Goal: Task Accomplishment & Management: Manage account settings

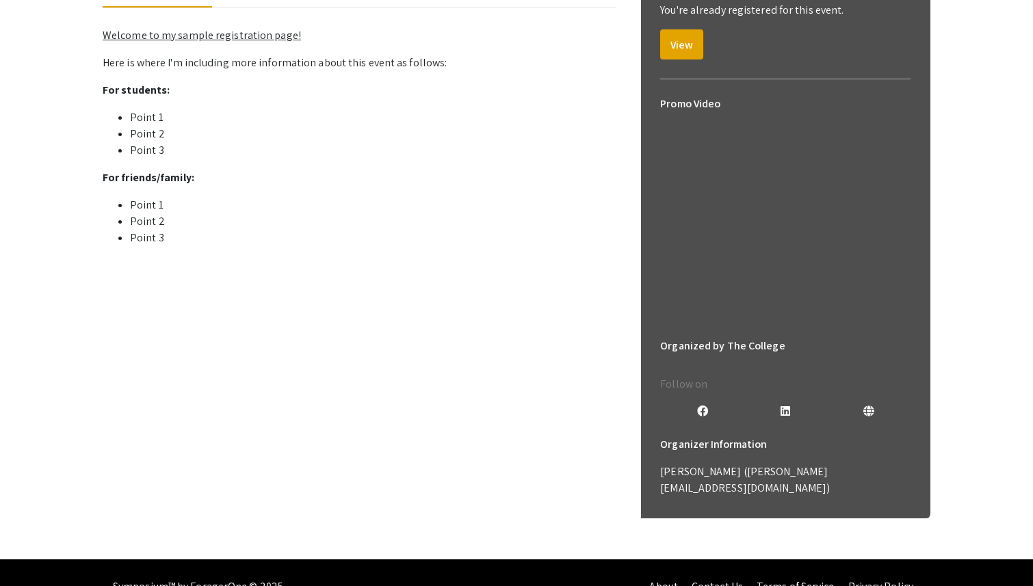
scroll to position [250, 0]
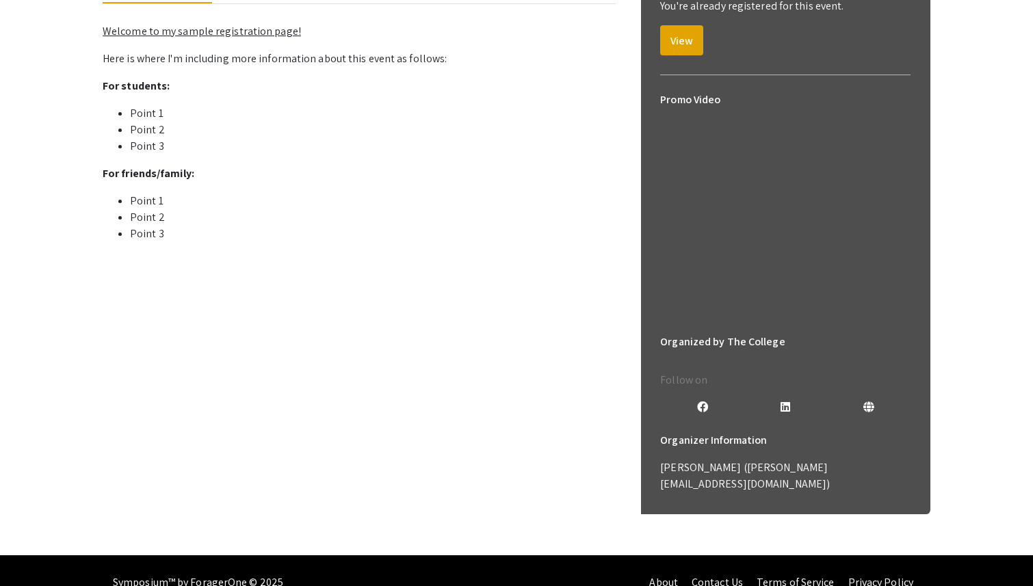
click at [259, 250] on mat-tab-group "About Guest Speakers For Presenters Welcome to my sample registration page! Her…" at bounding box center [359, 112] width 513 height 282
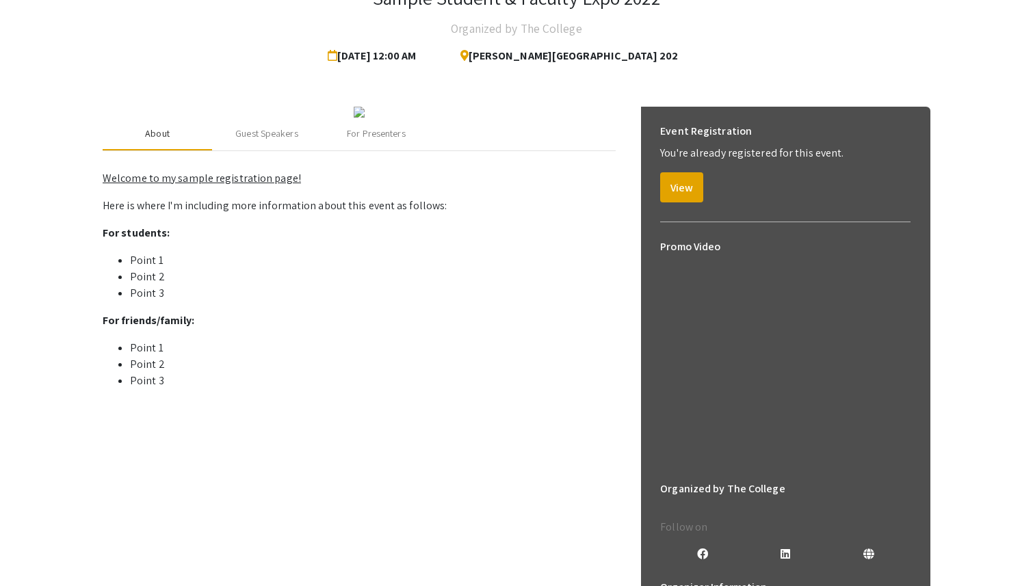
scroll to position [100, 0]
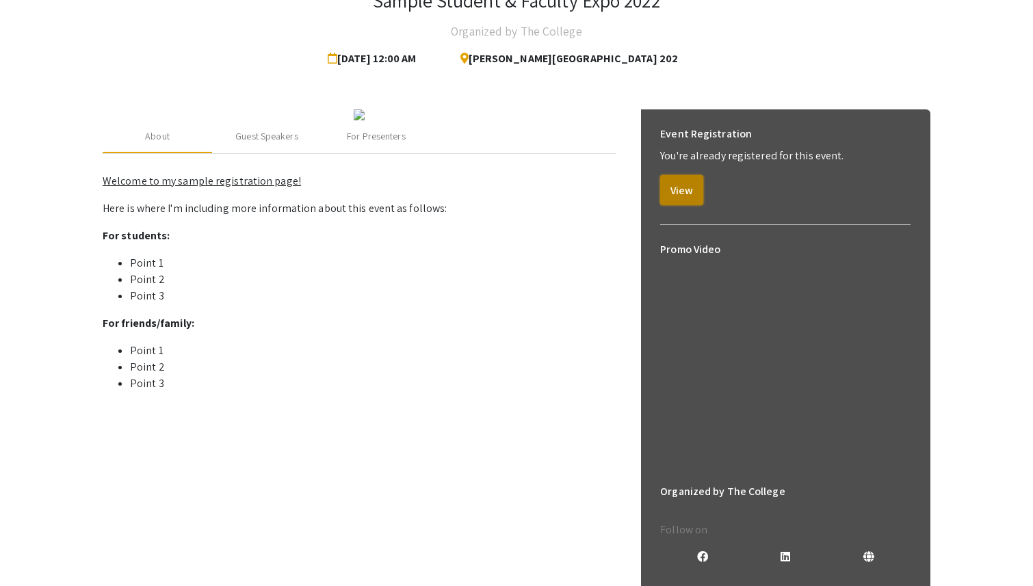
click at [672, 179] on button "View" at bounding box center [681, 190] width 43 height 30
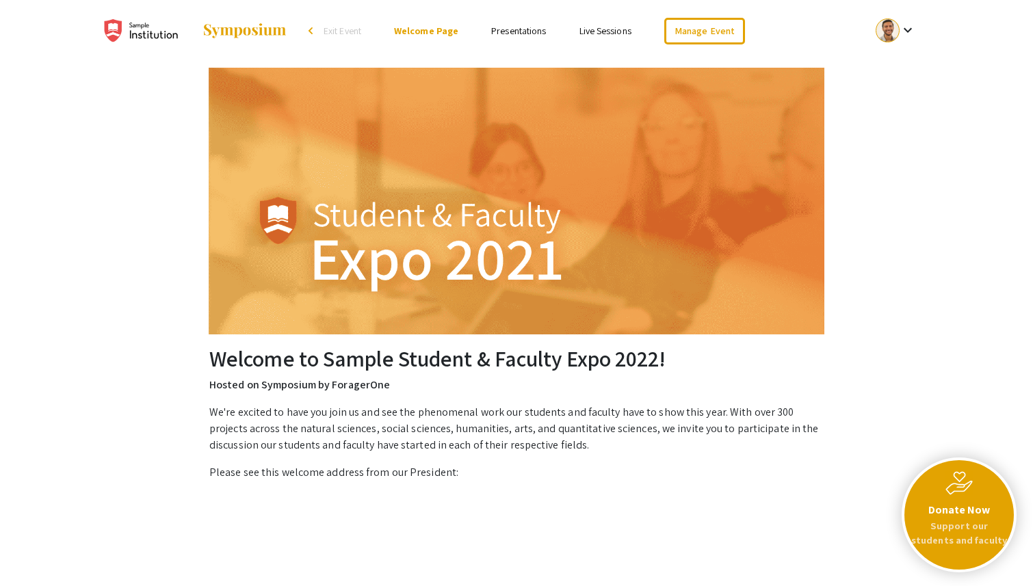
click at [513, 34] on link "Presentations" at bounding box center [518, 31] width 55 height 12
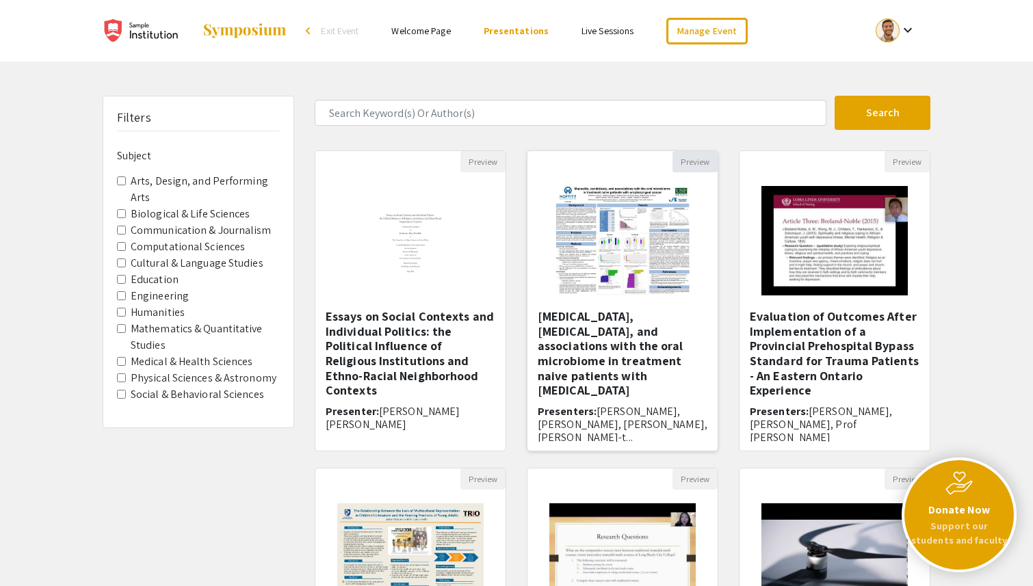
click at [701, 159] on button "Preview" at bounding box center [694, 161] width 45 height 21
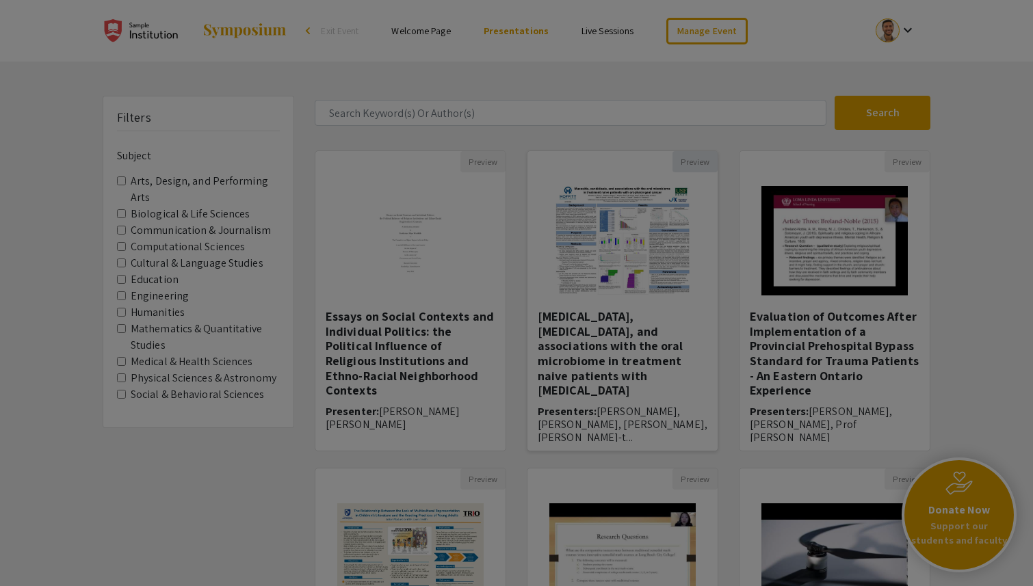
select select "custom"
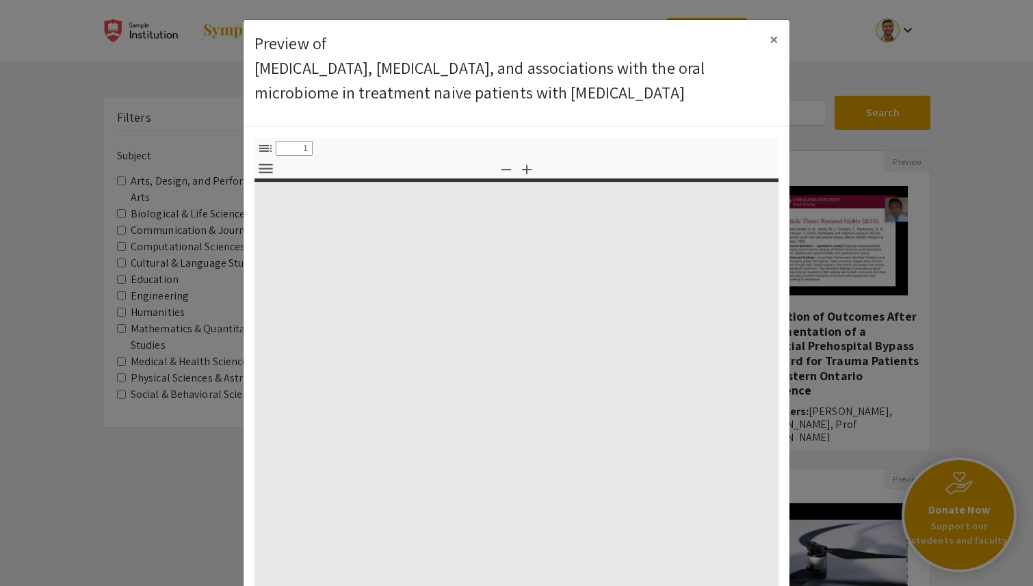
type input "0"
select select "custom"
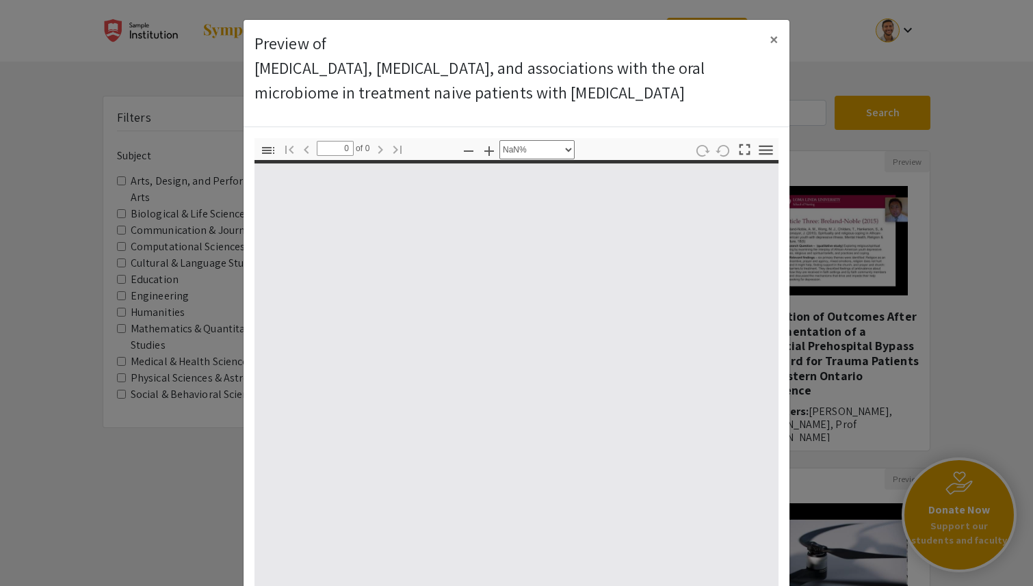
type input "1"
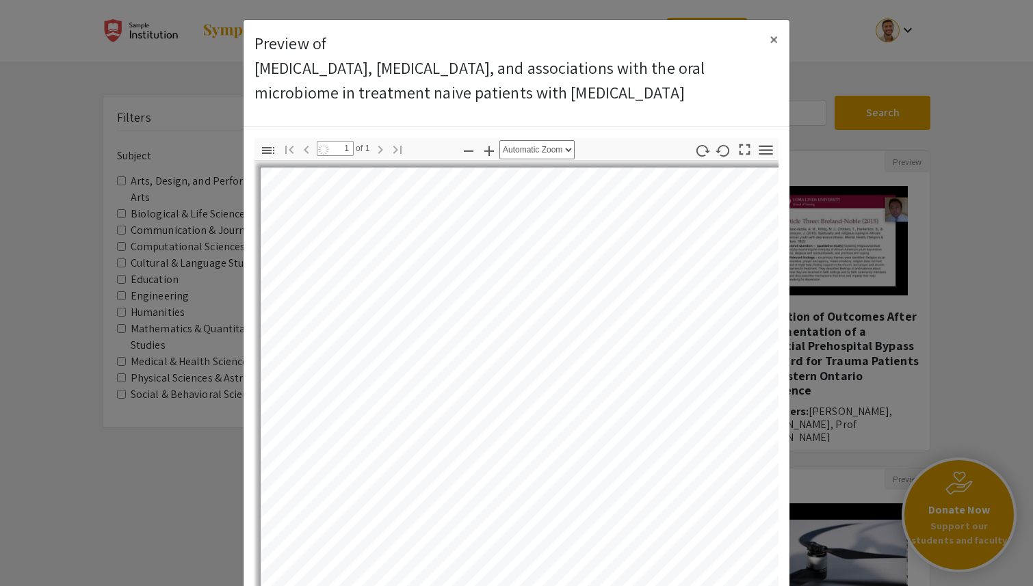
select select "custom"
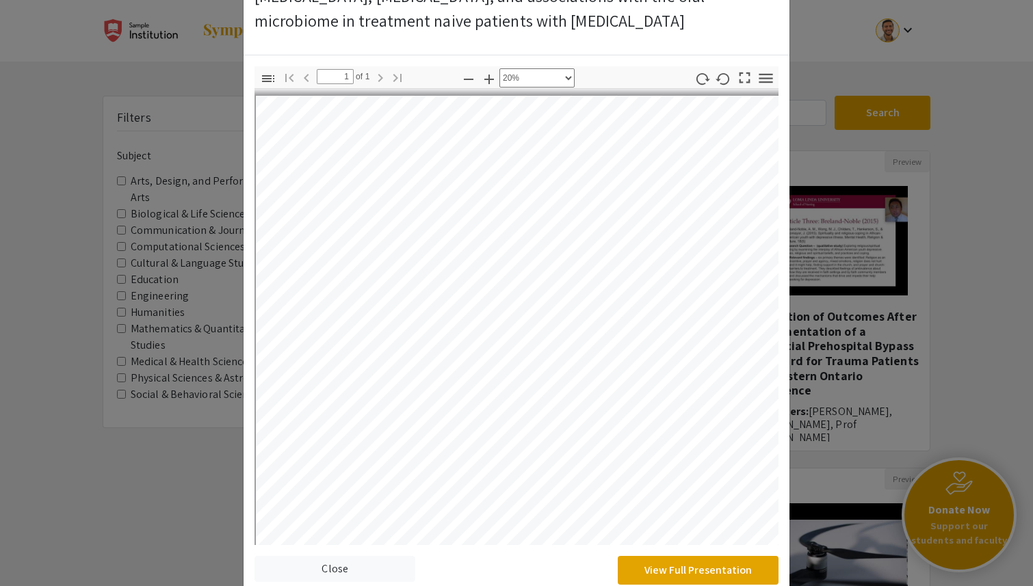
scroll to position [101, 0]
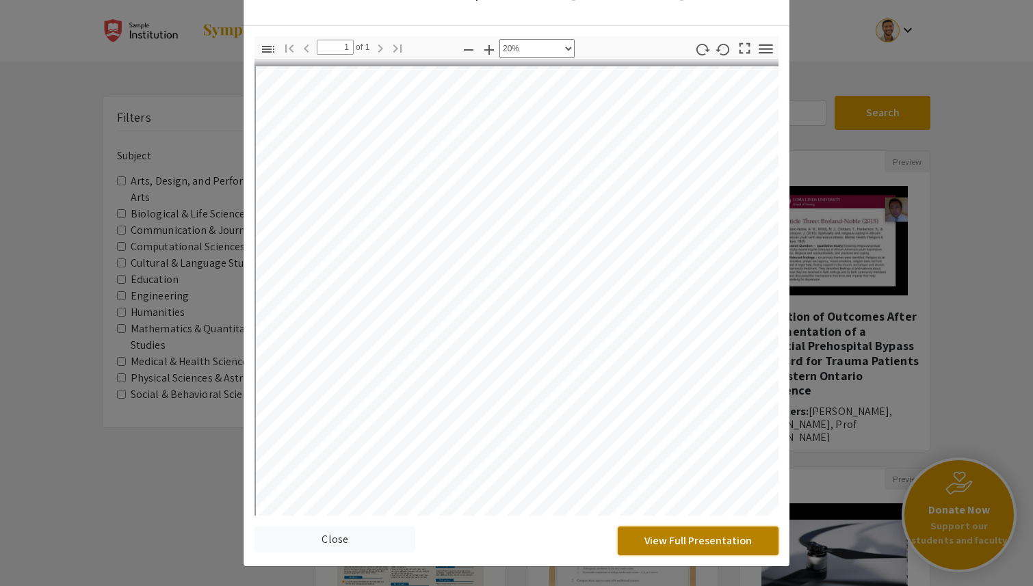
click at [697, 541] on button "View Full Presentation" at bounding box center [698, 541] width 161 height 29
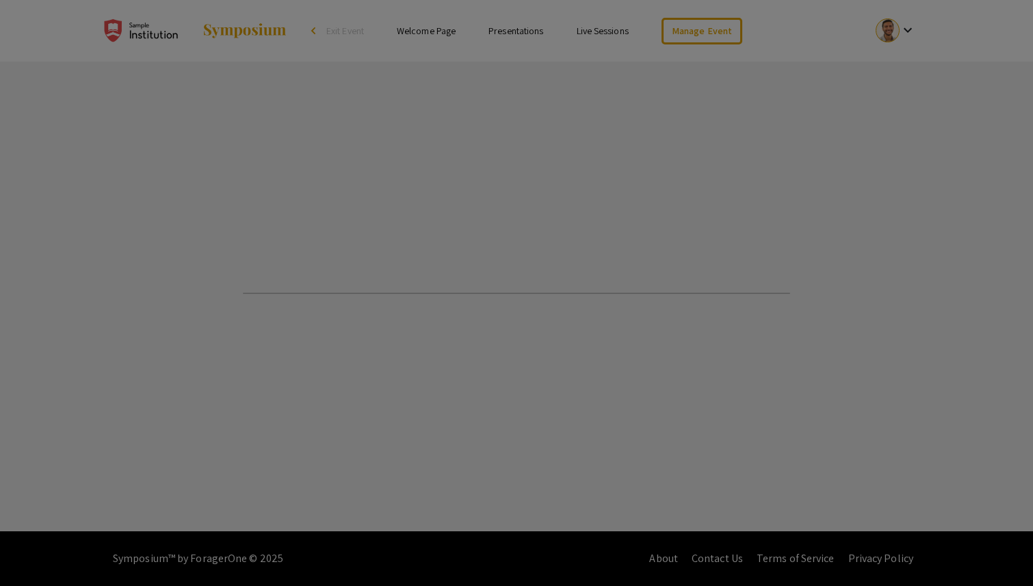
select select "custom"
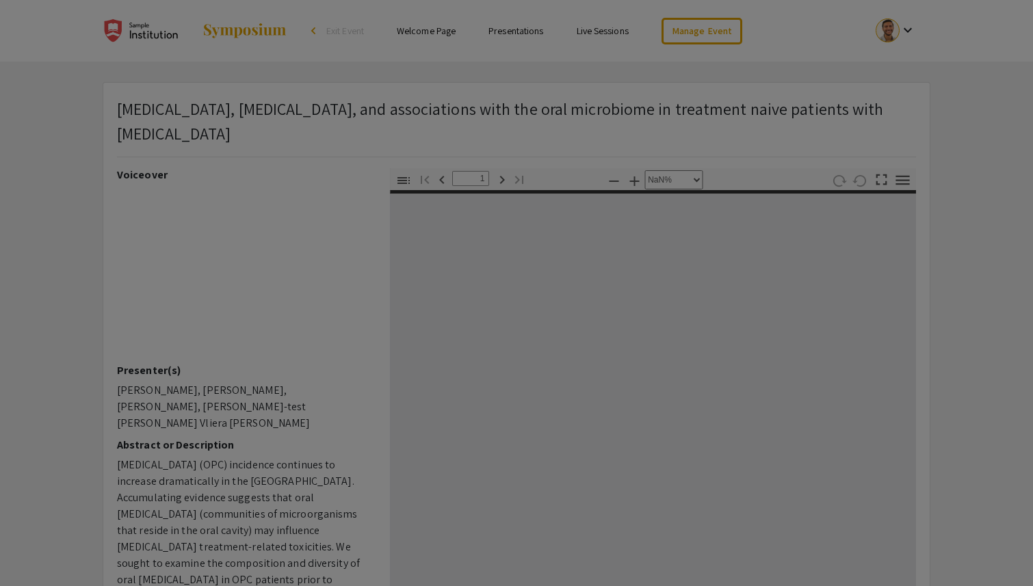
type input "0"
select select "custom"
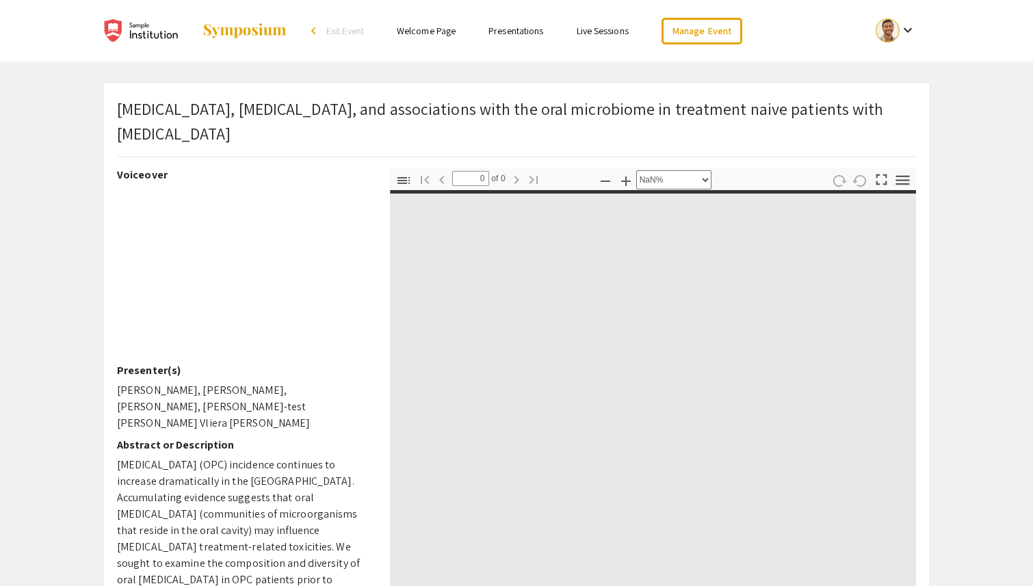
type input "1"
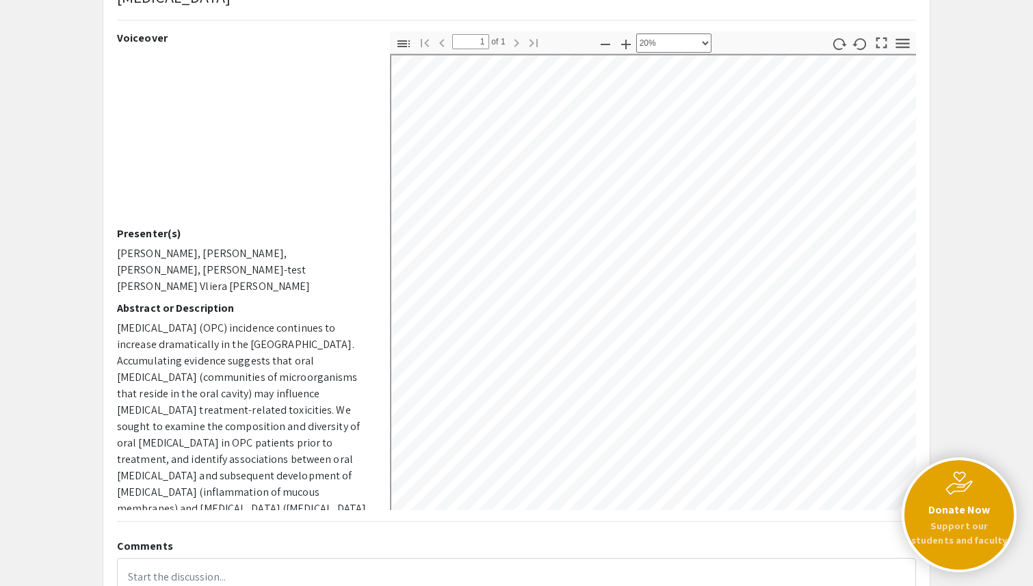
scroll to position [114, 0]
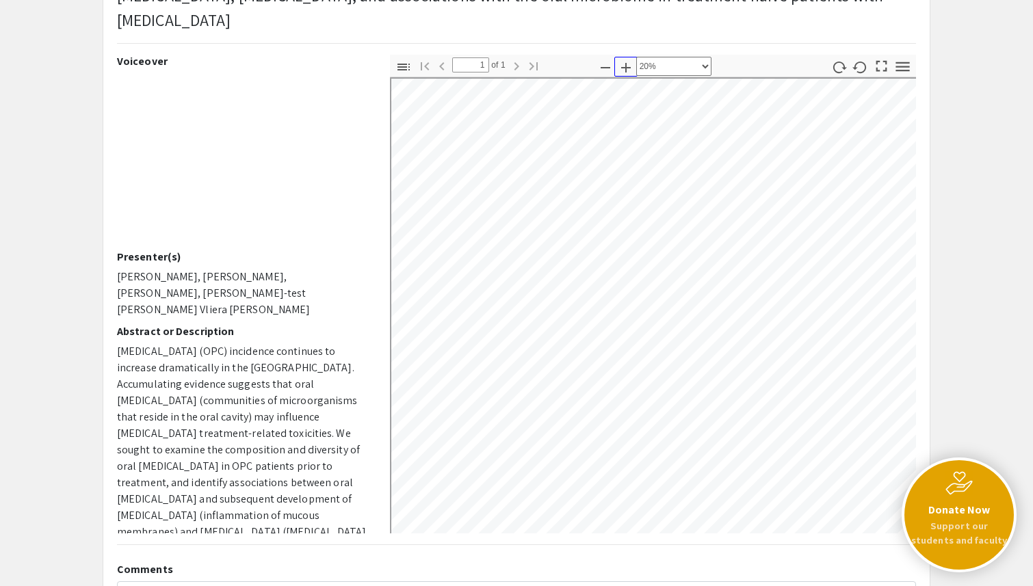
click at [627, 70] on icon "button" at bounding box center [626, 68] width 16 height 16
select select "custom"
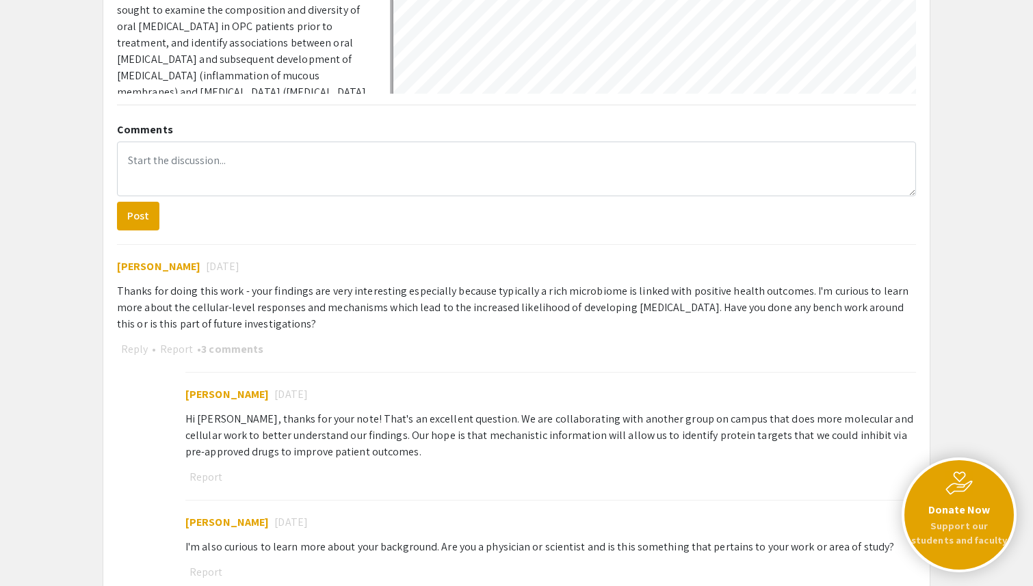
scroll to position [557, 0]
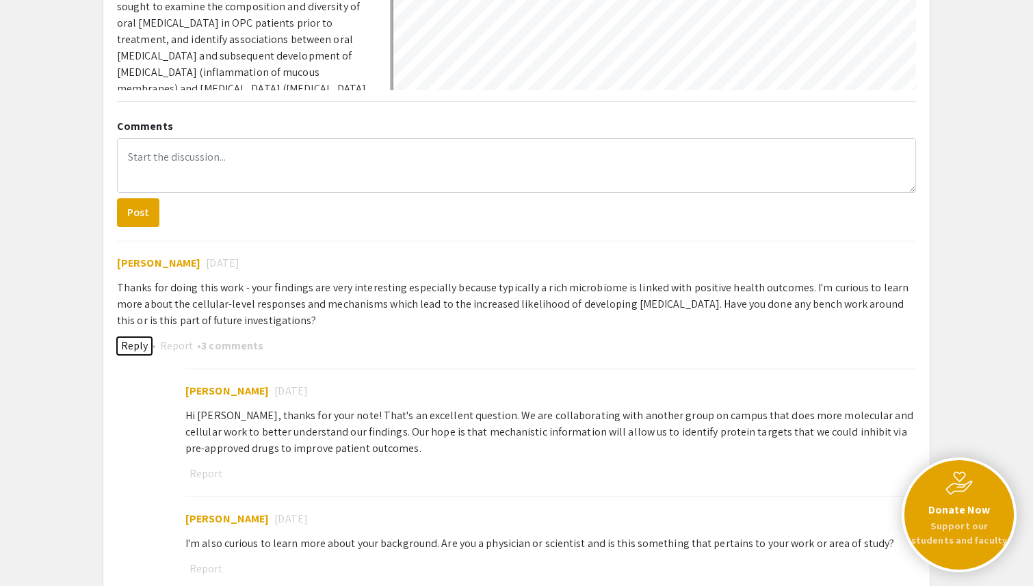
click at [131, 346] on button "Reply" at bounding box center [134, 346] width 35 height 18
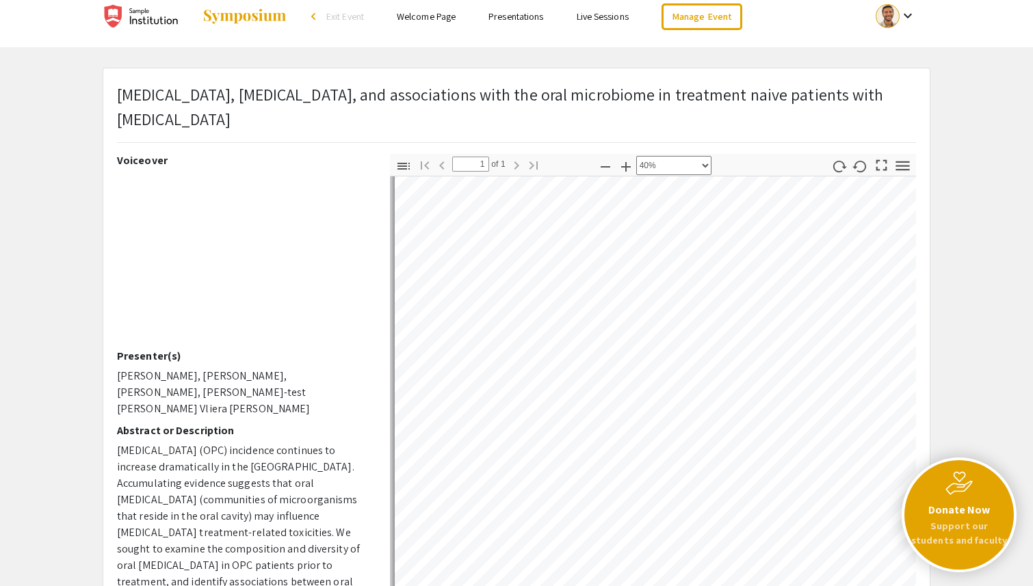
scroll to position [0, 0]
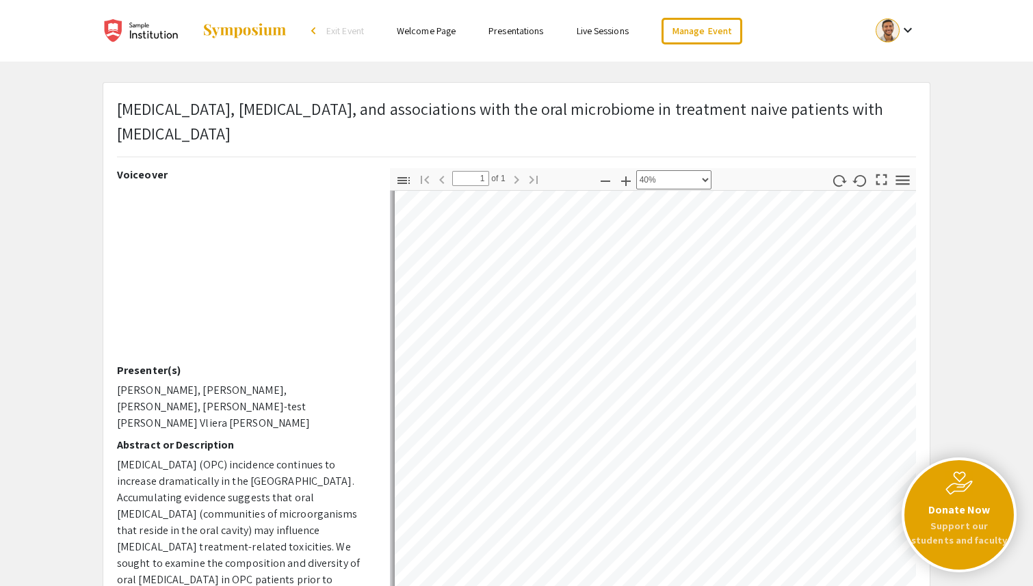
click at [596, 34] on link "Live Sessions" at bounding box center [603, 31] width 52 height 12
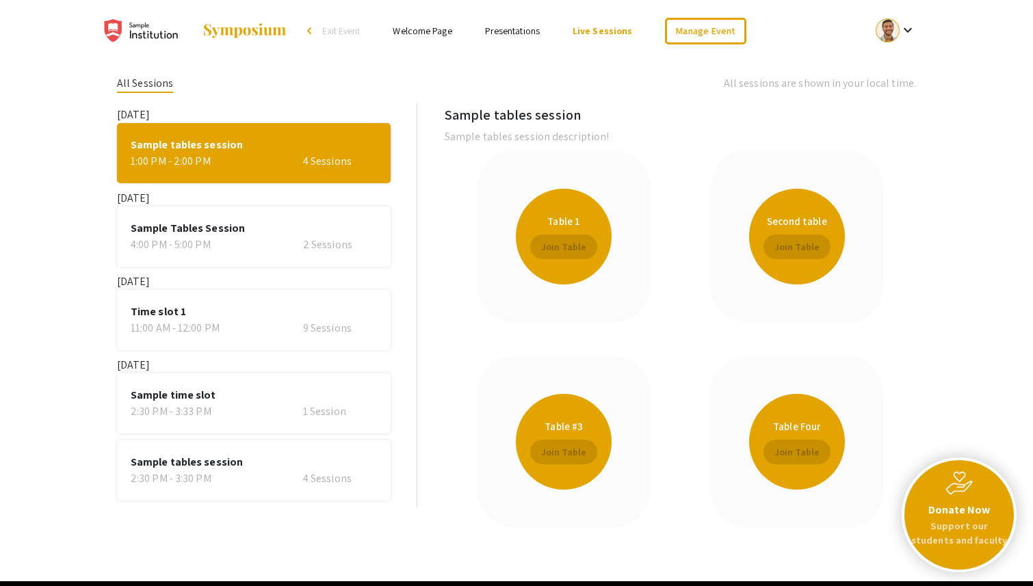
click at [253, 373] on div "Sample time slot 2:30 PM - 3:33 PM 1 Session" at bounding box center [254, 403] width 274 height 60
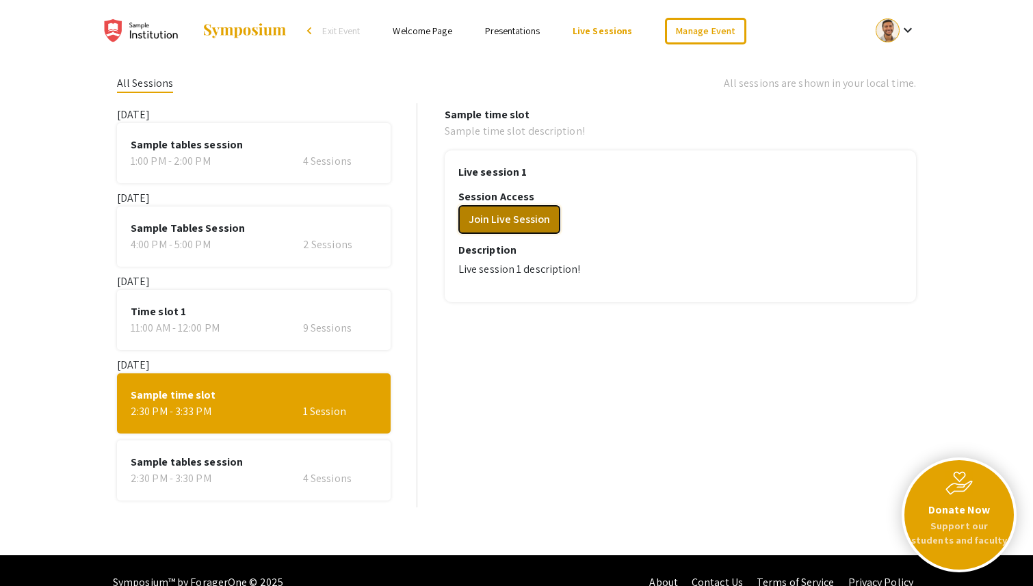
click at [523, 211] on button "Join Live Session" at bounding box center [509, 219] width 102 height 29
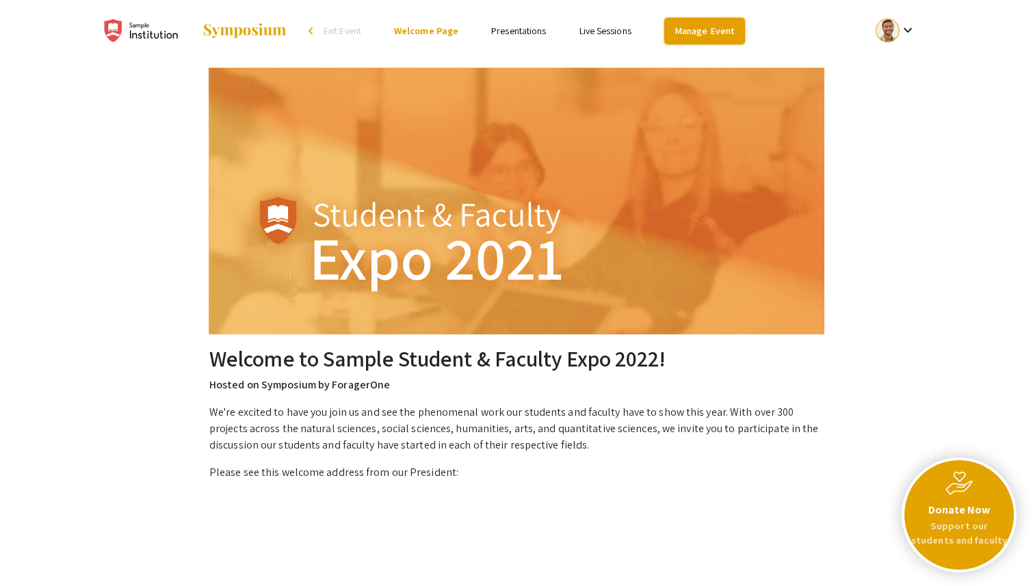
click at [704, 27] on link "Manage Event" at bounding box center [704, 31] width 81 height 27
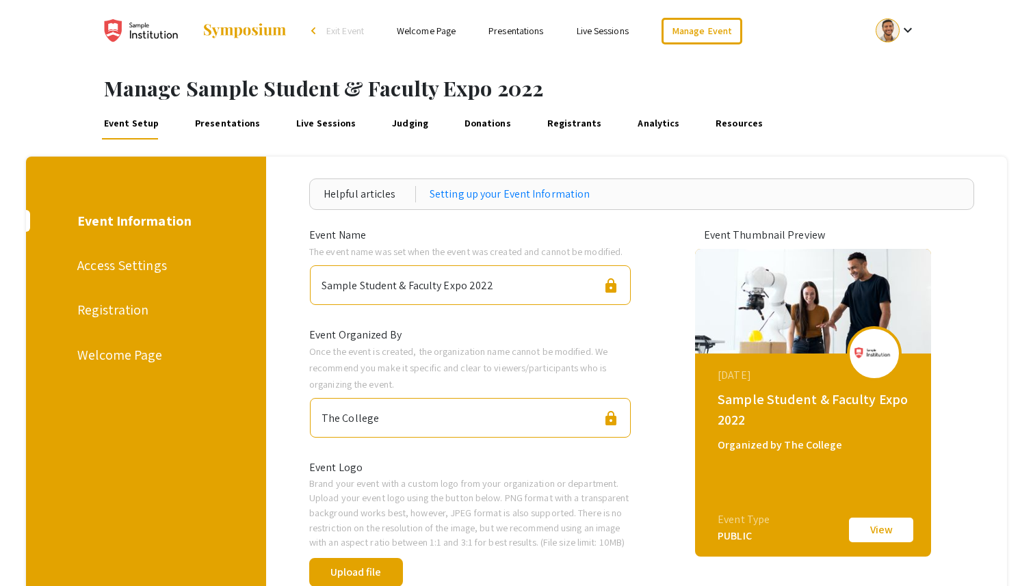
click at [293, 124] on link "Live Sessions" at bounding box center [325, 123] width 65 height 33
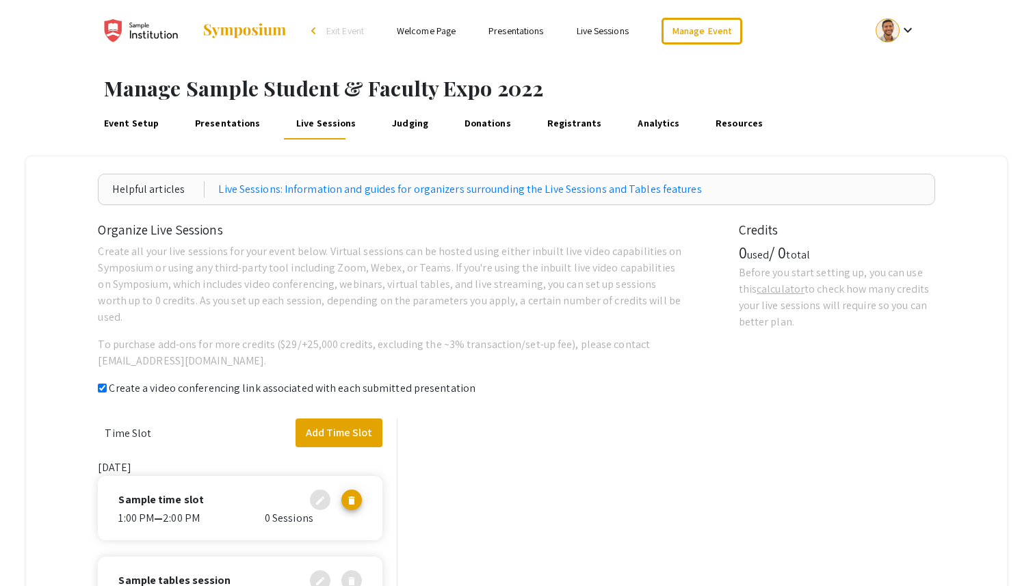
checkbox input "true"
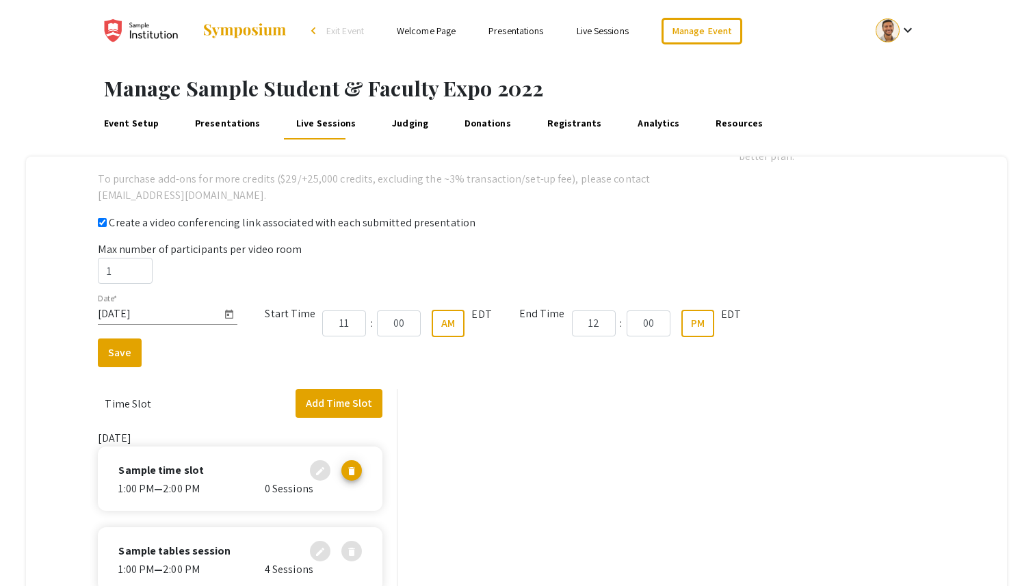
scroll to position [171, 0]
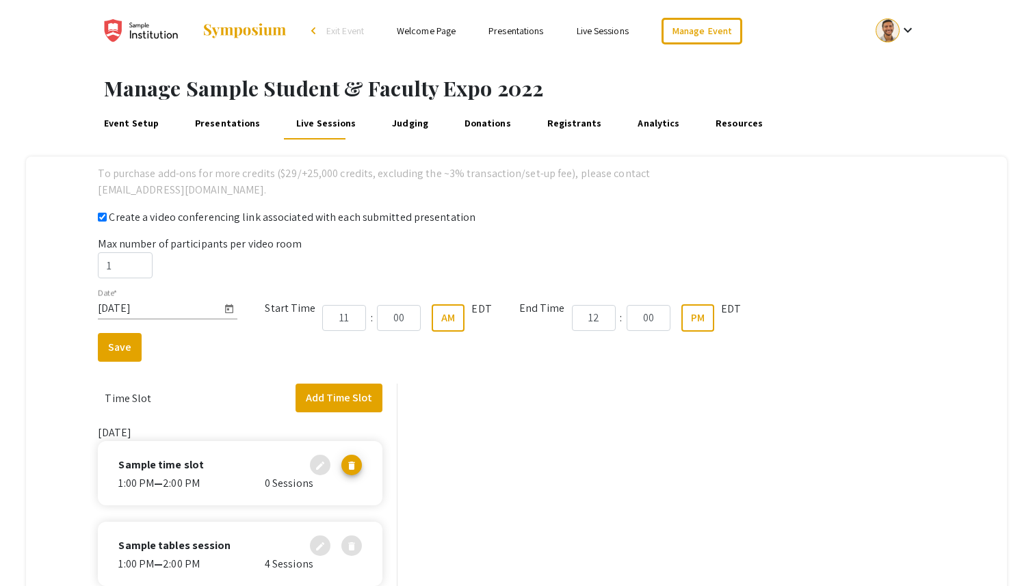
click at [350, 476] on div "0 Sessions" at bounding box center [313, 483] width 97 height 16
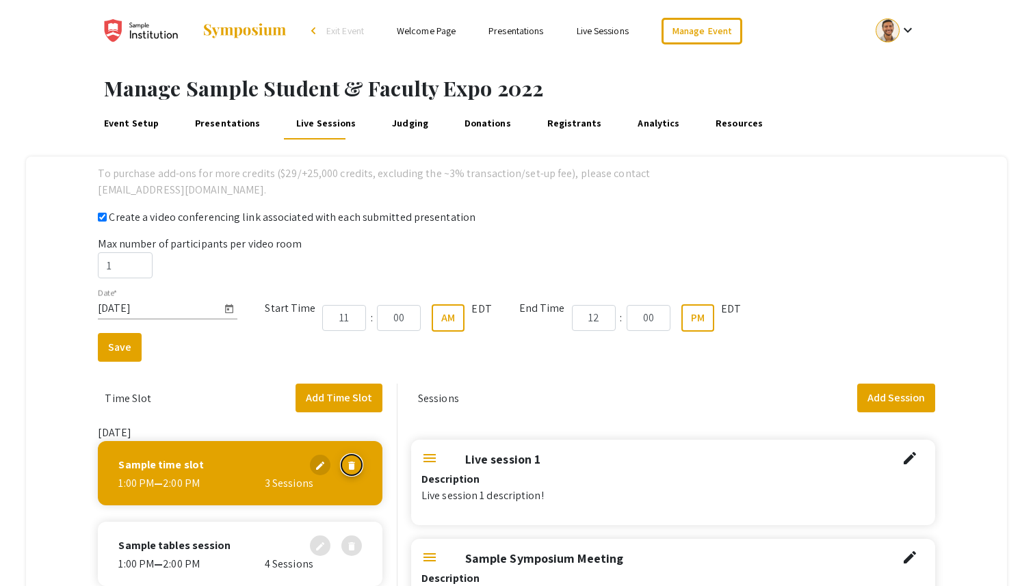
click at [352, 465] on mat-icon "delete" at bounding box center [351, 463] width 11 height 11
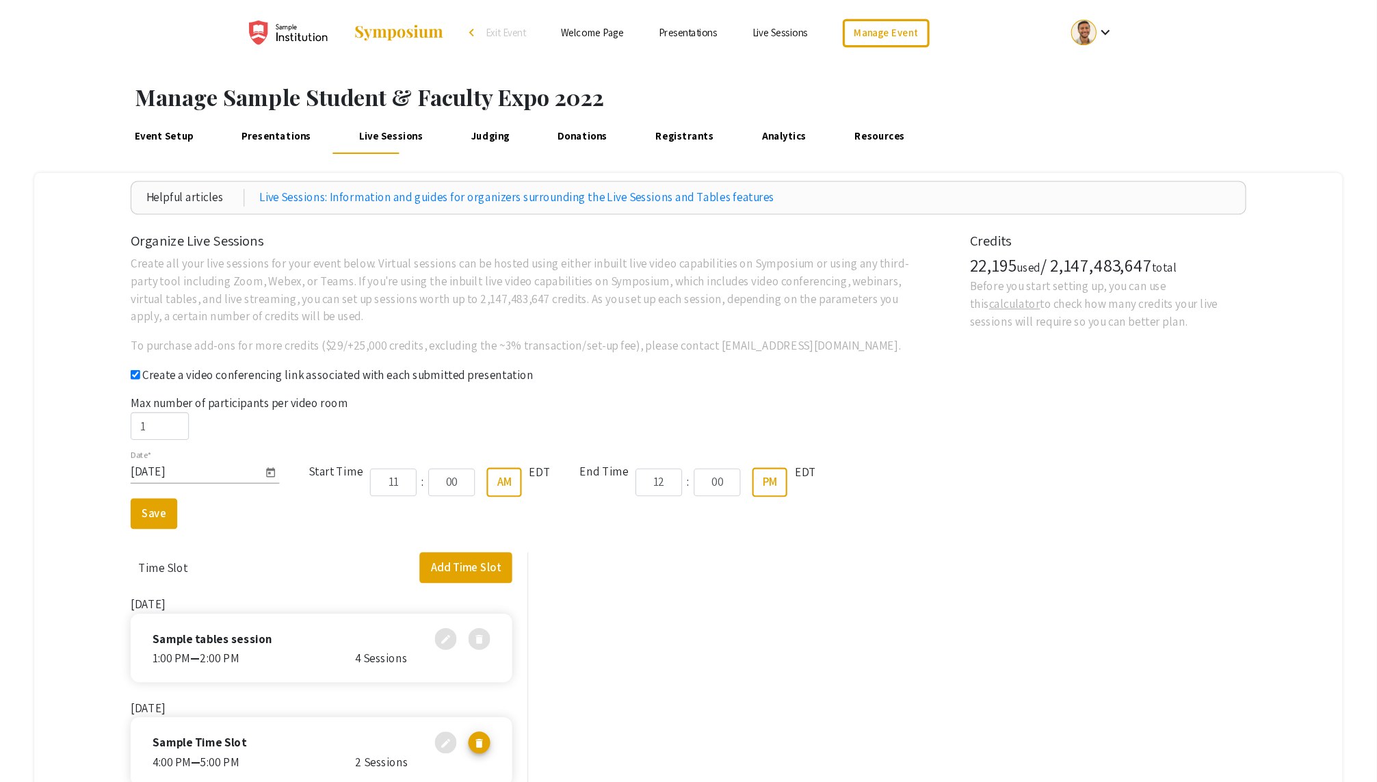
scroll to position [0, 0]
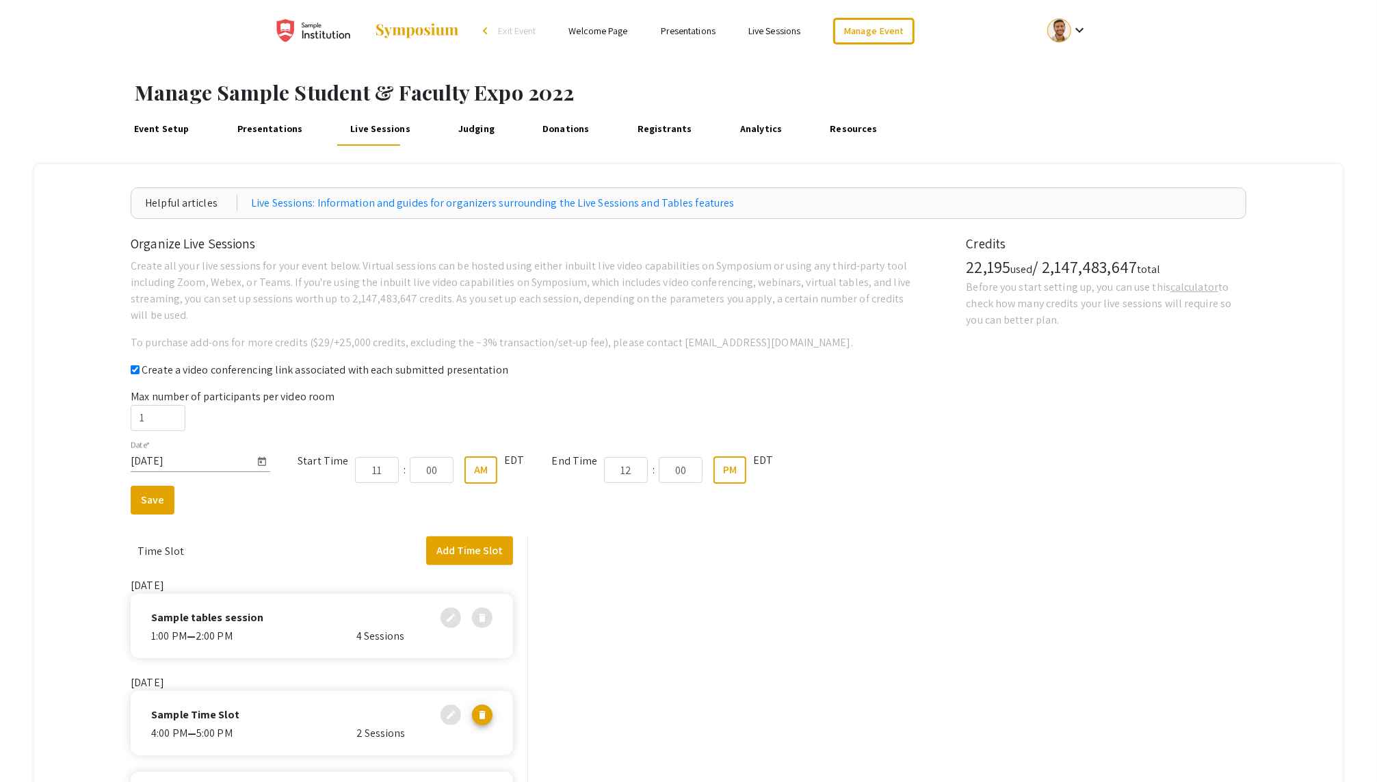
click at [494, 585] on div "Sample Time Slot edit delete 4:00 PM — 5:00 PM 2 Sessions" at bounding box center [322, 723] width 382 height 64
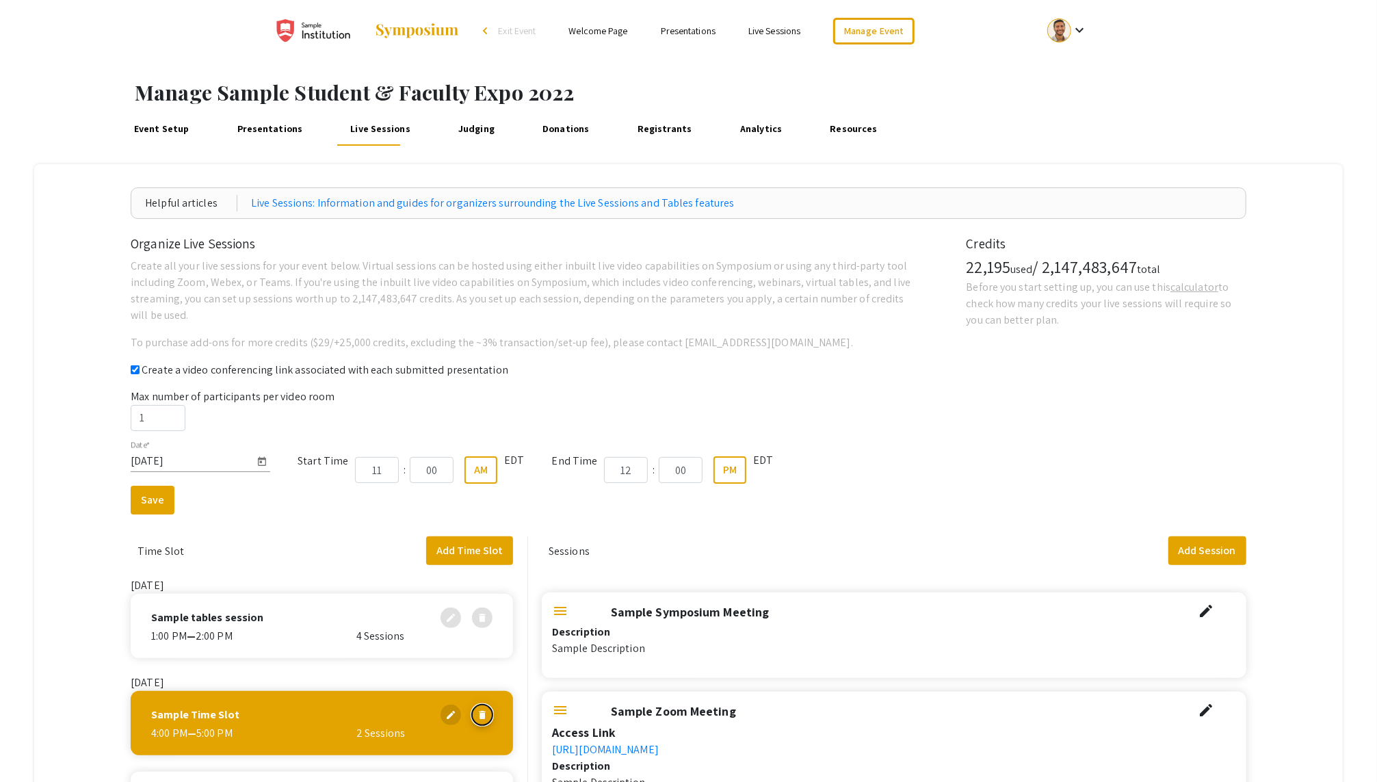
click at [482, 585] on mat-icon "delete" at bounding box center [482, 712] width 11 height 11
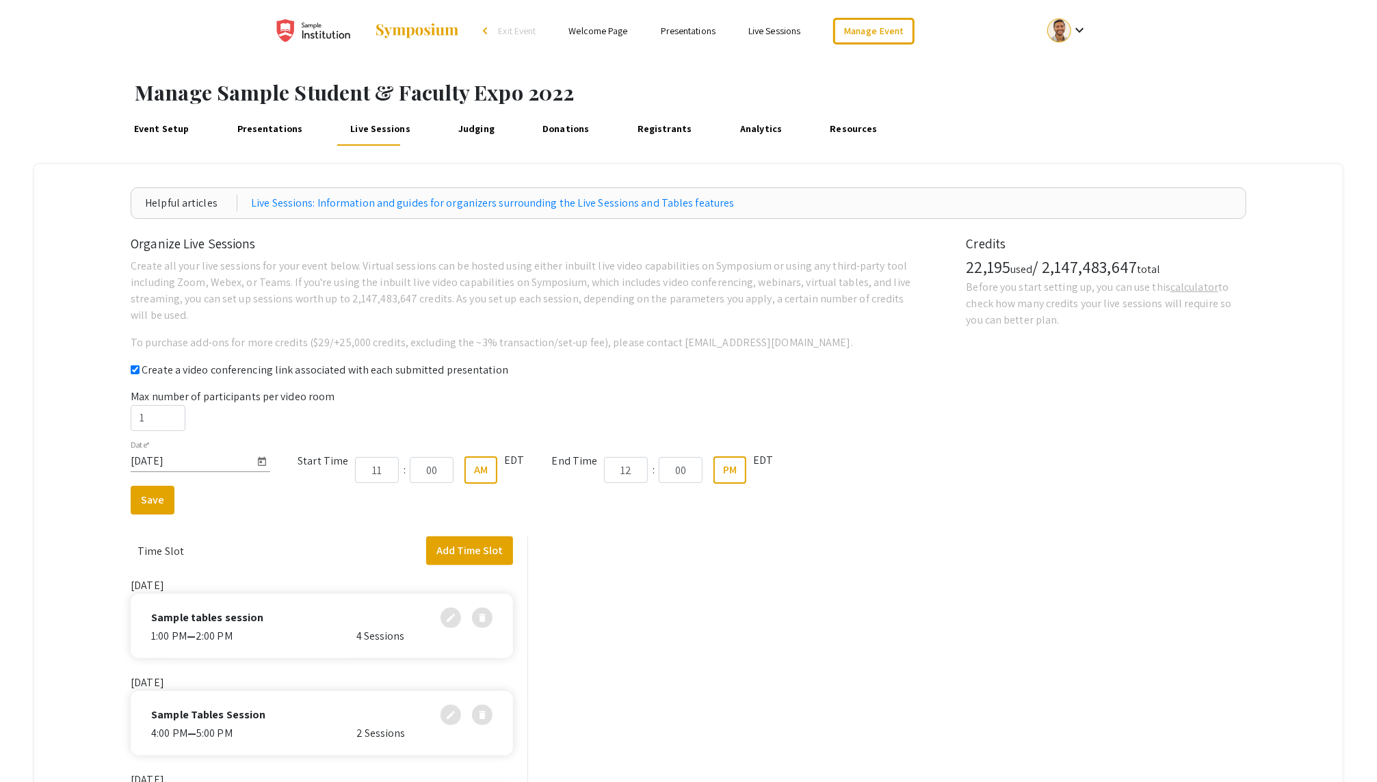
scroll to position [372, 0]
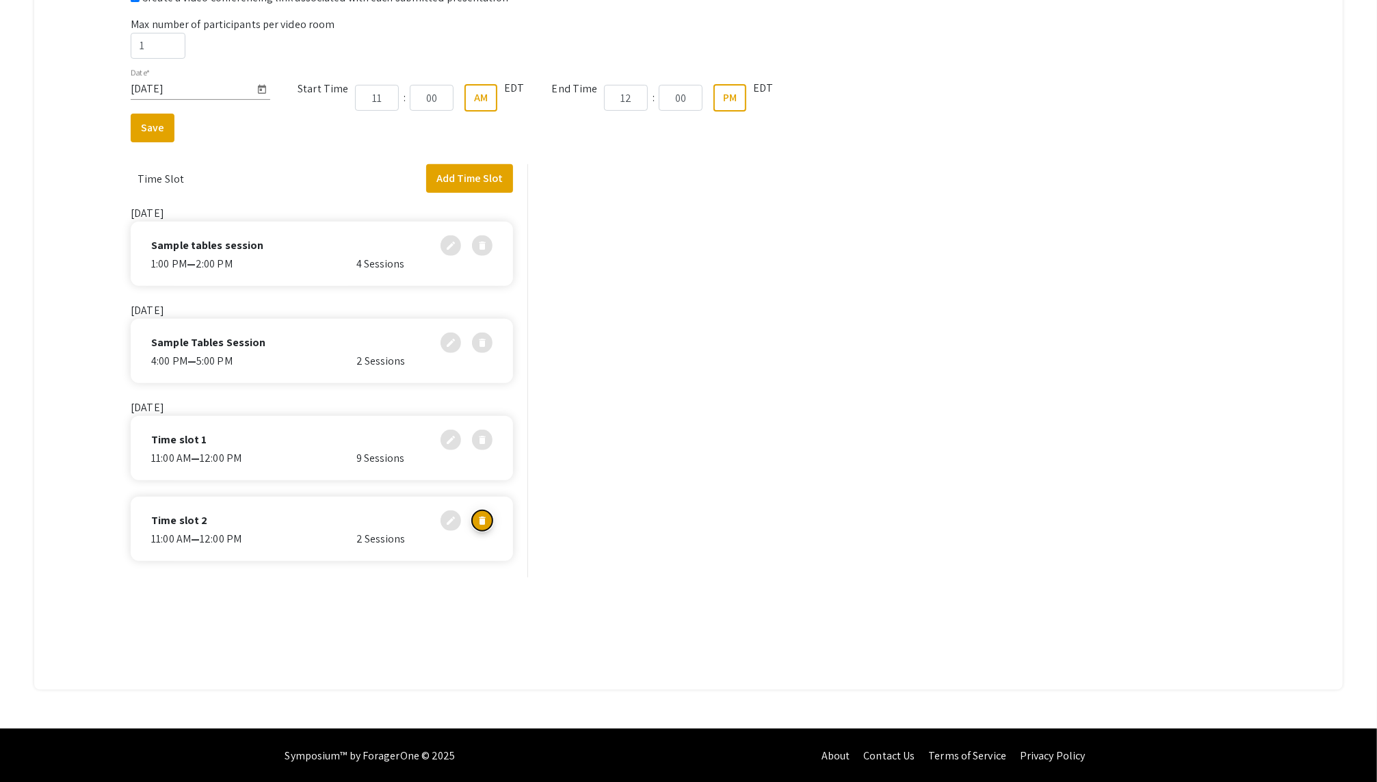
click at [484, 516] on mat-icon "delete" at bounding box center [482, 517] width 11 height 11
click at [458, 170] on button "Add Time Slot" at bounding box center [469, 178] width 87 height 29
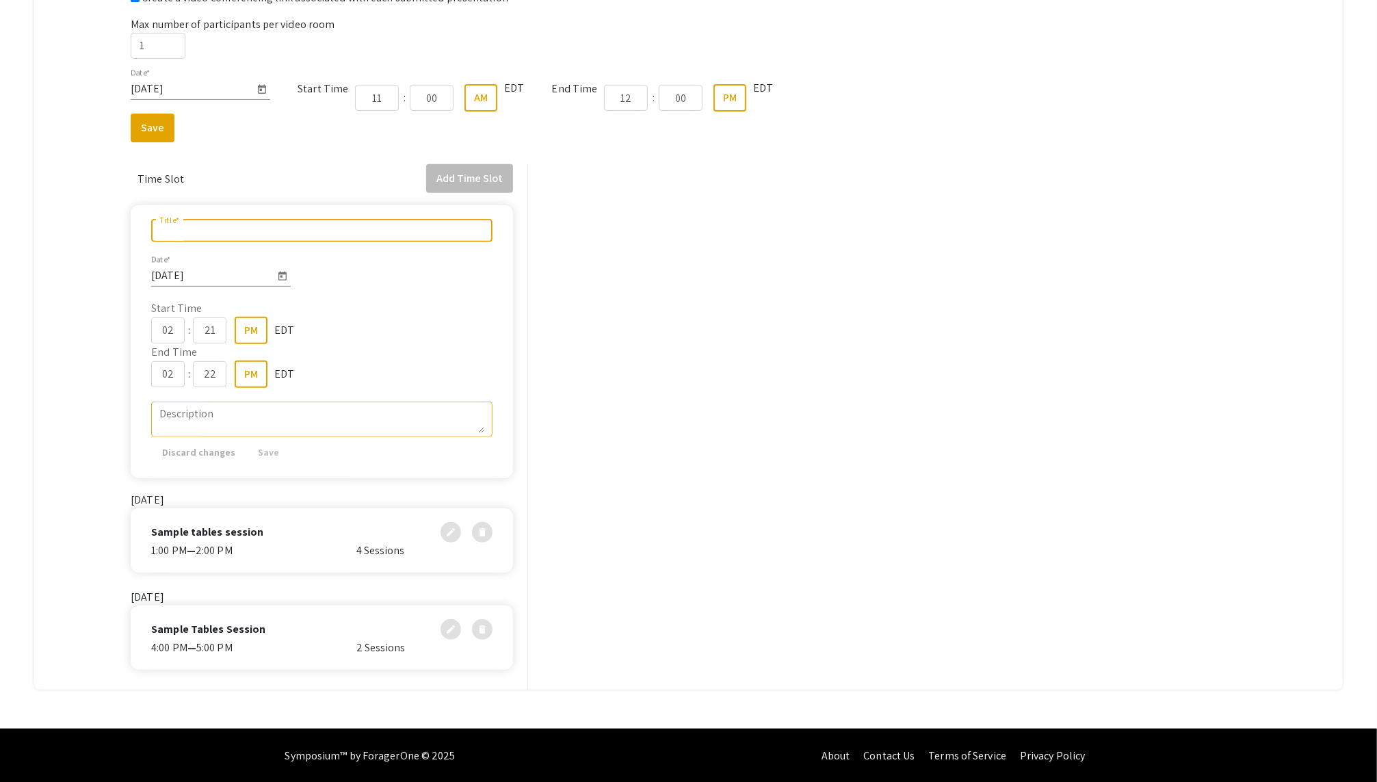
click at [330, 224] on input "Title *" at bounding box center [321, 230] width 325 height 12
type input "Sample time slot"
click at [285, 273] on icon "Open calendar" at bounding box center [282, 275] width 8 height 9
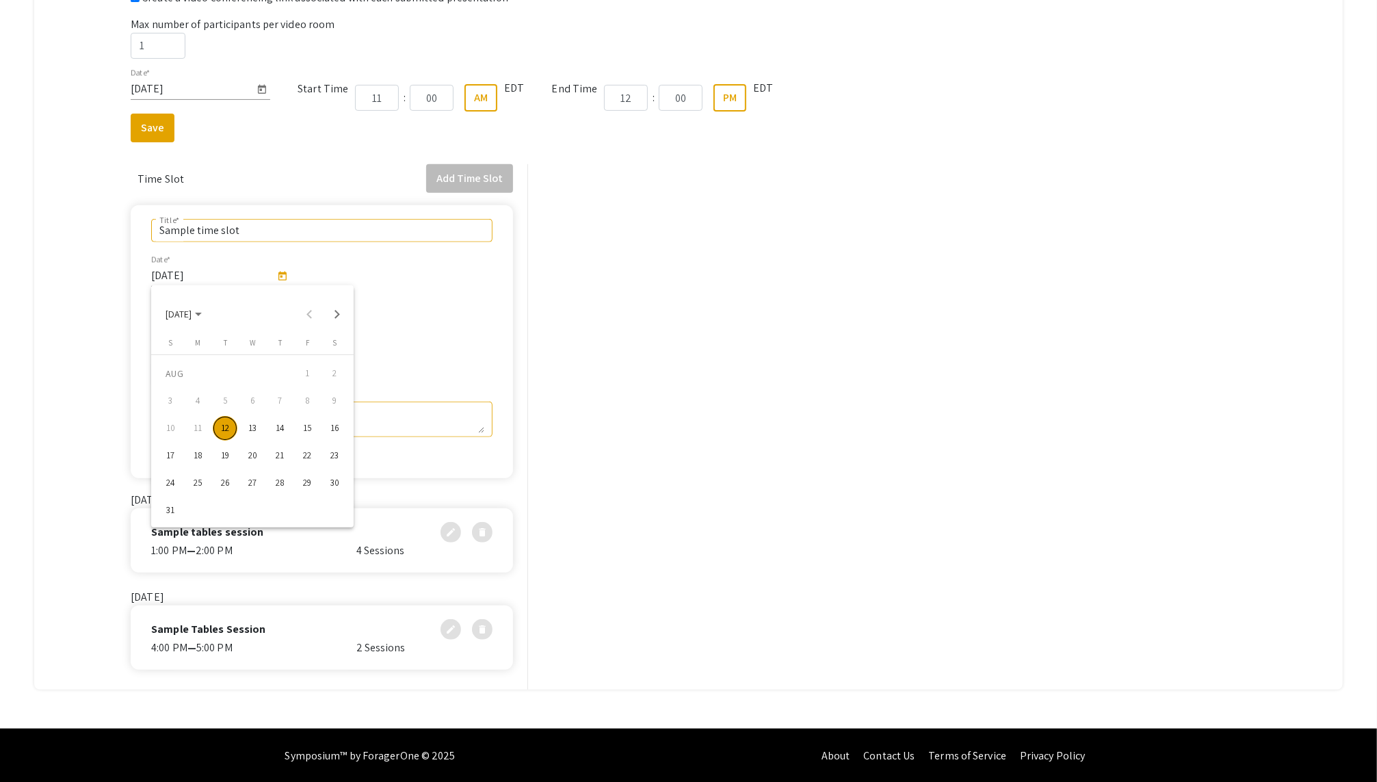
click at [213, 433] on button "12" at bounding box center [224, 427] width 27 height 27
click at [163, 330] on input "02" at bounding box center [168, 330] width 34 height 26
type input "2"
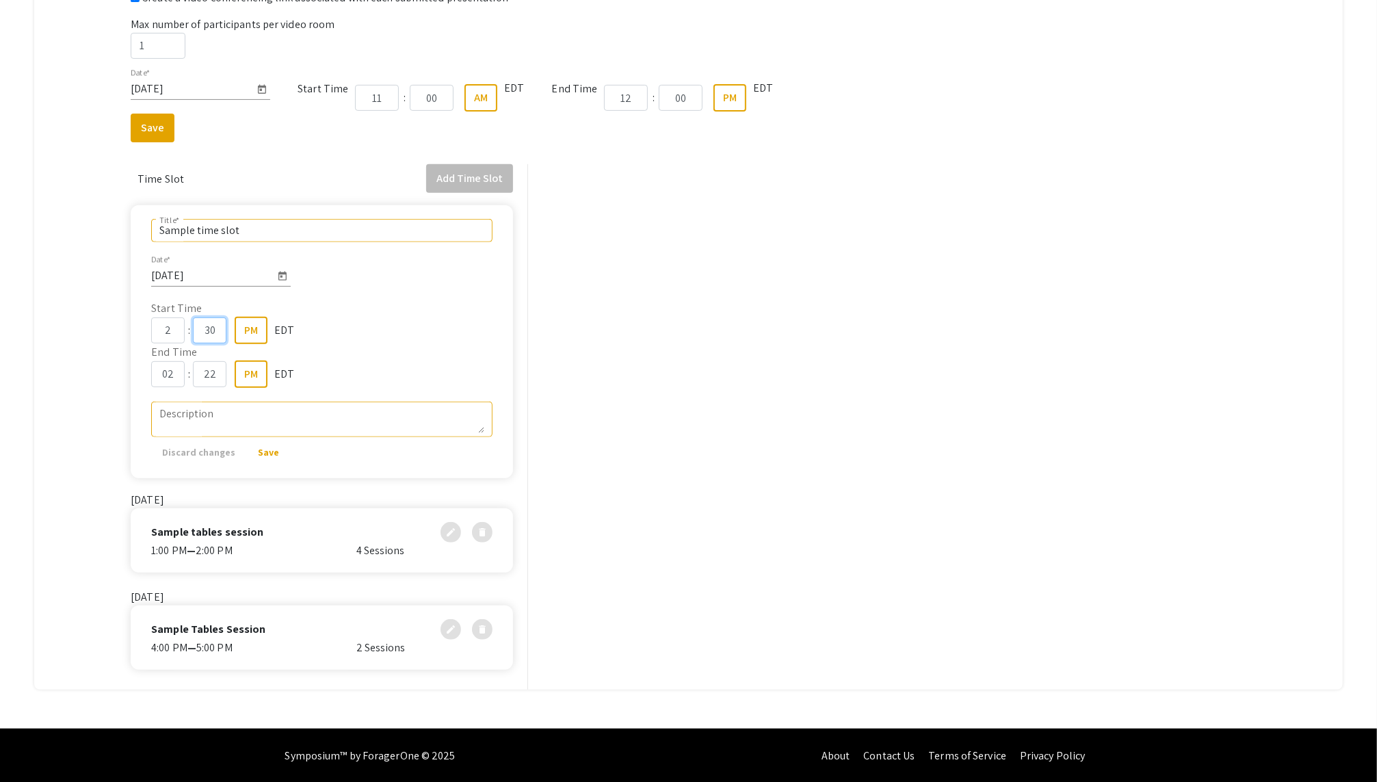
type input "30"
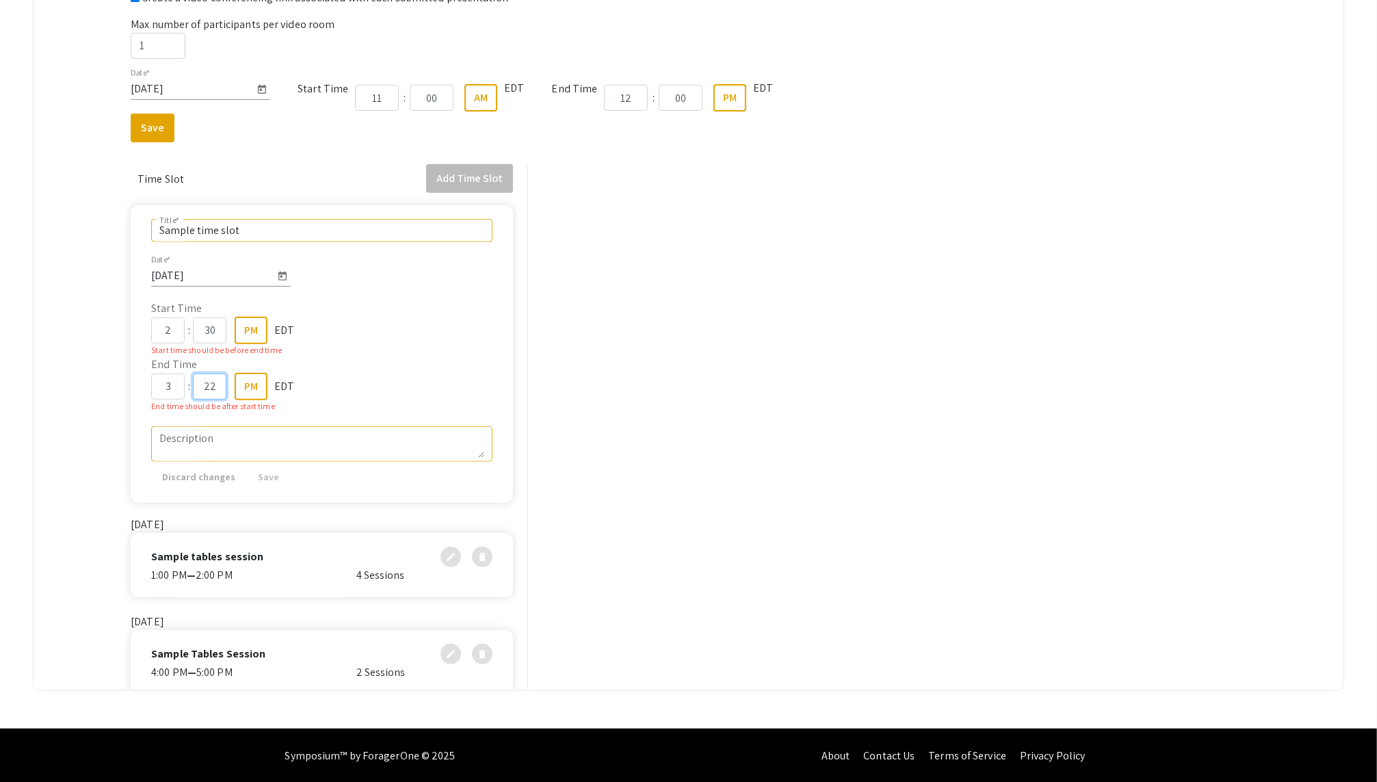
type input "03"
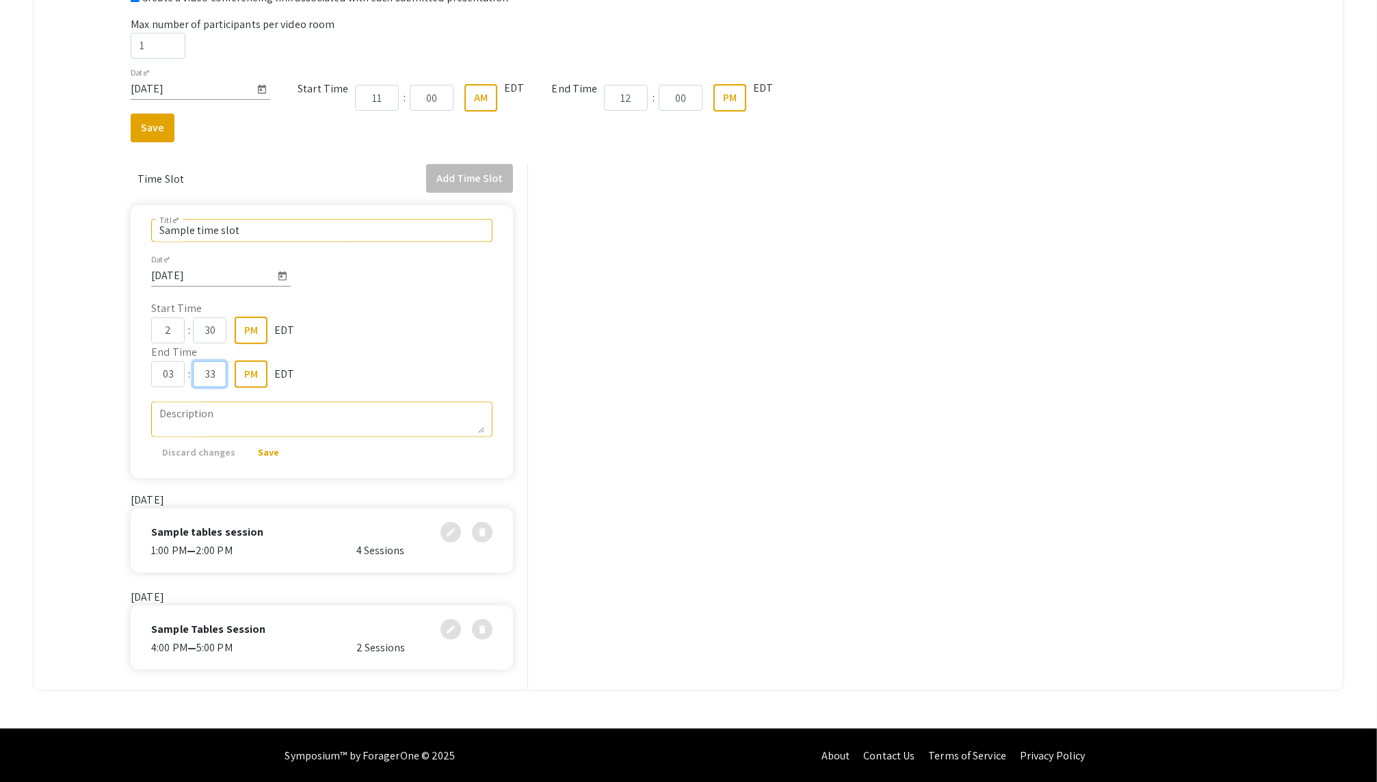
type input "33"
type textarea "Sample time slot description!"
click at [258, 450] on span "Save" at bounding box center [268, 452] width 21 height 12
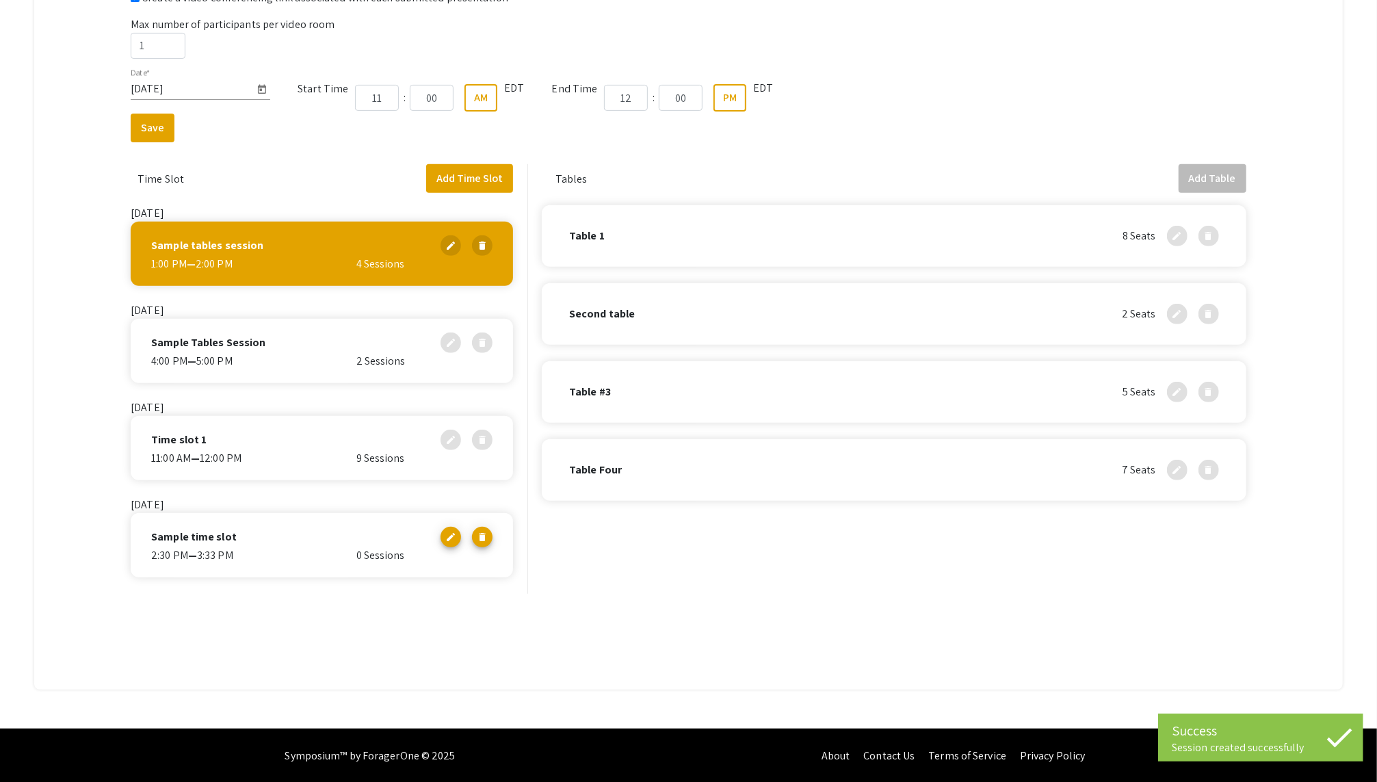
click at [271, 538] on div "Sample time slot edit delete" at bounding box center [321, 537] width 341 height 21
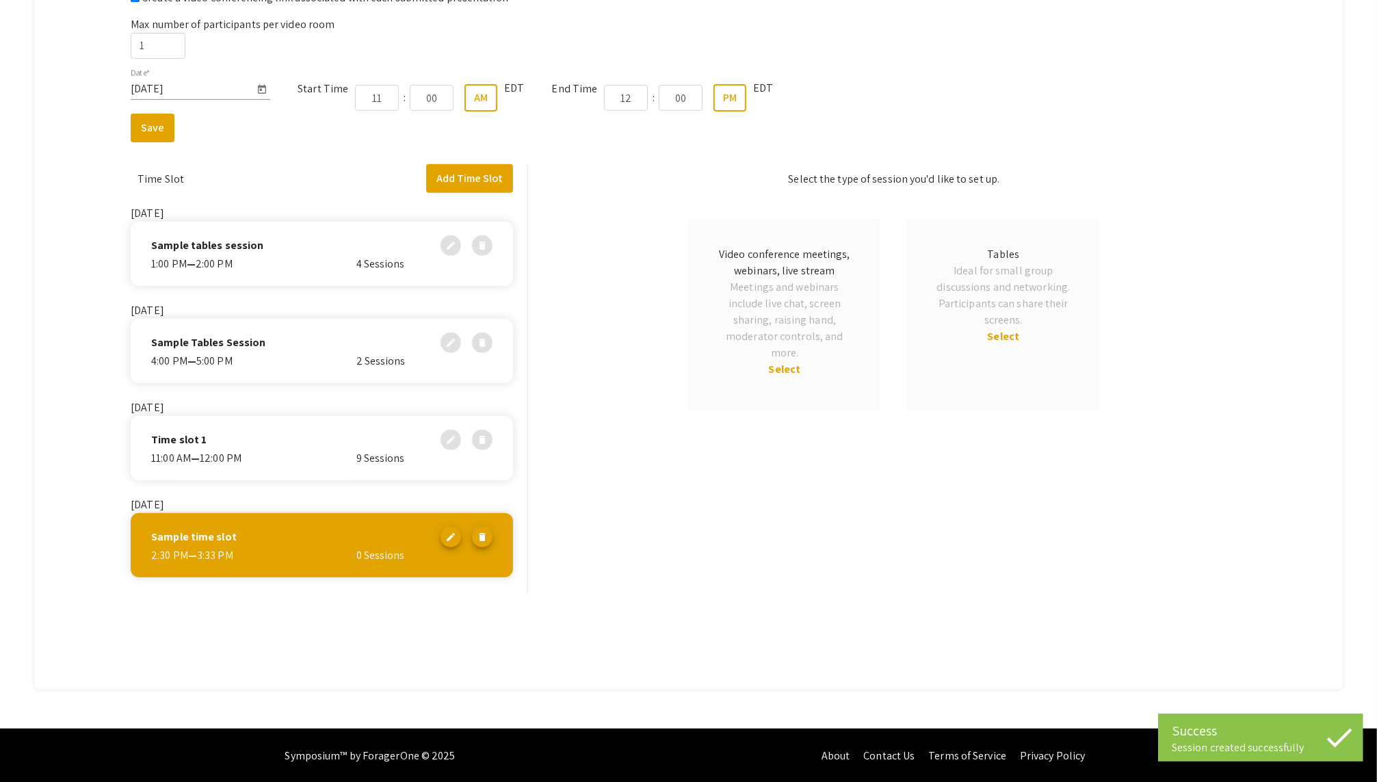
click at [791, 368] on span "Select" at bounding box center [785, 369] width 32 height 14
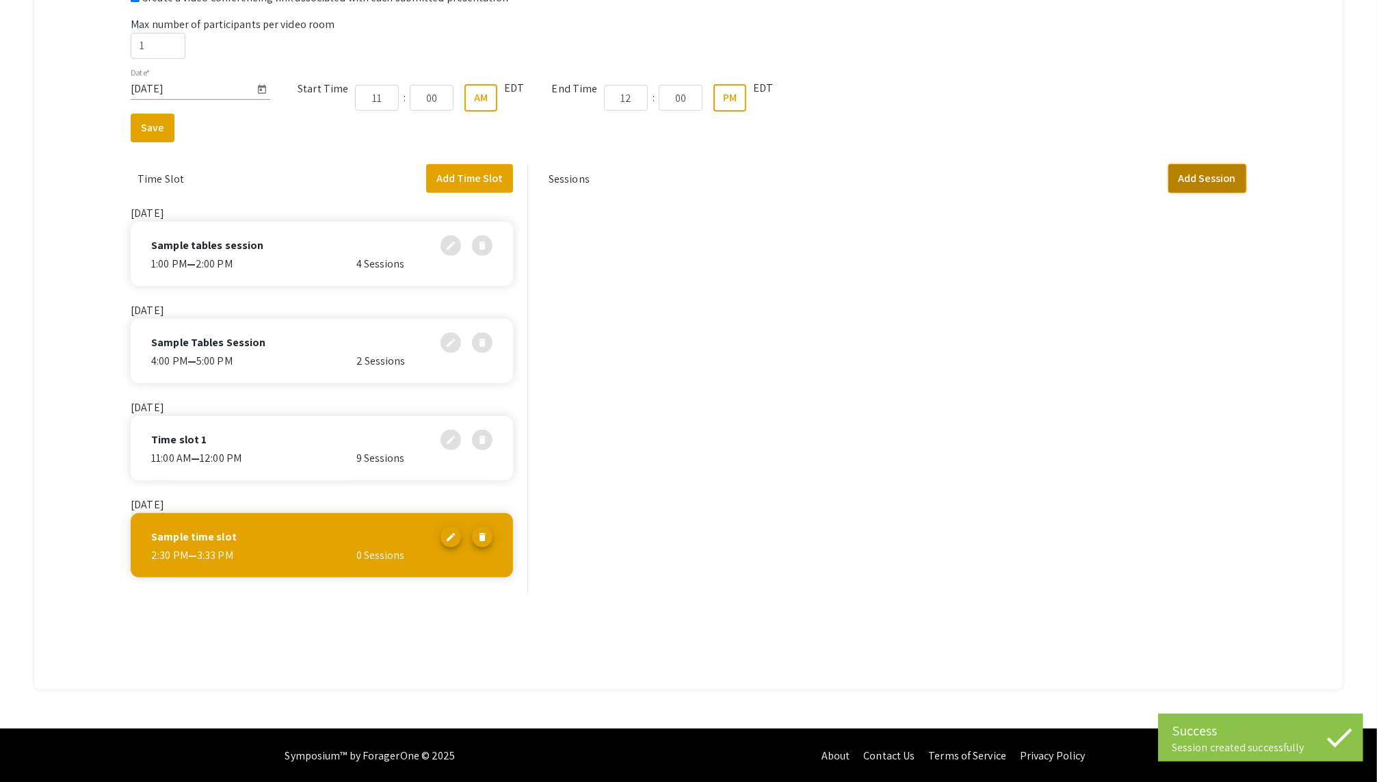
click at [1032, 178] on button "Add Session" at bounding box center [1207, 178] width 78 height 29
select select "false"
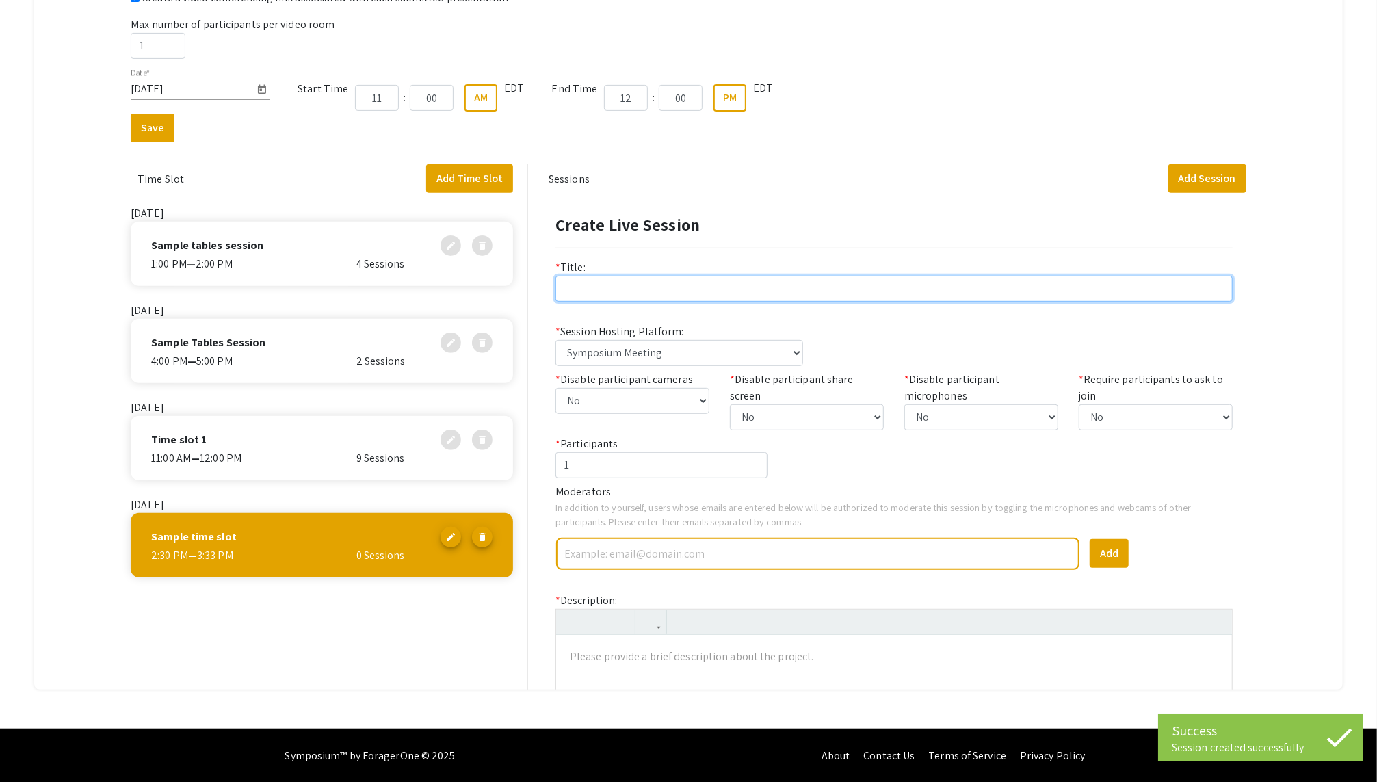
click at [824, 281] on input "text" at bounding box center [893, 289] width 677 height 26
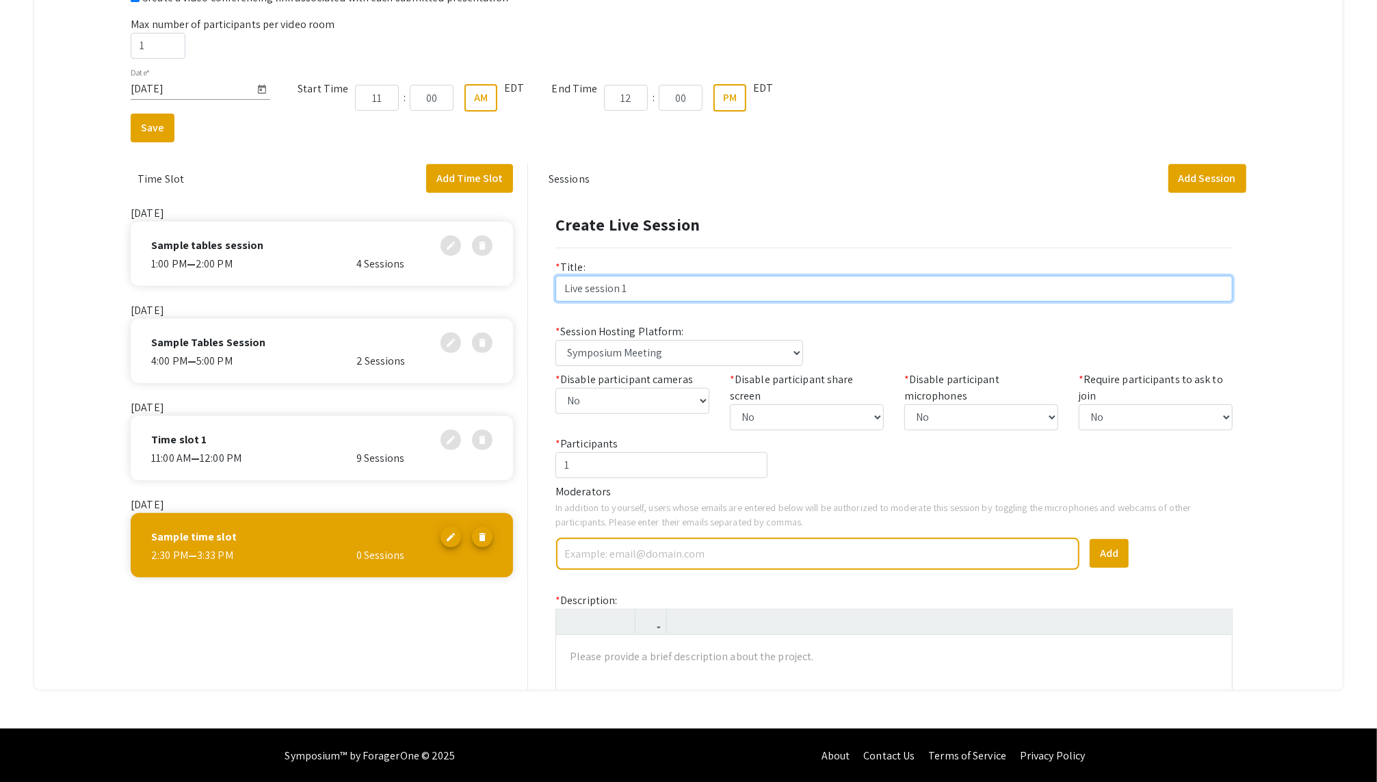
type input "Live session 1"
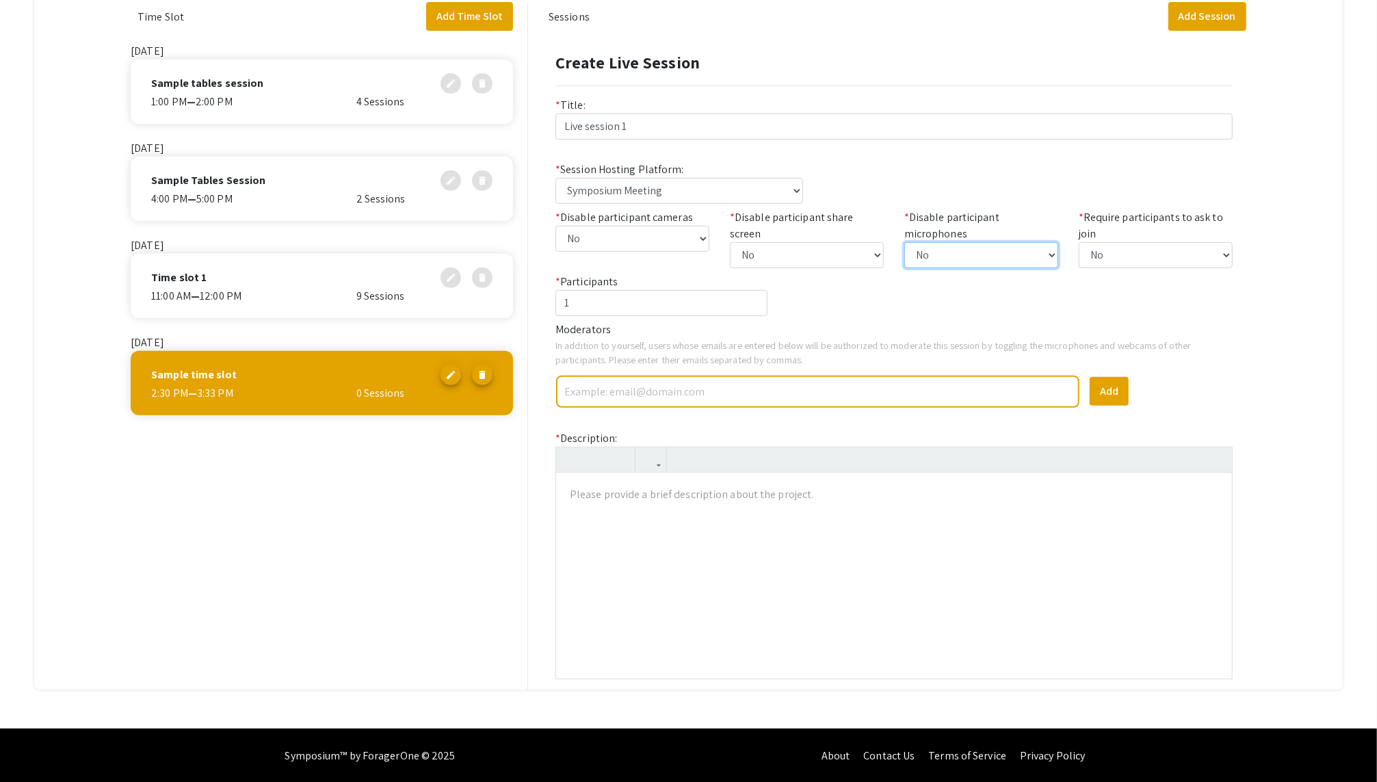
scroll to position [203, 0]
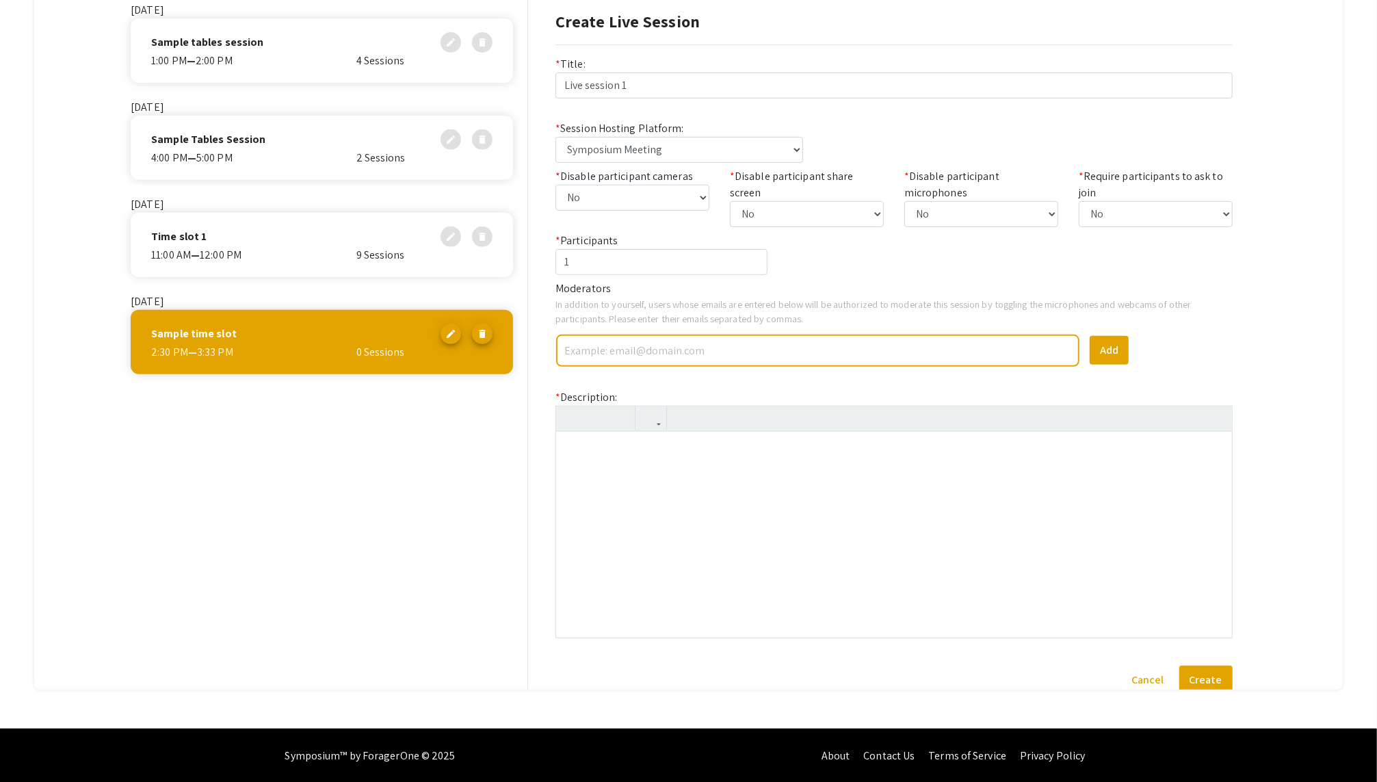
click at [849, 442] on div at bounding box center [894, 534] width 676 height 205
type textarea "<p>l</p>"
type textarea "<p>Live session 1 description!</p>"
click at [1032, 585] on button "Create" at bounding box center [1205, 680] width 53 height 29
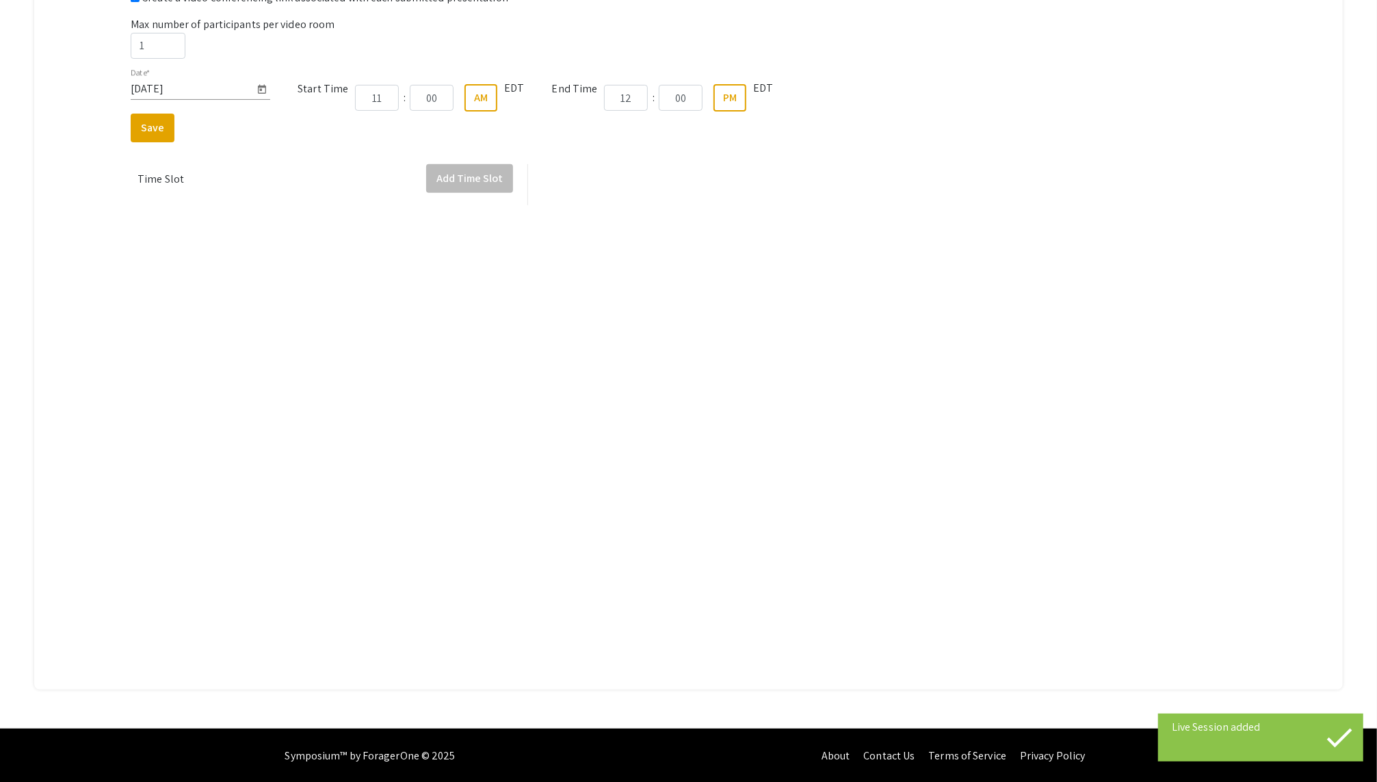
scroll to position [0, 0]
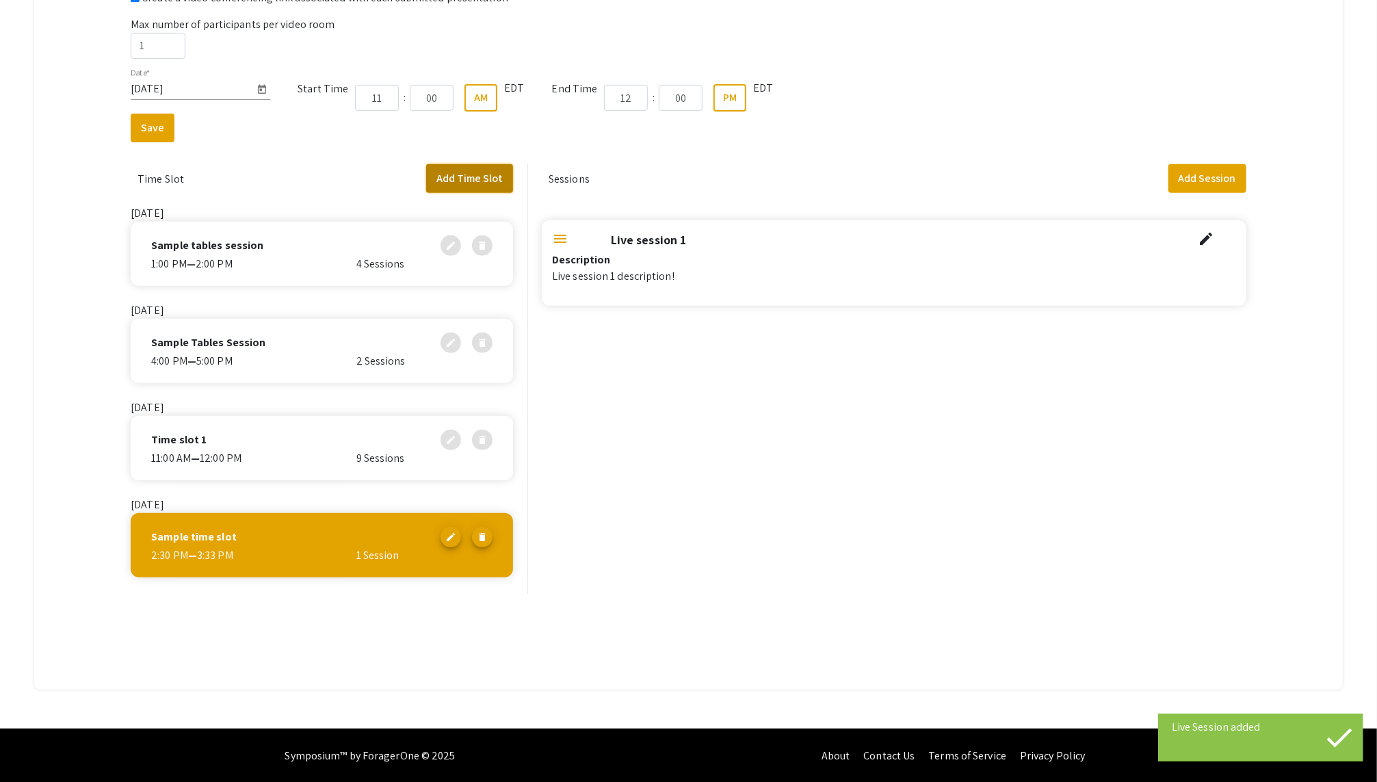
click at [453, 176] on button "Add Time Slot" at bounding box center [469, 178] width 87 height 29
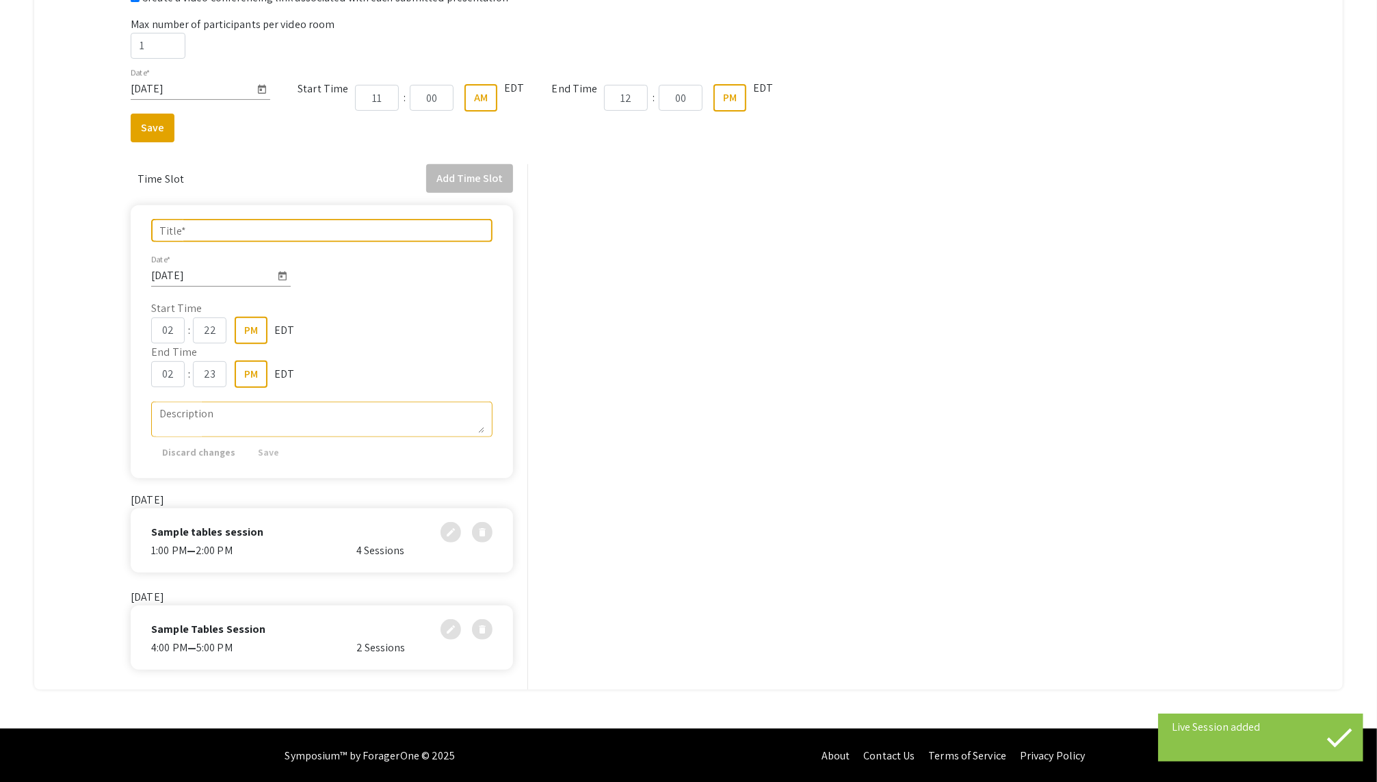
click at [347, 225] on input "Title *" at bounding box center [321, 230] width 325 height 12
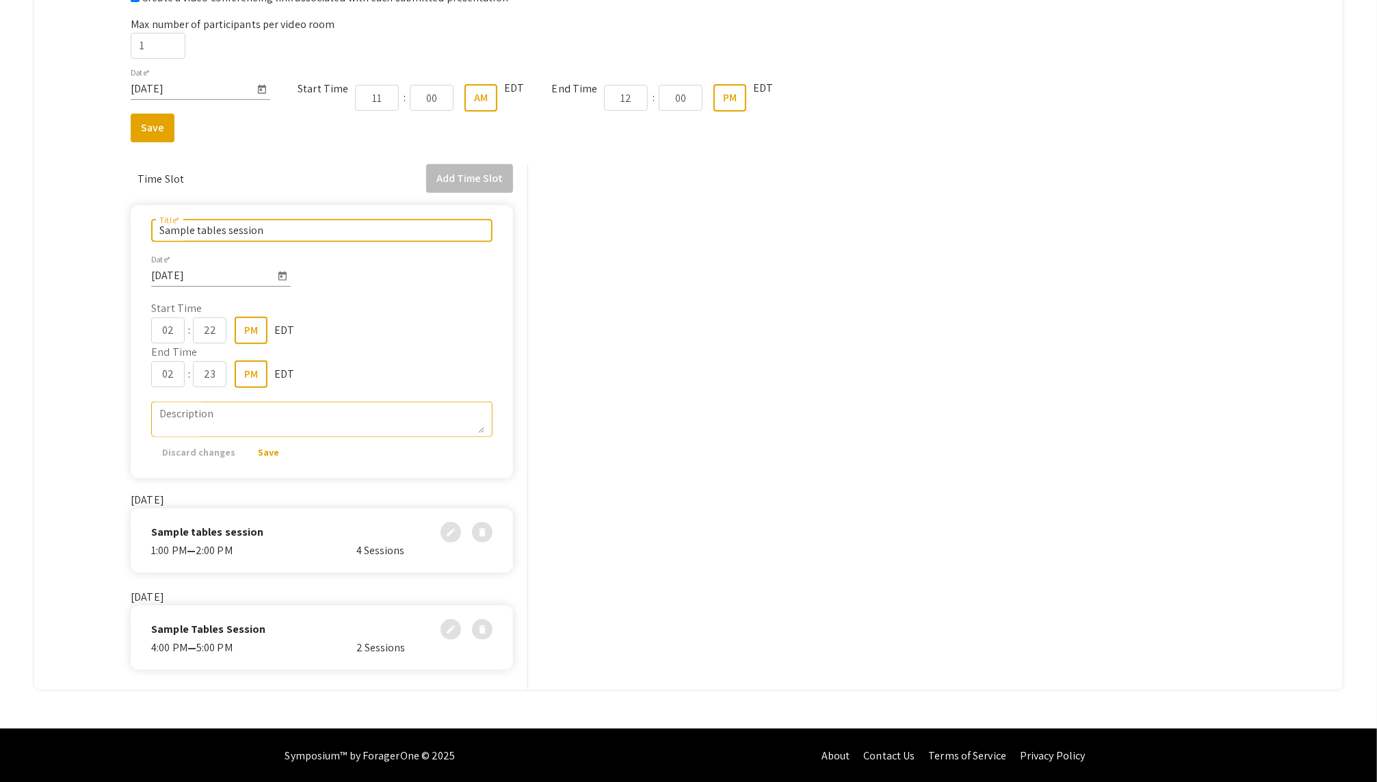
type input "Sample tables session"
type input "30"
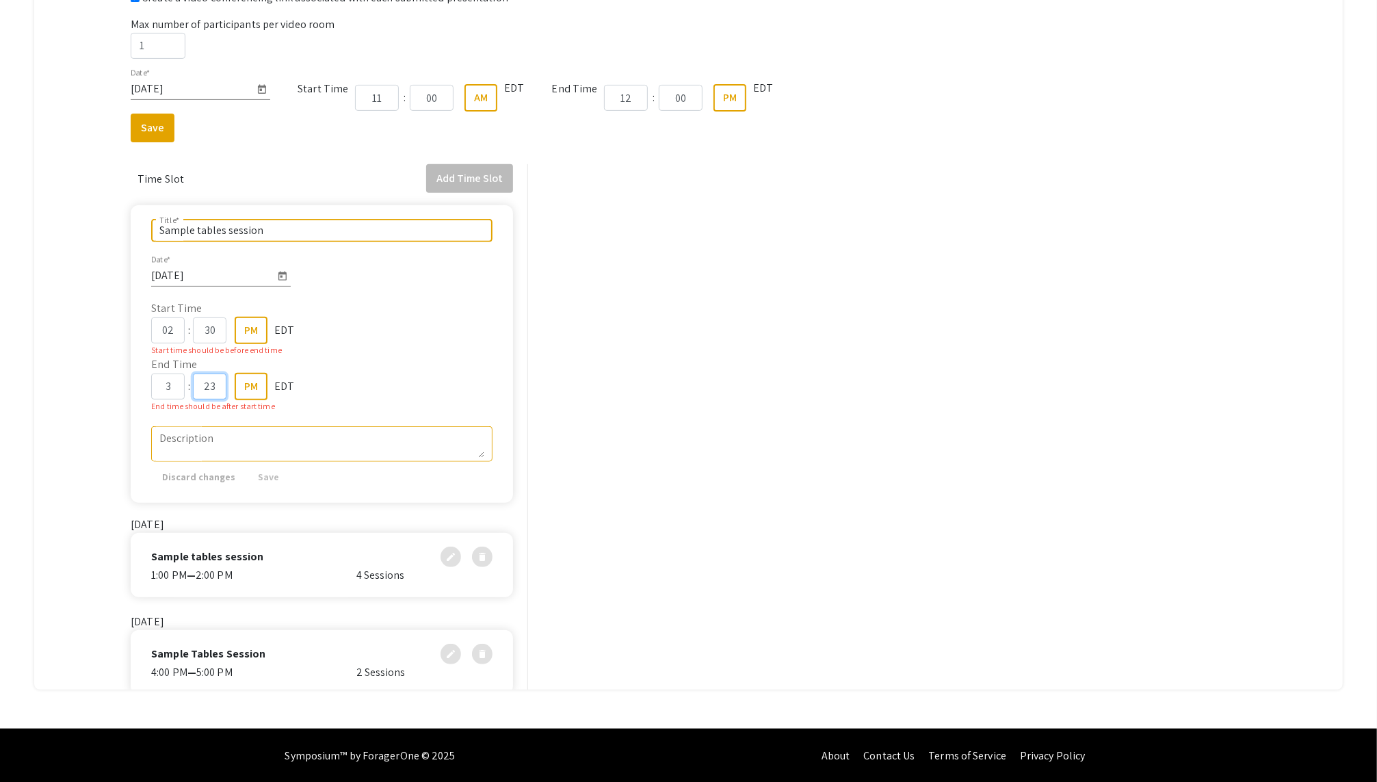
type input "03"
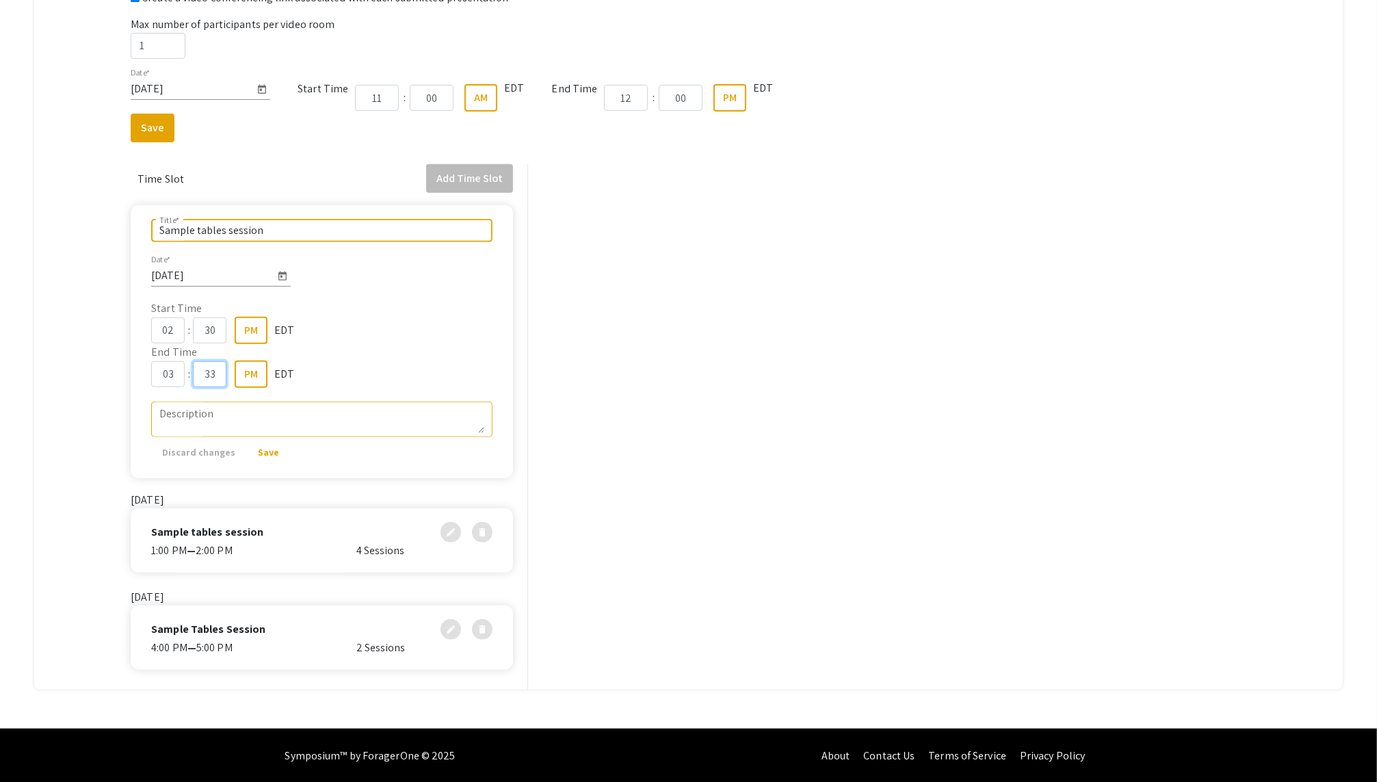
type input "33"
click at [221, 373] on input "33" at bounding box center [210, 374] width 34 height 26
type input "30"
type textarea "Sample tables session description!"
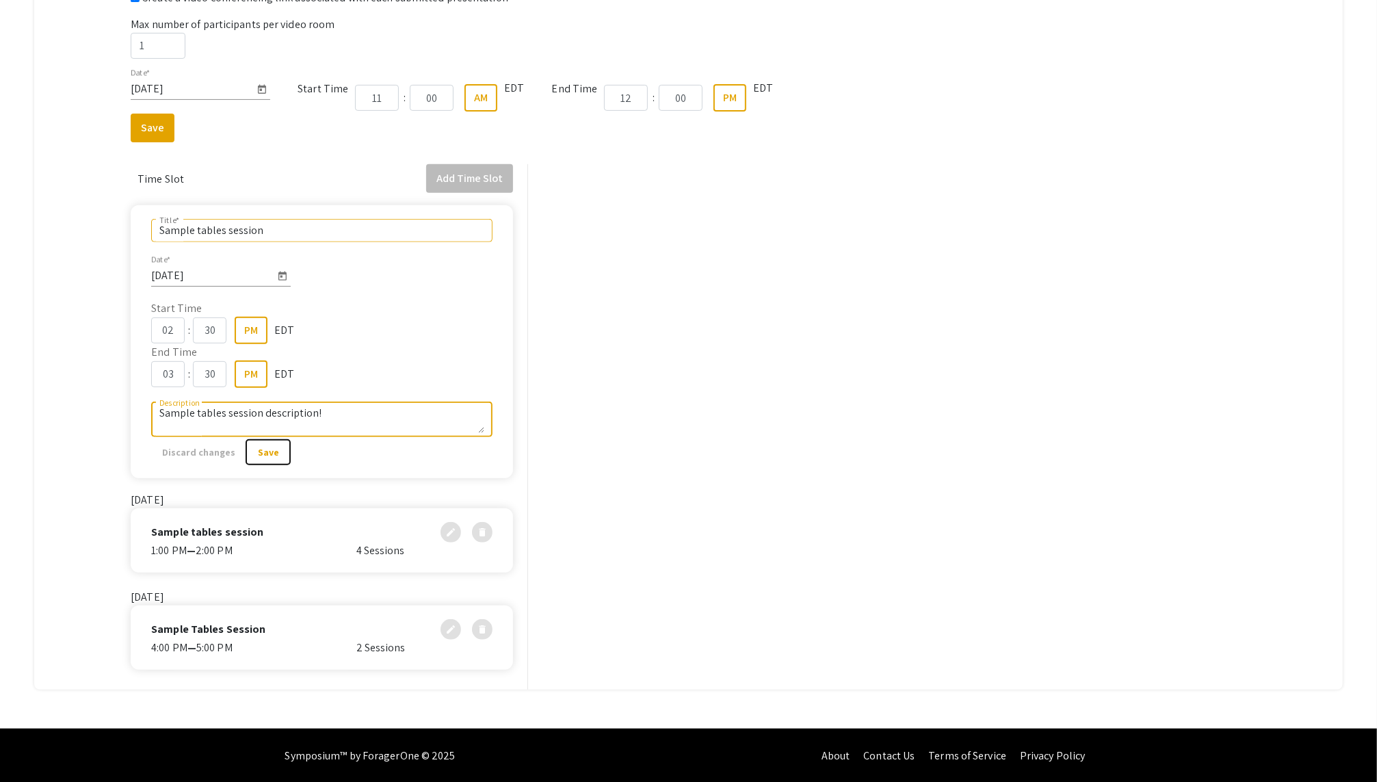
click at [267, 448] on span "Save" at bounding box center [268, 452] width 21 height 12
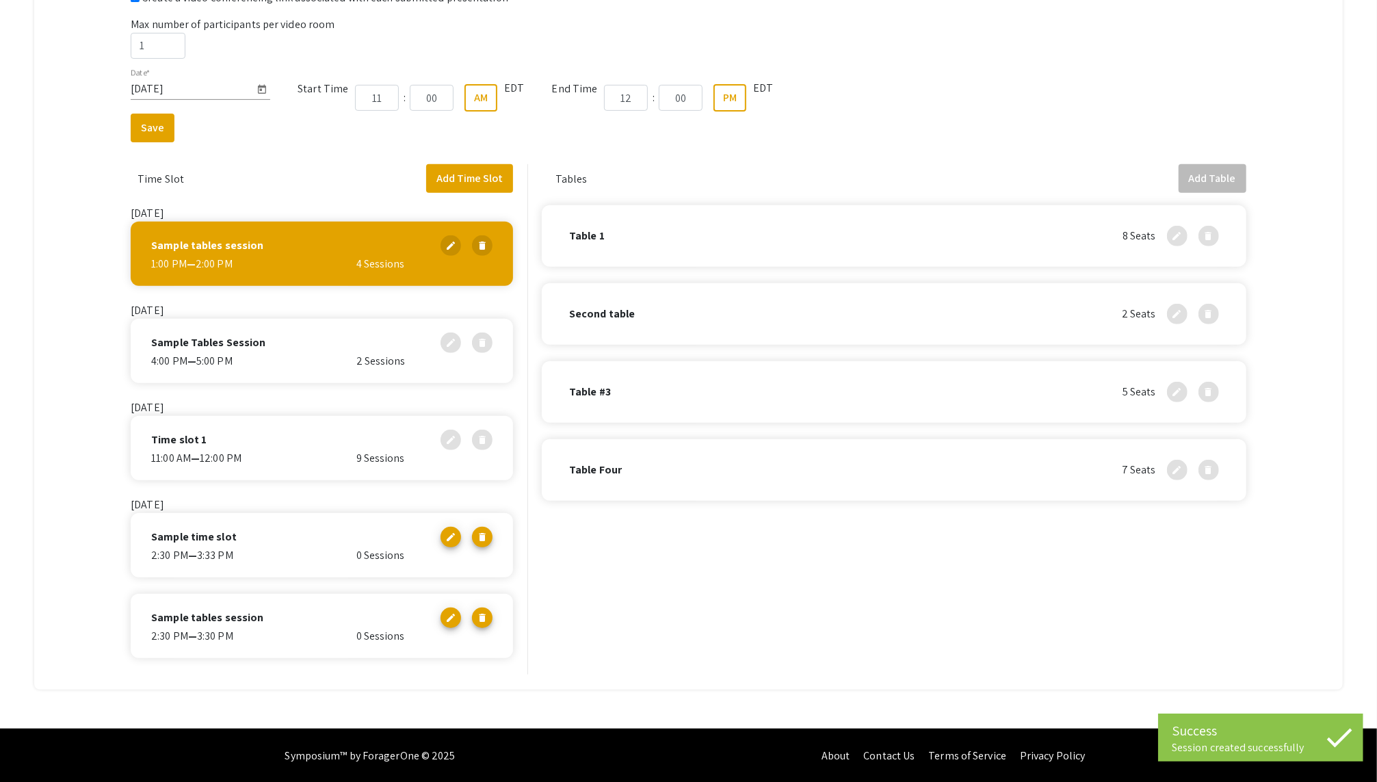
click at [258, 585] on div "Sample tables session edit delete 2:30 PM — 3:30 PM 0 Sessions" at bounding box center [322, 626] width 382 height 64
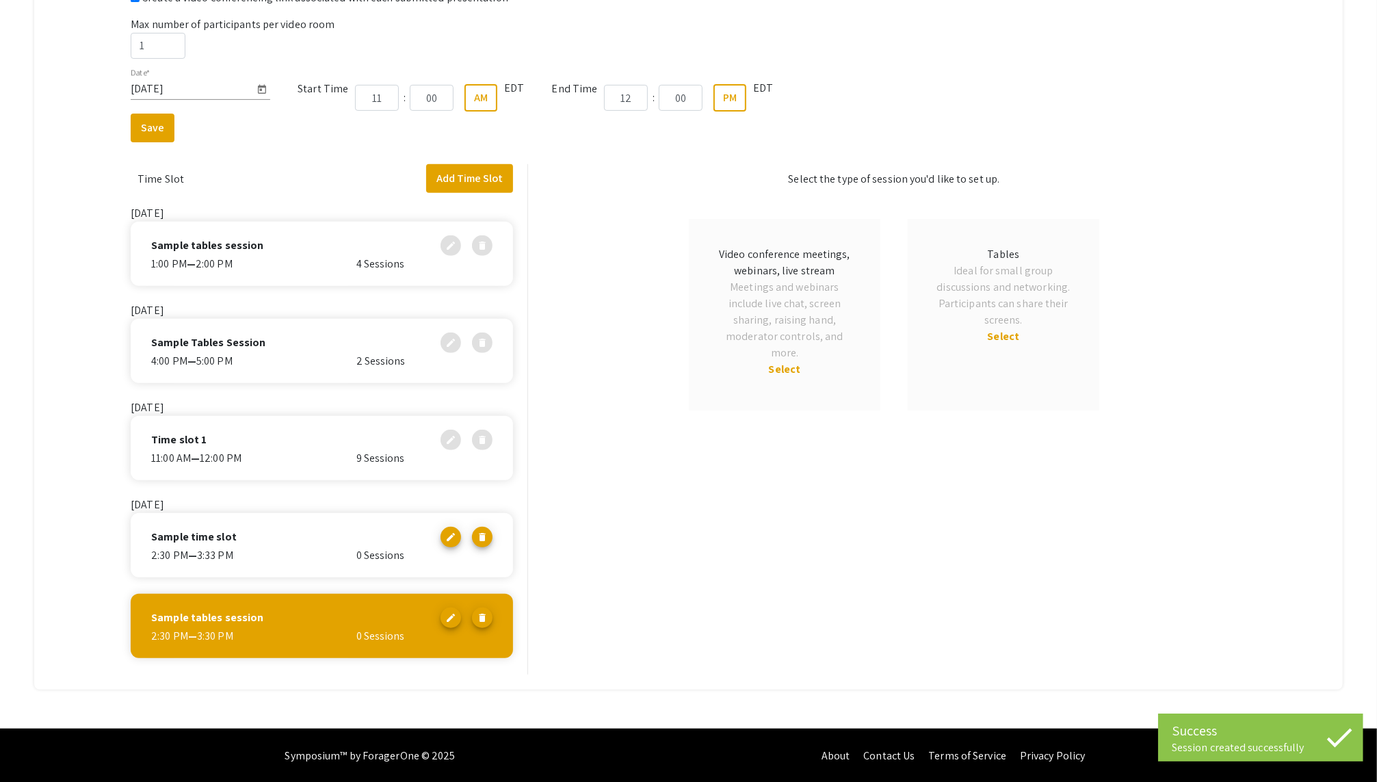
click at [1012, 340] on span "Select" at bounding box center [1004, 336] width 32 height 14
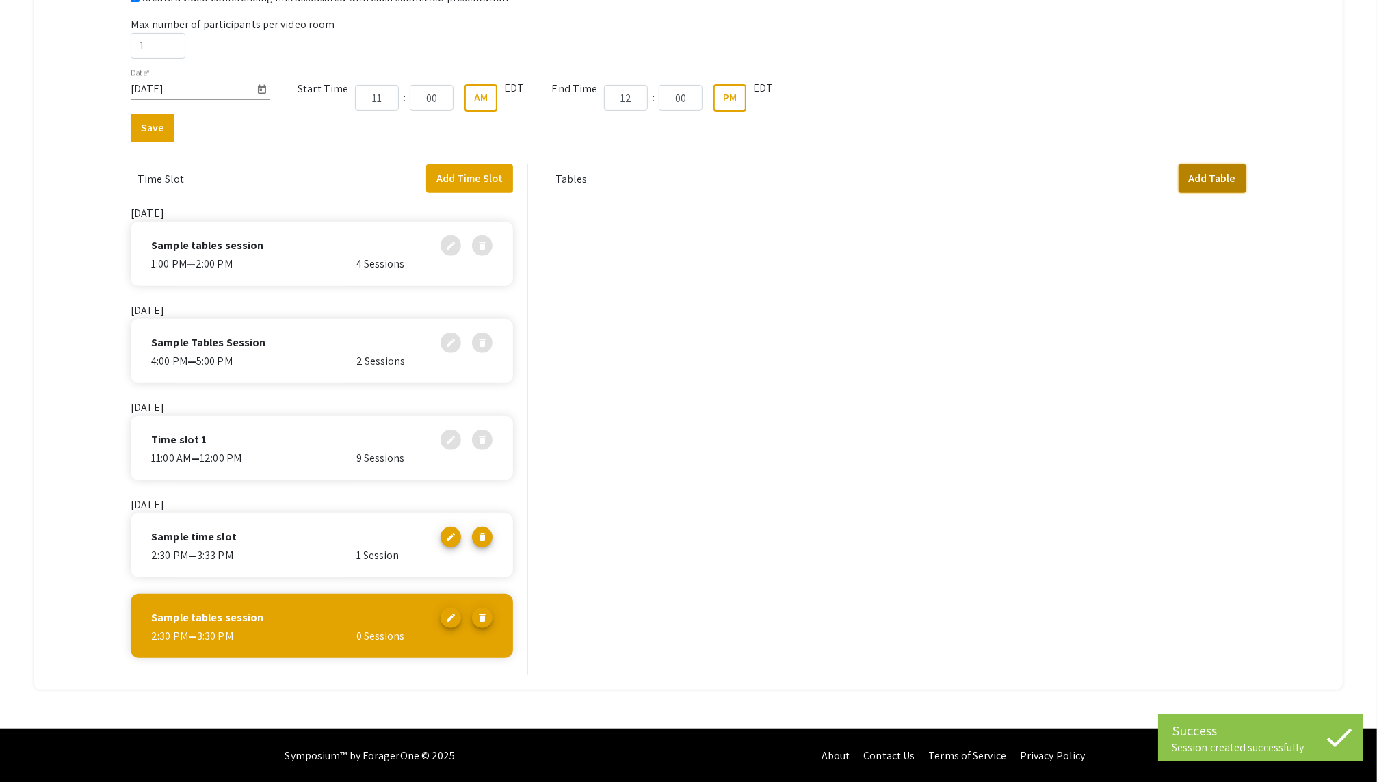
click at [1032, 178] on button "Add Table" at bounding box center [1213, 178] width 68 height 29
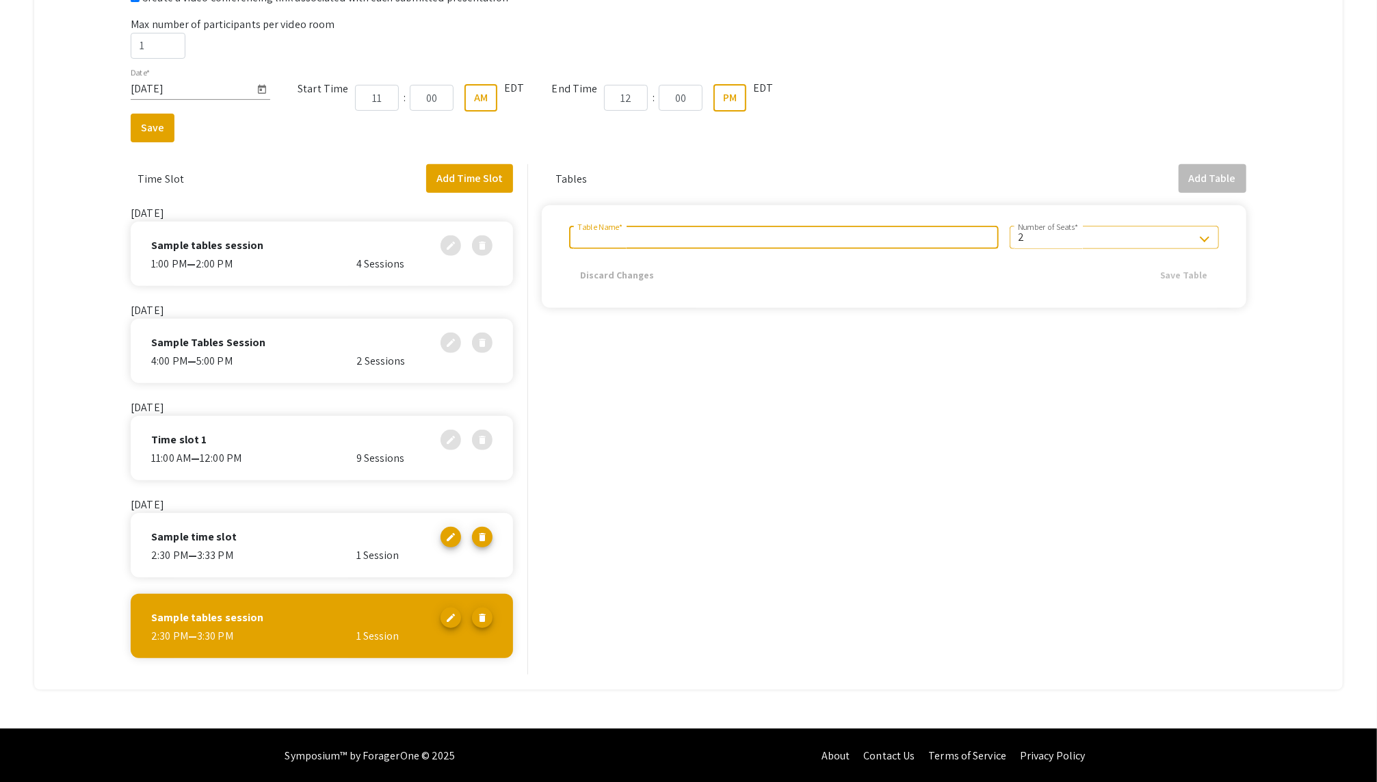
click at [652, 231] on input "Table Name *" at bounding box center [783, 237] width 413 height 12
type input "Table 1"
click at [1032, 231] on div "2" at bounding box center [1108, 237] width 181 height 12
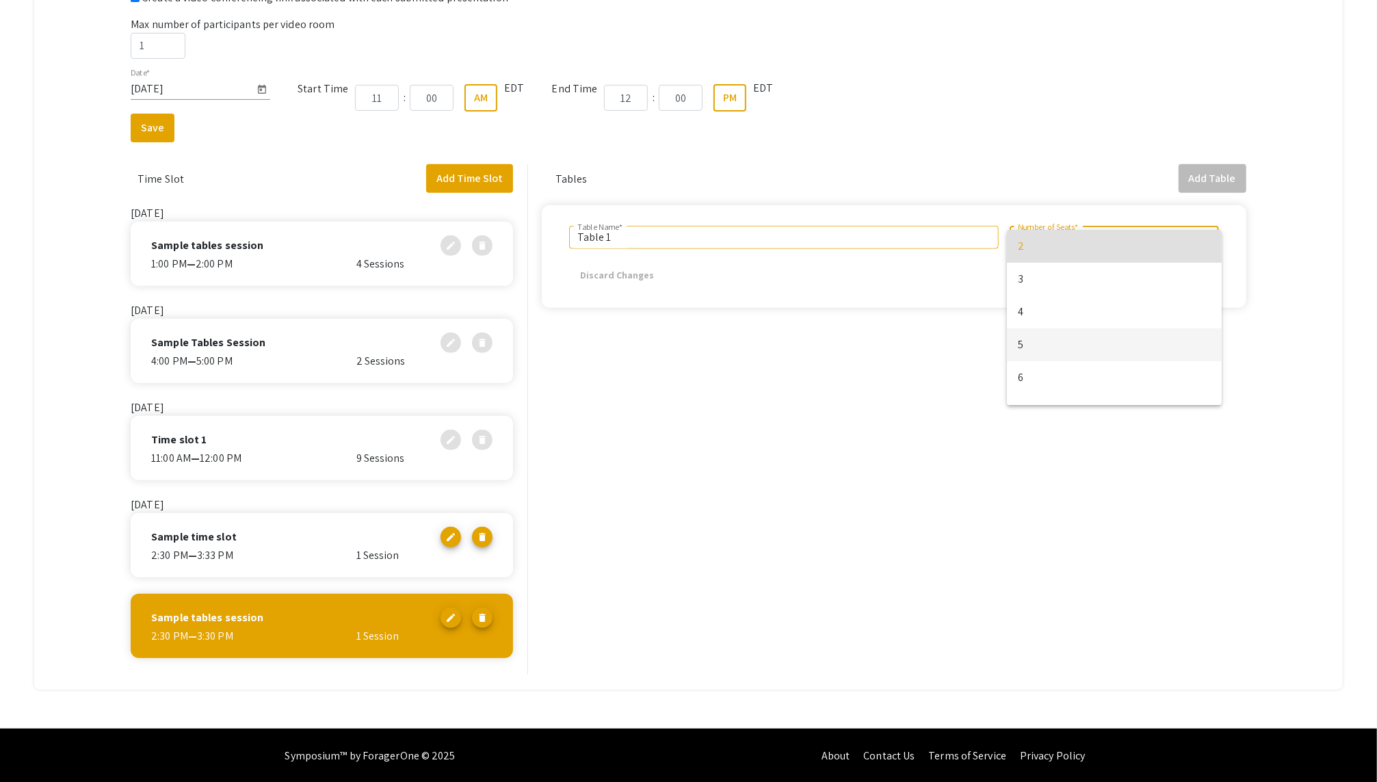
scroll to position [55, 0]
click at [1032, 383] on span "8" at bounding box center [1114, 388] width 193 height 33
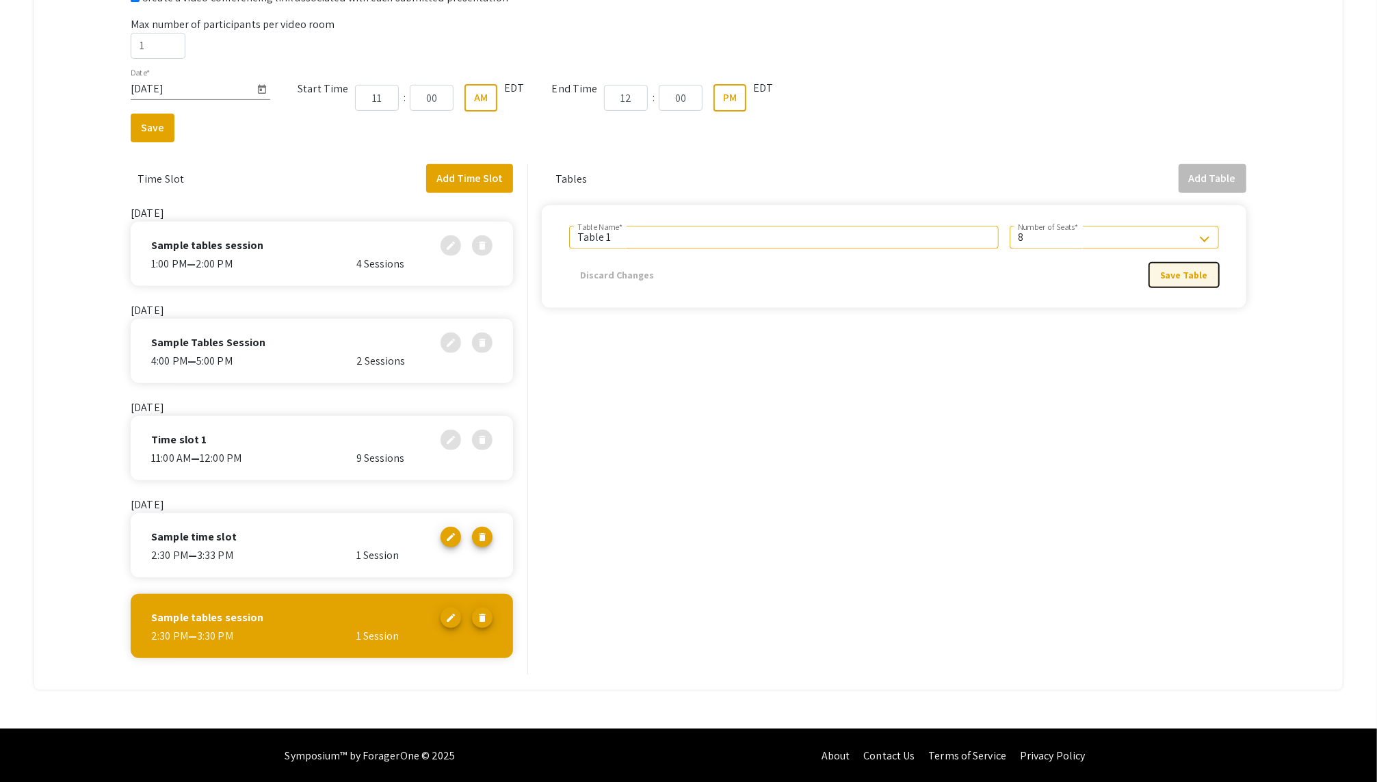
click at [1032, 278] on span "Save Table" at bounding box center [1184, 275] width 48 height 12
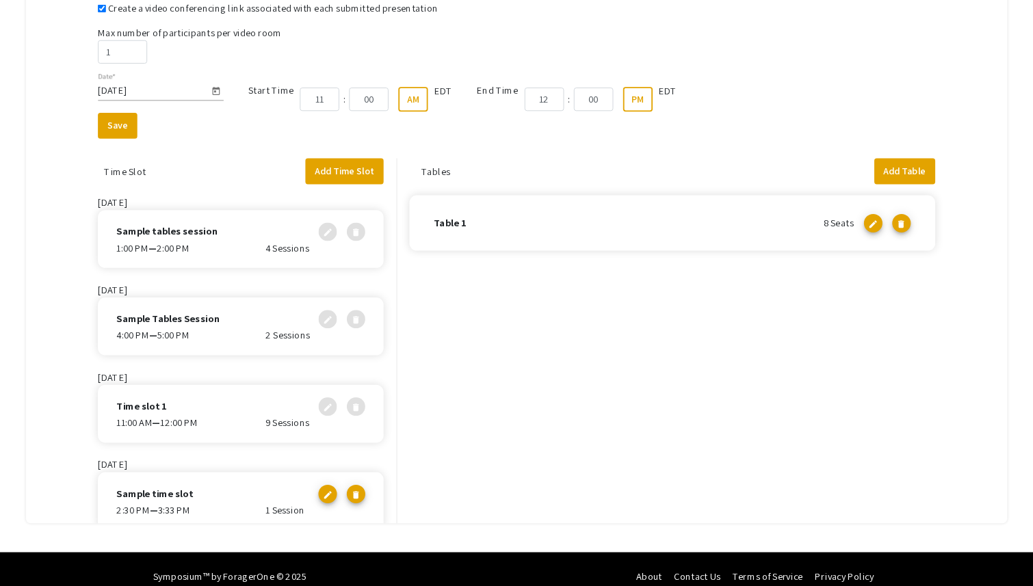
scroll to position [367, 0]
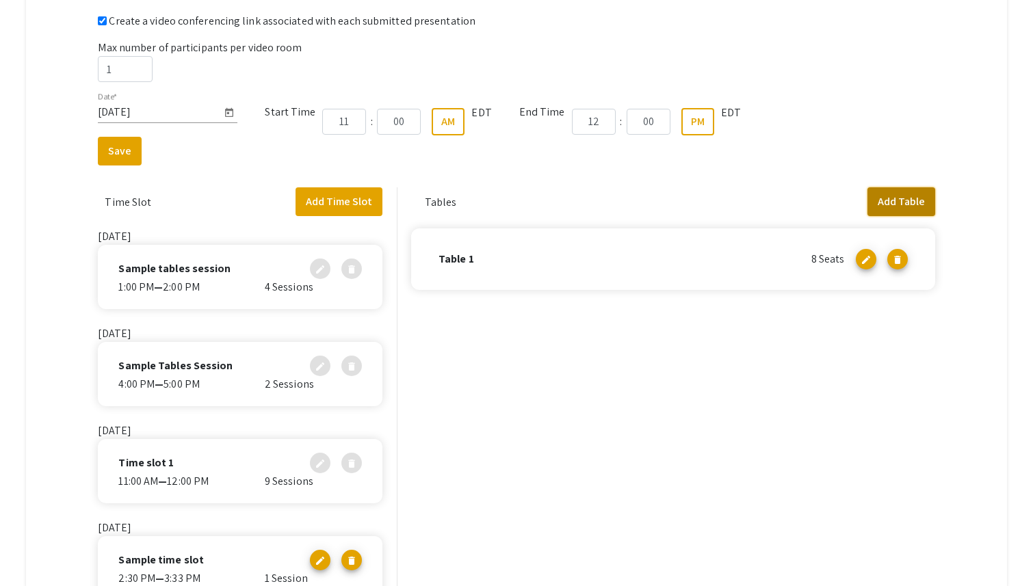
click at [915, 194] on button "Add Table" at bounding box center [901, 201] width 68 height 29
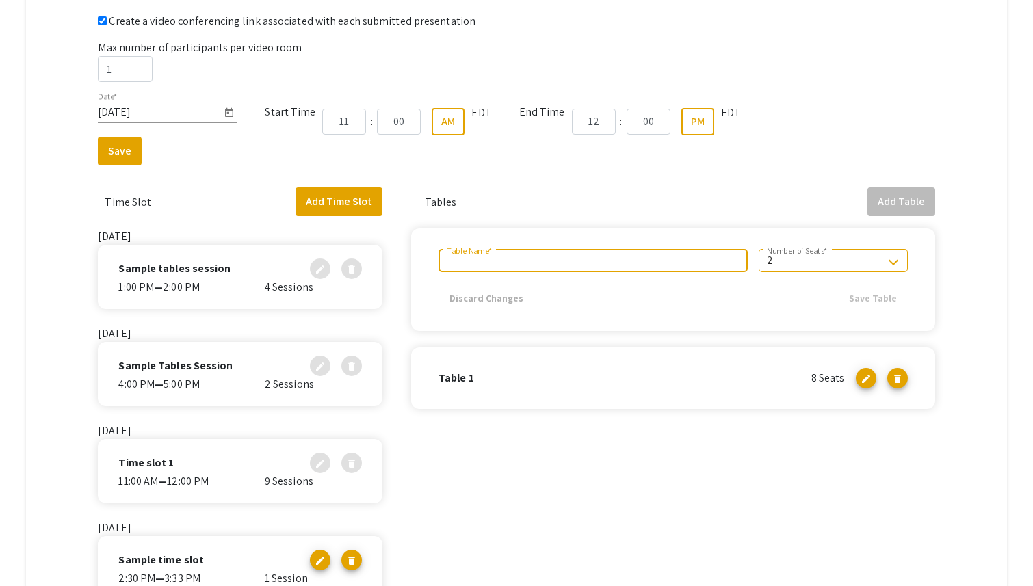
click at [592, 259] on input "Table Name *" at bounding box center [593, 260] width 293 height 12
type input "Second table"
click at [843, 274] on mat-form-field "2 Number of Seats *" at bounding box center [833, 262] width 149 height 26
click at [801, 244] on app-table "Second table Table Name * 2 Number of Seats * Discard Changes Save Table" at bounding box center [673, 279] width 524 height 103
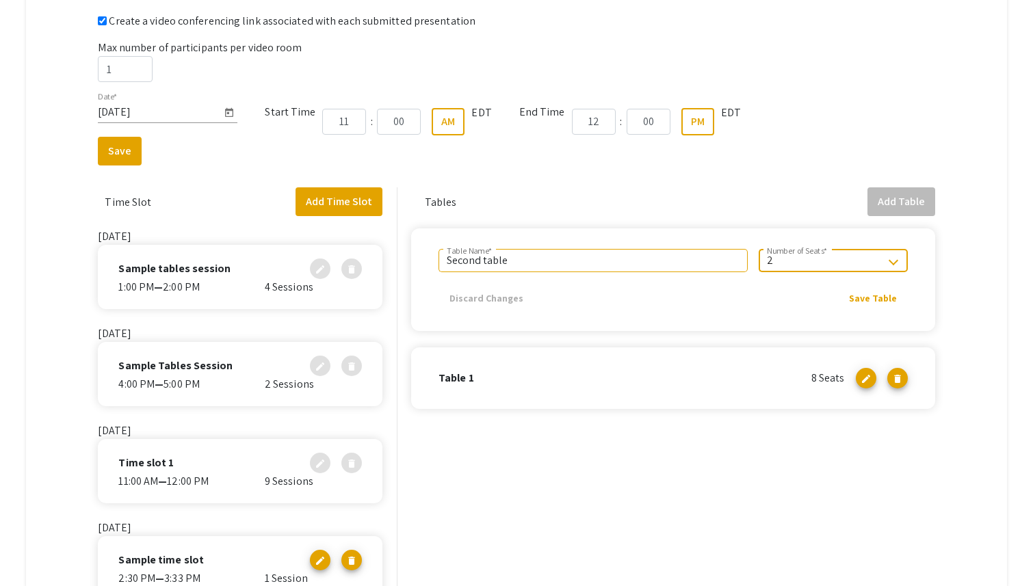
click at [799, 254] on div "2 Number of Seats *" at bounding box center [833, 260] width 133 height 23
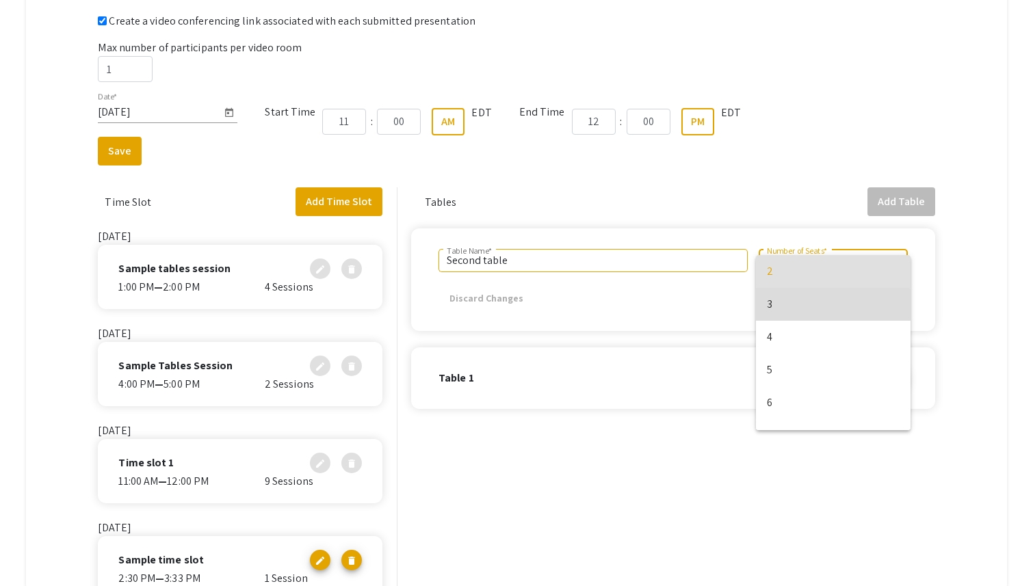
click at [783, 313] on span "3" at bounding box center [833, 304] width 133 height 33
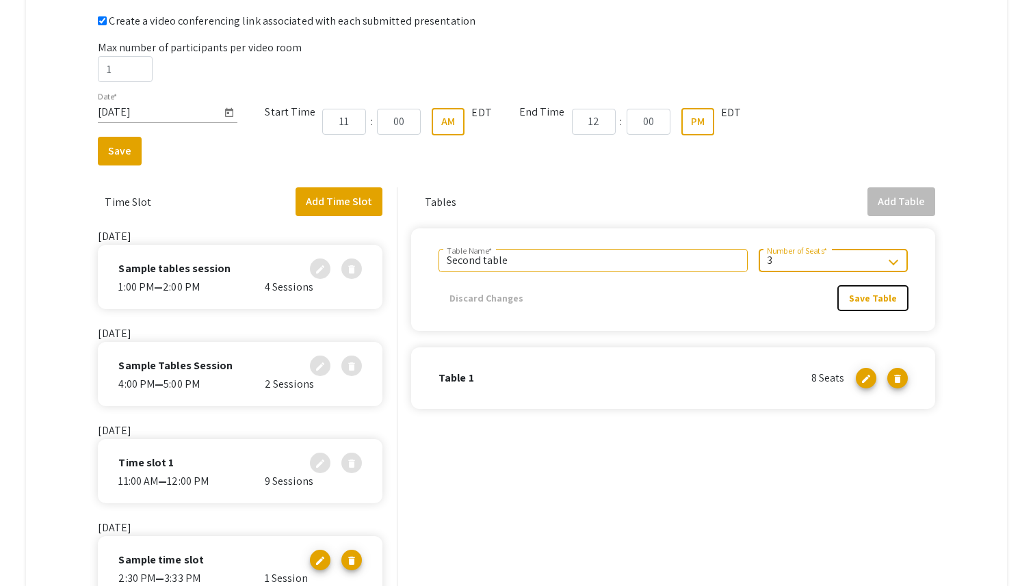
click at [863, 293] on span "Save Table" at bounding box center [873, 298] width 48 height 12
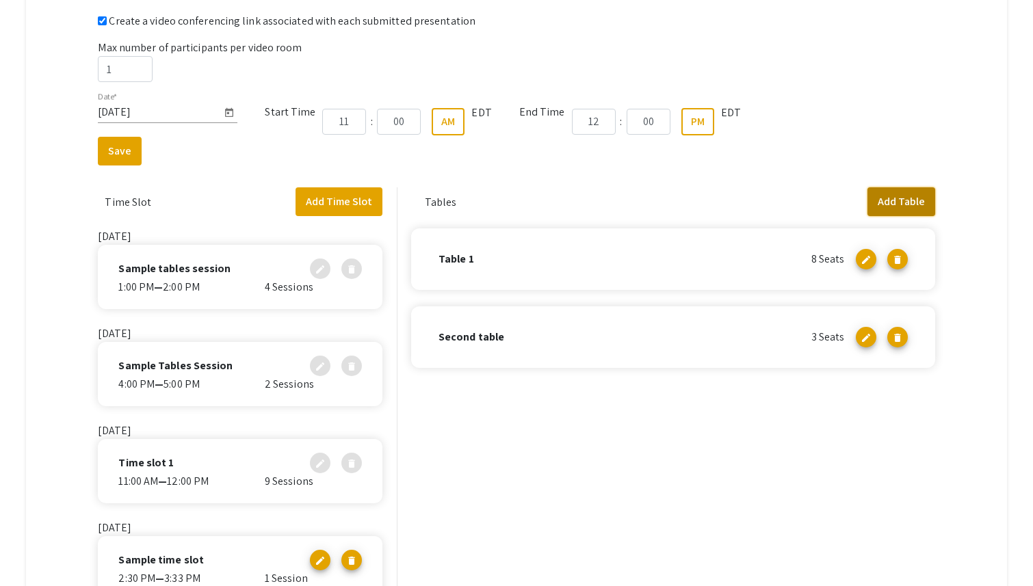
click at [909, 207] on button "Add Table" at bounding box center [901, 201] width 68 height 29
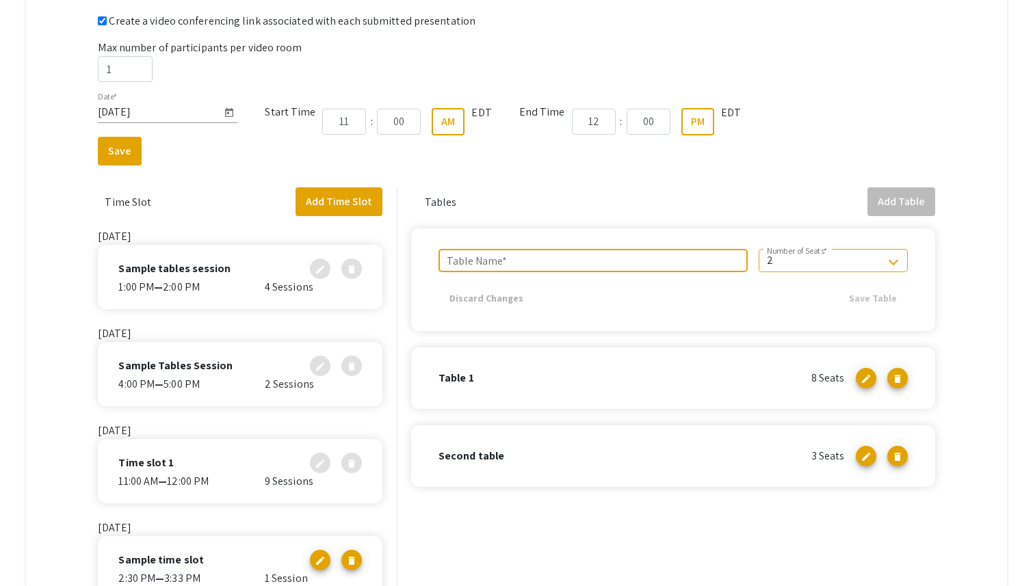
click at [558, 253] on div "Table Name *" at bounding box center [593, 260] width 293 height 23
click at [555, 261] on input "Table Name *" at bounding box center [593, 260] width 293 height 12
type input "Table #3"
click at [823, 272] on div "2 Number of Seats *" at bounding box center [833, 260] width 133 height 23
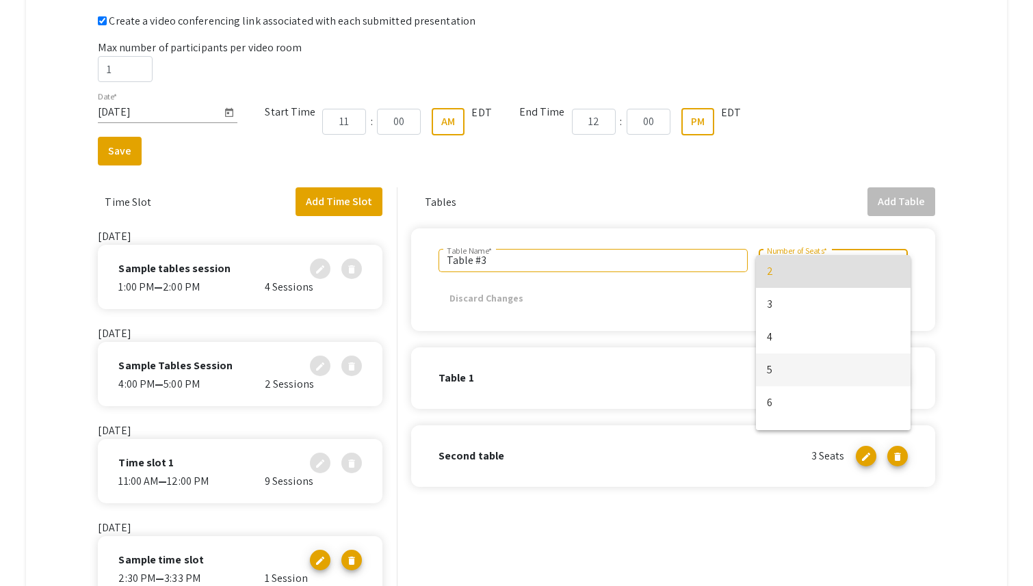
click at [806, 379] on span "5" at bounding box center [833, 370] width 133 height 33
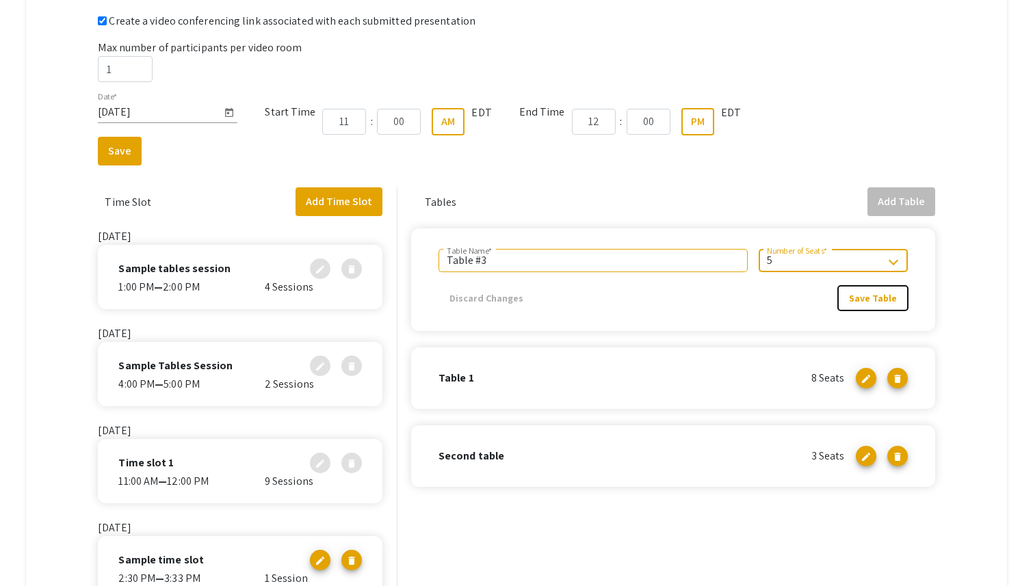
click at [884, 298] on span "Save Table" at bounding box center [873, 298] width 48 height 12
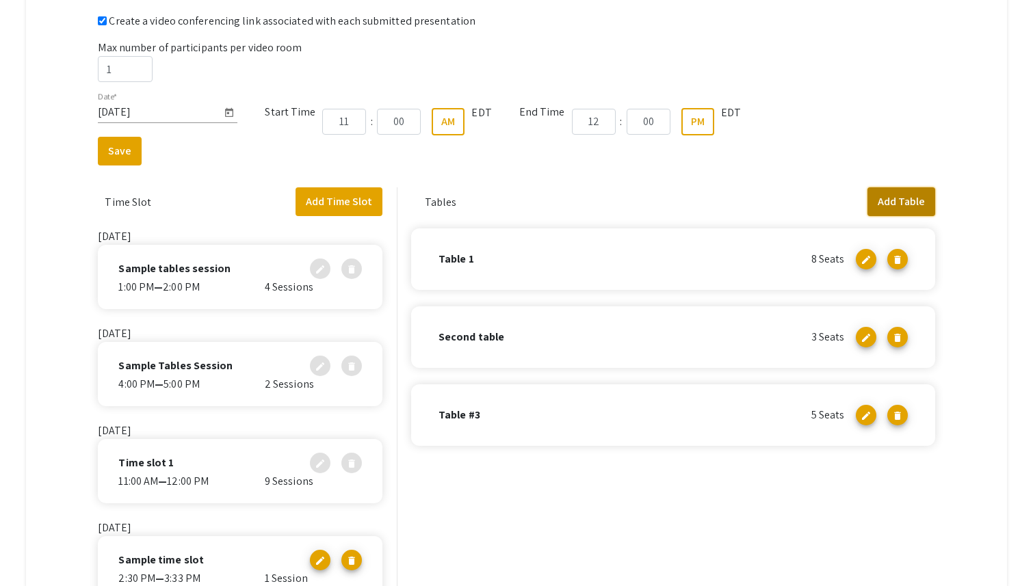
click at [914, 209] on button "Add Table" at bounding box center [901, 201] width 68 height 29
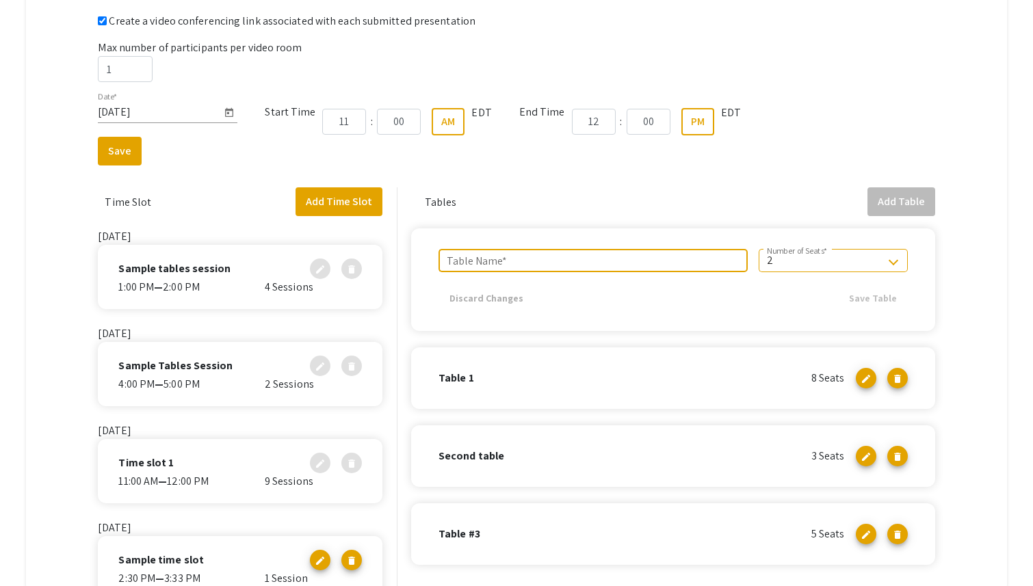
click at [595, 261] on input "Table Name *" at bounding box center [593, 260] width 293 height 12
type input "Table Four"
click at [881, 247] on app-table "Table Four Table Name * 2 Number of Seats * Discard Changes Save Table" at bounding box center [673, 279] width 524 height 103
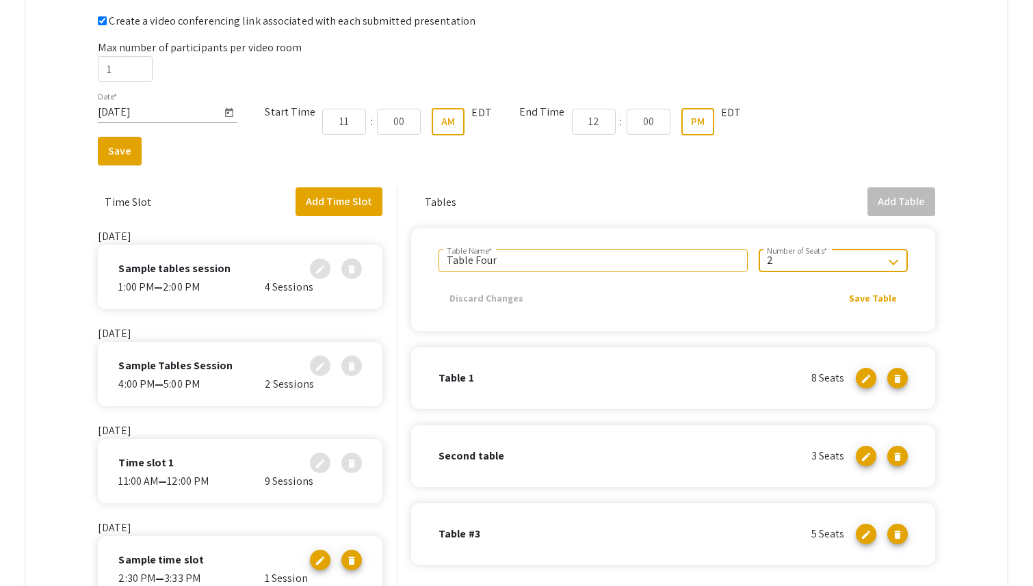
click at [862, 269] on div "2 Number of Seats *" at bounding box center [833, 260] width 133 height 23
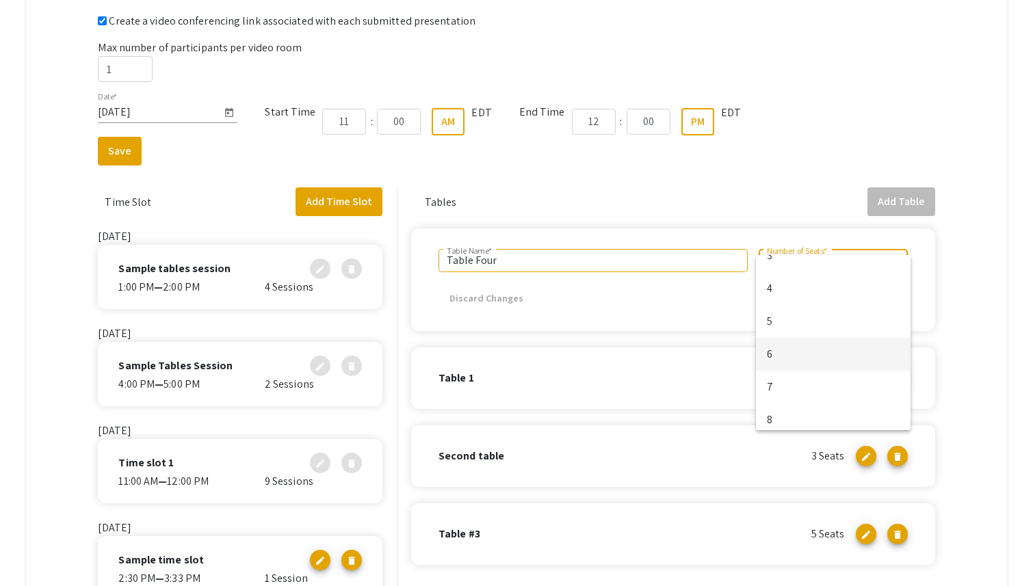
scroll to position [55, 0]
click at [815, 394] on span "7" at bounding box center [833, 381] width 133 height 33
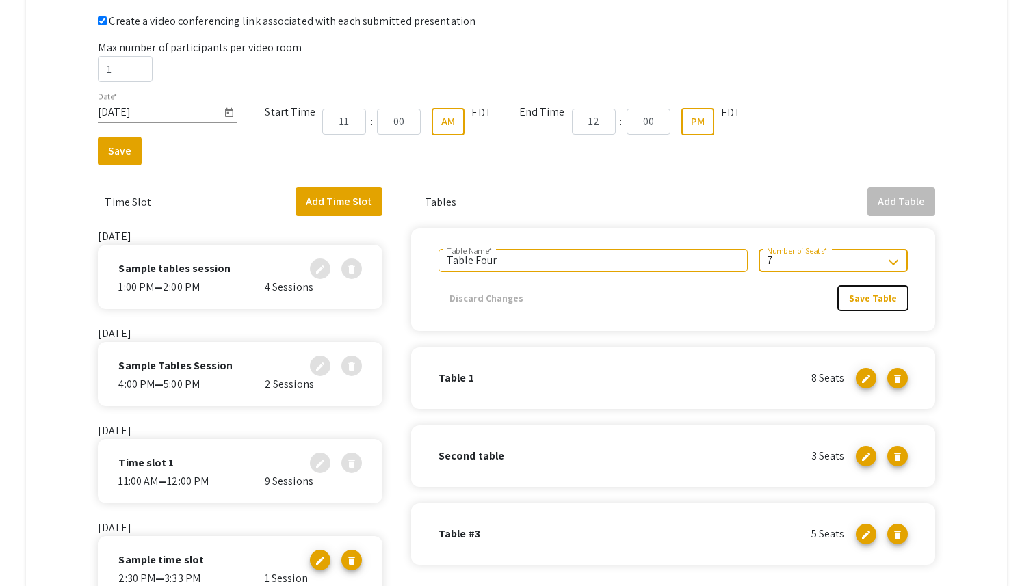
click at [893, 286] on button "Save Table" at bounding box center [873, 298] width 70 height 25
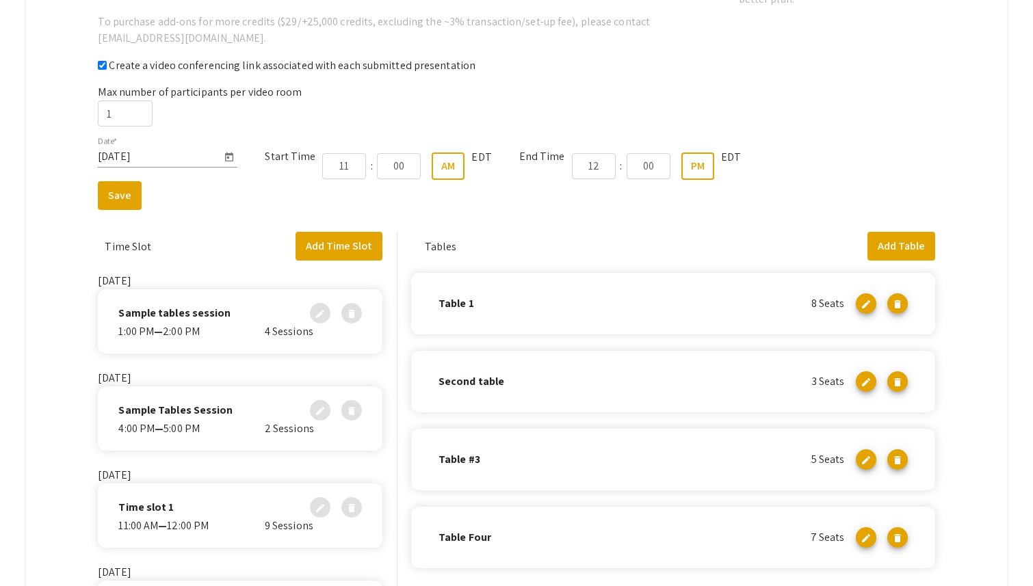
scroll to position [456, 0]
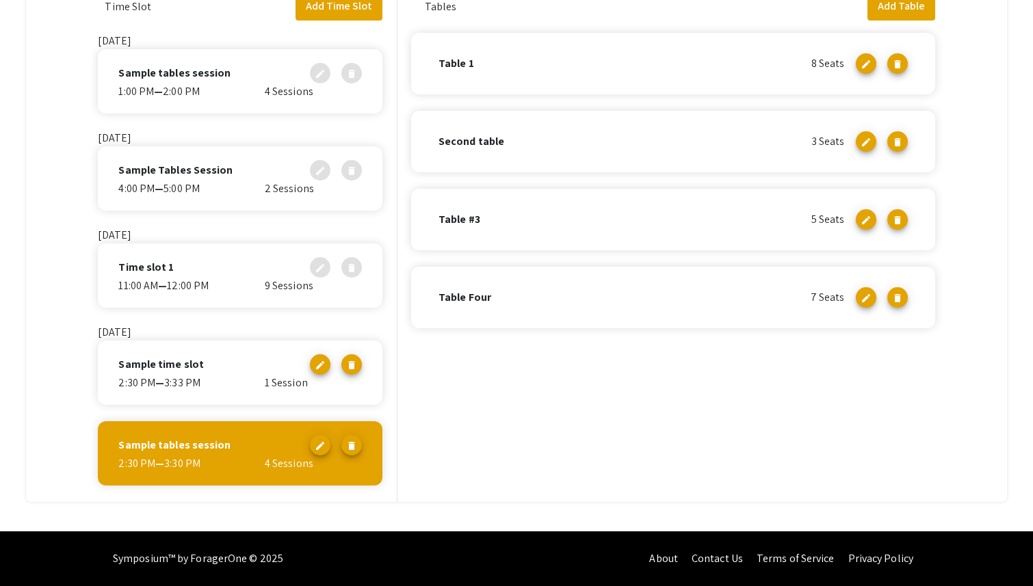
click at [515, 339] on div "Tables Add Table Table 1 8 Seats edit delete Second table 3 Seats edit delete T…" at bounding box center [673, 247] width 524 height 510
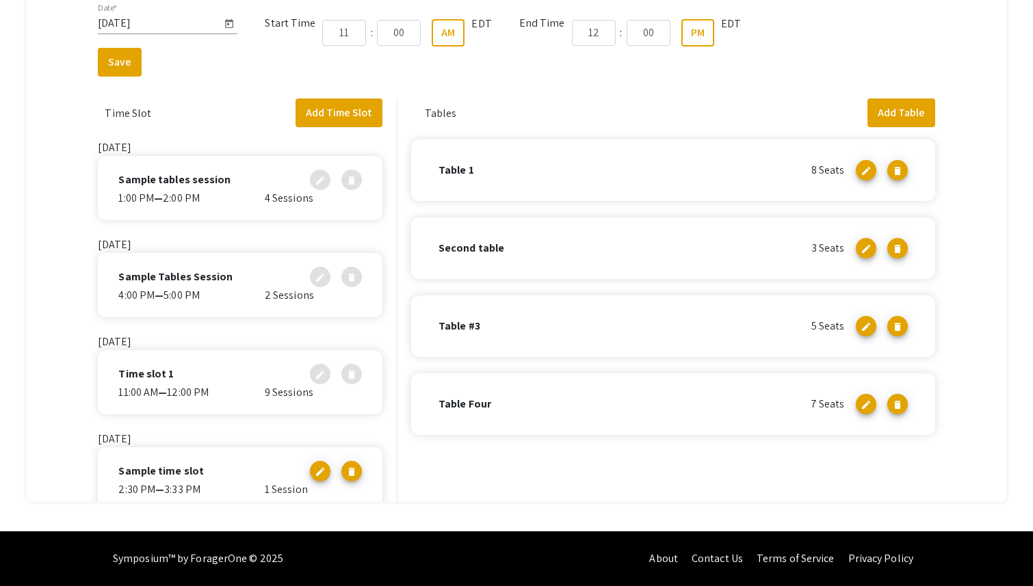
scroll to position [0, 0]
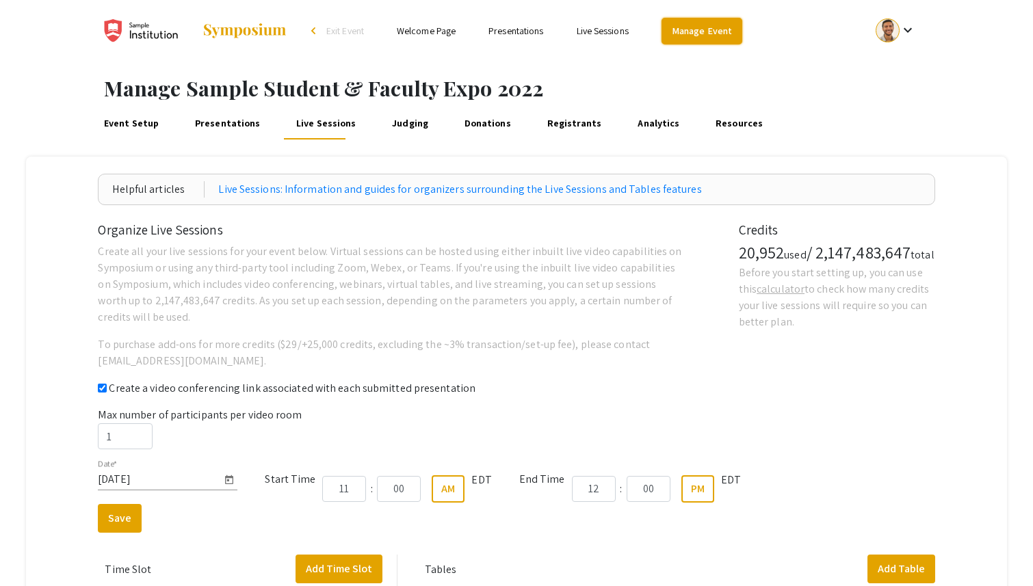
click at [685, 20] on link "Manage Event" at bounding box center [701, 31] width 81 height 27
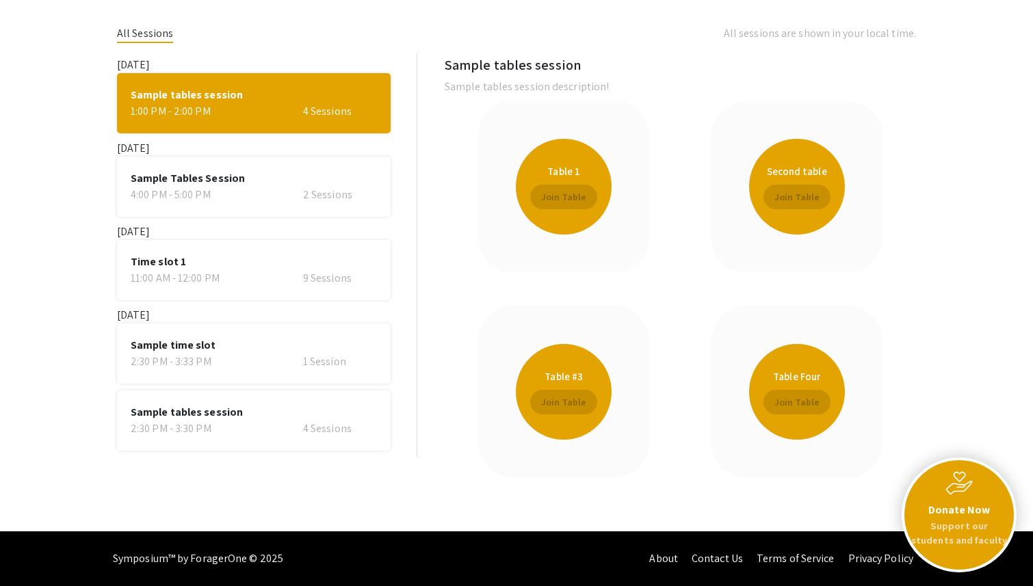
click at [228, 374] on div "Sample time slot 2:30 PM - 3:33 PM 1 Session" at bounding box center [254, 354] width 274 height 60
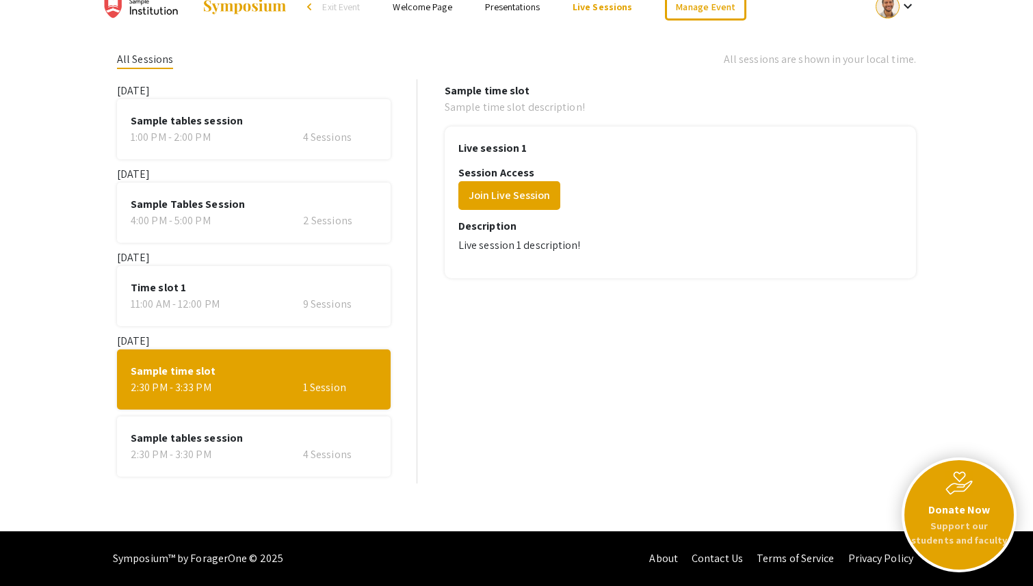
click at [251, 432] on span "Sample tables session" at bounding box center [254, 438] width 246 height 16
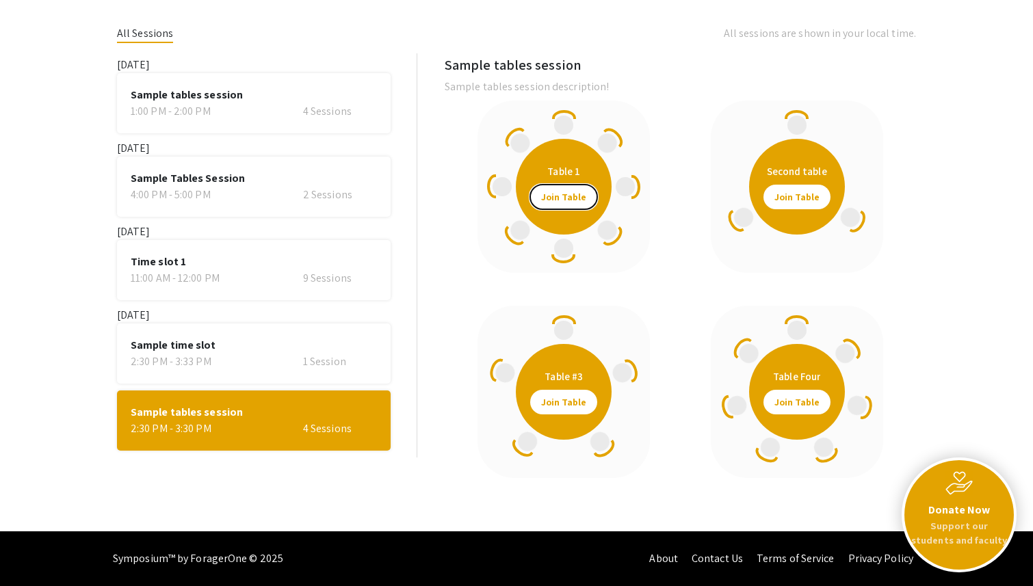
click at [575, 198] on span "Join Table" at bounding box center [563, 197] width 45 height 25
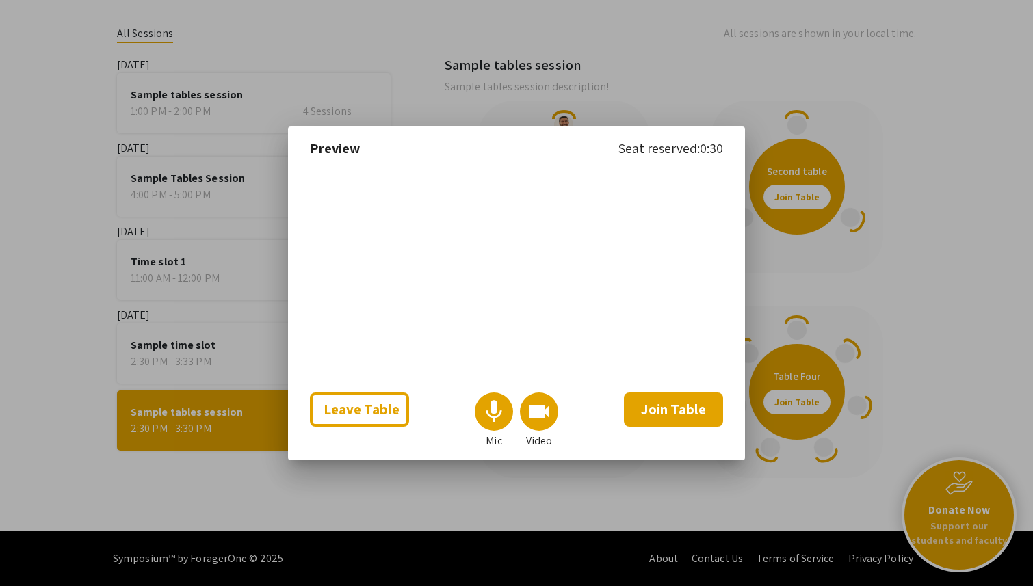
scroll to position [0, 0]
click at [490, 425] on mat-icon "mic" at bounding box center [493, 411] width 27 height 27
click at [542, 425] on mat-icon "videocam" at bounding box center [538, 411] width 27 height 27
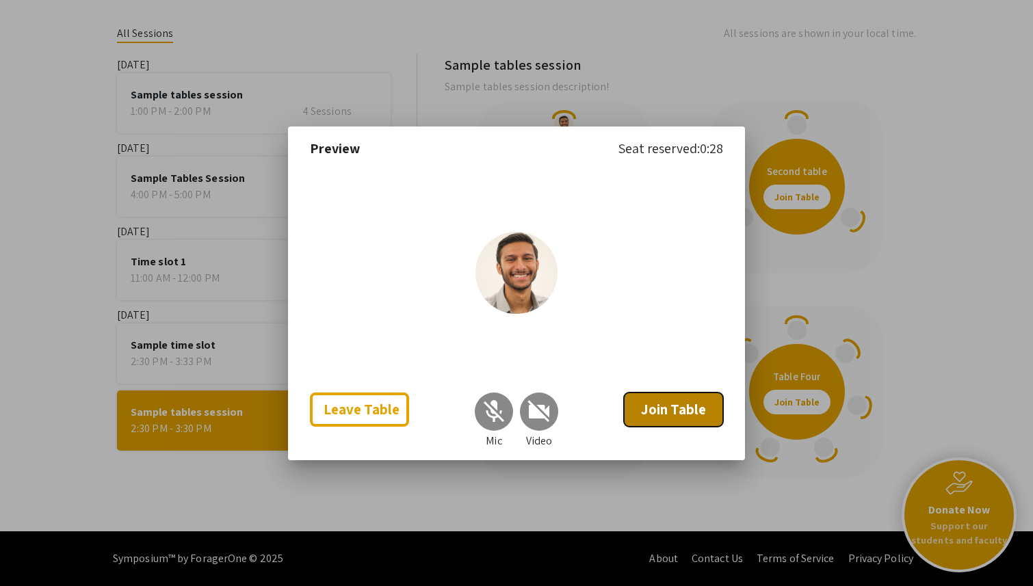
click at [668, 419] on span "Join Table" at bounding box center [673, 409] width 65 height 18
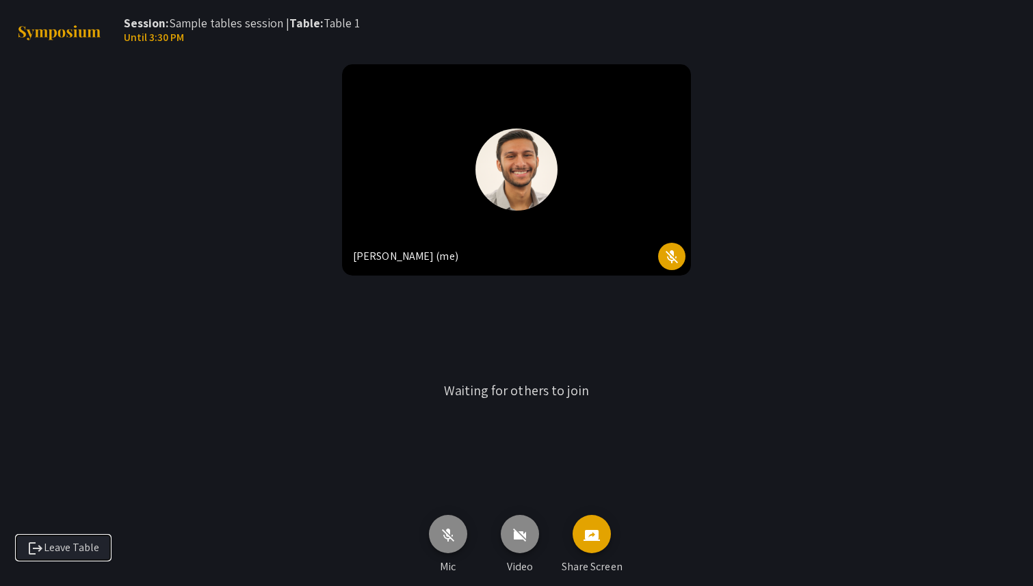
click at [85, 539] on button "logout Leave Table" at bounding box center [63, 548] width 94 height 25
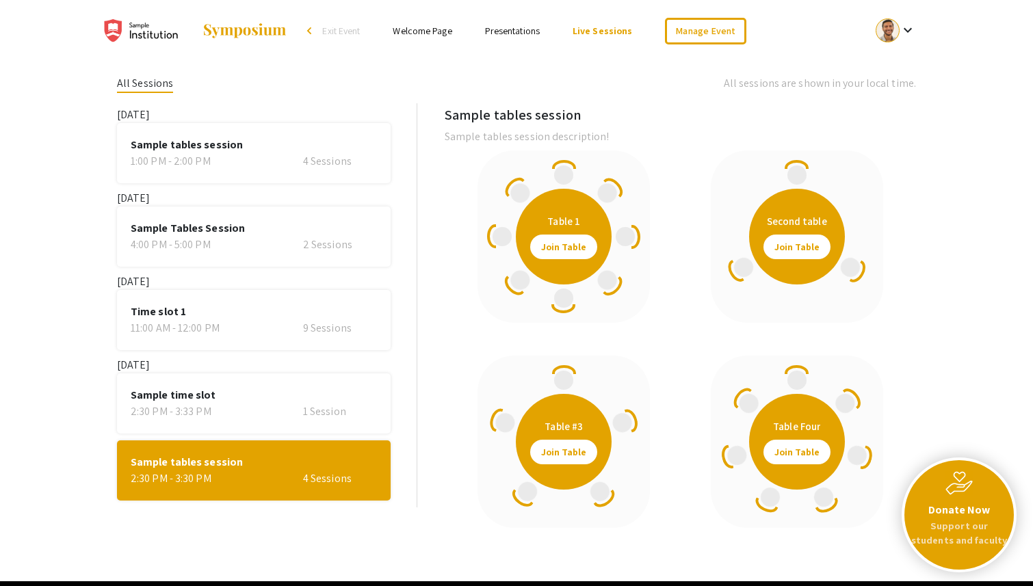
click at [419, 48] on ul "Skip navigation arrow_back_ios Exit Event Welcome Page Presentations Live Sessi…" at bounding box center [516, 31] width 273 height 62
click at [406, 21] on ul "Skip navigation arrow_back_ios Exit Event Welcome Page Presentations Live Sessi…" at bounding box center [516, 31] width 273 height 62
click at [406, 40] on ul "Skip navigation arrow_back_ios Exit Event Welcome Page Presentations Live Sessi…" at bounding box center [516, 31] width 273 height 62
click at [416, 29] on link "Welcome Page" at bounding box center [422, 31] width 59 height 12
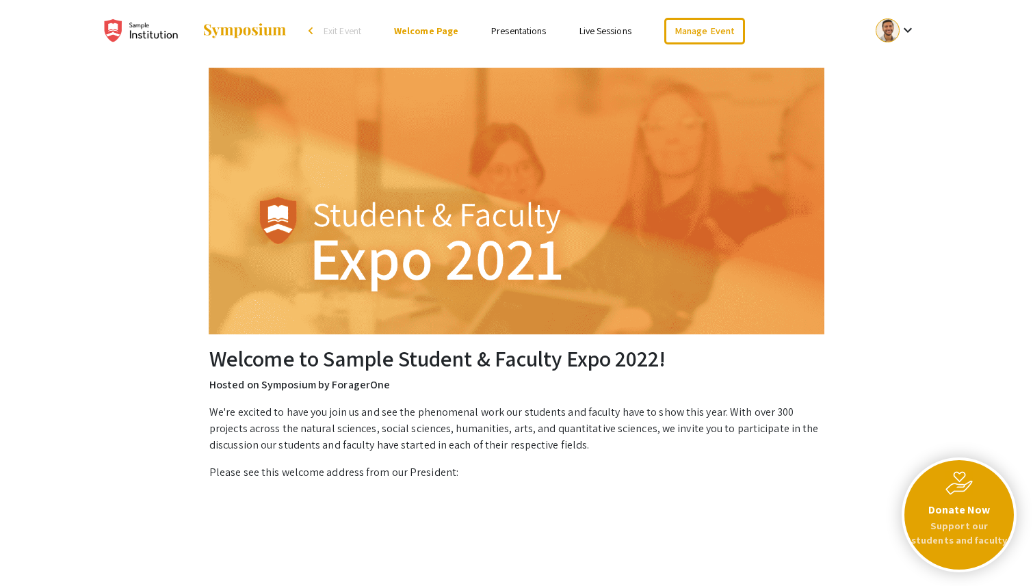
click at [499, 31] on link "Presentations" at bounding box center [518, 31] width 55 height 12
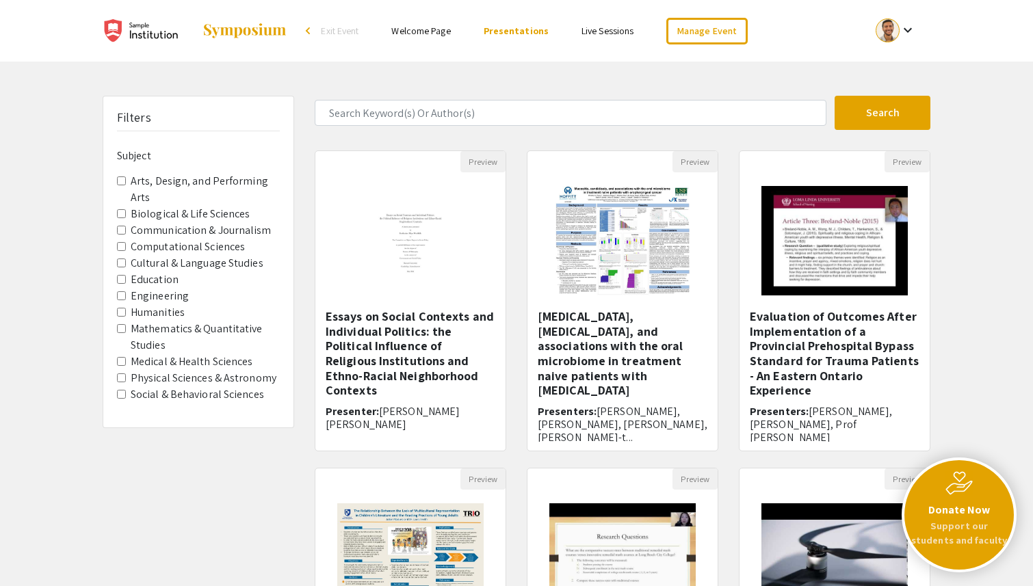
click at [122, 181] on Arts "Arts, Design, and Performing Arts" at bounding box center [121, 180] width 9 height 9
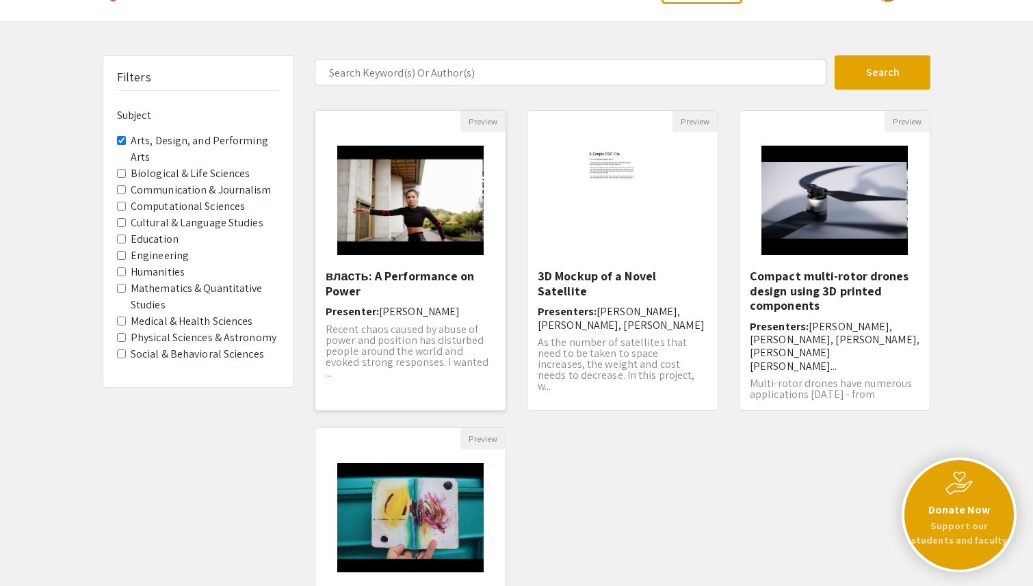
scroll to position [93, 0]
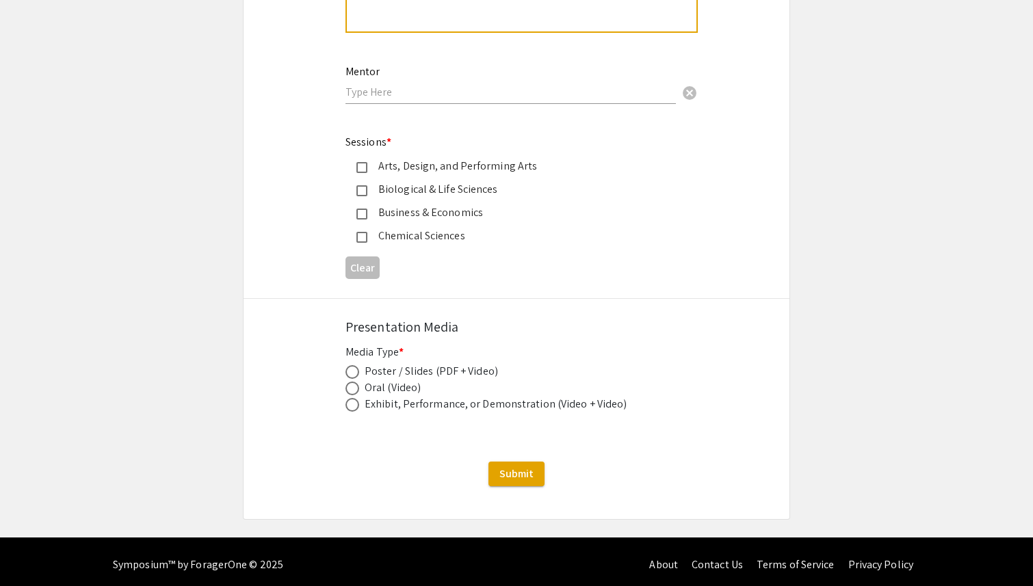
scroll to position [1562, 0]
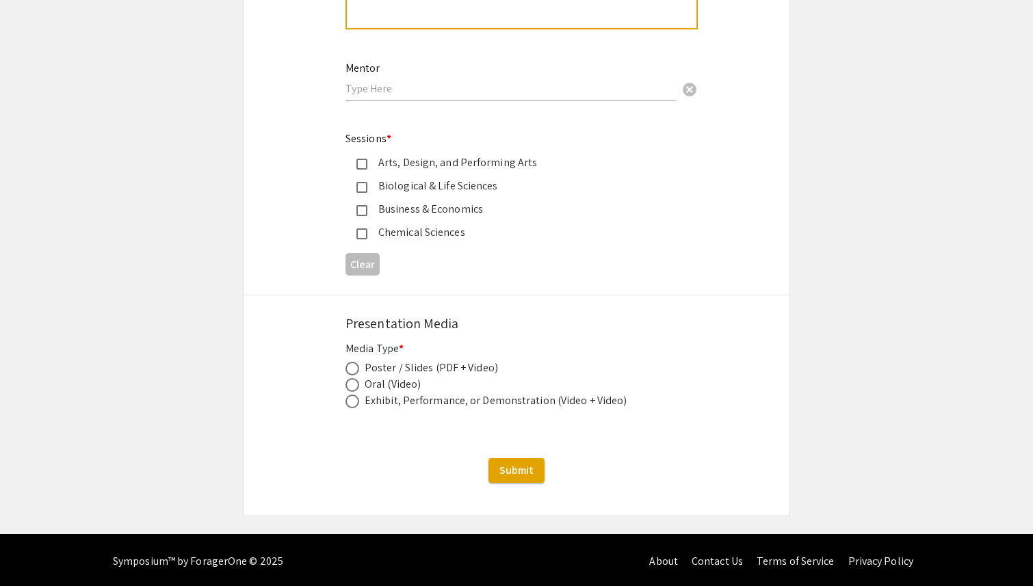
click at [354, 376] on span at bounding box center [352, 369] width 14 height 14
click at [354, 376] on input "radio" at bounding box center [352, 369] width 14 height 14
radio input "true"
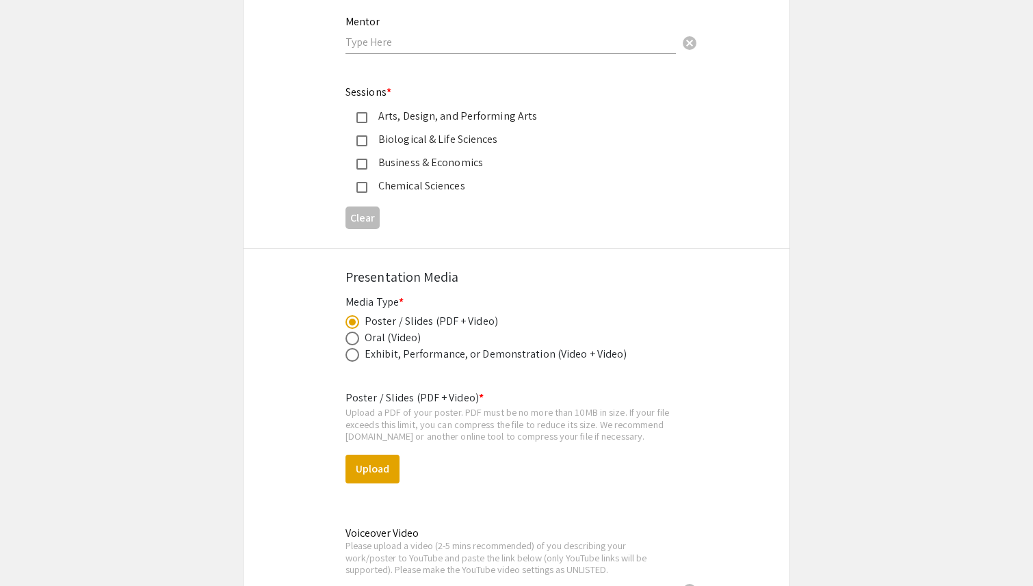
scroll to position [1616, 0]
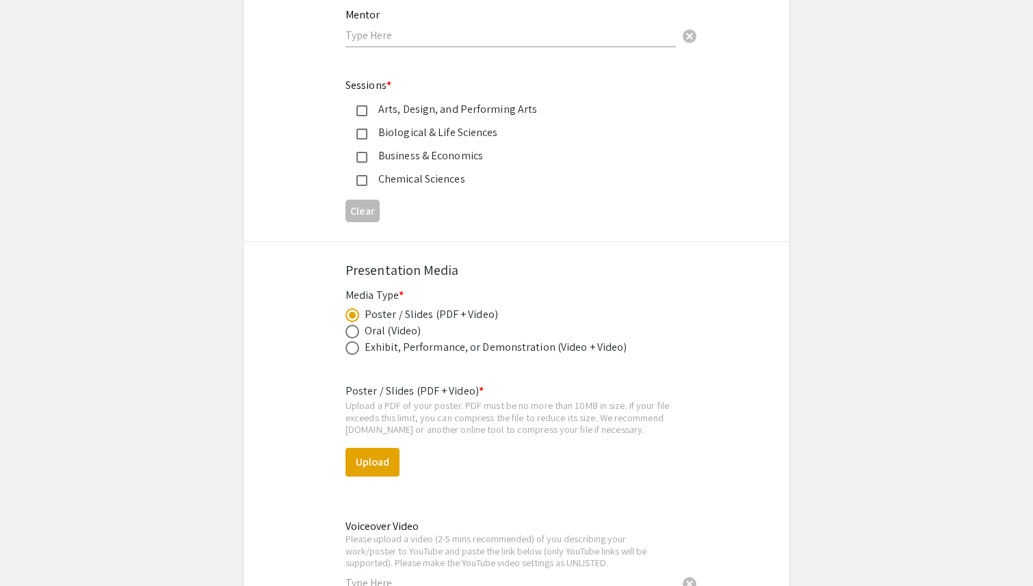
click at [356, 337] on span at bounding box center [352, 332] width 14 height 14
click at [356, 337] on input "radio" at bounding box center [352, 332] width 14 height 14
radio input "true"
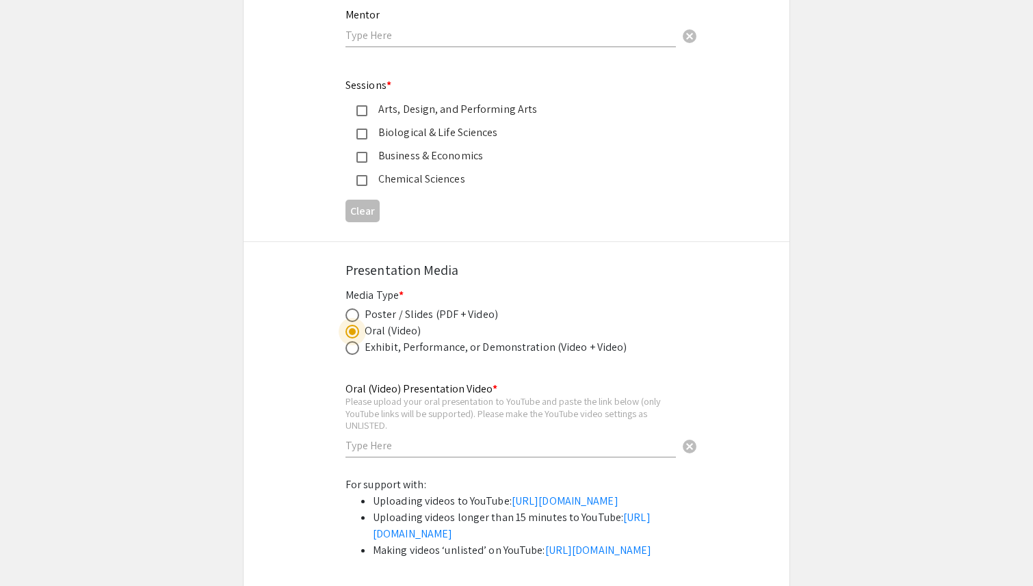
click at [355, 351] on span at bounding box center [352, 348] width 14 height 14
click at [355, 351] on input "radio" at bounding box center [352, 348] width 14 height 14
radio input "true"
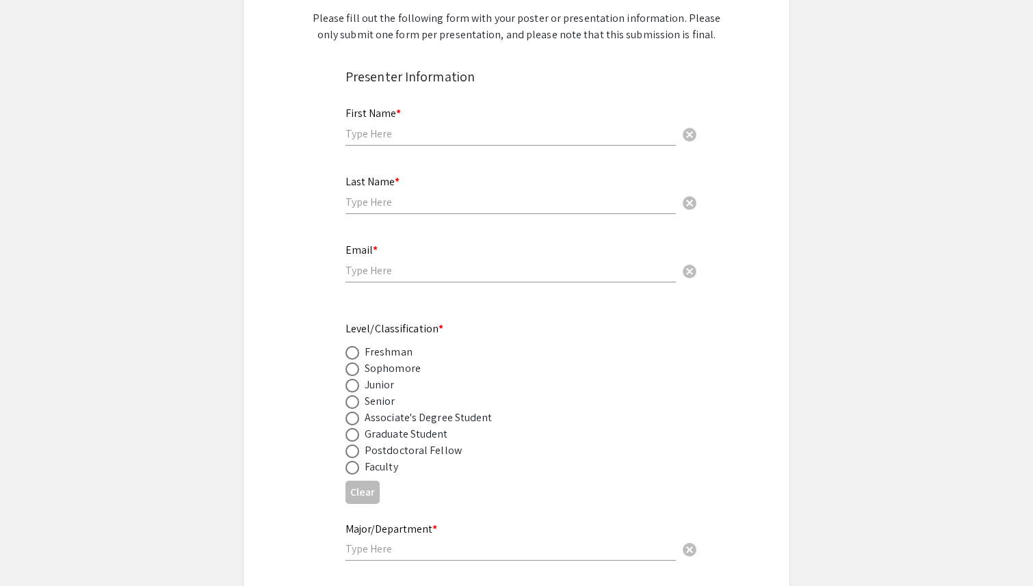
scroll to position [0, 0]
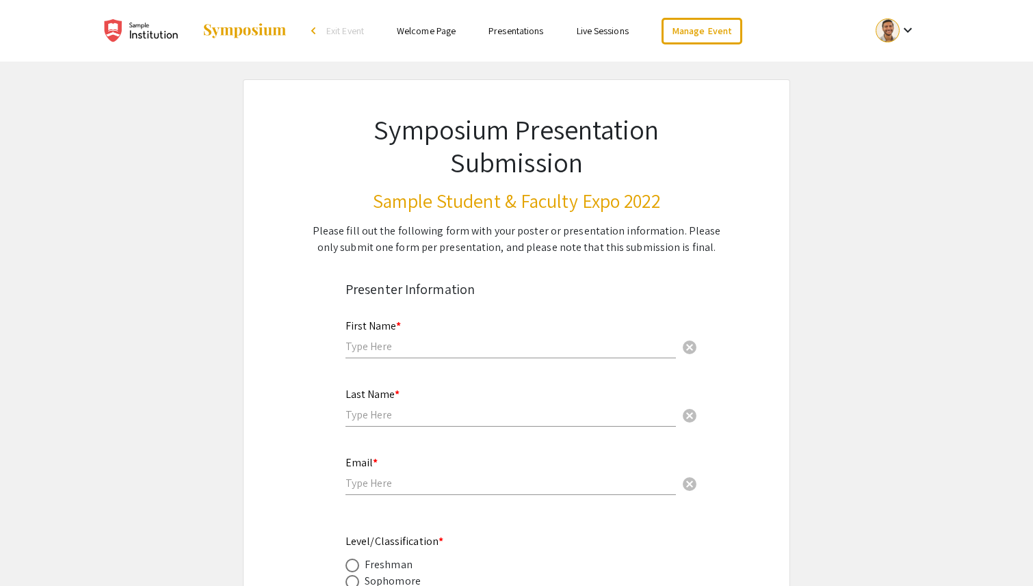
click at [534, 30] on link "Presentations" at bounding box center [515, 31] width 55 height 12
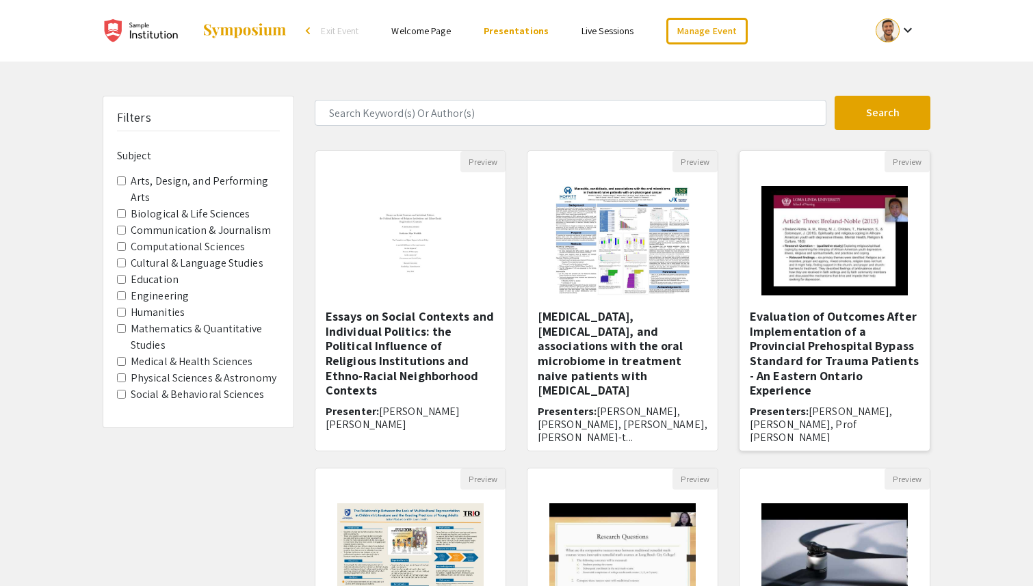
click at [838, 369] on h5 "Evaluation of Outcomes After Implementation of a Provincial Prehospital Bypass …" at bounding box center [835, 353] width 170 height 89
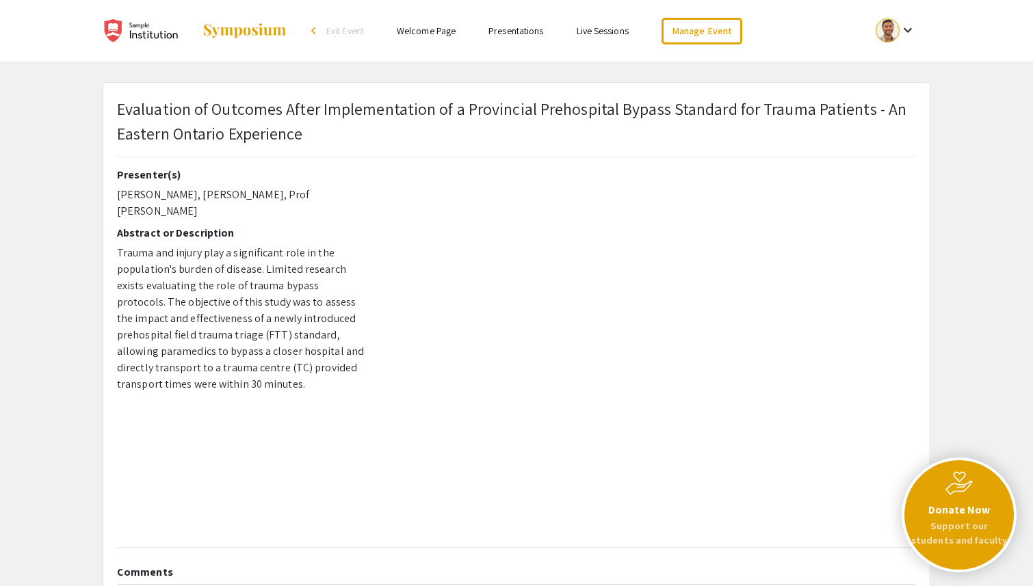
click at [527, 34] on link "Presentations" at bounding box center [515, 31] width 55 height 12
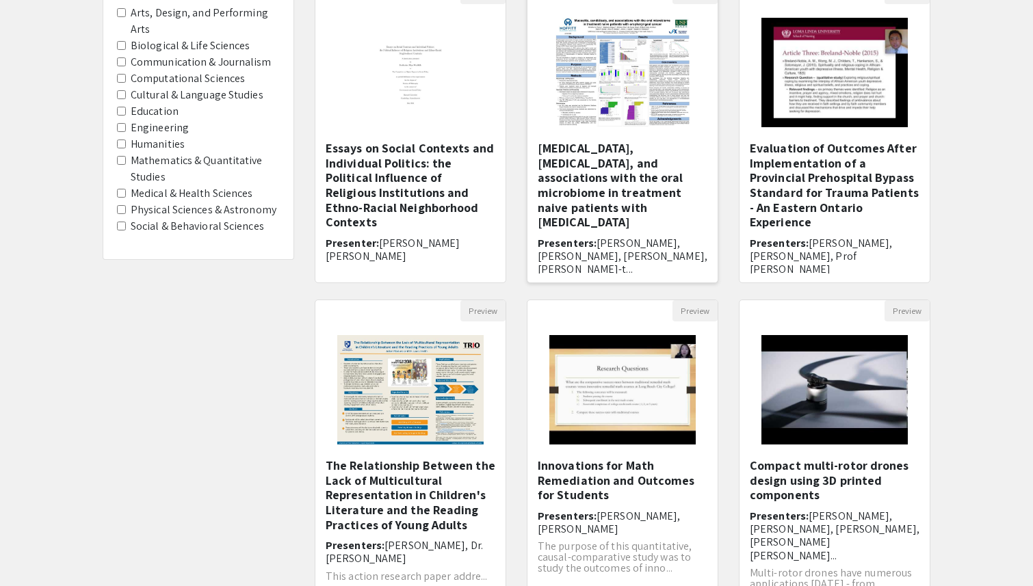
scroll to position [176, 0]
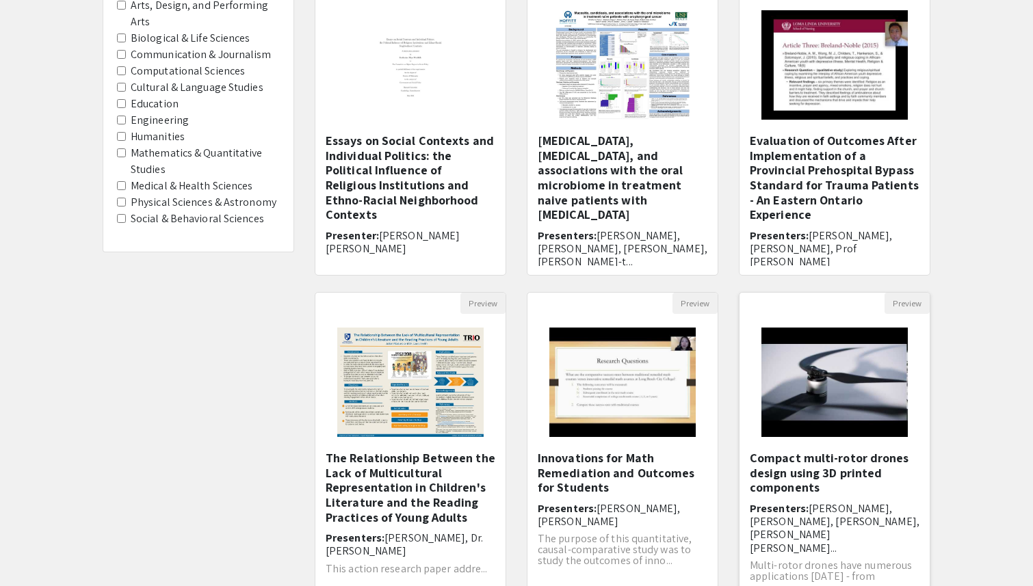
click at [800, 475] on h5 "Compact multi-rotor drones design using 3D printed components" at bounding box center [835, 473] width 170 height 44
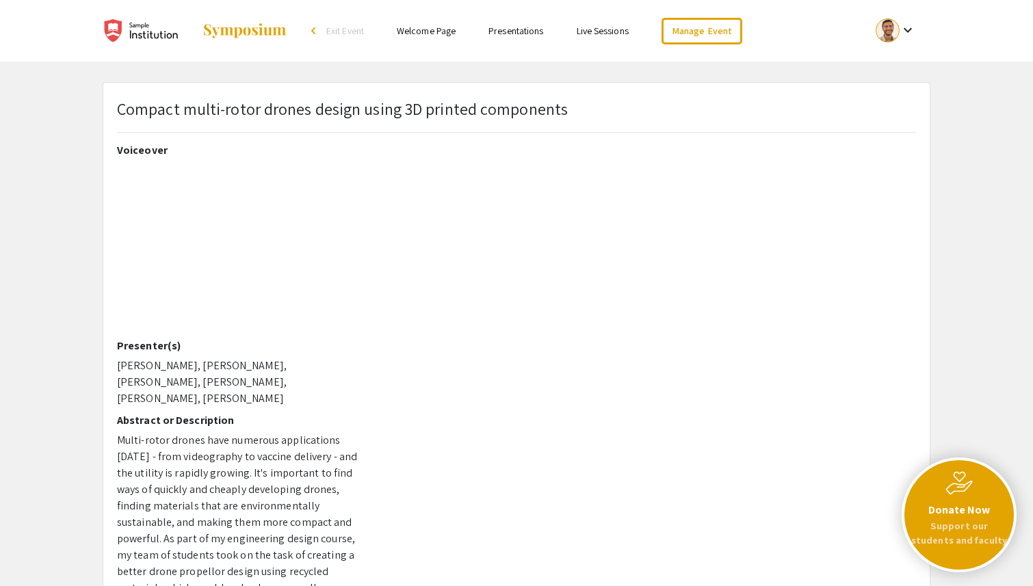
scroll to position [176, 0]
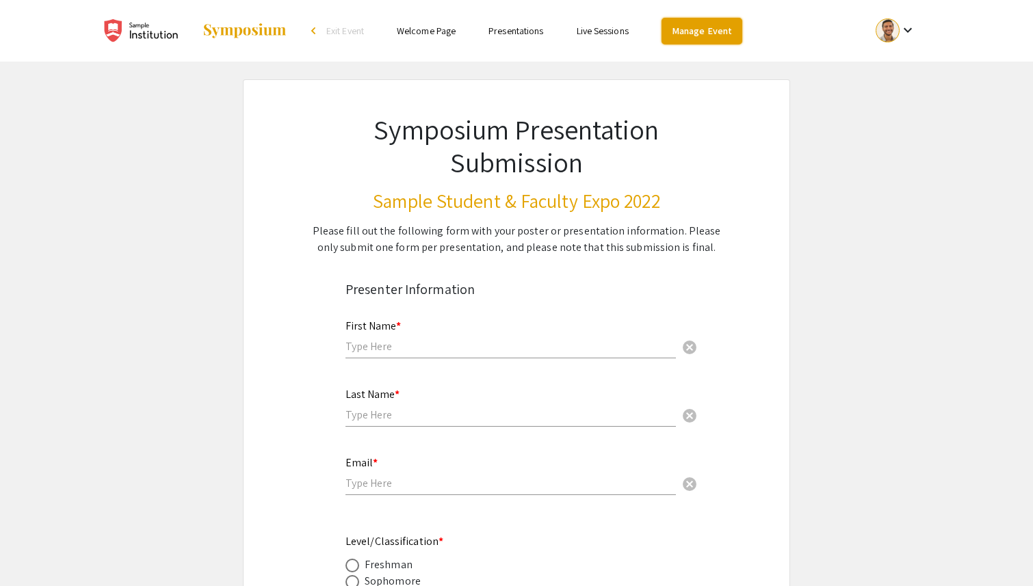
click at [699, 30] on link "Manage Event" at bounding box center [701, 31] width 81 height 27
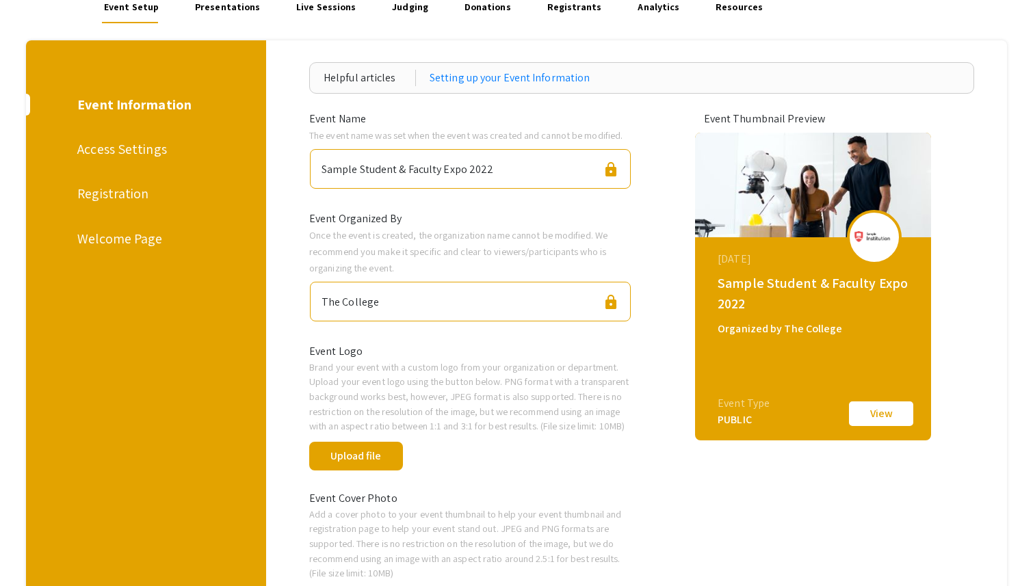
scroll to position [114, 0]
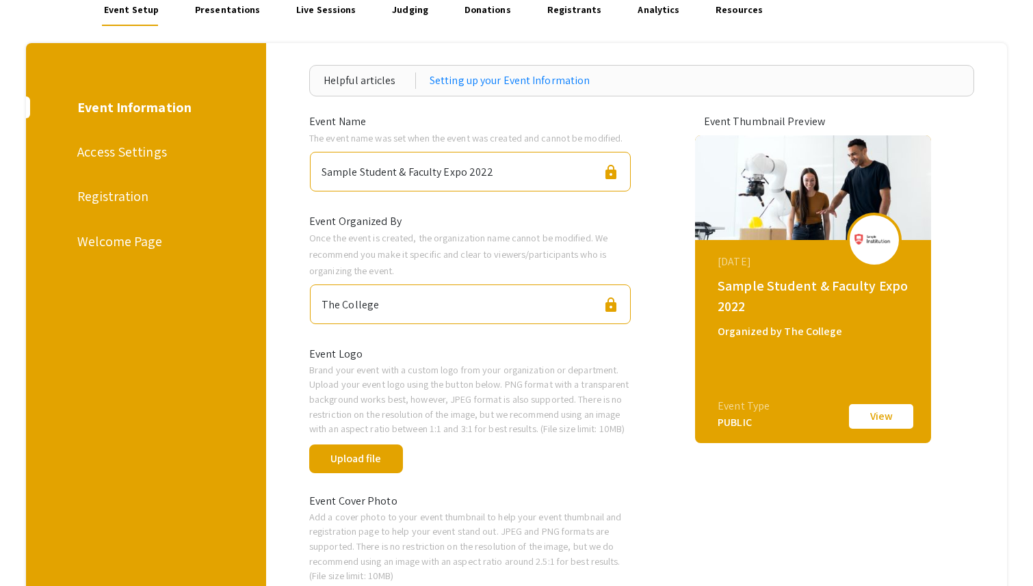
click at [125, 150] on div "Access Settings" at bounding box center [143, 152] width 133 height 21
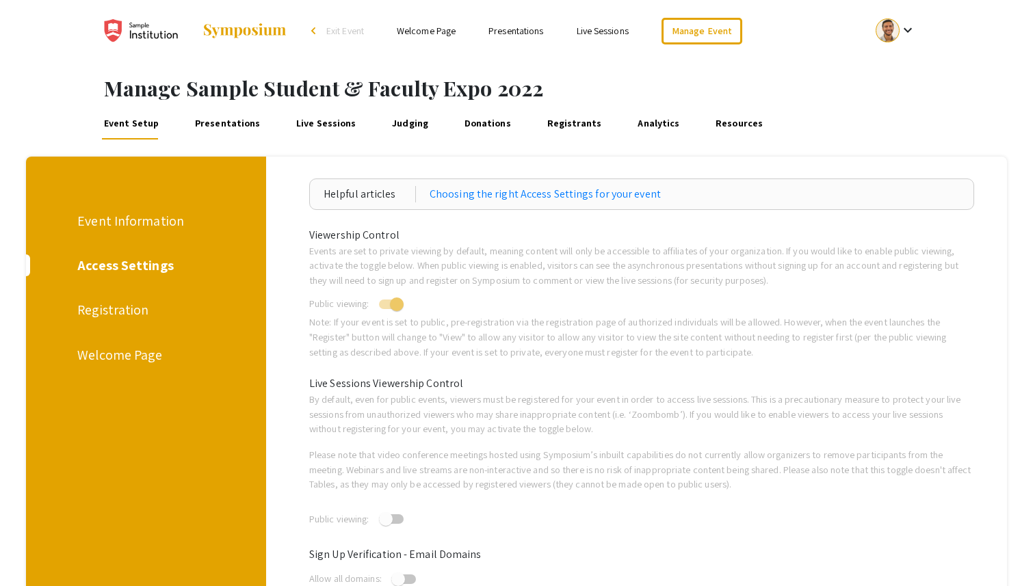
click at [129, 304] on div "Registration" at bounding box center [143, 310] width 133 height 21
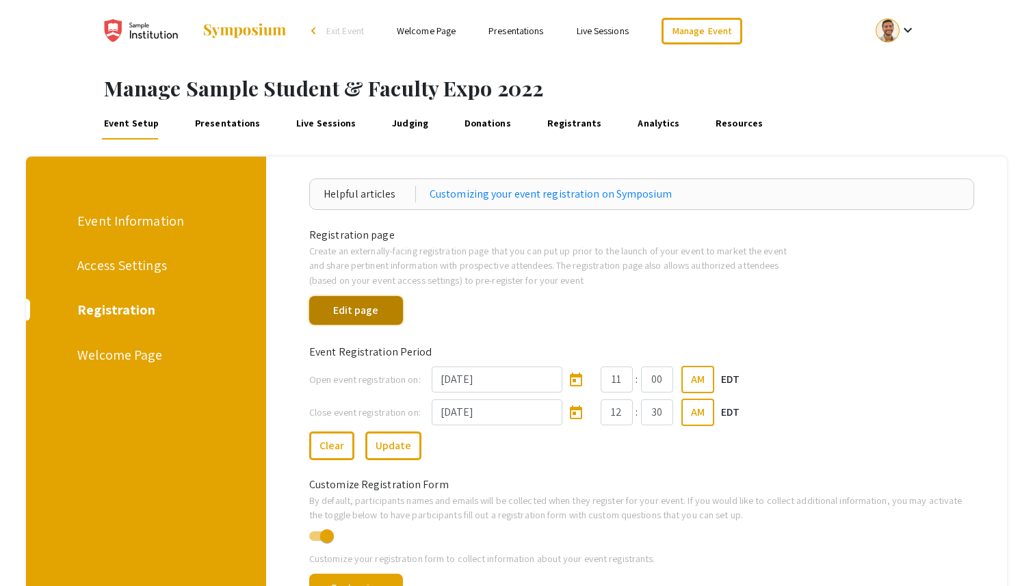
click at [380, 304] on button "Edit page" at bounding box center [356, 310] width 94 height 29
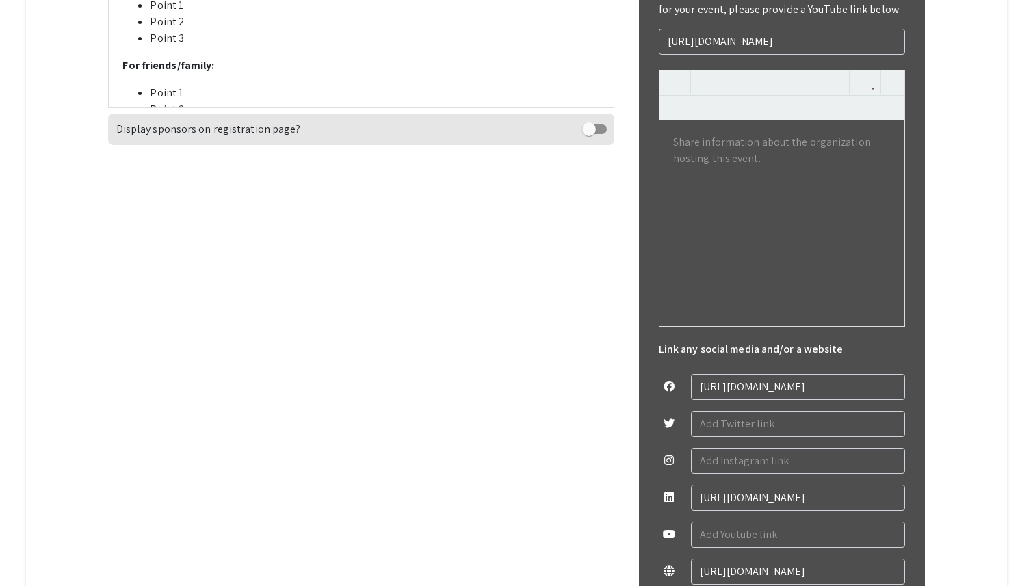
scroll to position [573, 0]
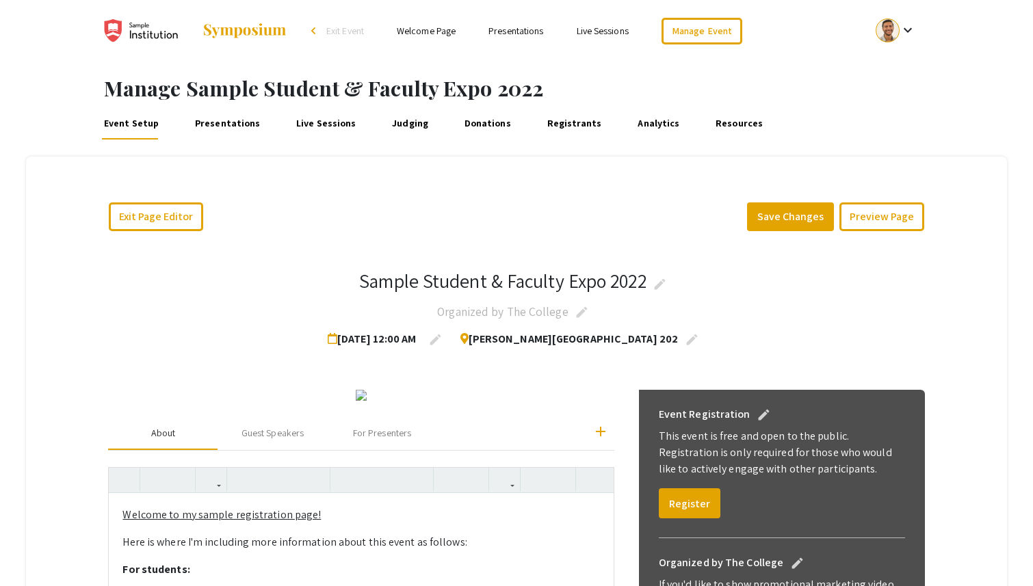
scroll to position [98, 0]
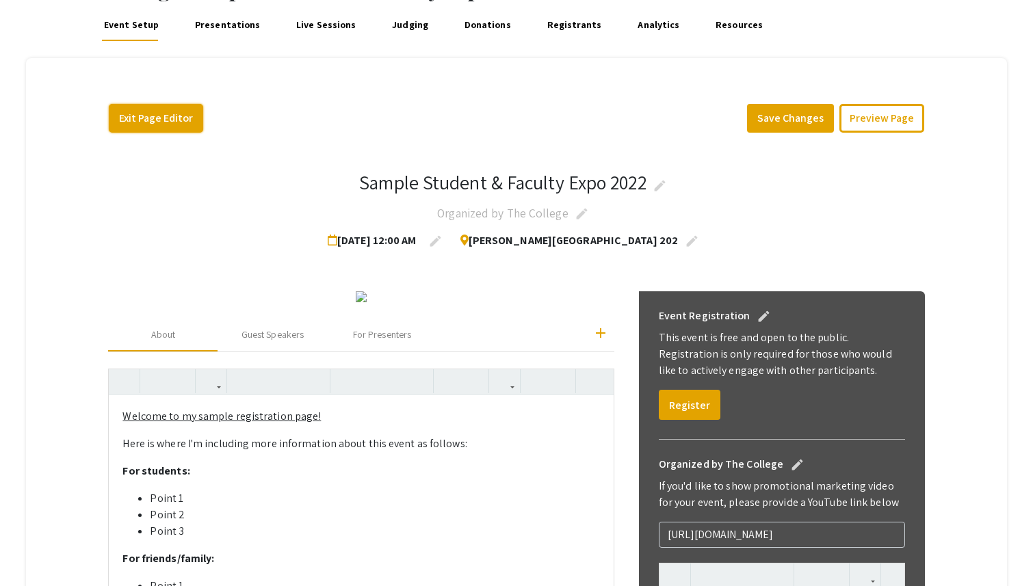
click at [179, 131] on button "Exit Page Editor" at bounding box center [156, 118] width 94 height 29
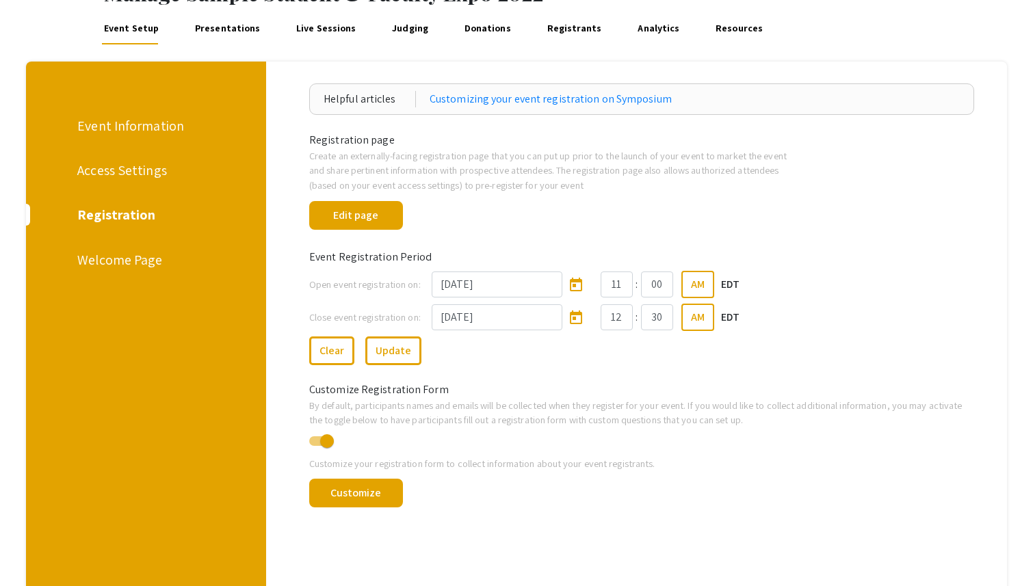
scroll to position [103, 0]
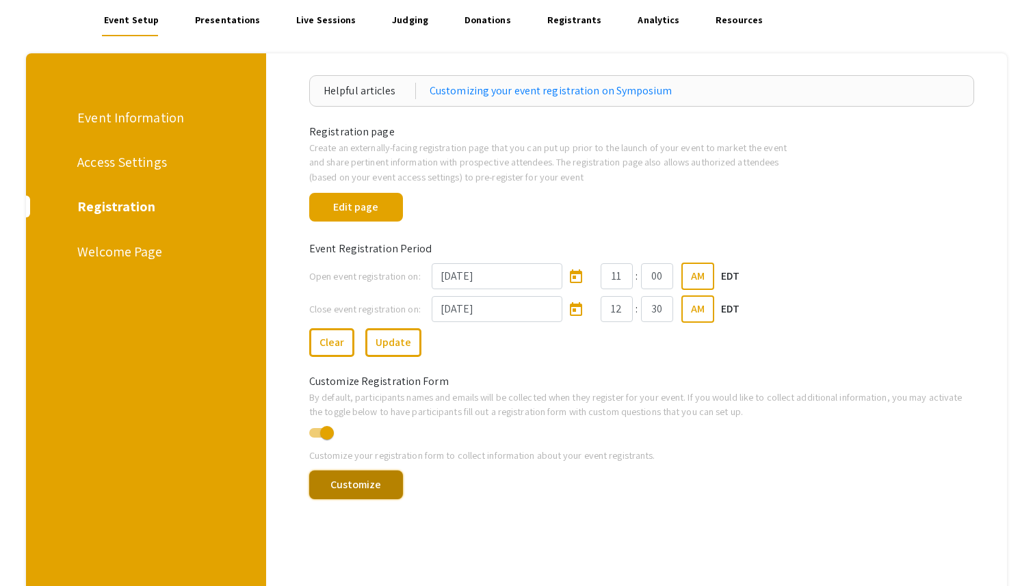
click at [379, 477] on button "Customize" at bounding box center [356, 485] width 94 height 29
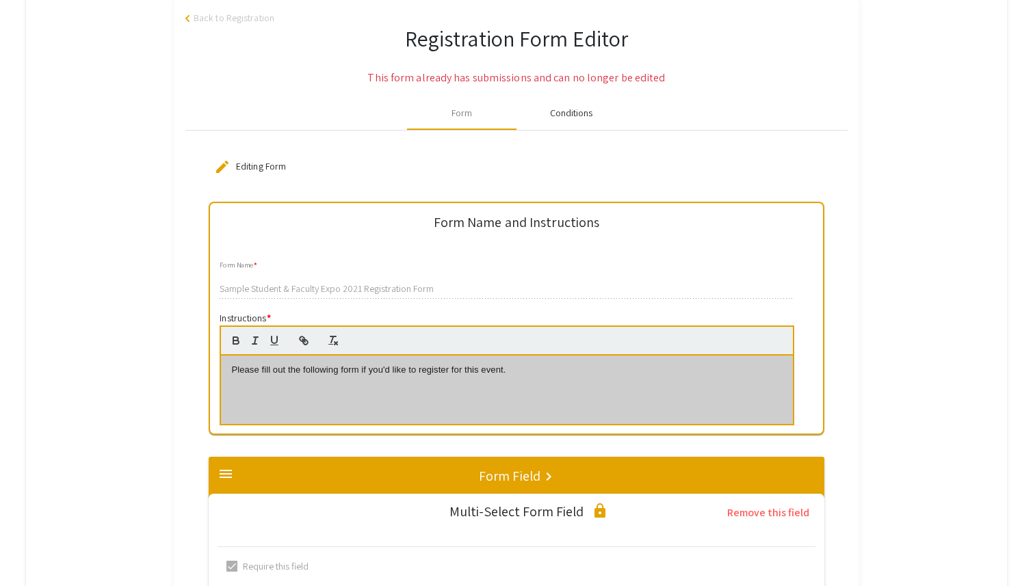
click at [573, 107] on div "Conditions" at bounding box center [571, 113] width 43 height 14
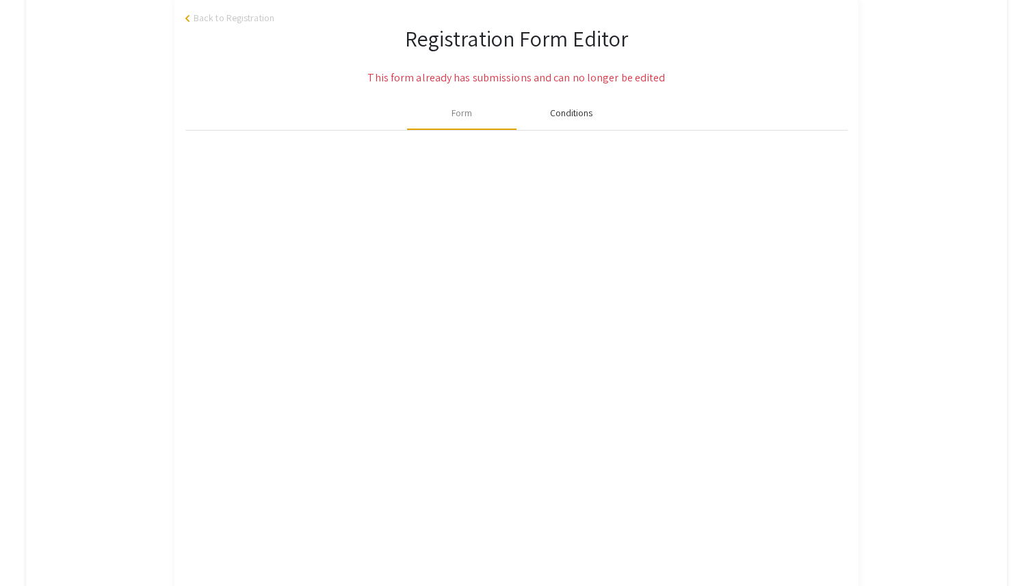
scroll to position [71, 0]
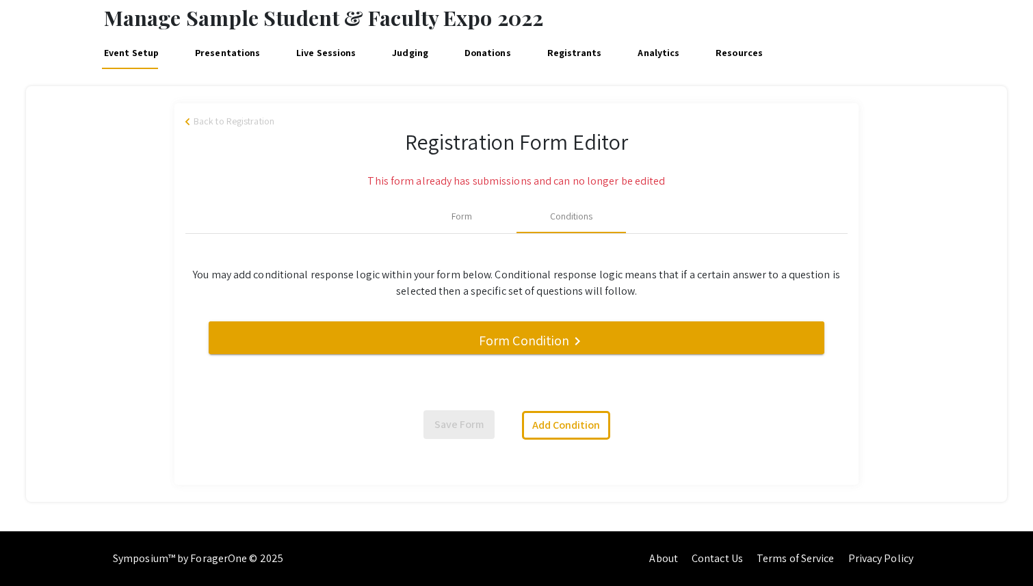
click at [518, 334] on h5 "Form Condition" at bounding box center [524, 340] width 90 height 16
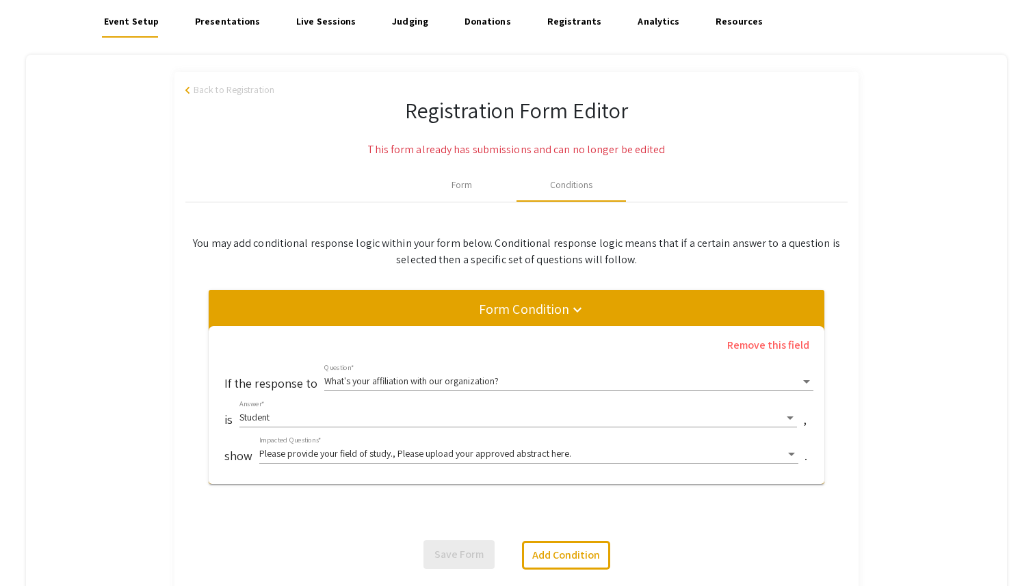
scroll to position [124, 0]
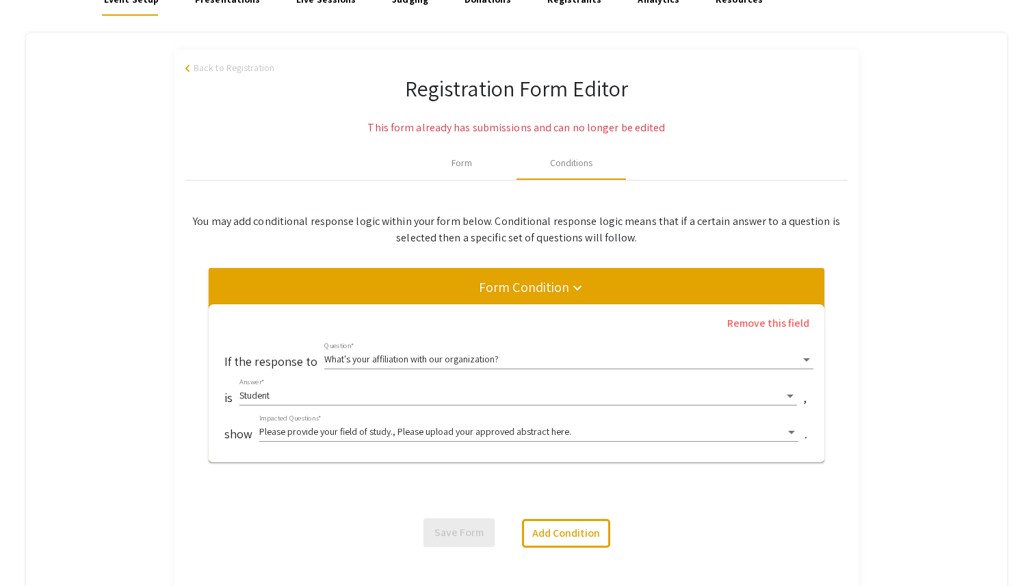
click at [363, 391] on div "Student Answer *" at bounding box center [517, 392] width 557 height 27
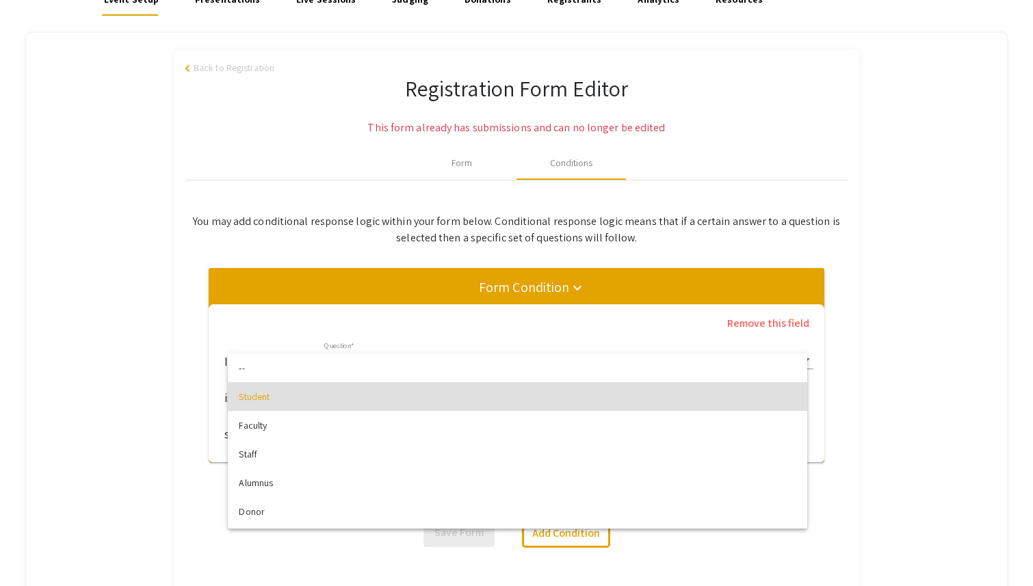
click at [882, 367] on div at bounding box center [516, 293] width 1033 height 586
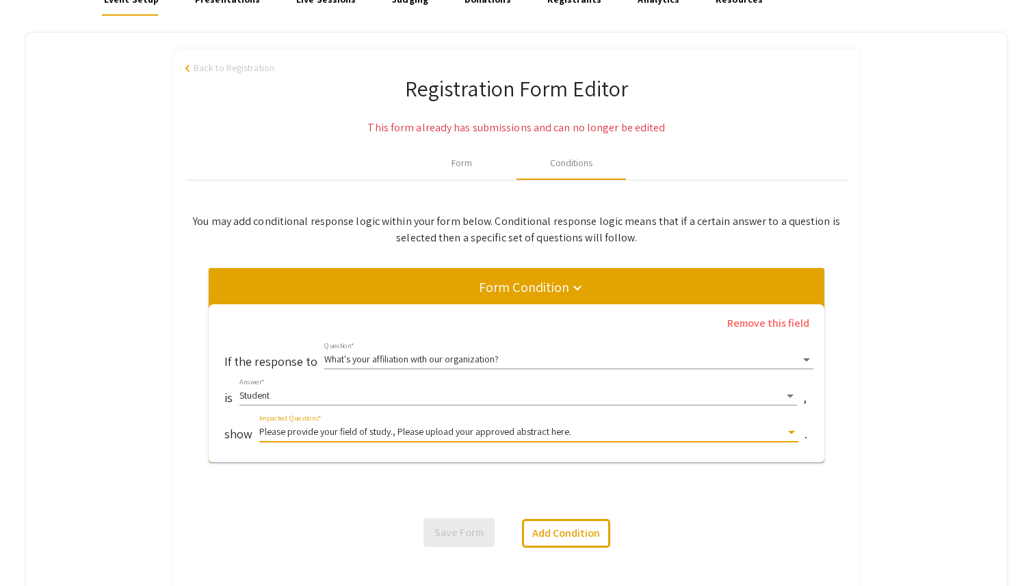
click at [596, 430] on div "Please provide your field of study., Please upload your approved abstract here." at bounding box center [522, 432] width 527 height 11
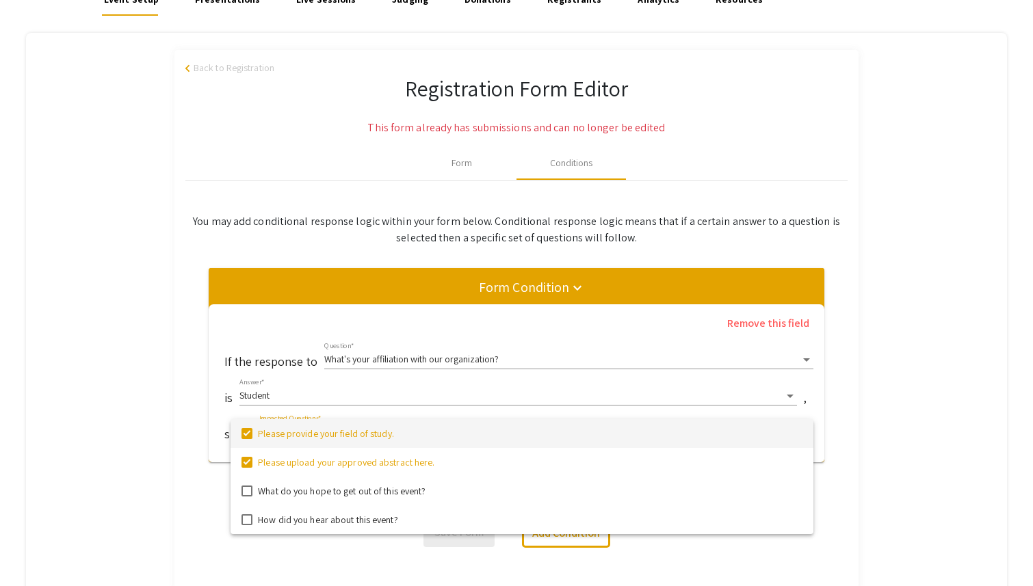
click at [899, 307] on div at bounding box center [516, 293] width 1033 height 586
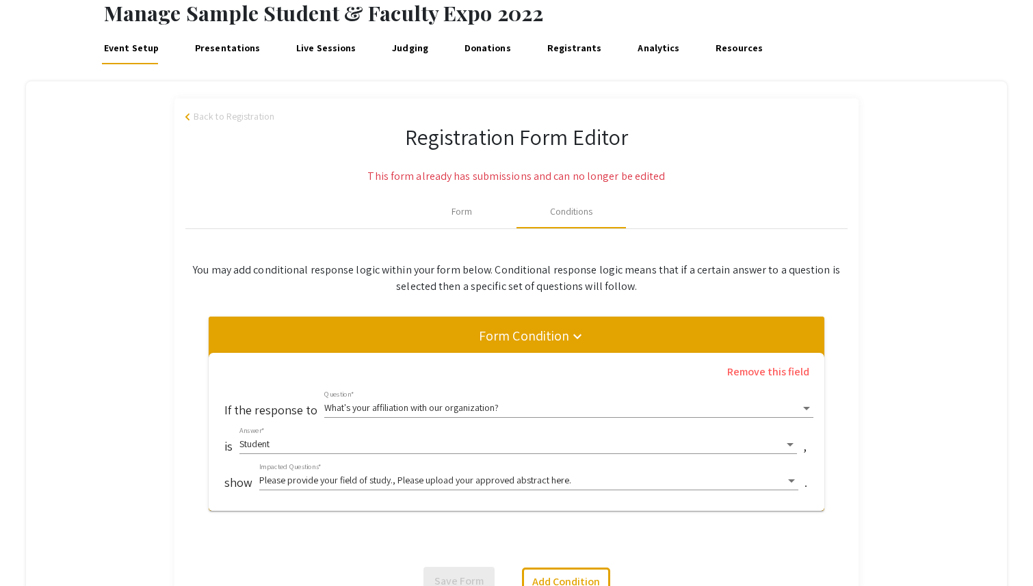
scroll to position [47, 0]
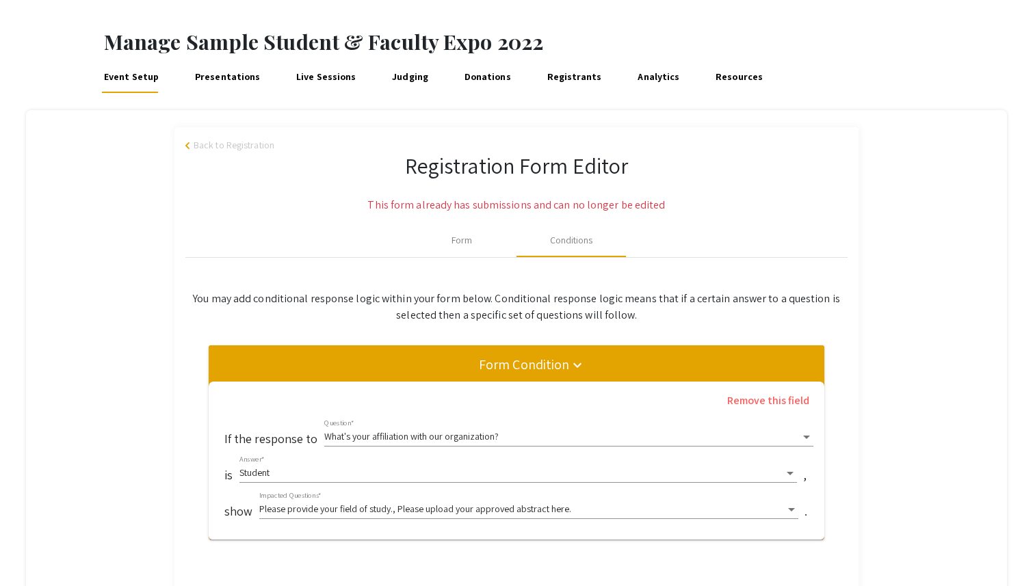
click at [187, 150] on div "arrow_back_ios Back to Registration" at bounding box center [516, 145] width 662 height 14
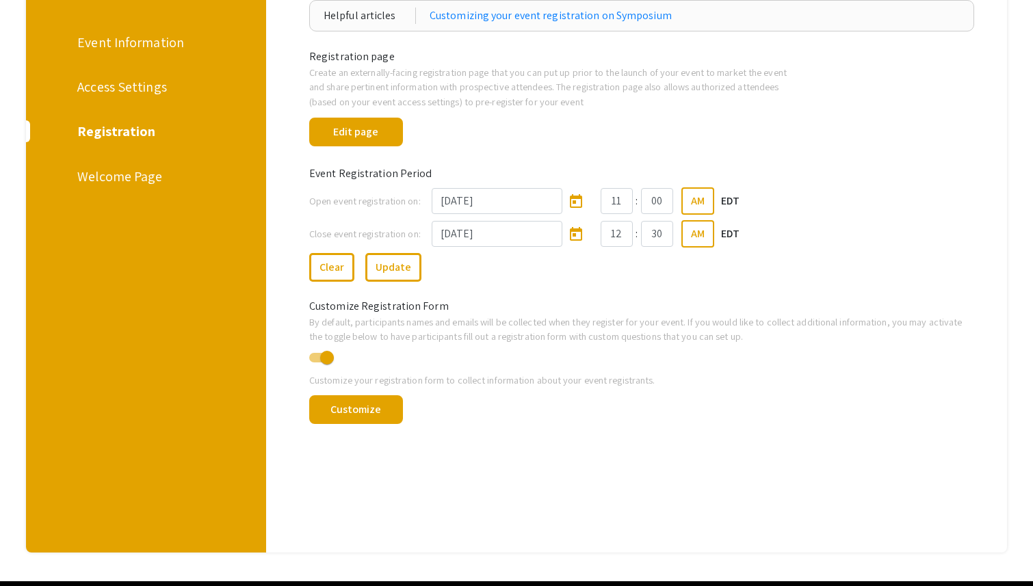
scroll to position [186, 0]
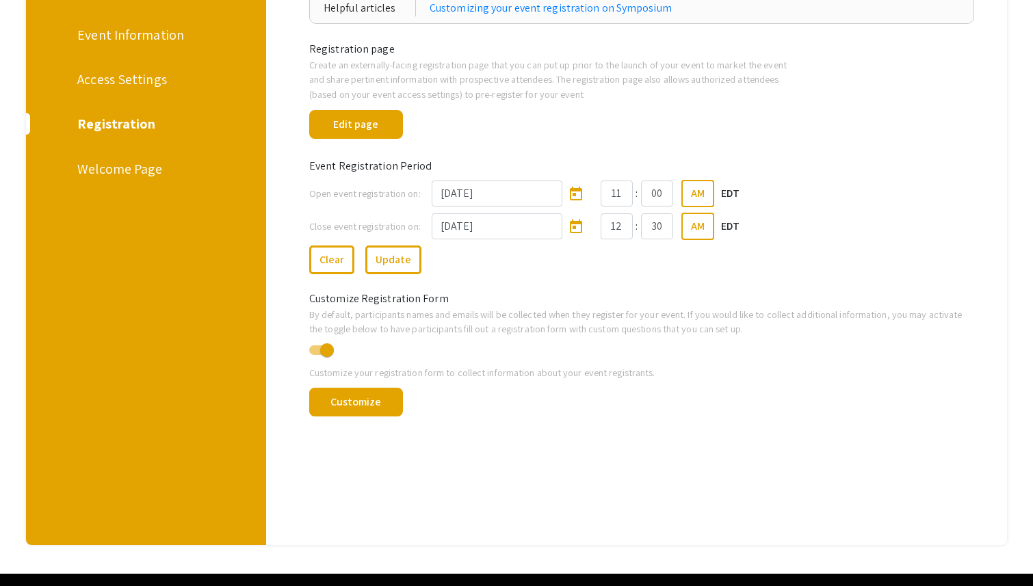
click at [107, 162] on div "Welcome Page" at bounding box center [143, 169] width 133 height 21
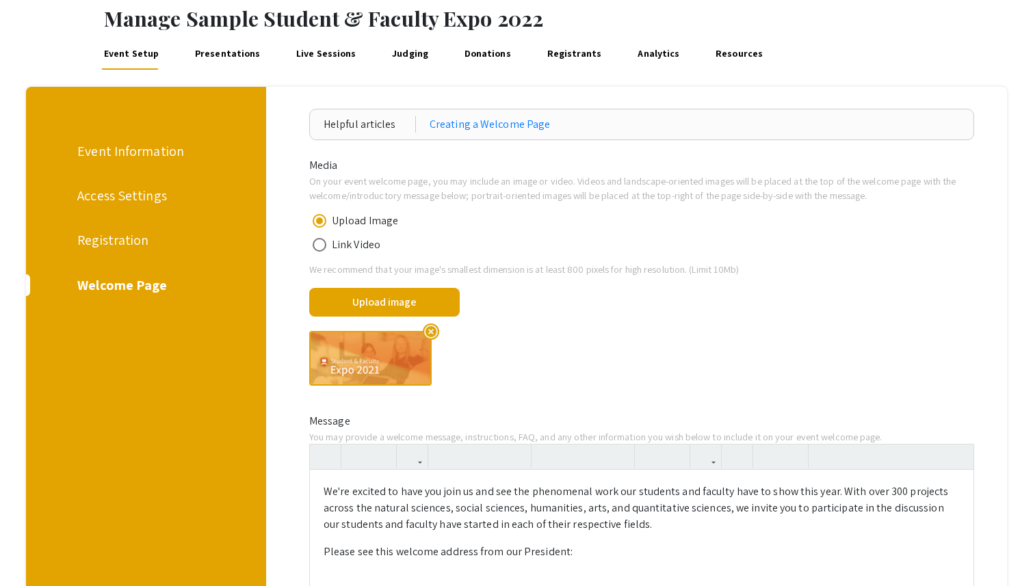
scroll to position [55, 0]
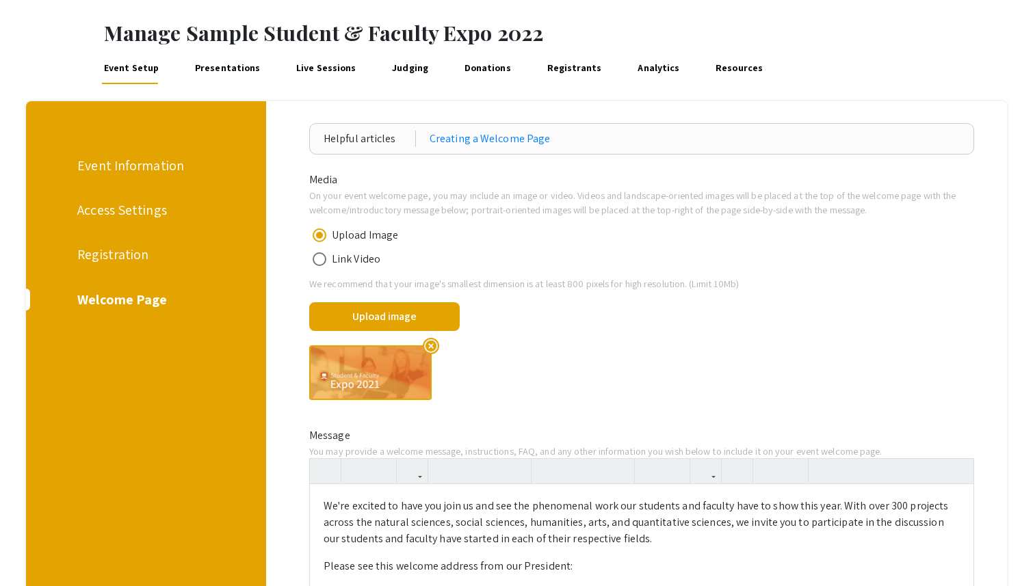
click at [215, 73] on link "Presentations" at bounding box center [227, 67] width 70 height 33
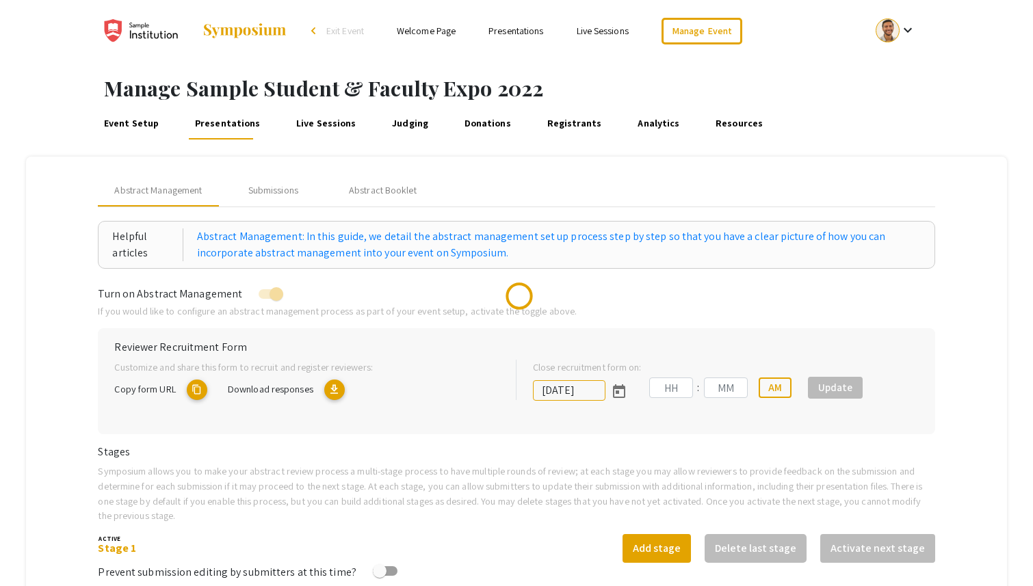
type input "7/8/2022"
type input "03"
type input "00"
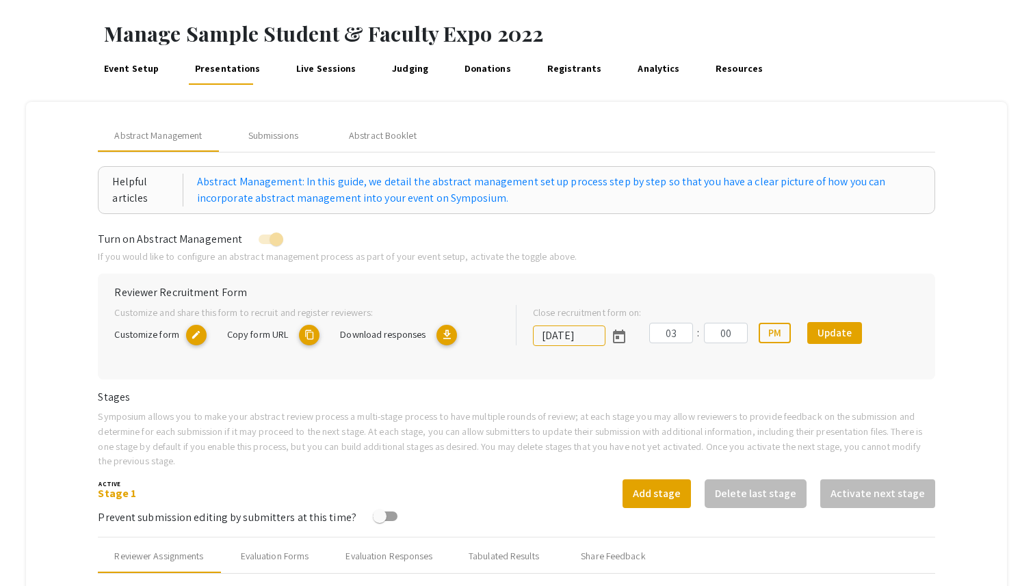
scroll to position [47, 0]
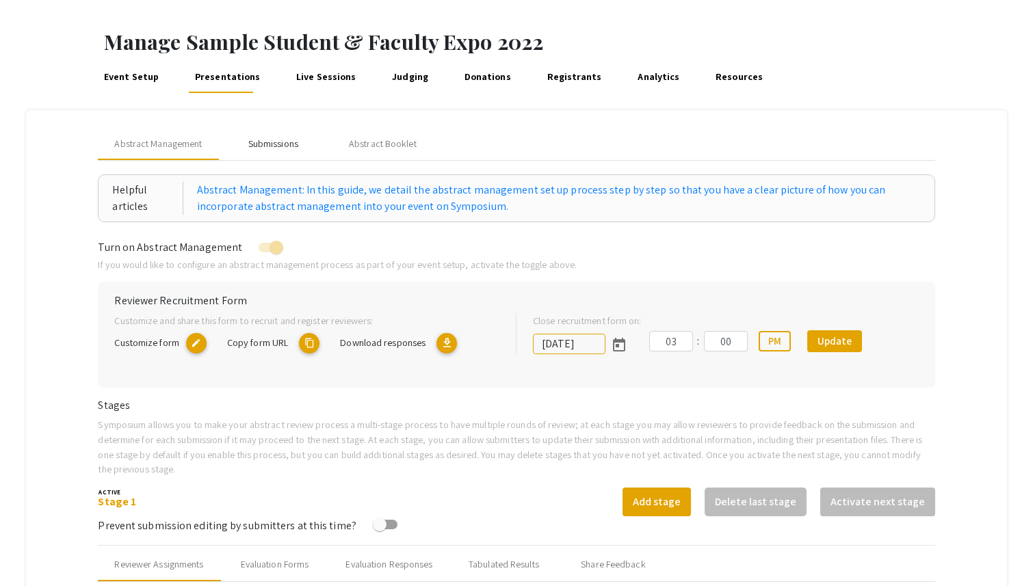
click at [278, 145] on div "Submissions" at bounding box center [273, 144] width 50 height 14
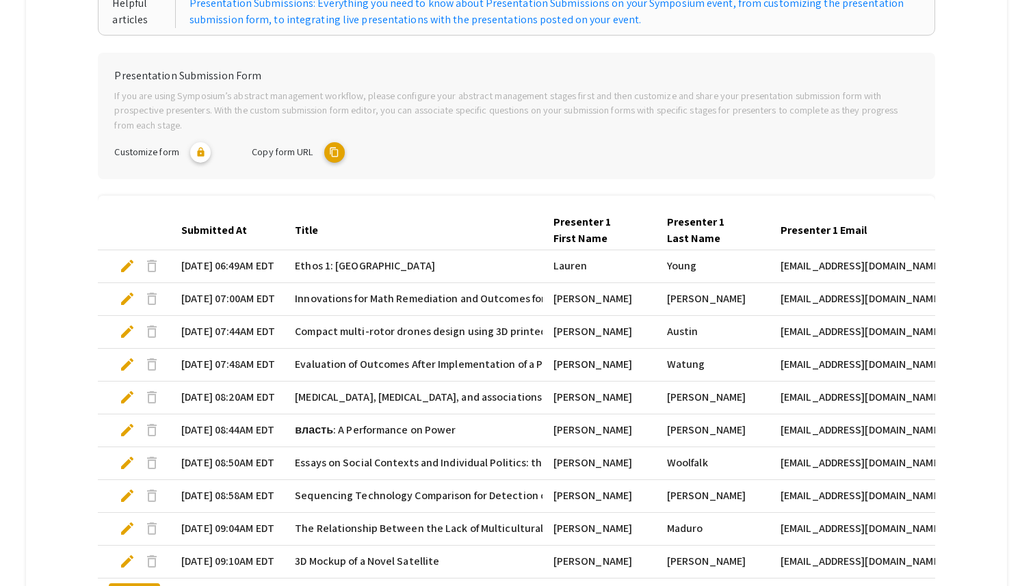
scroll to position [241, 0]
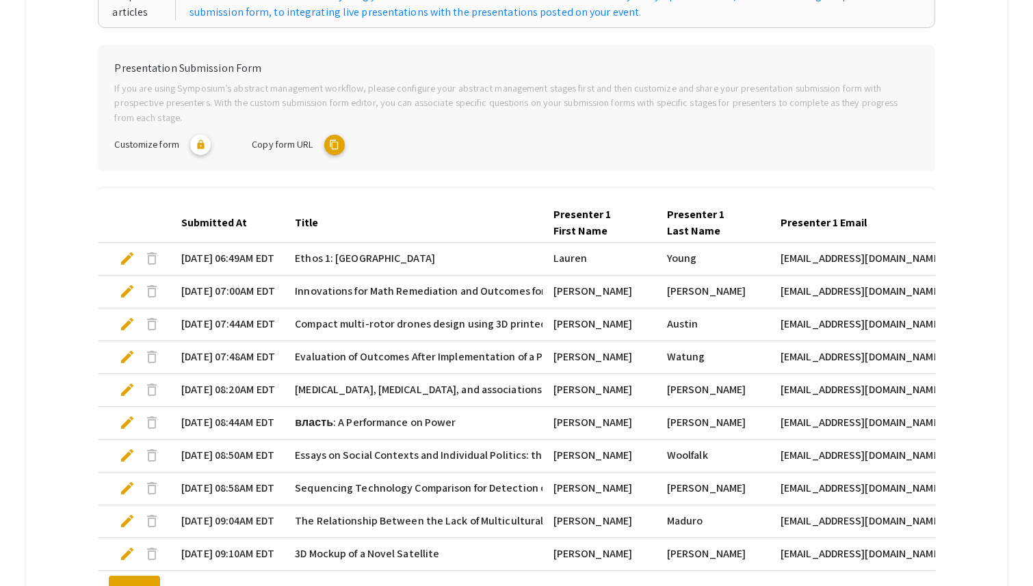
click at [127, 263] on span "edit" at bounding box center [127, 258] width 16 height 16
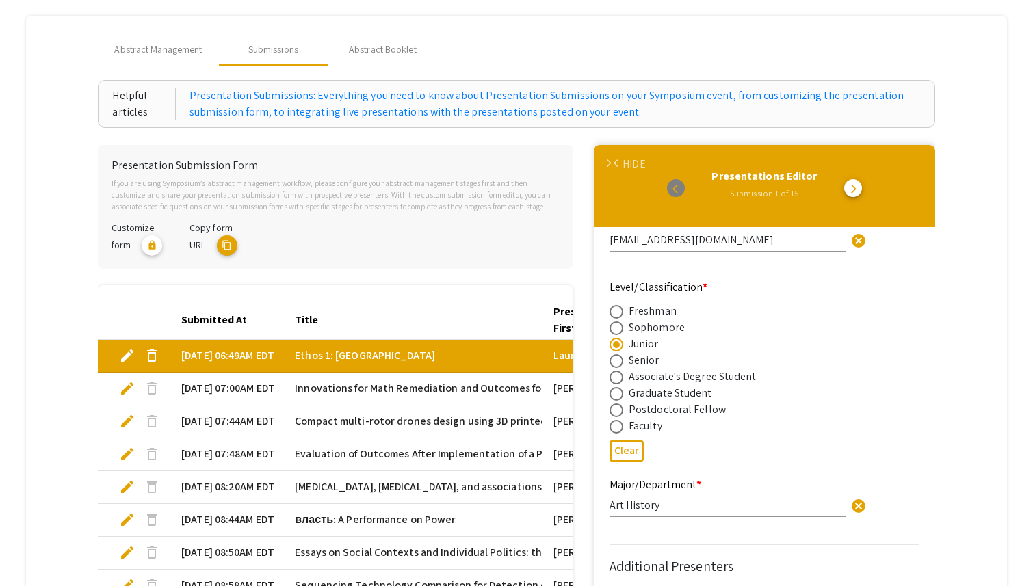
scroll to position [120, 0]
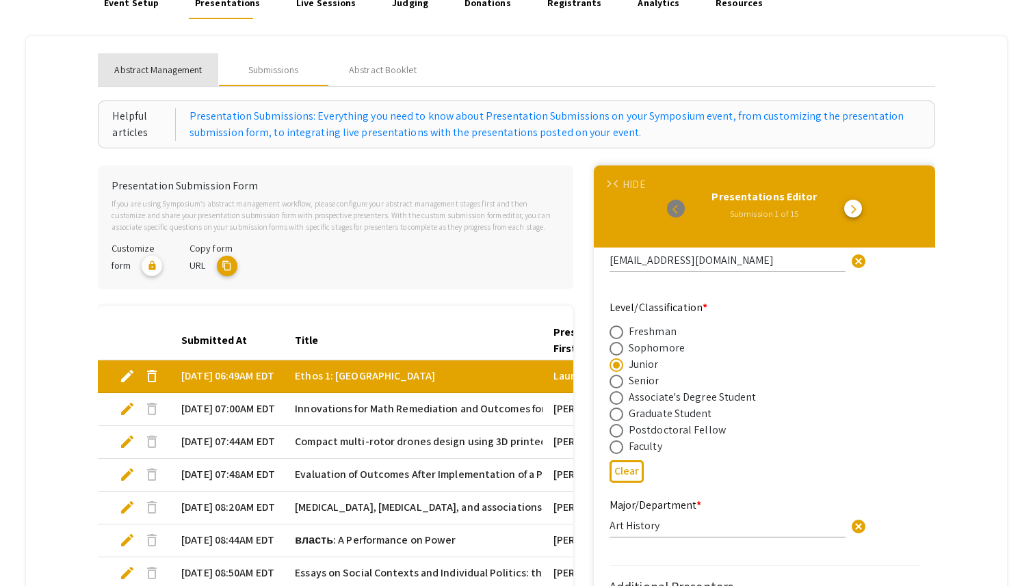
click at [187, 58] on div "Abstract Management" at bounding box center [158, 69] width 120 height 33
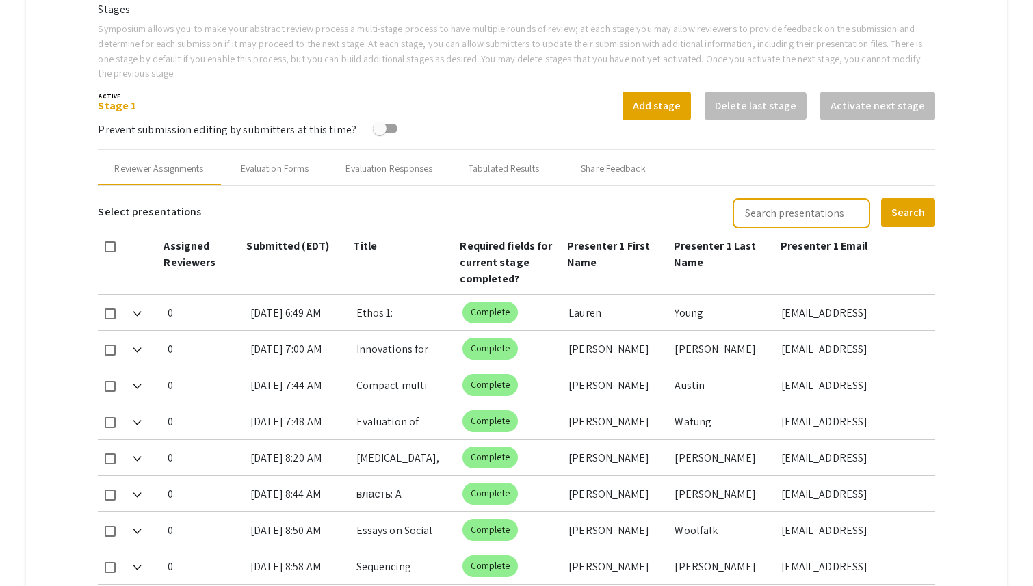
scroll to position [437, 0]
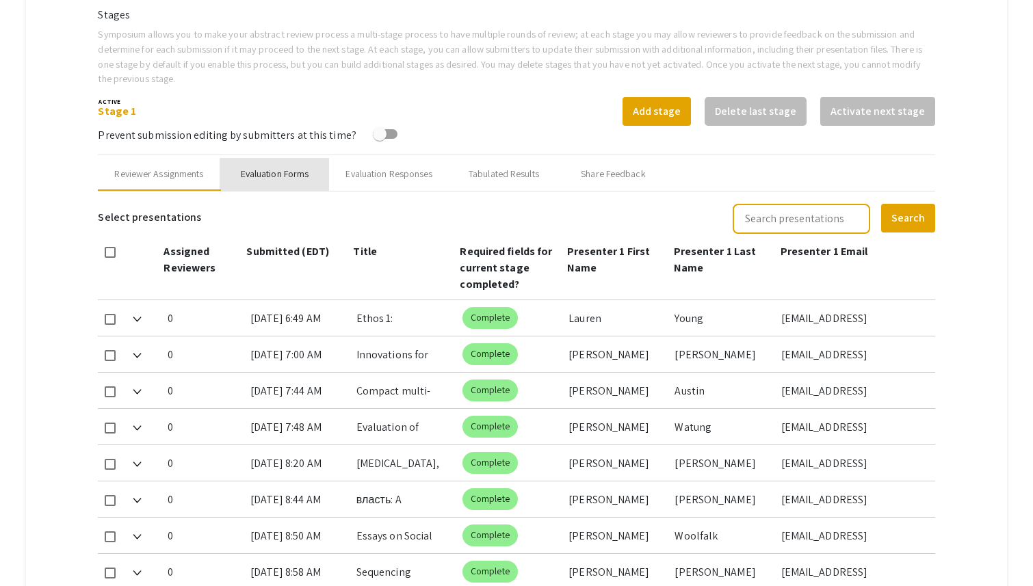
click at [292, 176] on div "Evaluation Forms" at bounding box center [275, 174] width 68 height 14
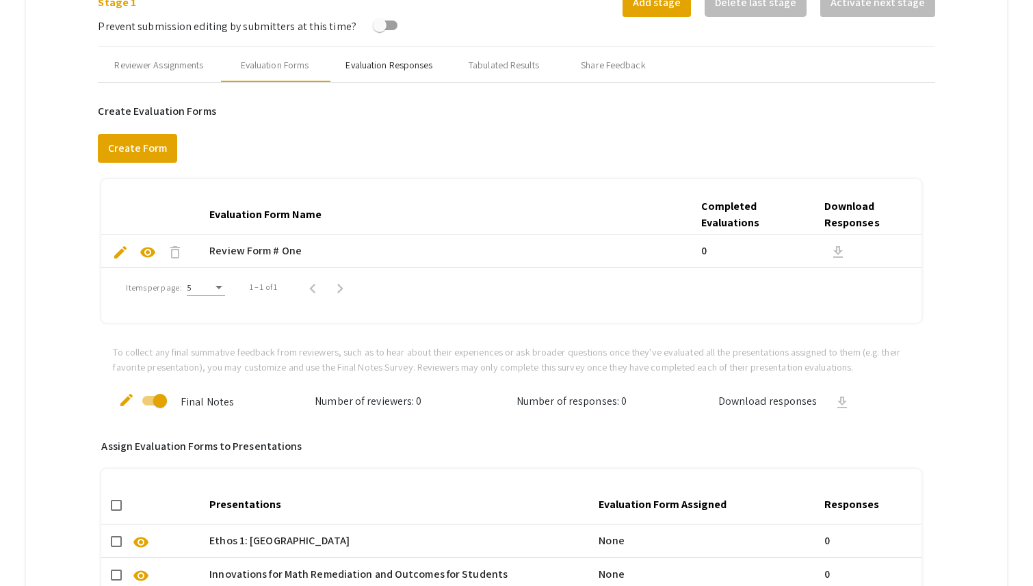
click at [391, 66] on div "Evaluation Responses" at bounding box center [388, 65] width 87 height 14
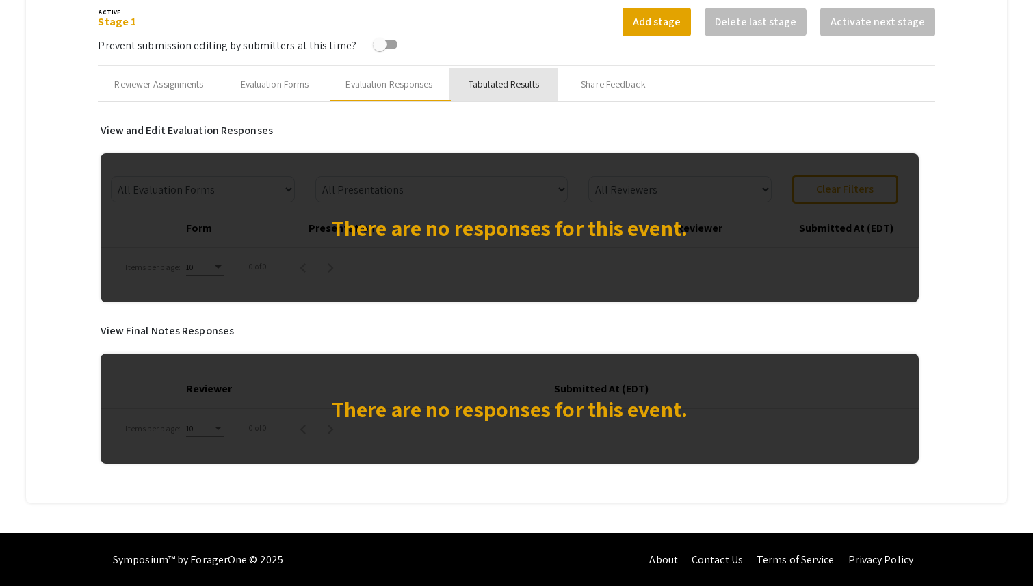
click at [519, 87] on div "Tabulated Results" at bounding box center [504, 84] width 70 height 14
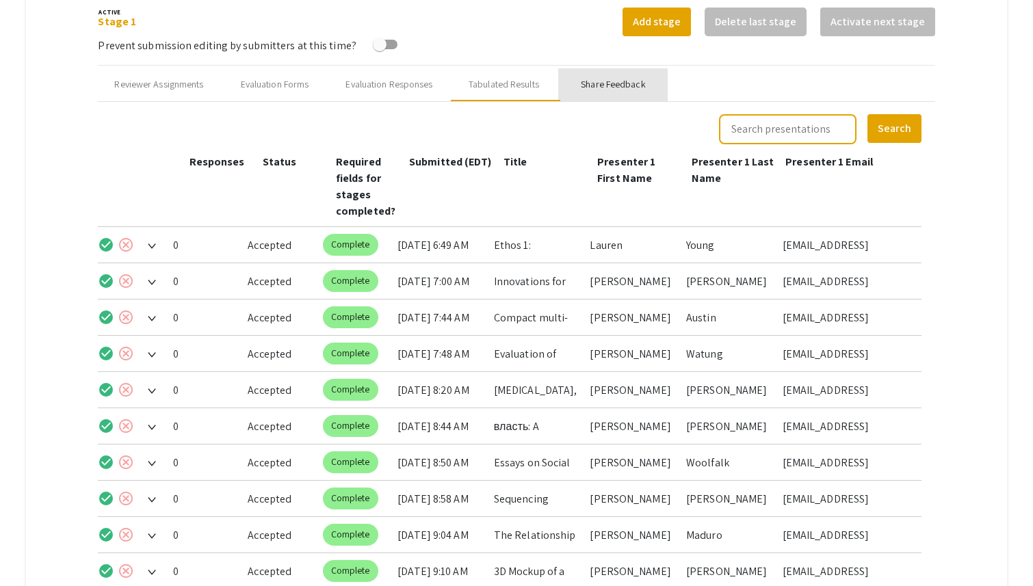
click at [628, 84] on div "Share Feedback" at bounding box center [613, 84] width 64 height 14
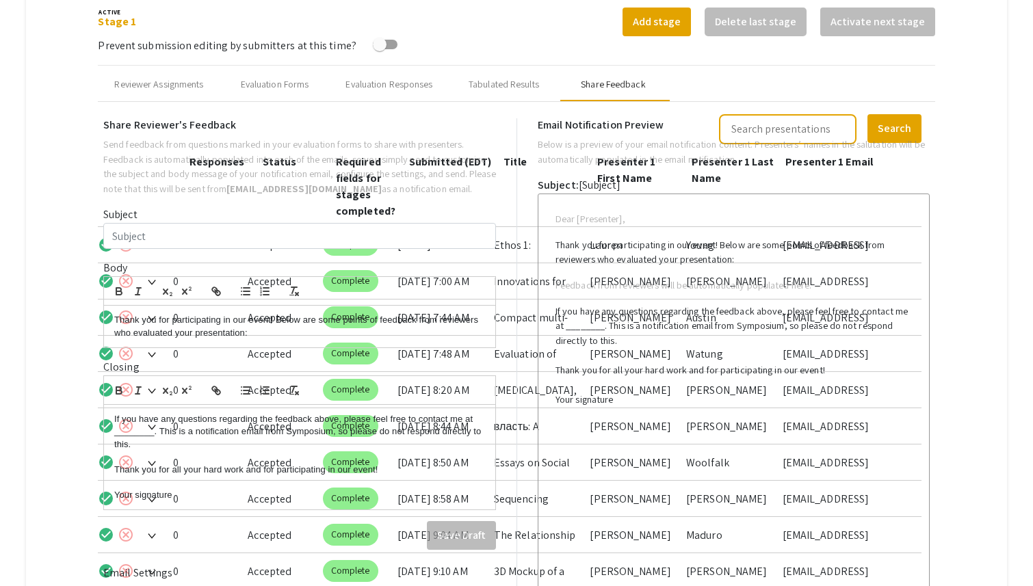
type input "Test Email for multiple co-presenters"
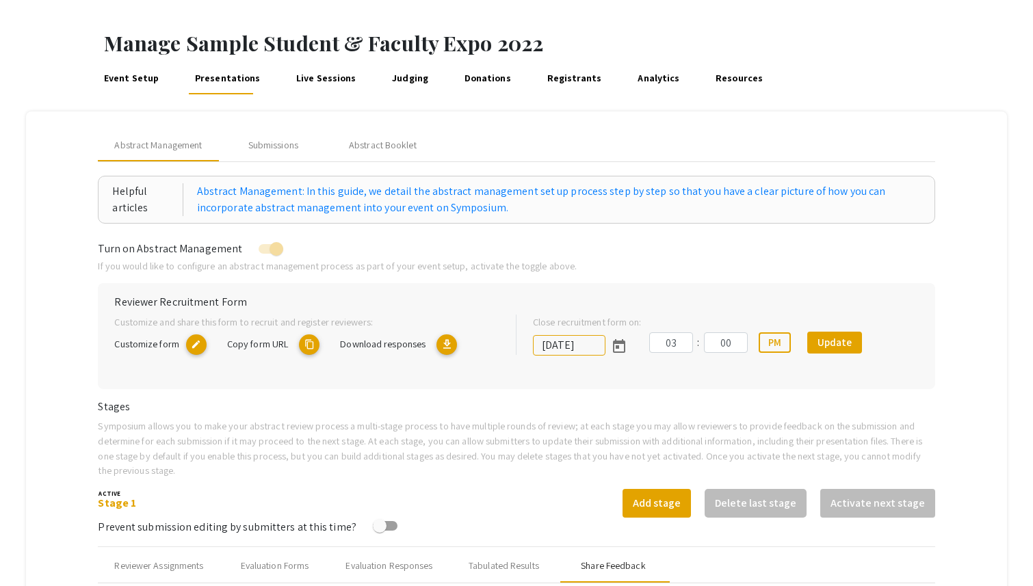
scroll to position [44, 0]
click at [393, 149] on div "Abstract Booklet" at bounding box center [383, 146] width 68 height 14
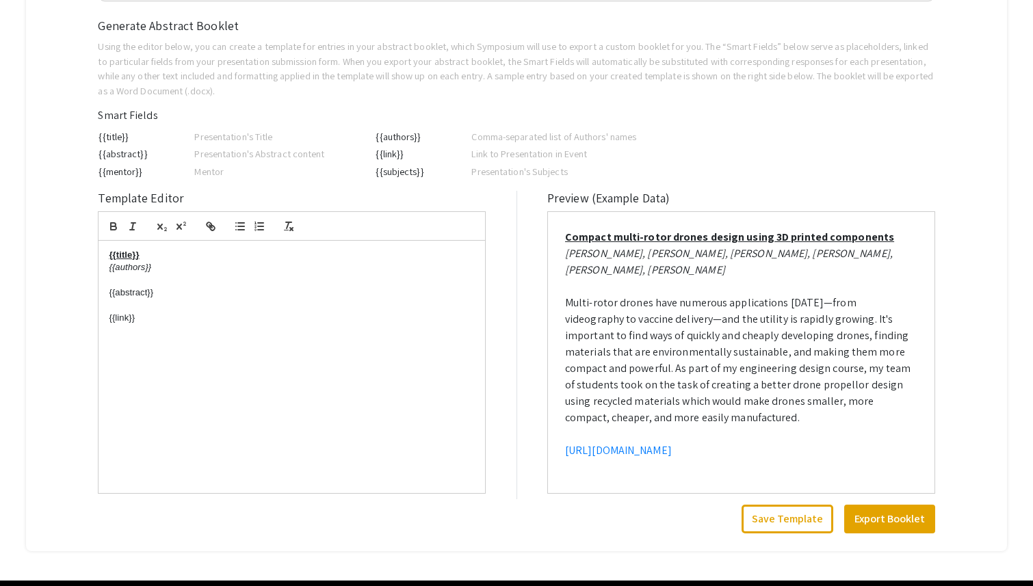
scroll to position [254, 0]
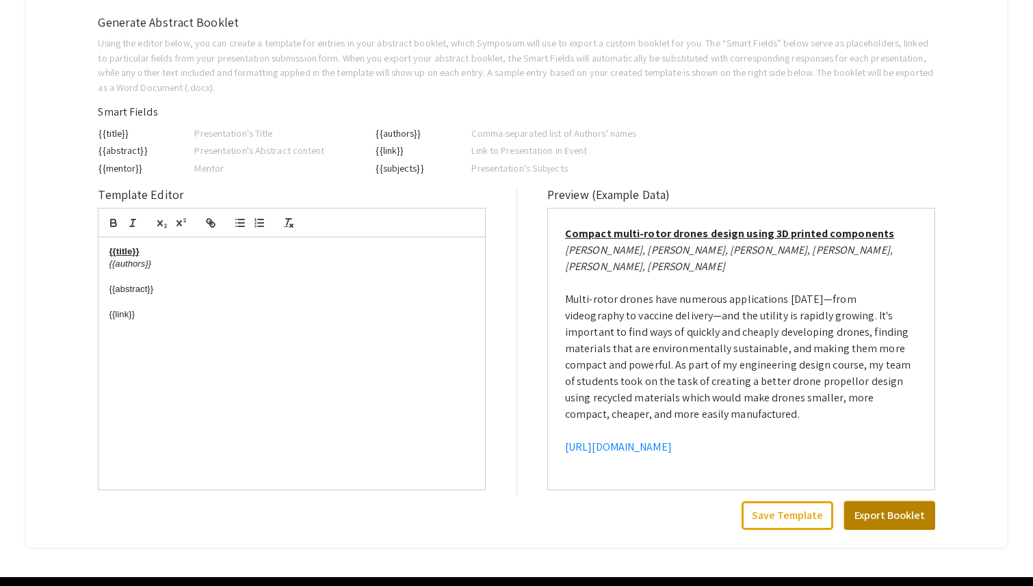
click at [866, 525] on button "Export Booklet" at bounding box center [889, 515] width 91 height 29
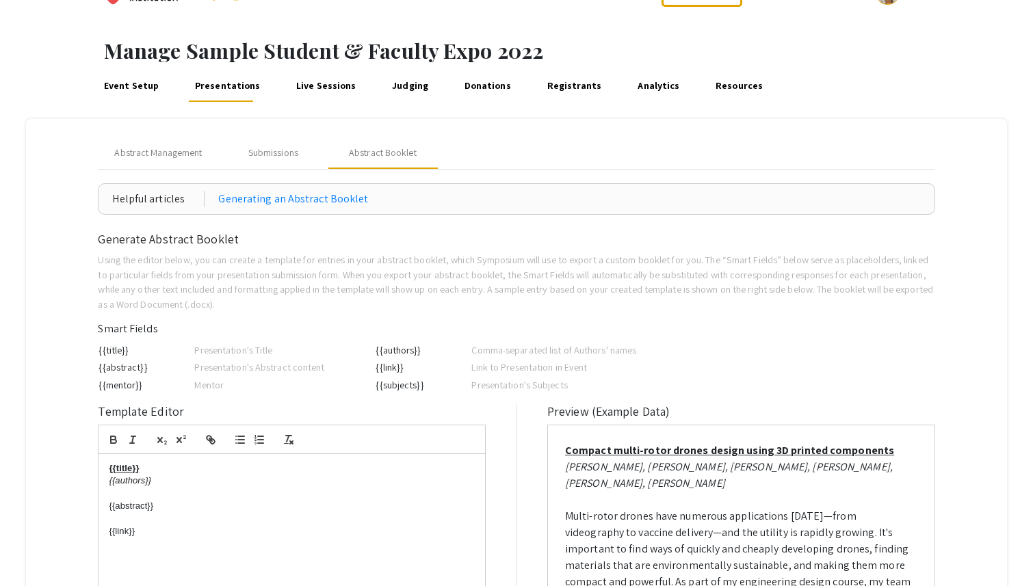
scroll to position [30, 0]
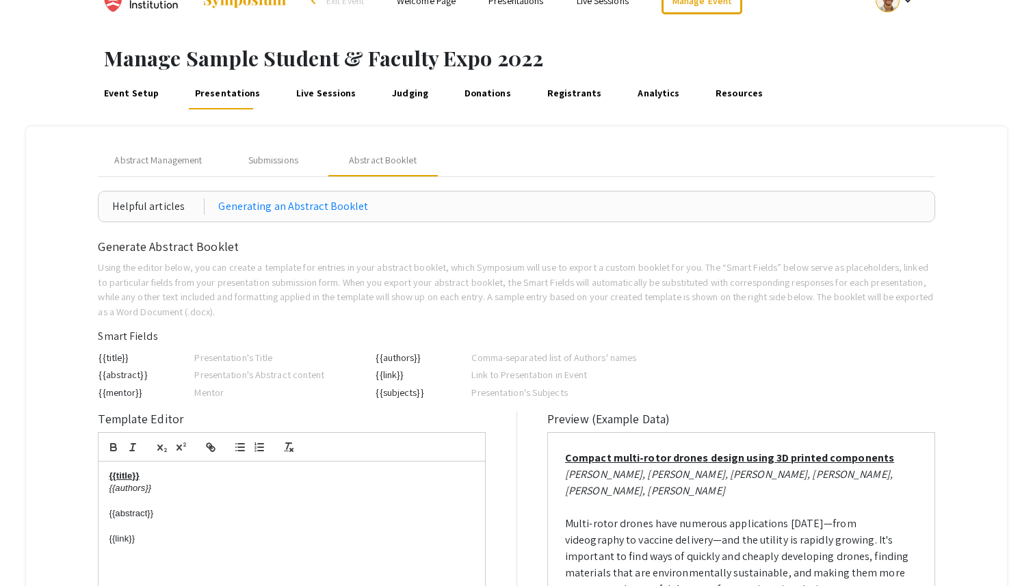
click at [325, 88] on link "Live Sessions" at bounding box center [325, 93] width 65 height 33
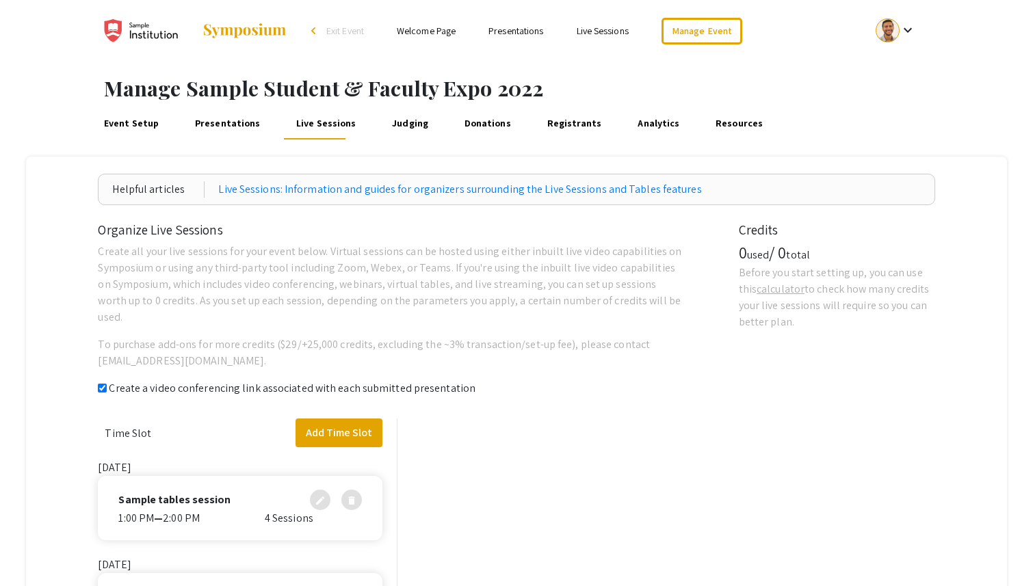
checkbox input "true"
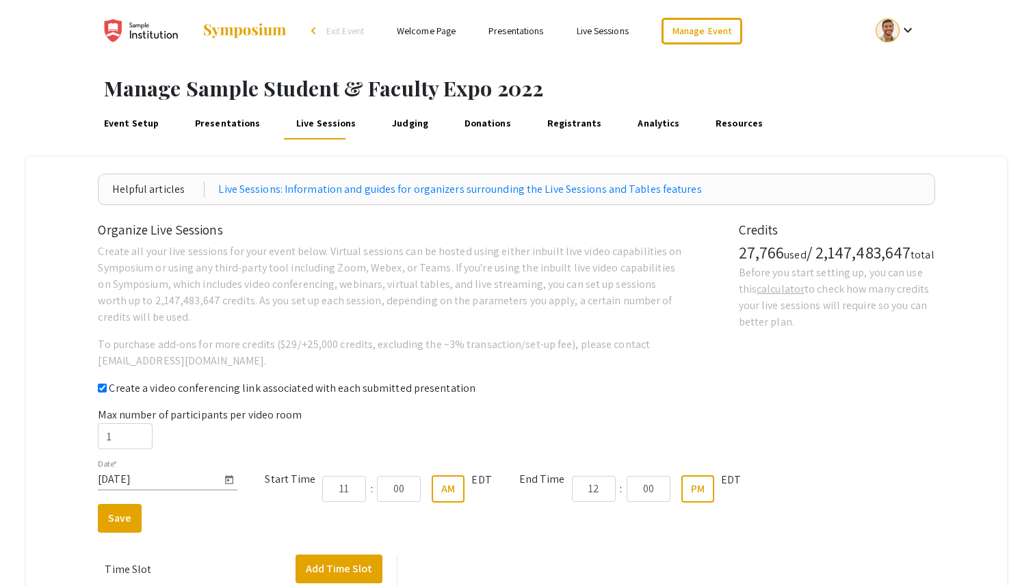
click at [219, 103] on div "Event Setup Presentations Live Sessions Judging Donations Registrants Analytics…" at bounding box center [516, 123] width 1033 height 44
click at [219, 120] on link "Presentations" at bounding box center [227, 123] width 70 height 33
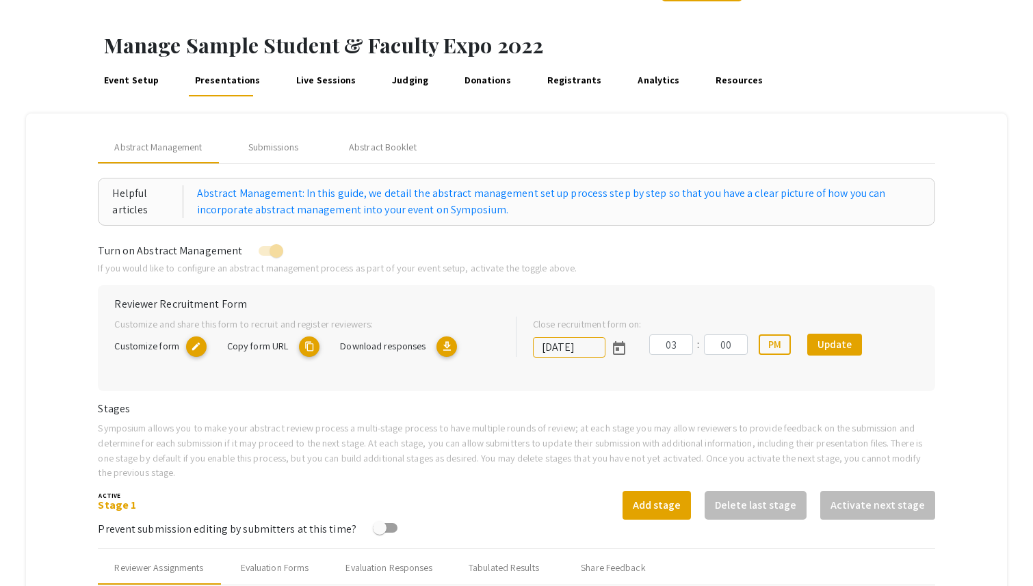
scroll to position [57, 0]
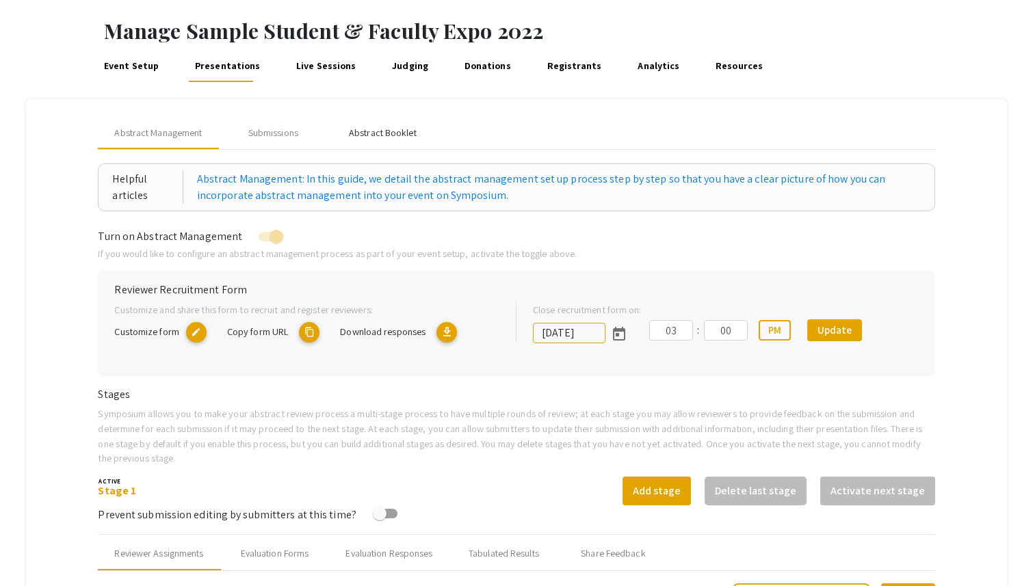
click at [373, 128] on div "Abstract Booklet" at bounding box center [383, 133] width 68 height 14
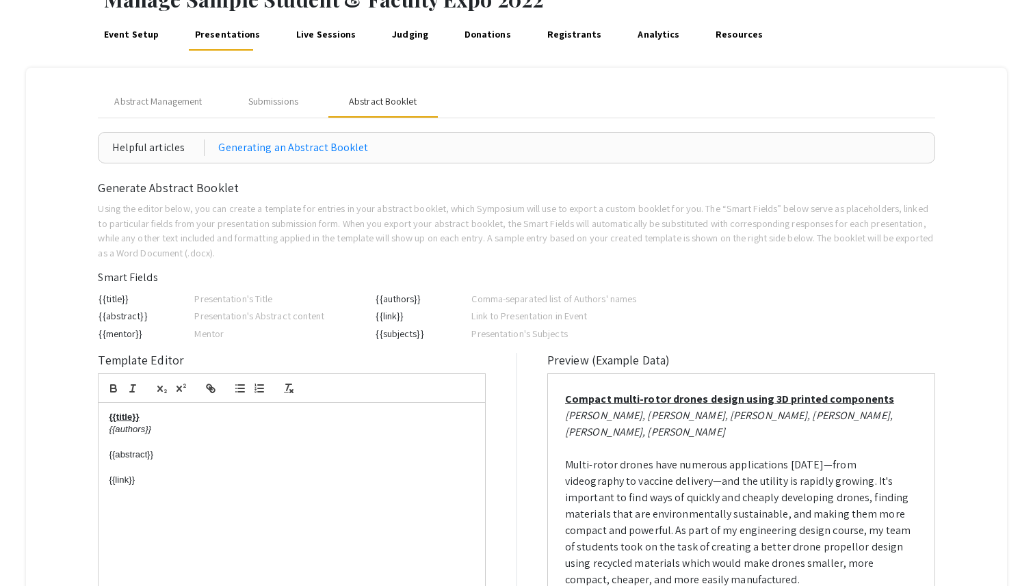
scroll to position [79, 0]
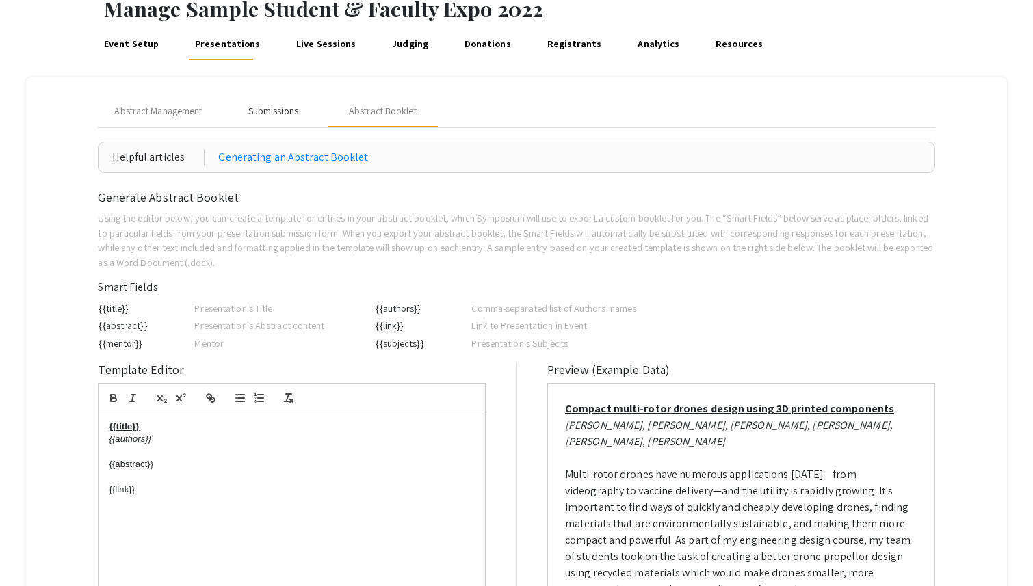
click at [295, 104] on div "Submissions" at bounding box center [273, 111] width 50 height 14
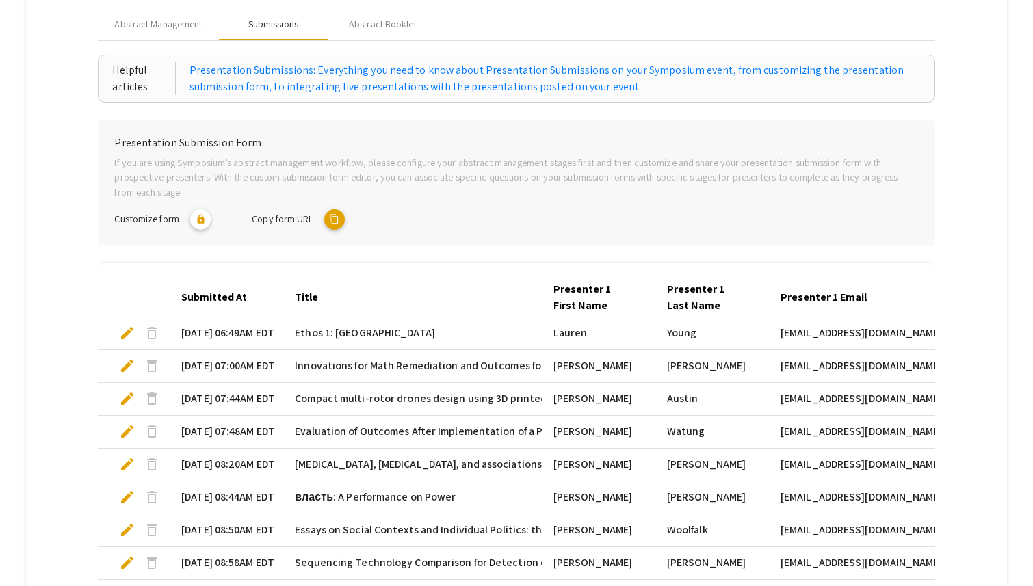
scroll to position [189, 0]
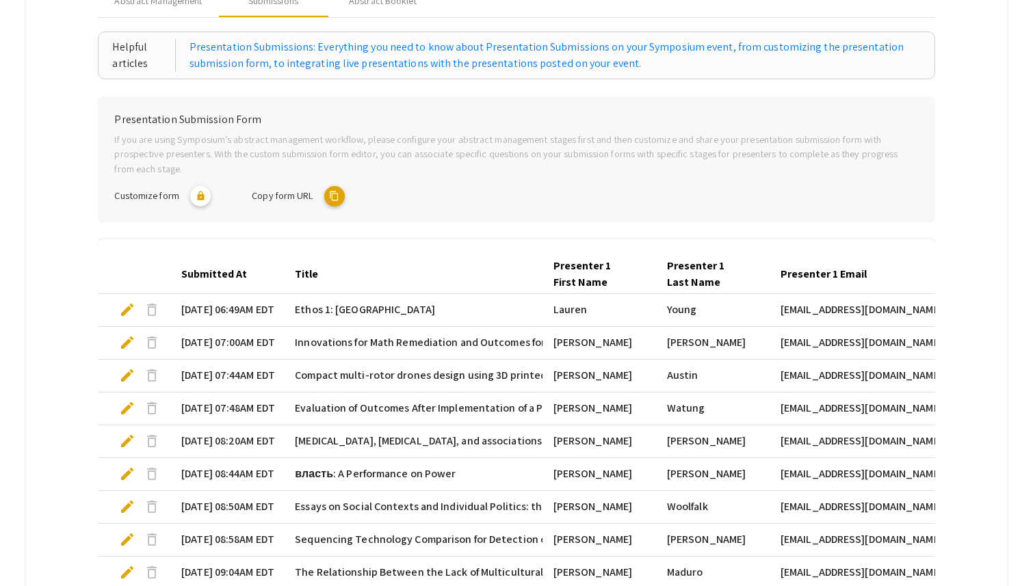
click at [132, 309] on span "edit" at bounding box center [127, 310] width 16 height 16
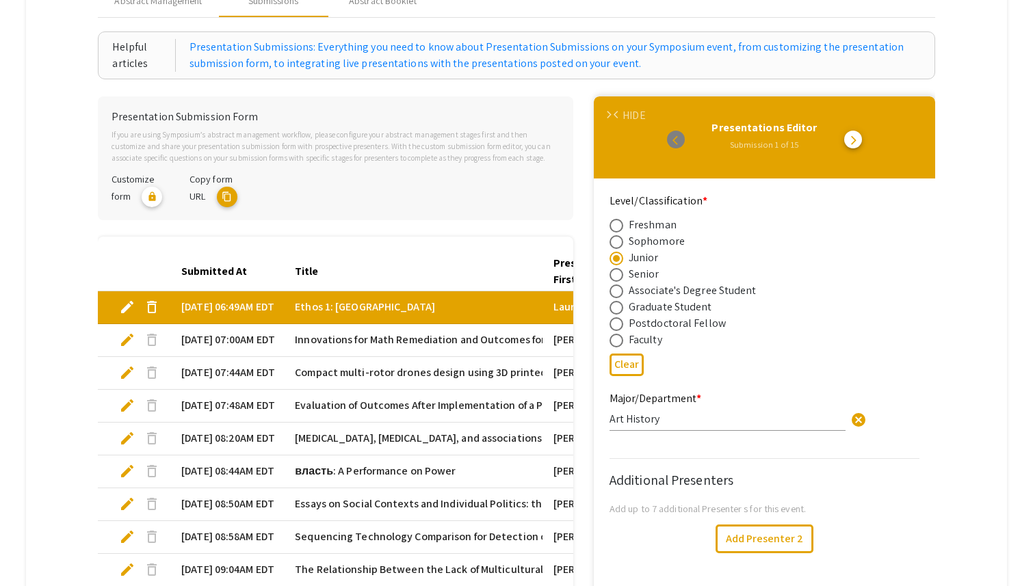
scroll to position [315, 0]
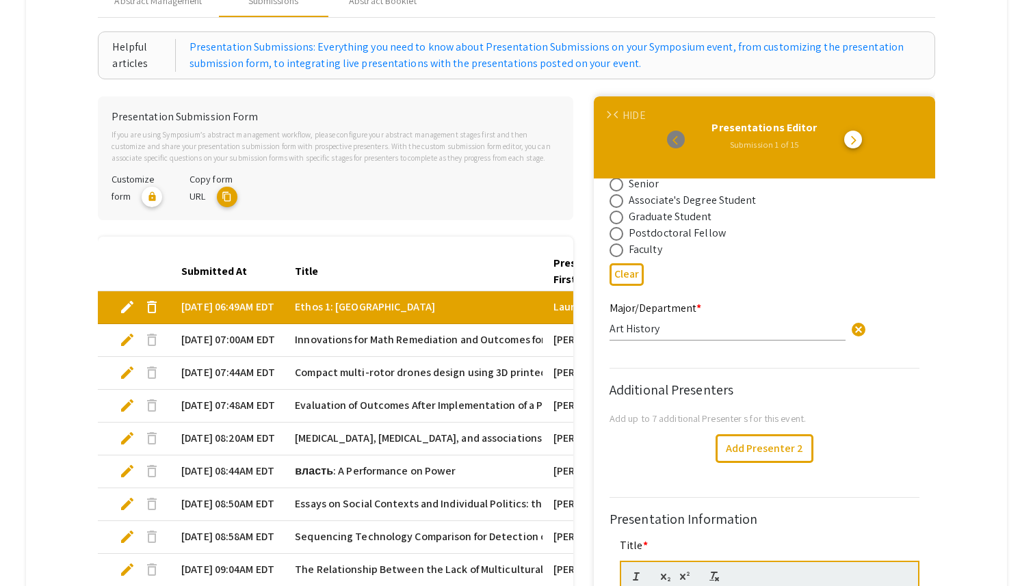
click at [692, 324] on input "Art History" at bounding box center [727, 328] width 236 height 14
click at [850, 146] on button "arrow_forward_ios" at bounding box center [853, 140] width 18 height 18
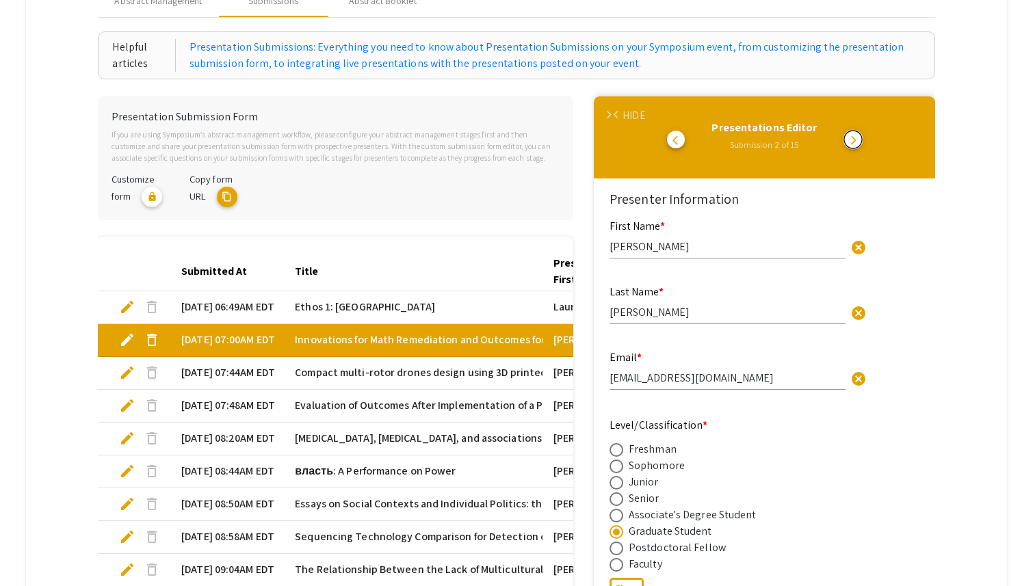
click at [850, 145] on span "arrow_forward_ios" at bounding box center [853, 140] width 11 height 11
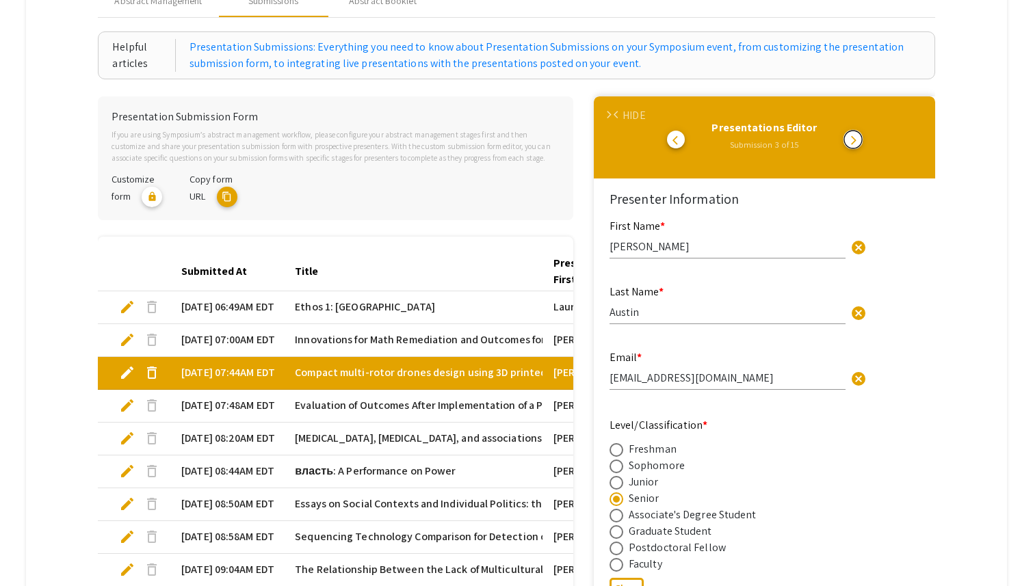
click at [850, 145] on span "arrow_forward_ios" at bounding box center [853, 140] width 11 height 11
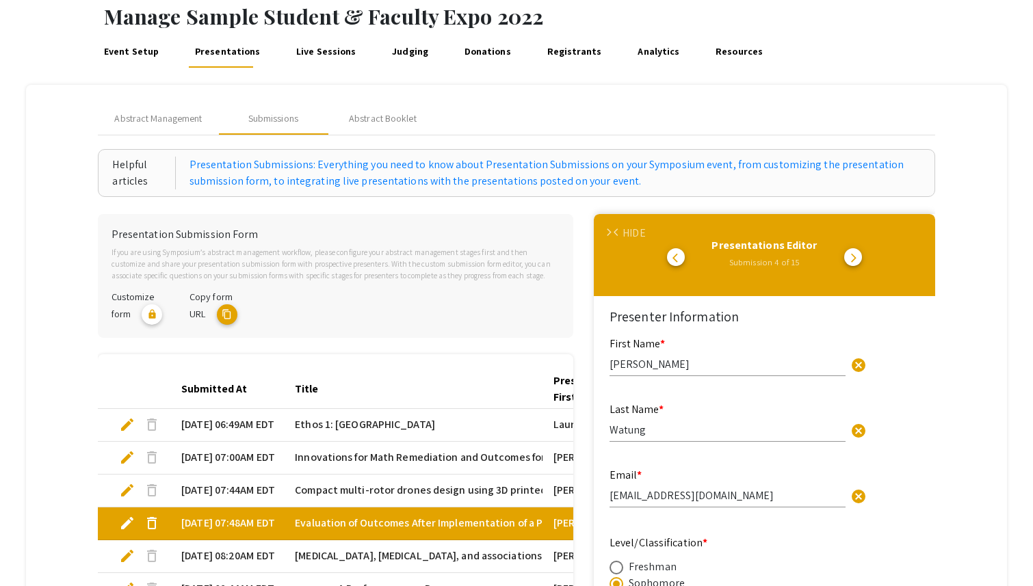
scroll to position [66, 0]
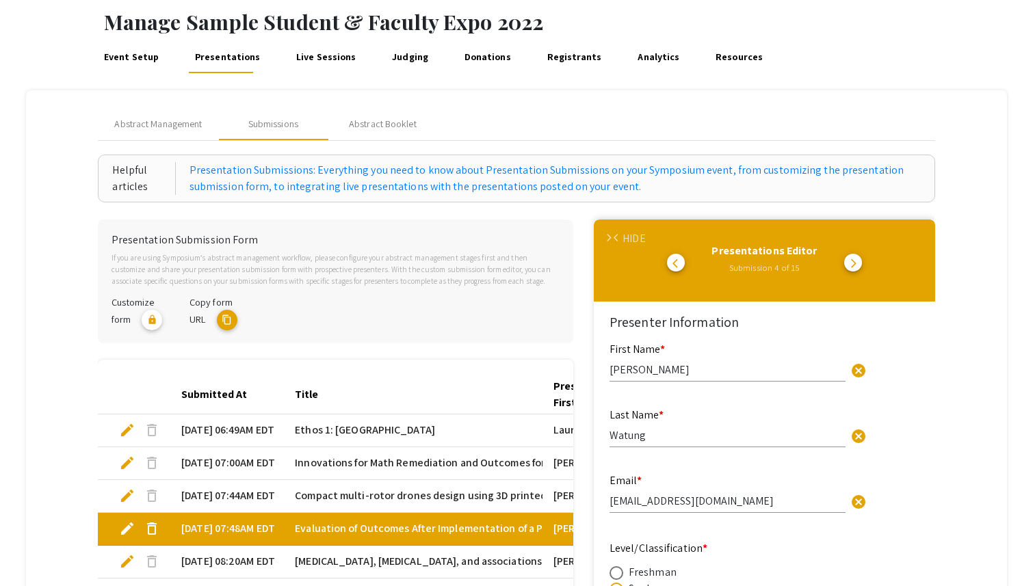
click at [328, 51] on link "Live Sessions" at bounding box center [325, 56] width 65 height 33
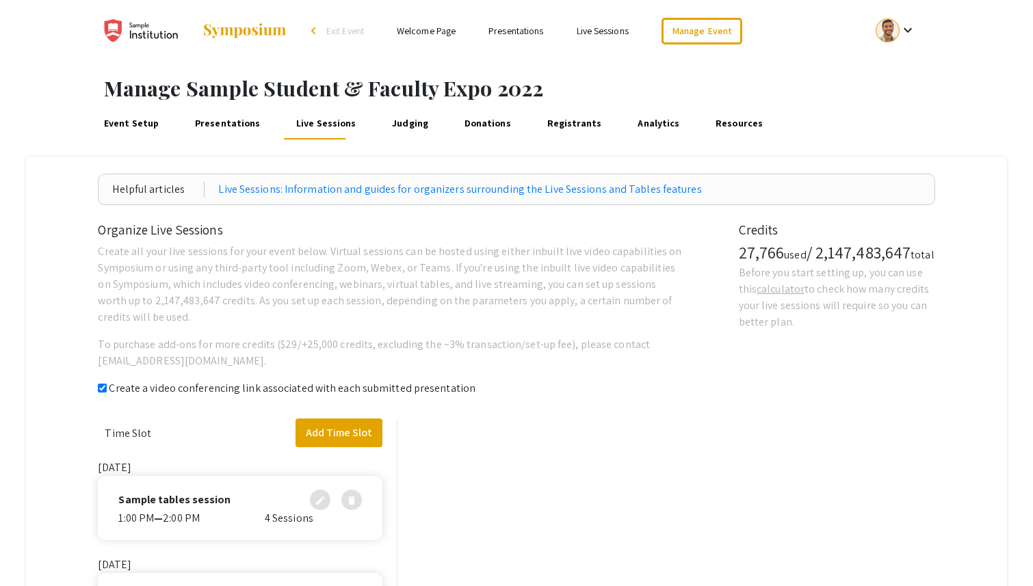
checkbox input "true"
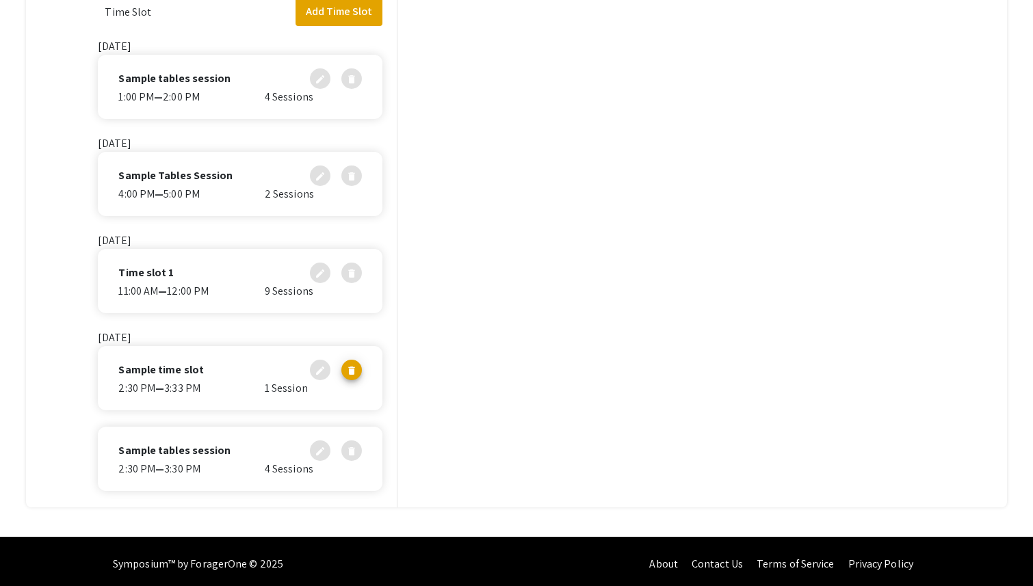
scroll to position [456, 0]
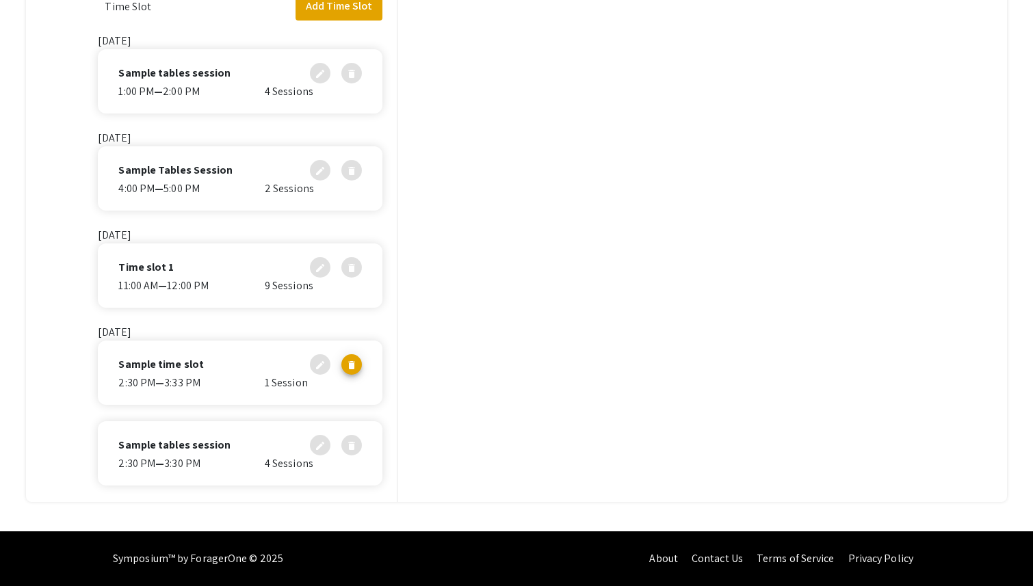
click at [224, 378] on div "2:30 PM — 3:33 PM" at bounding box center [191, 383] width 146 height 16
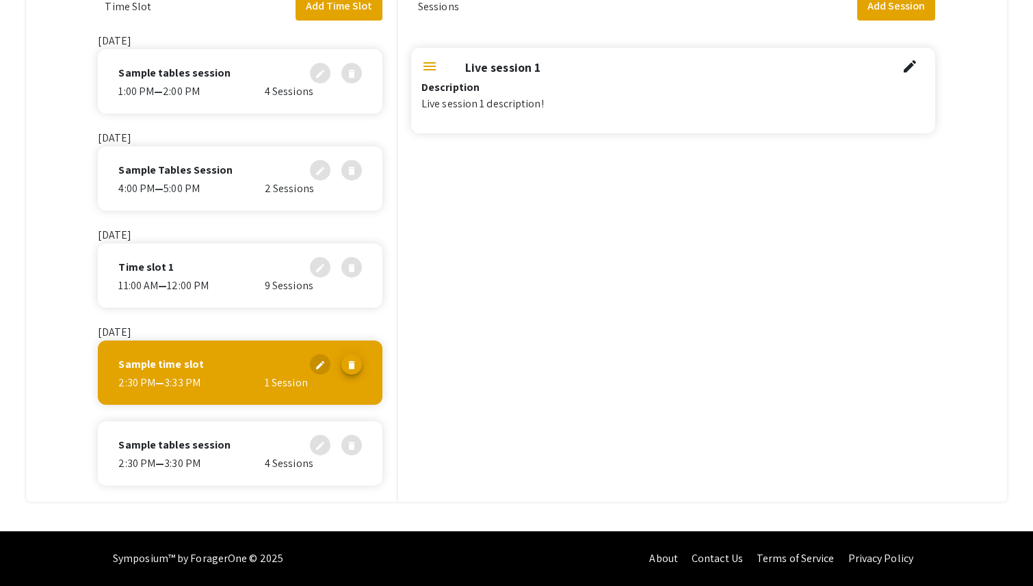
scroll to position [0, 0]
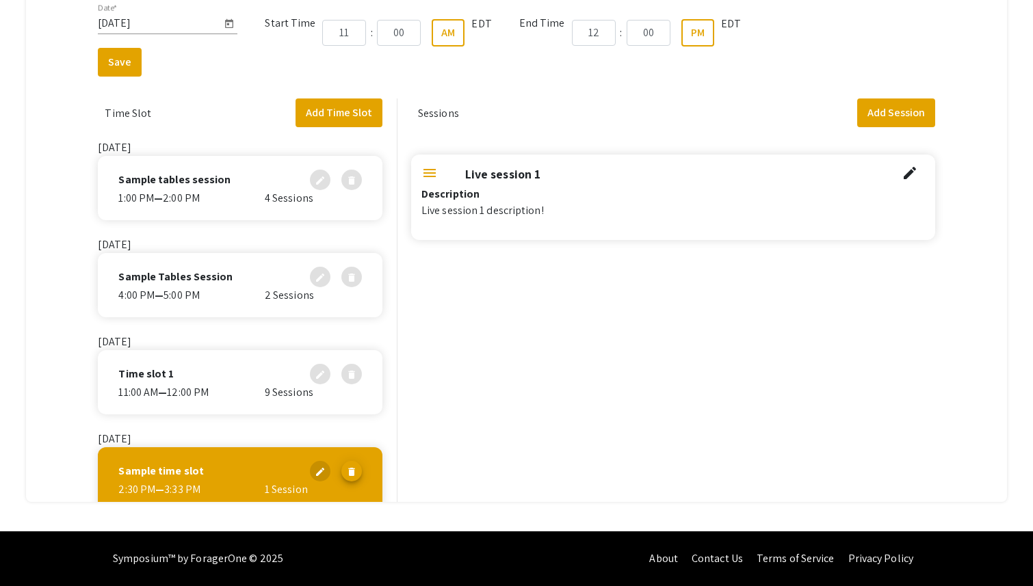
click at [853, 109] on section "Sessions Add Session menu Live session 1 edit Description Live session 1 descri…" at bounding box center [673, 186] width 524 height 177
click at [858, 112] on button "Add Session" at bounding box center [896, 112] width 78 height 29
select select "false"
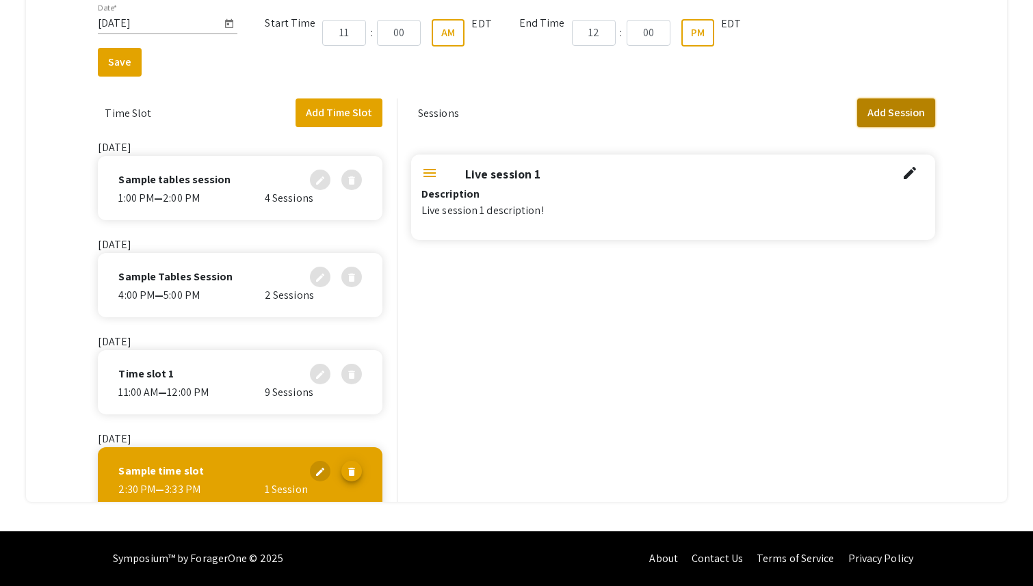
select select "false"
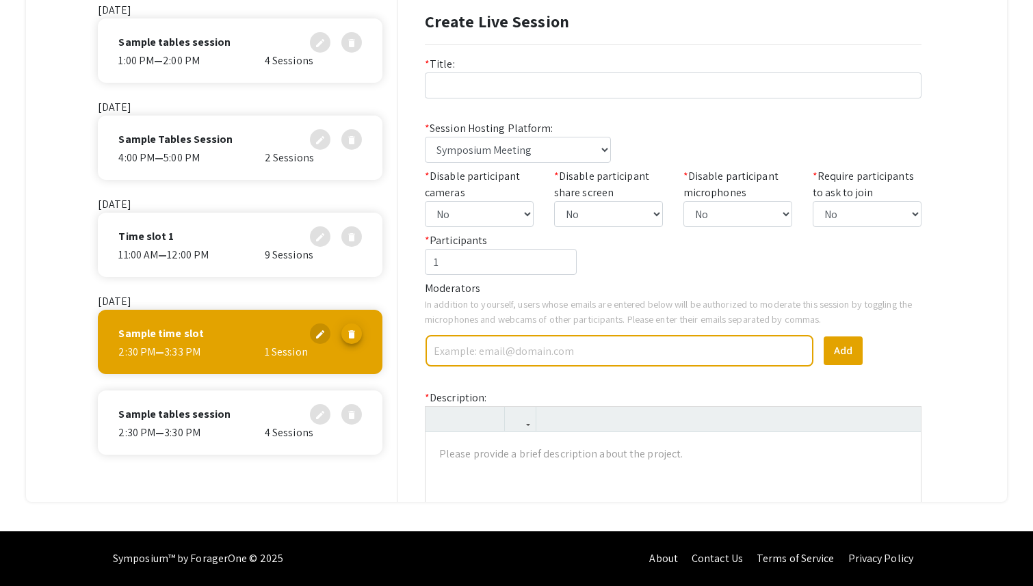
scroll to position [146, 0]
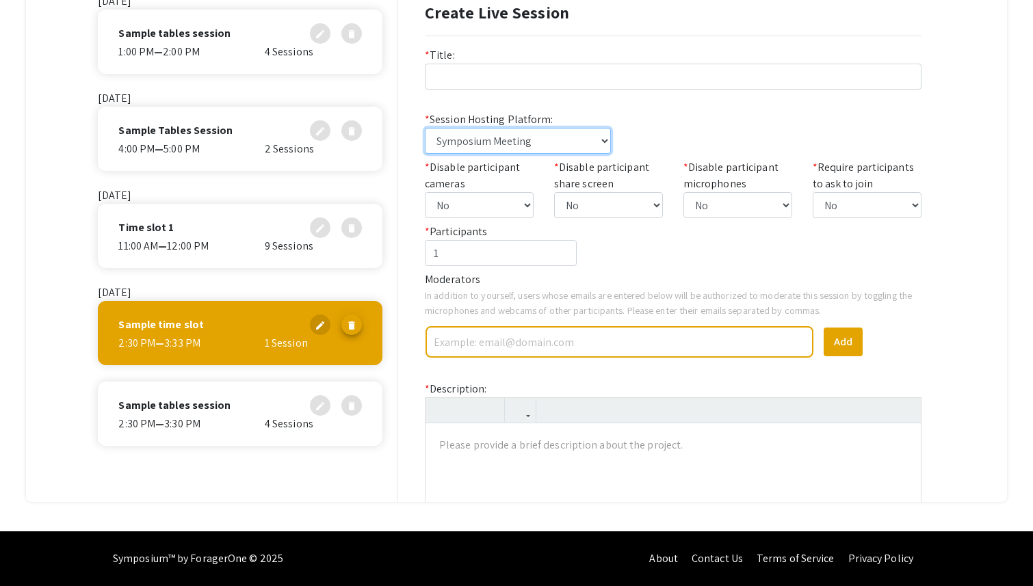
click at [603, 145] on select "Symposium Meeting Symposium Webinar Zoom, Webex, Teams, embedded video, or anot…" at bounding box center [518, 141] width 186 height 26
select select "link"
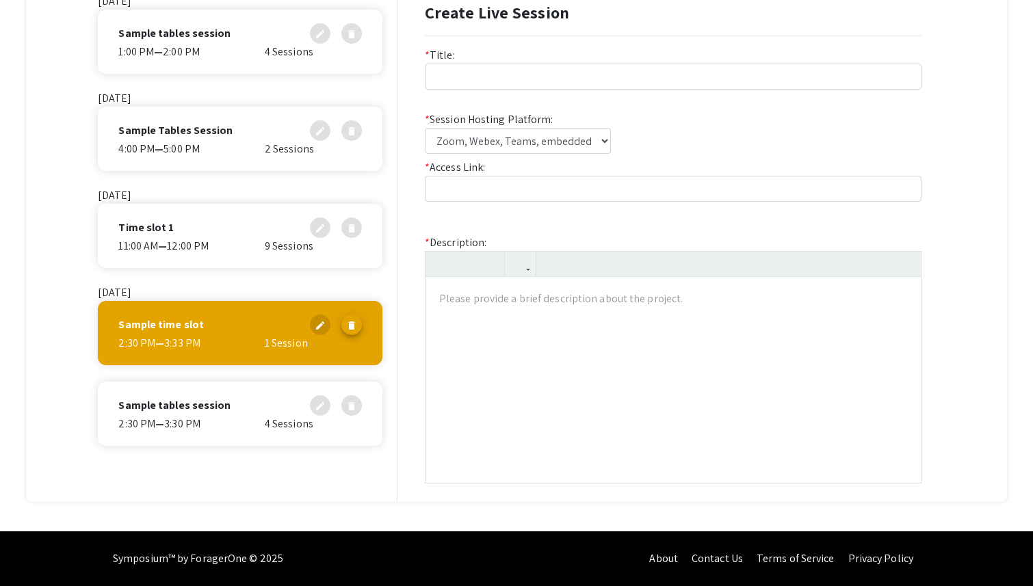
click at [224, 438] on div "Sample tables session edit delete 2:30 PM — 3:30 PM 4 Sessions" at bounding box center [240, 414] width 285 height 64
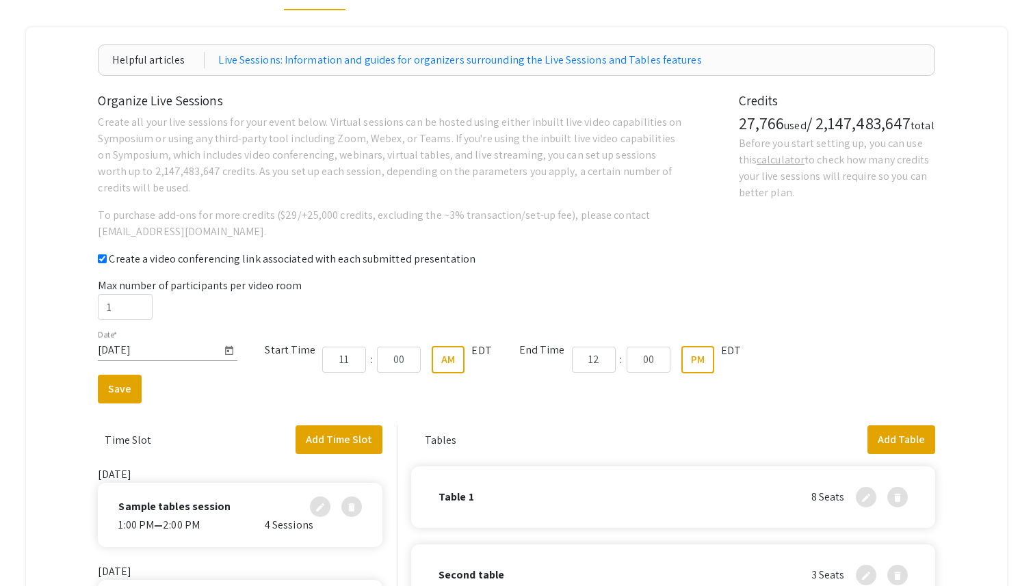
scroll to position [0, 0]
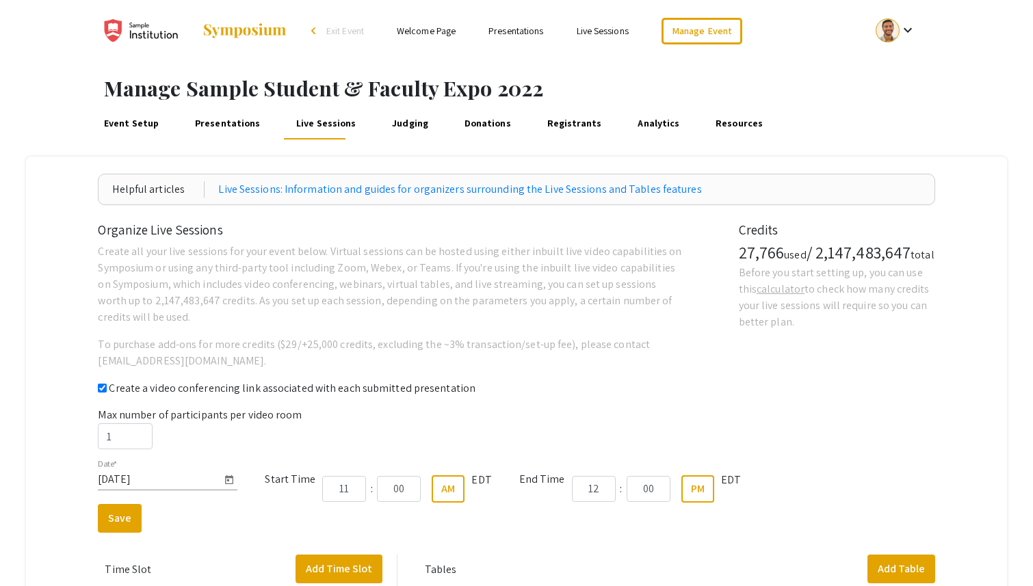
click at [408, 131] on link "Judging" at bounding box center [410, 123] width 41 height 33
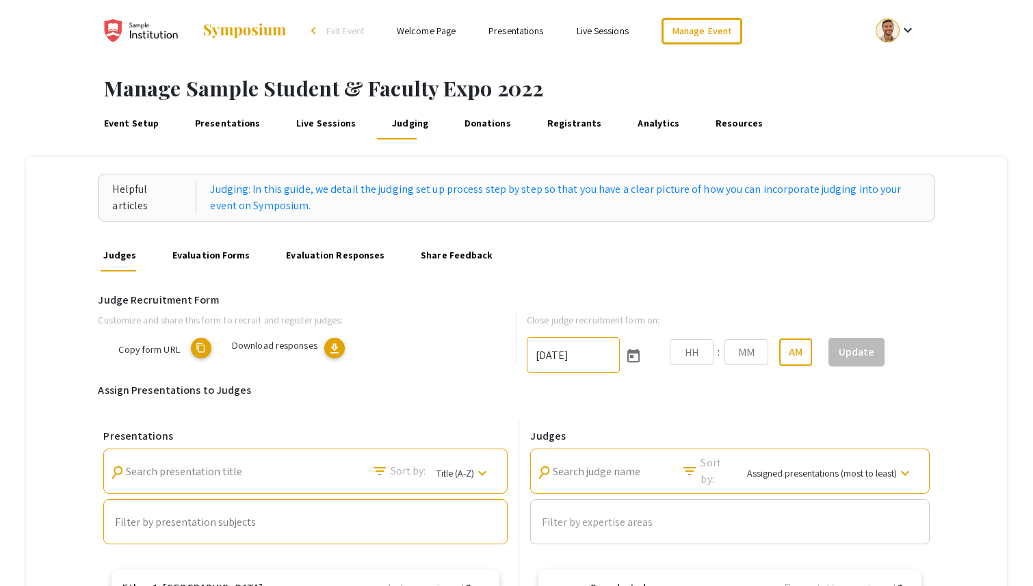
type input "6/6/2025"
type input "03"
type input "00"
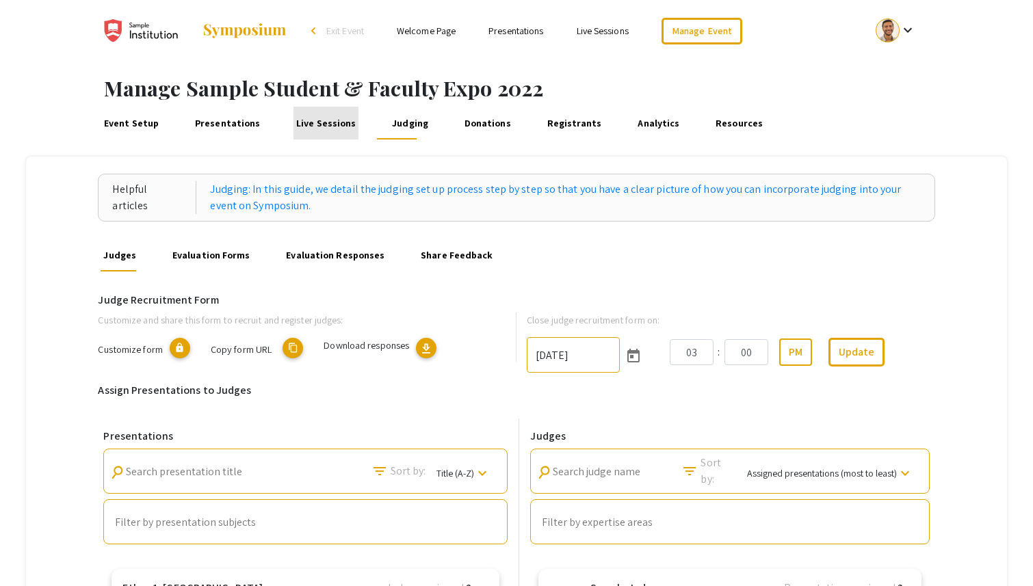
click at [321, 119] on link "Live Sessions" at bounding box center [325, 123] width 65 height 33
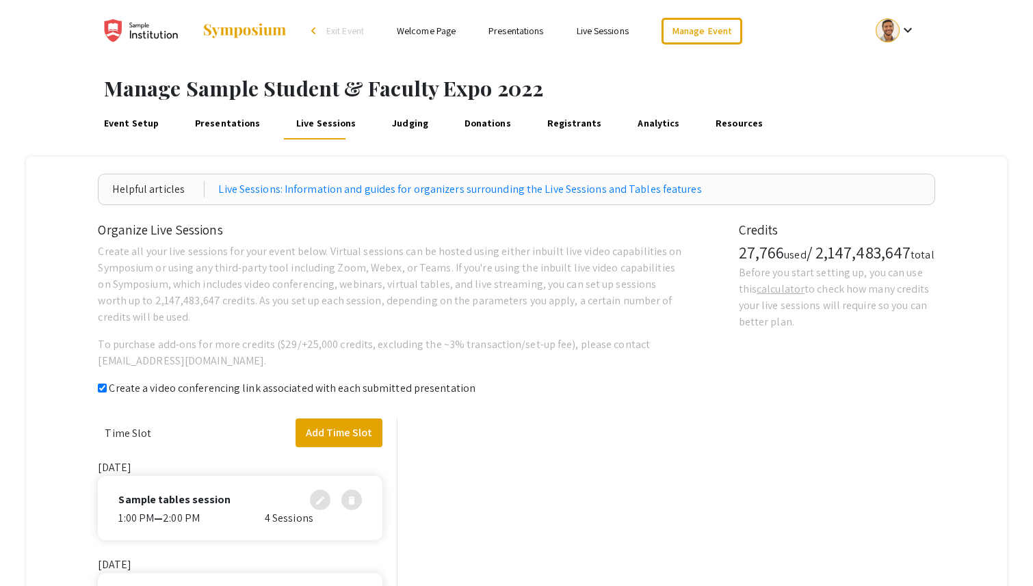
checkbox input "true"
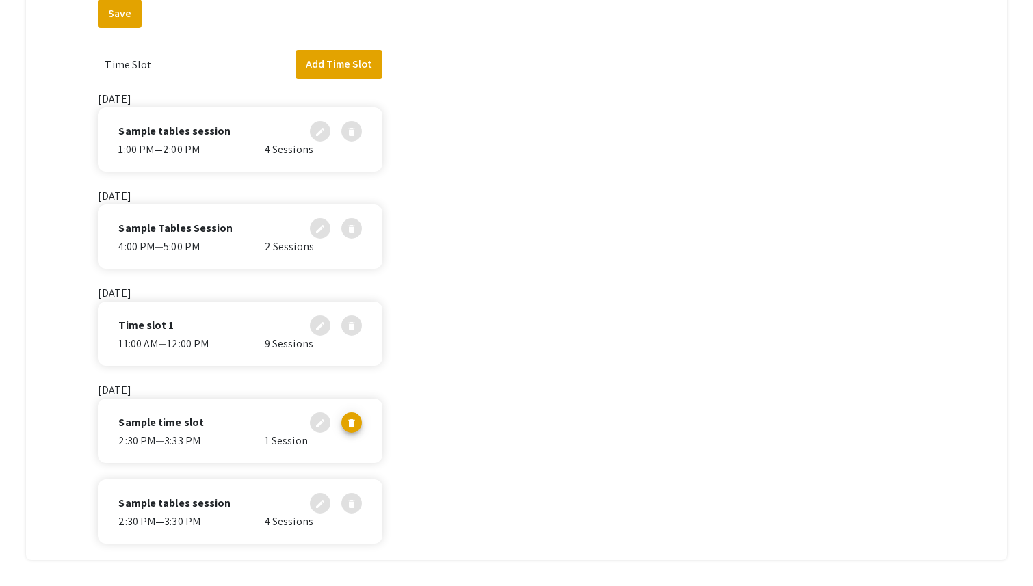
scroll to position [425, 0]
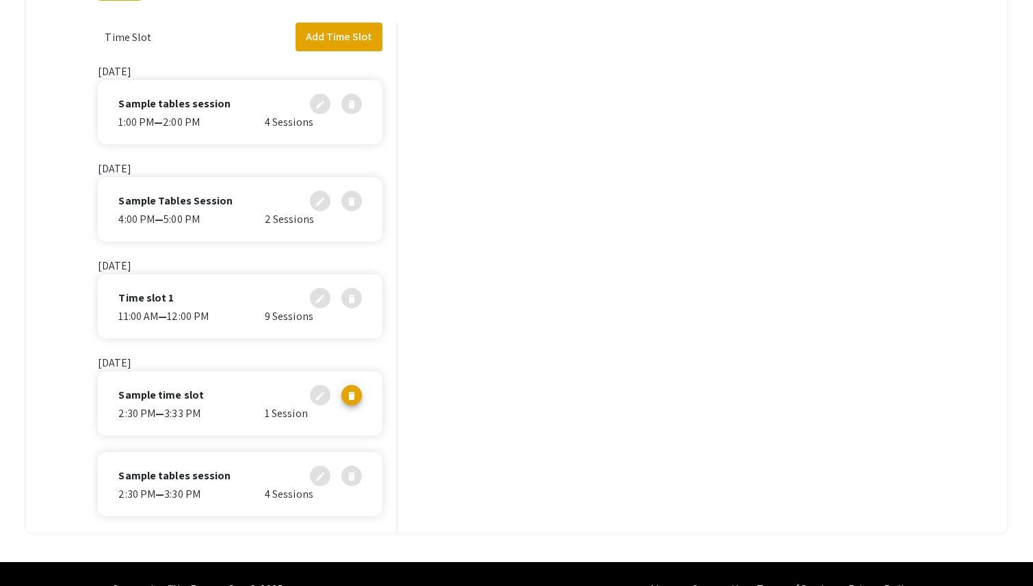
click at [237, 419] on div "2:30 PM — 3:33 PM" at bounding box center [191, 414] width 146 height 16
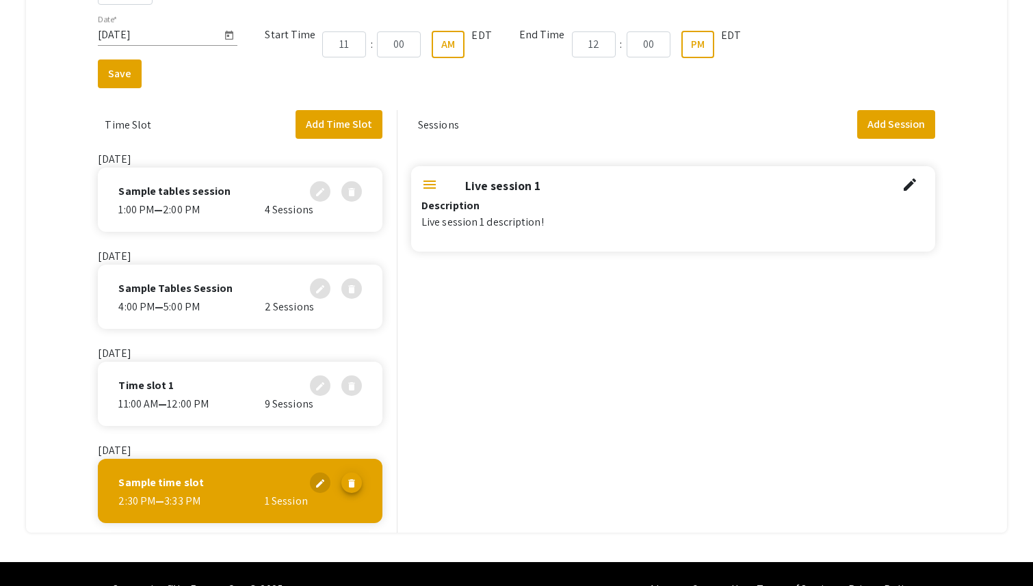
scroll to position [0, 0]
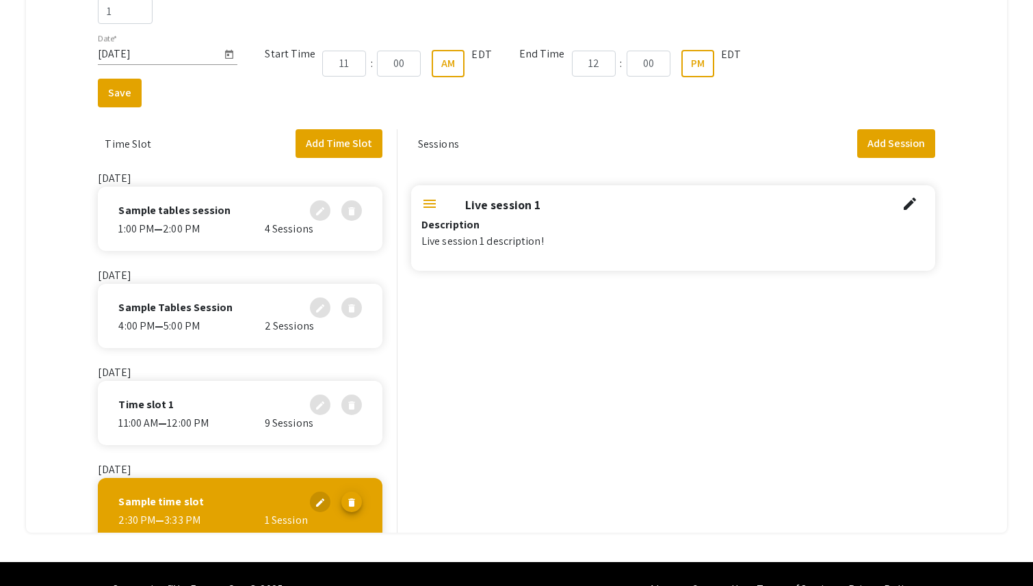
click at [911, 201] on span "edit" at bounding box center [909, 204] width 16 height 16
select select "false"
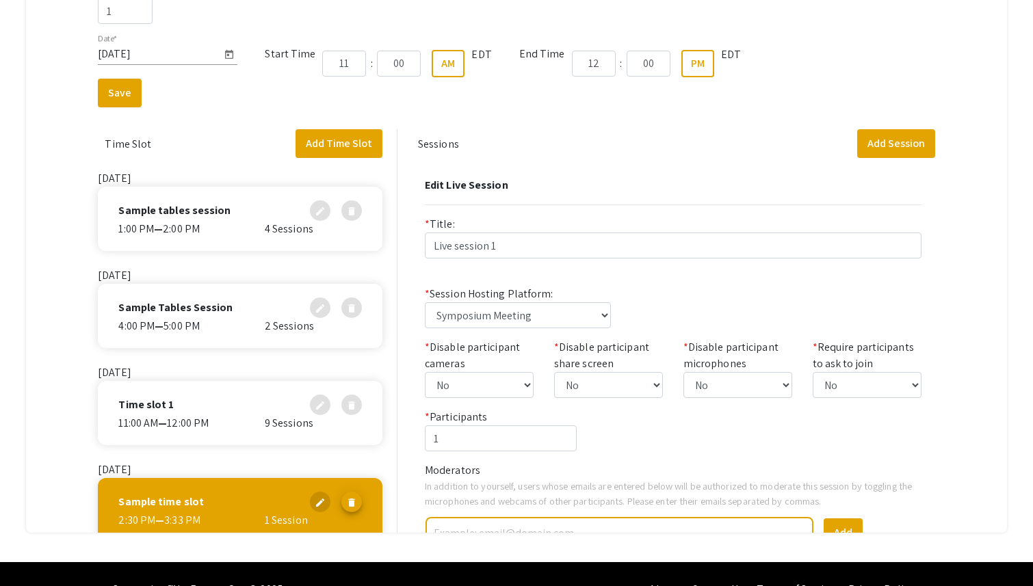
scroll to position [73, 0]
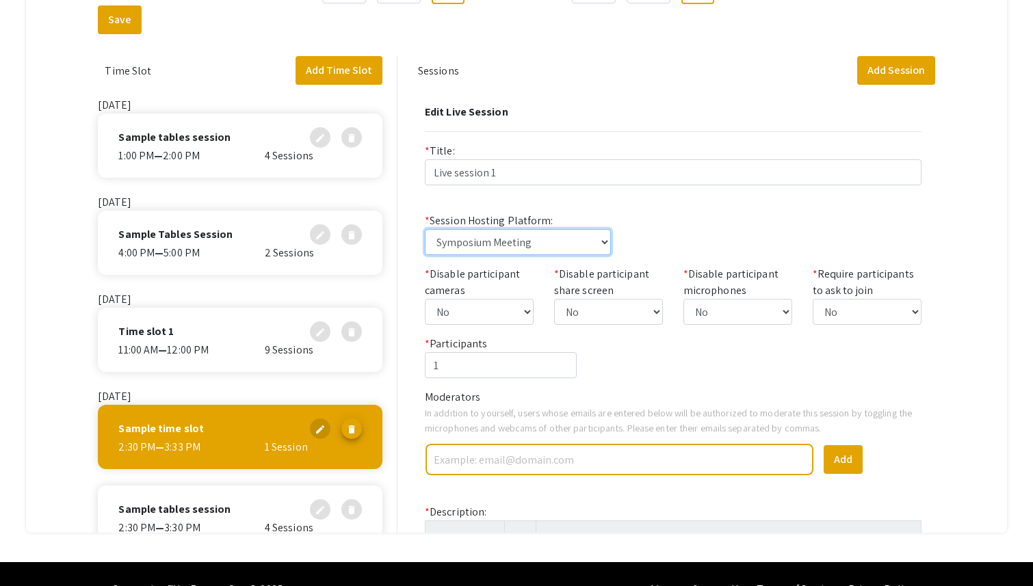
click at [561, 253] on select "Symposium Meeting Symposium Webinar Zoom, Webex, Teams, embedded video, or anot…" at bounding box center [518, 242] width 186 height 26
select select "link"
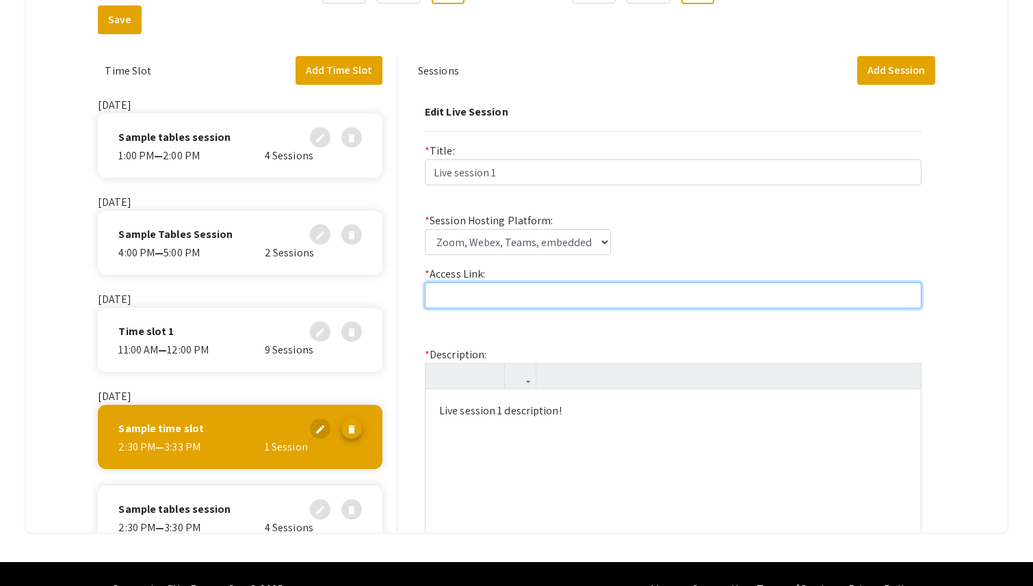
click at [555, 284] on input "text" at bounding box center [673, 295] width 497 height 26
paste input "https://symposium.foragerone.com/sample-university-event1/presentations?subject…"
type input "https://symposium.foragerone.com/sample-university-event1/presentations?subject…"
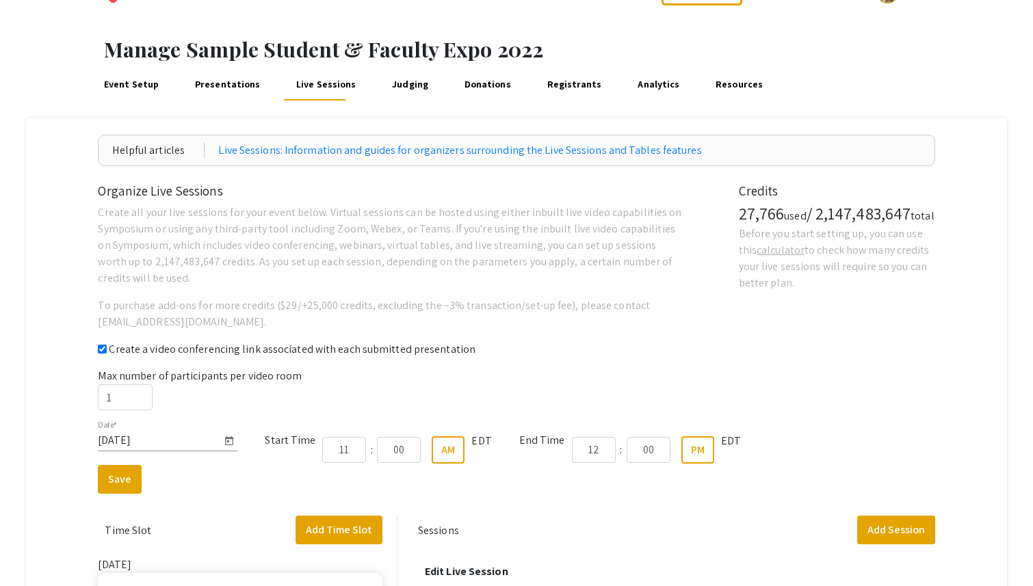
scroll to position [0, 0]
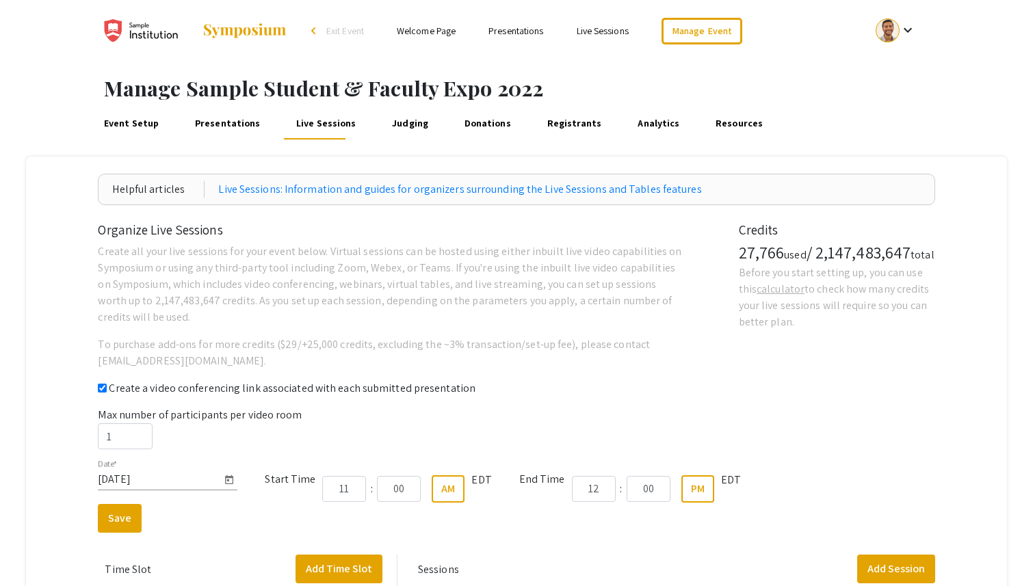
click at [522, 26] on link "Presentations" at bounding box center [515, 31] width 55 height 12
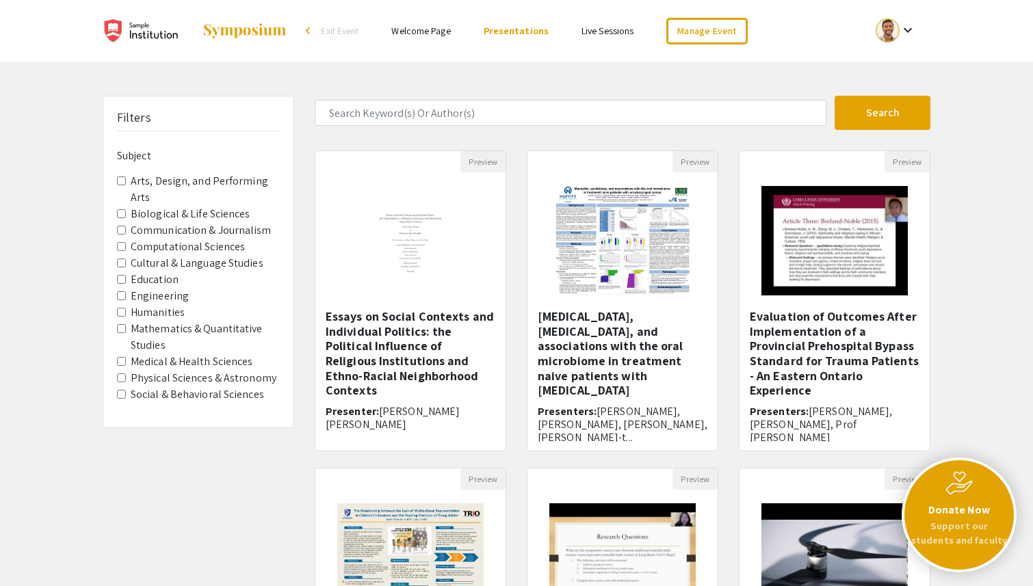
click at [415, 51] on ul "Skip navigation arrow_back_ios Exit Event Welcome Page Presentations Live Sessi…" at bounding box center [516, 31] width 273 height 62
click at [415, 36] on link "Welcome Page" at bounding box center [420, 31] width 59 height 12
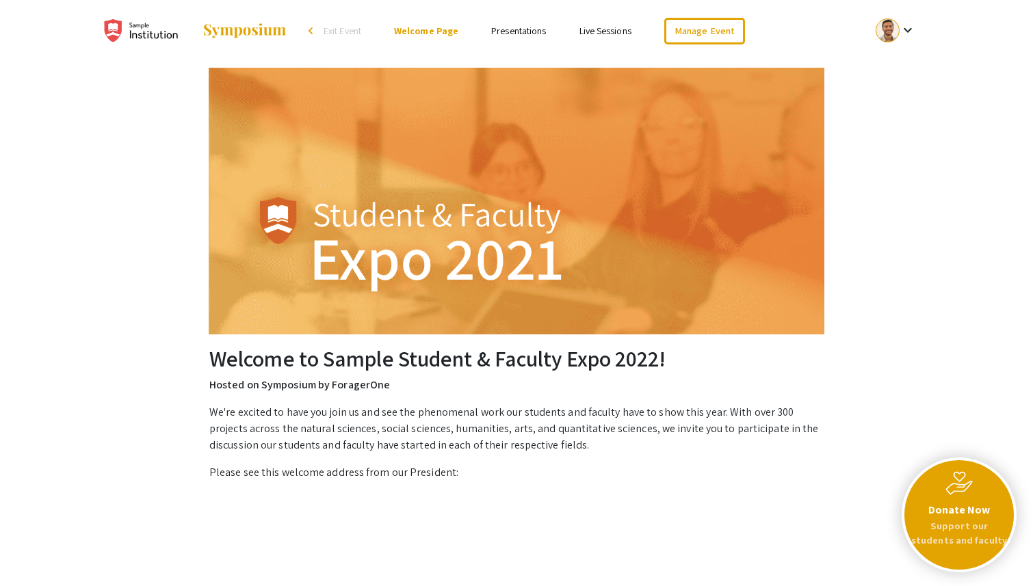
click at [995, 536] on p "Support our students and faculty" at bounding box center [959, 532] width 98 height 29
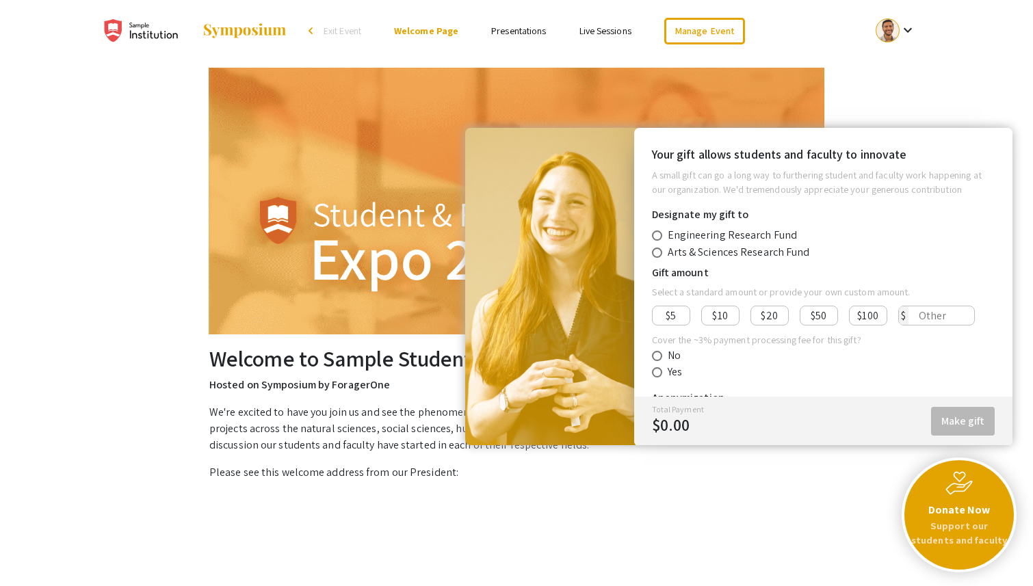
click at [772, 313] on span "$20" at bounding box center [769, 316] width 16 height 16
type input "20"
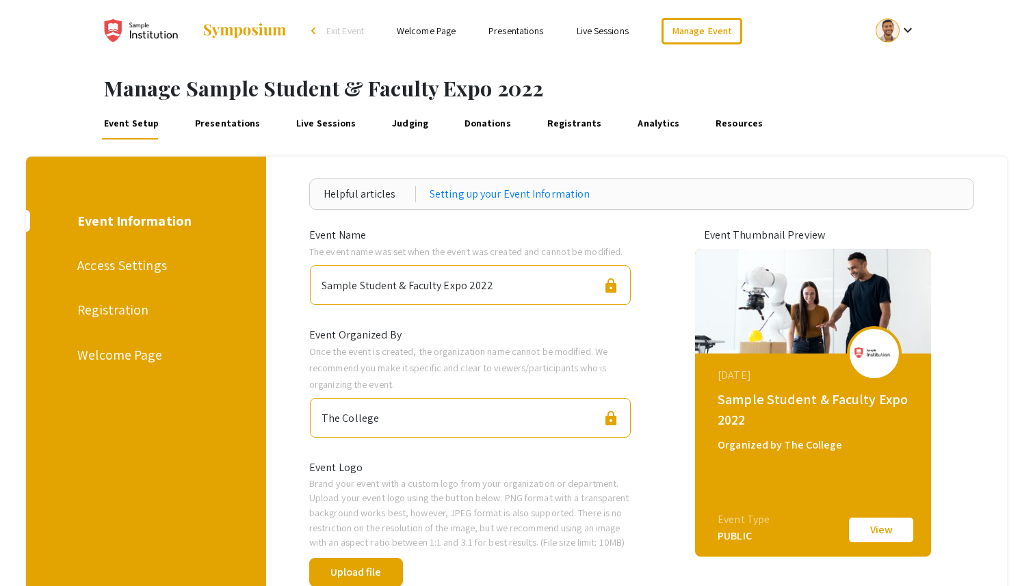
click at [393, 132] on link "Judging" at bounding box center [410, 123] width 41 height 33
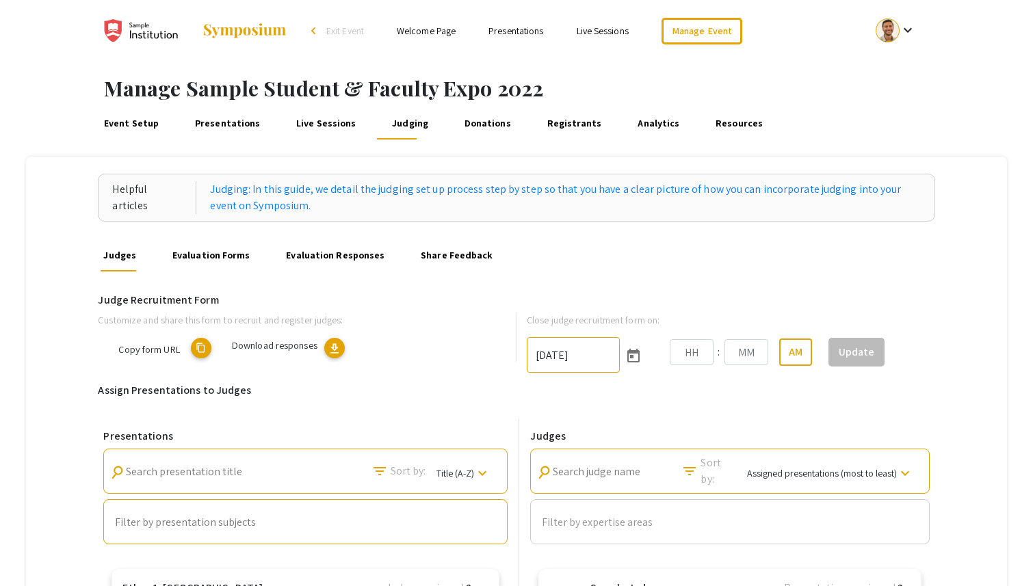
type input "[DATE]"
type input "03"
type input "00"
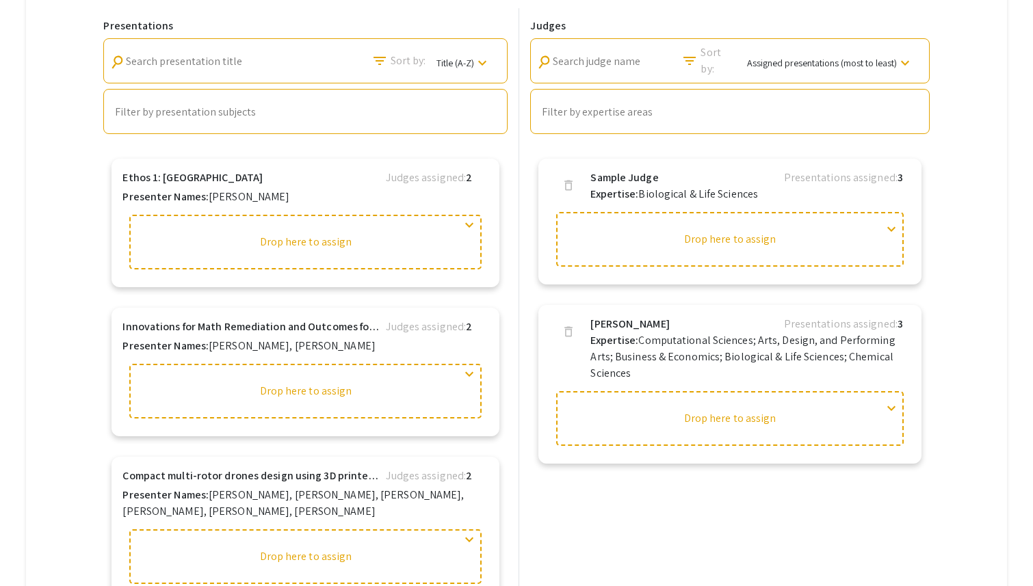
scroll to position [417, 0]
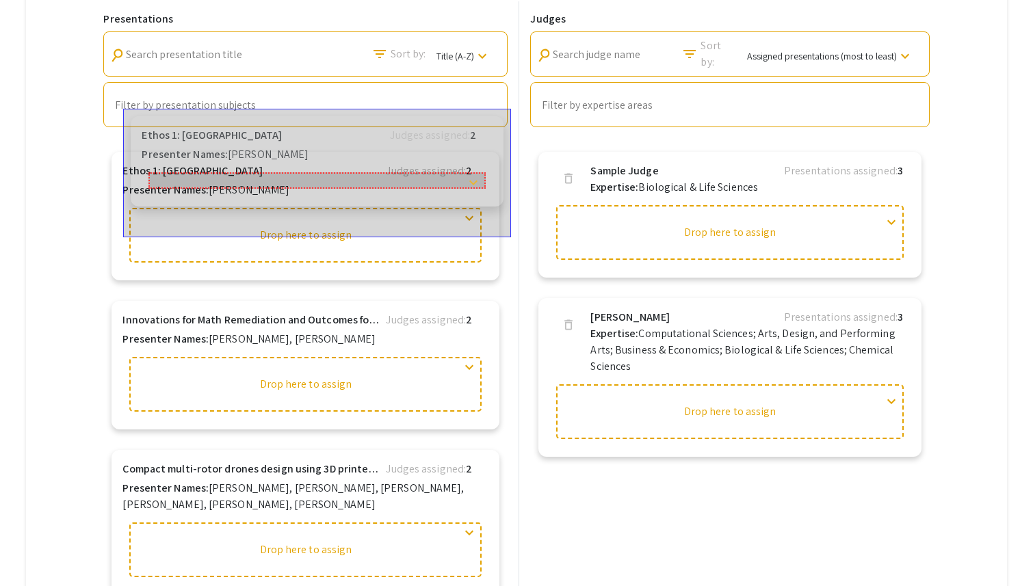
drag, startPoint x: 216, startPoint y: 187, endPoint x: 218, endPoint y: 148, distance: 39.0
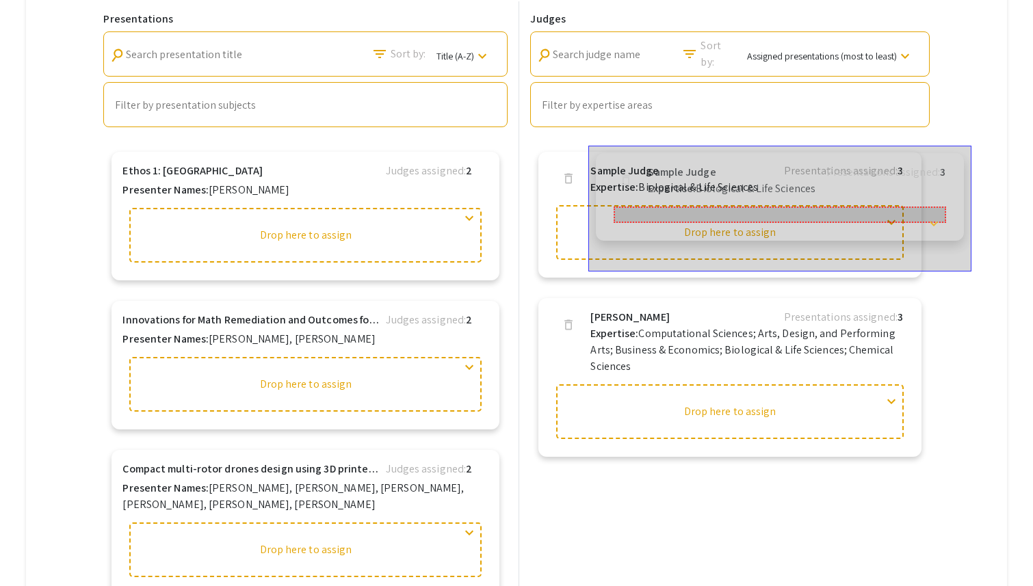
drag, startPoint x: 664, startPoint y: 181, endPoint x: 713, endPoint y: 175, distance: 49.6
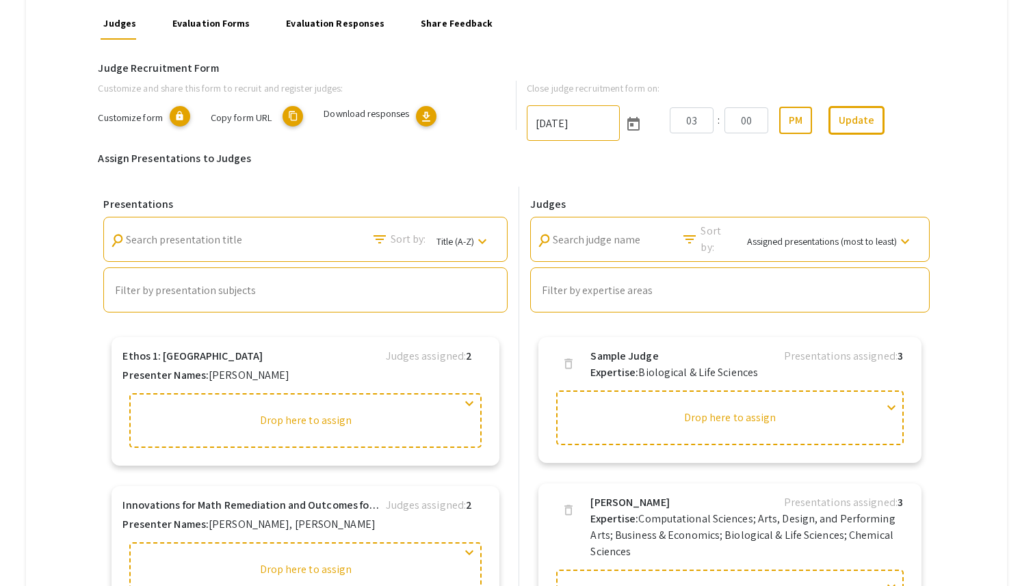
scroll to position [209, 0]
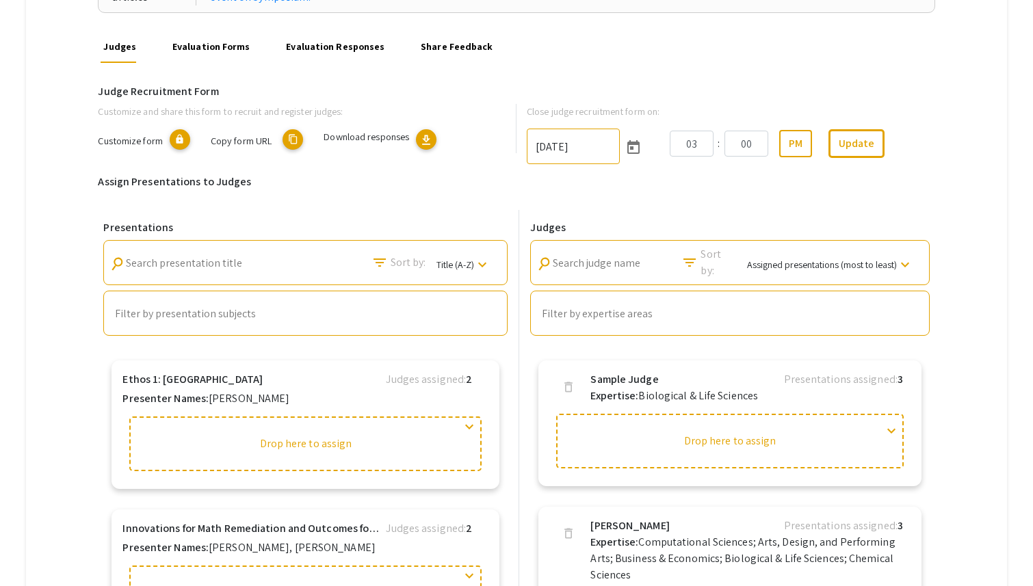
click at [225, 38] on link "Evaluation Forms" at bounding box center [211, 46] width 83 height 33
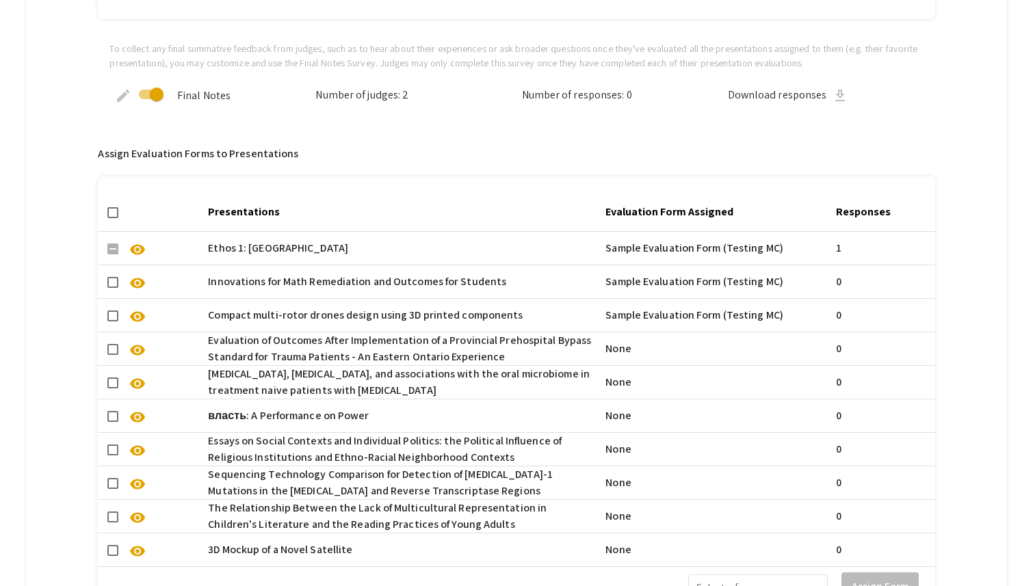
scroll to position [607, 0]
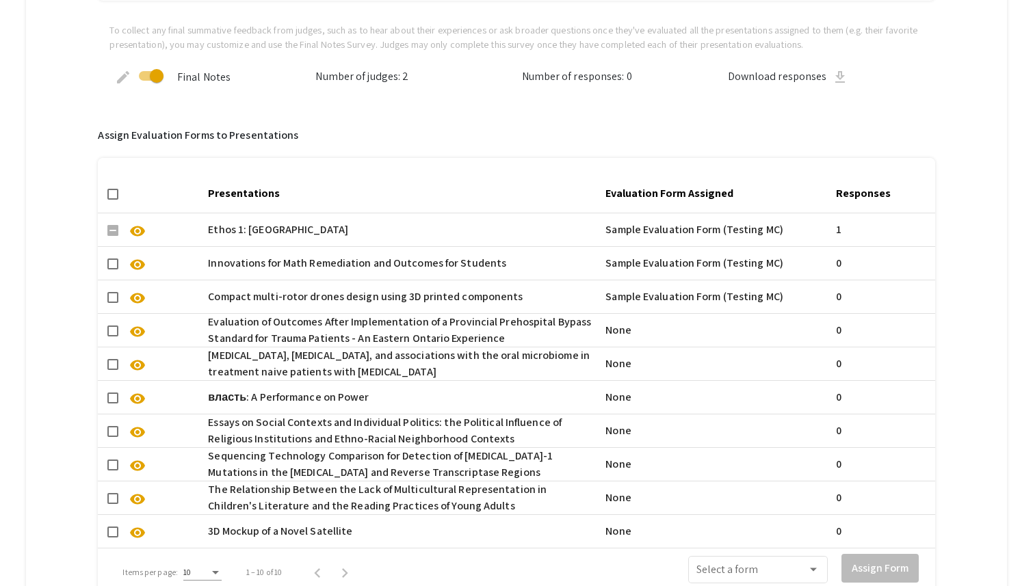
click at [118, 193] on span at bounding box center [112, 194] width 11 height 11
click at [113, 200] on input "checkbox" at bounding box center [112, 200] width 1 height 1
checkbox input "true"
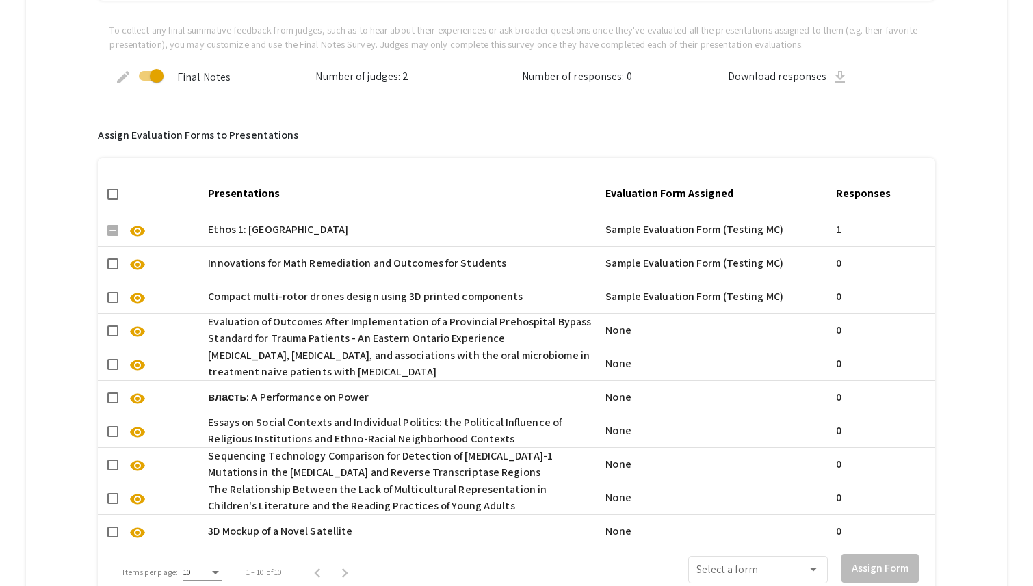
checkbox input "true"
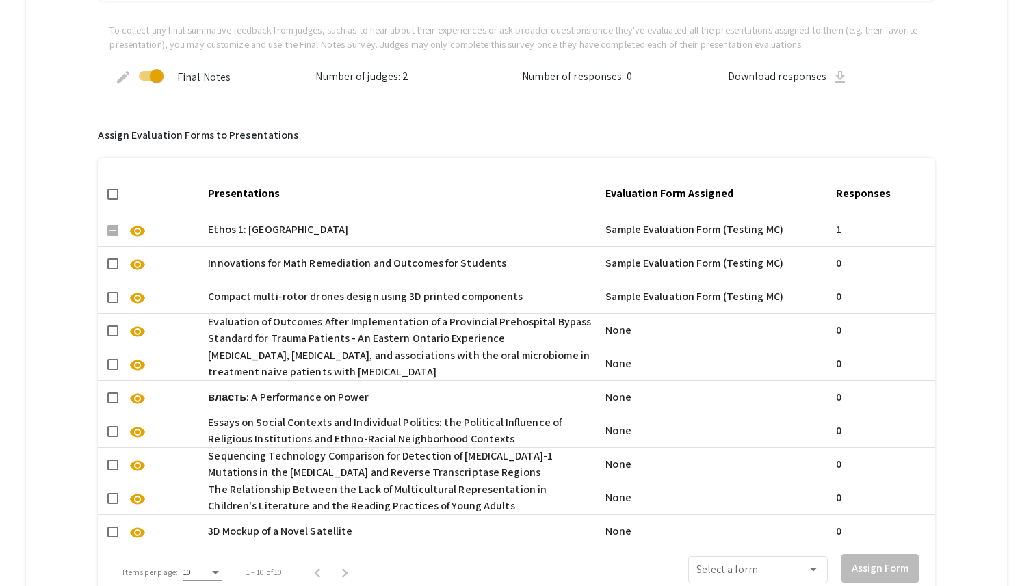
checkbox input "true"
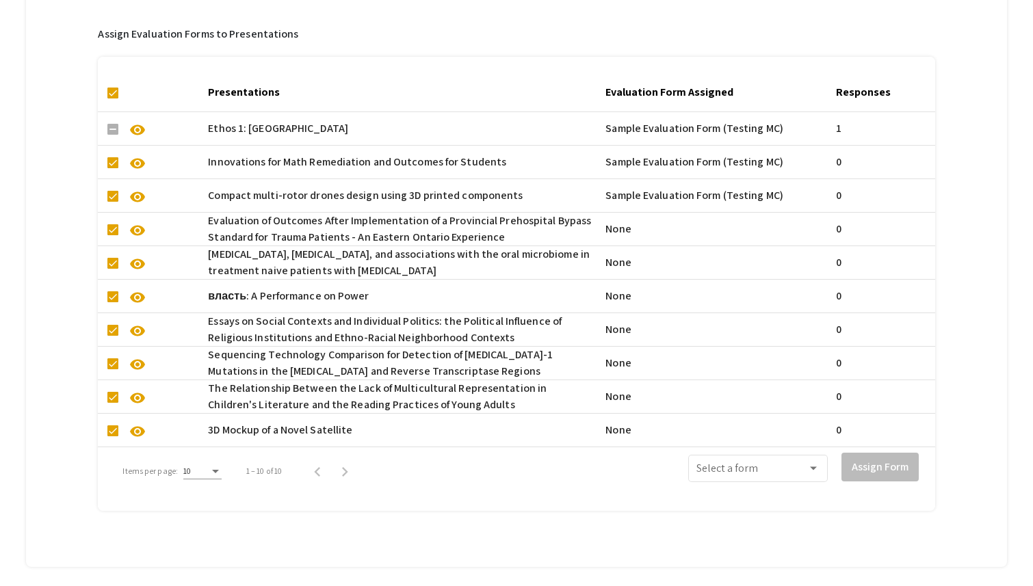
scroll to position [773, 0]
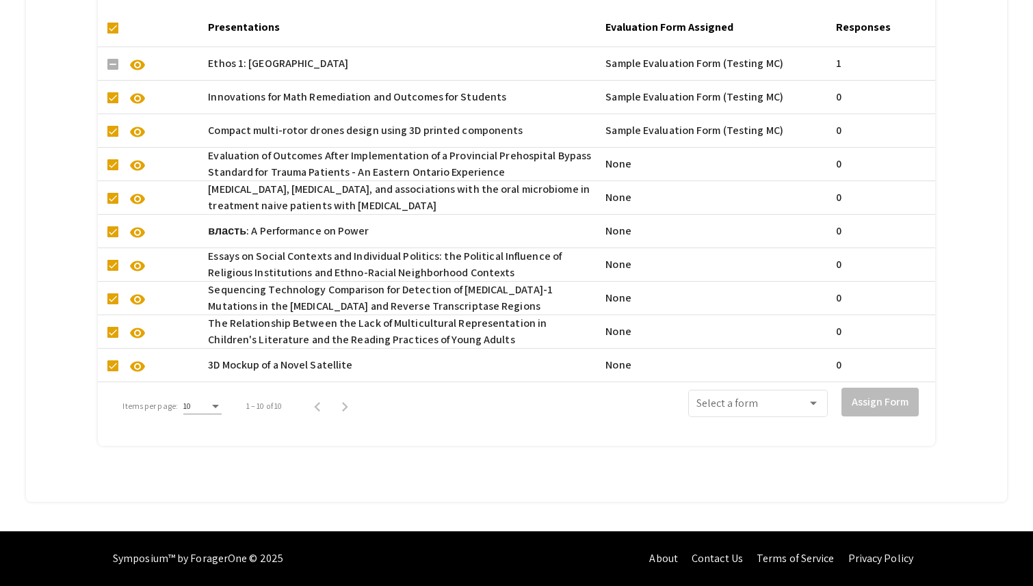
click at [765, 386] on div "Select a form Assign Form" at bounding box center [722, 405] width 412 height 47
click at [765, 399] on div "Select a form" at bounding box center [757, 402] width 123 height 30
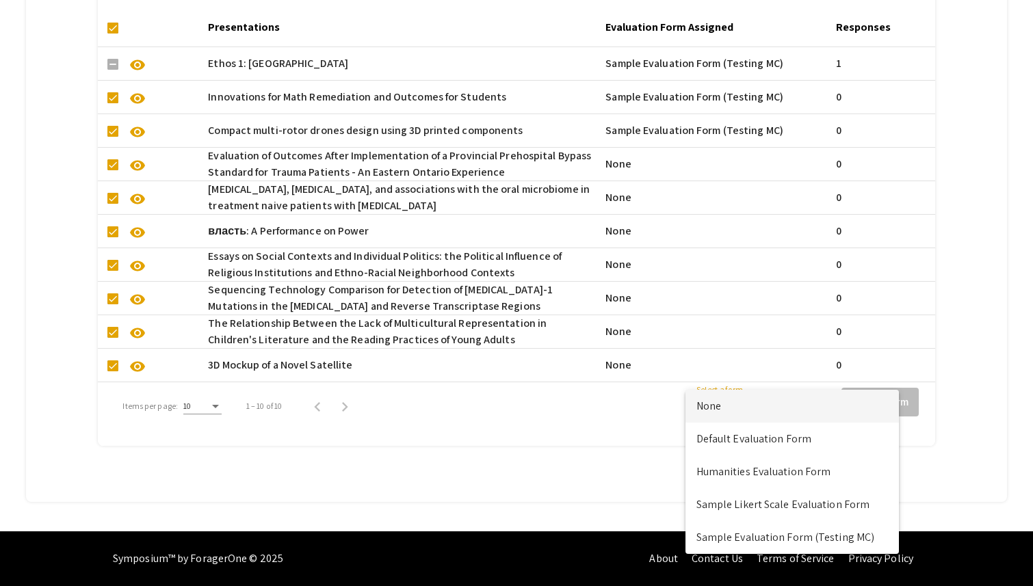
click at [596, 386] on div at bounding box center [516, 293] width 1033 height 586
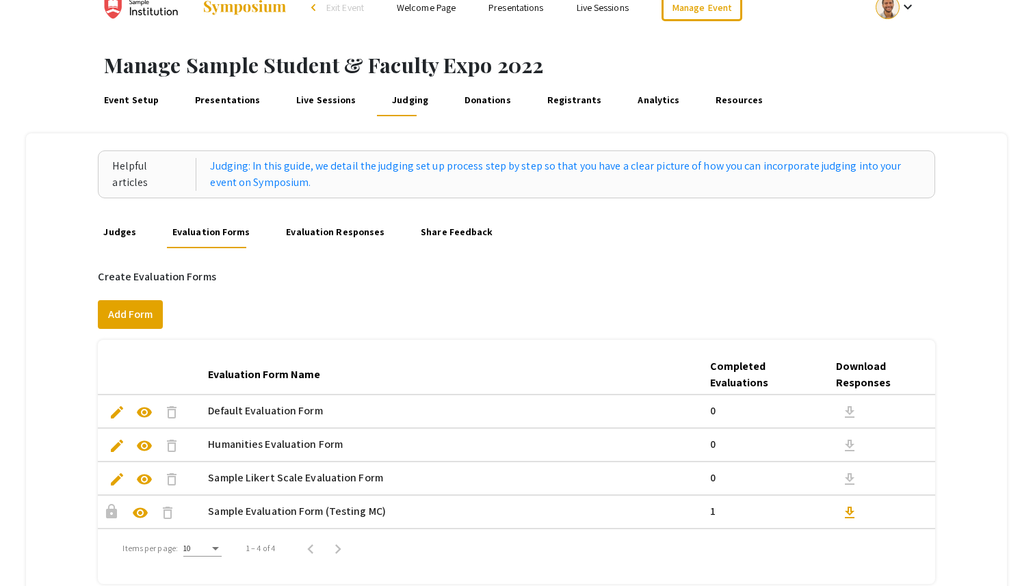
scroll to position [0, 0]
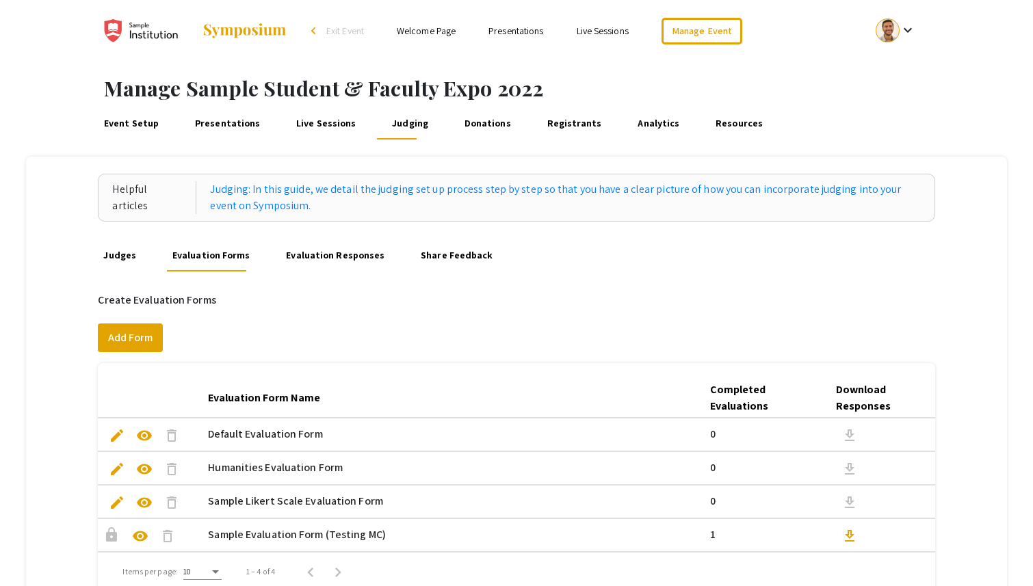
click at [335, 258] on link "Evaluation Responses" at bounding box center [336, 255] width 104 height 33
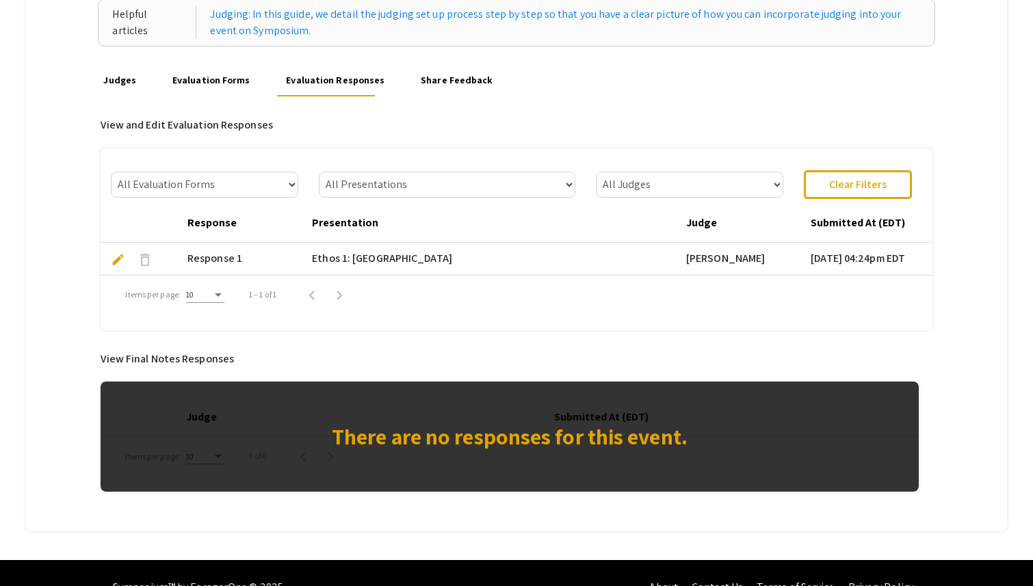
scroll to position [200, 0]
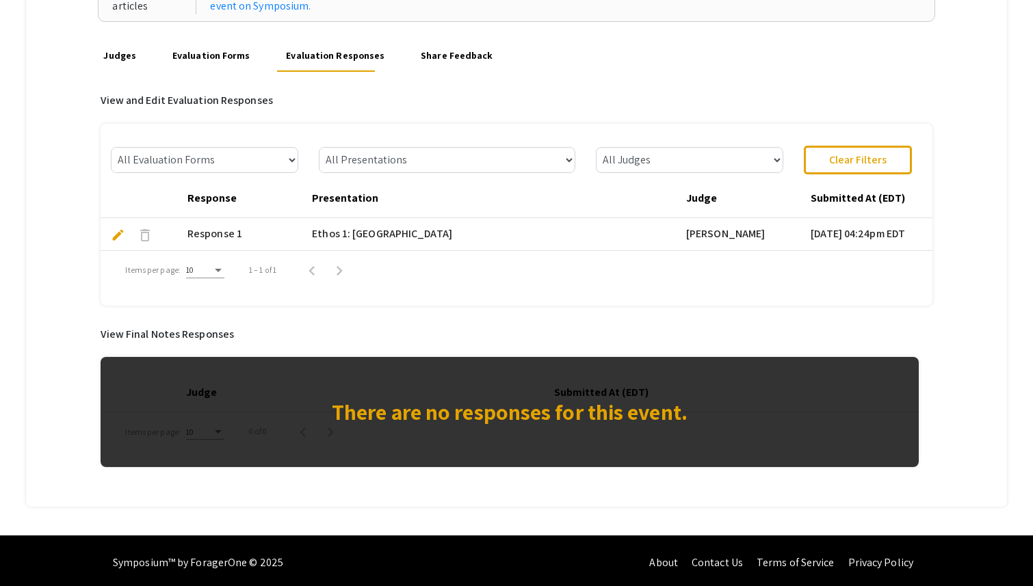
click at [468, 45] on link "Share Feedback" at bounding box center [456, 55] width 77 height 33
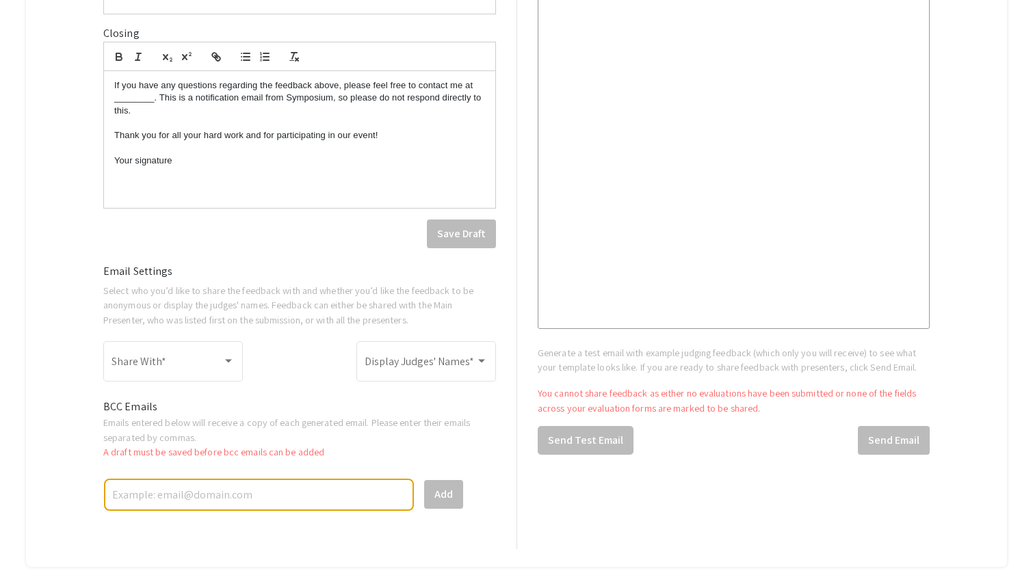
scroll to position [600, 0]
click at [216, 356] on div "Share With *" at bounding box center [172, 359] width 123 height 43
click at [200, 361] on span "Main Presenter" at bounding box center [172, 364] width 123 height 33
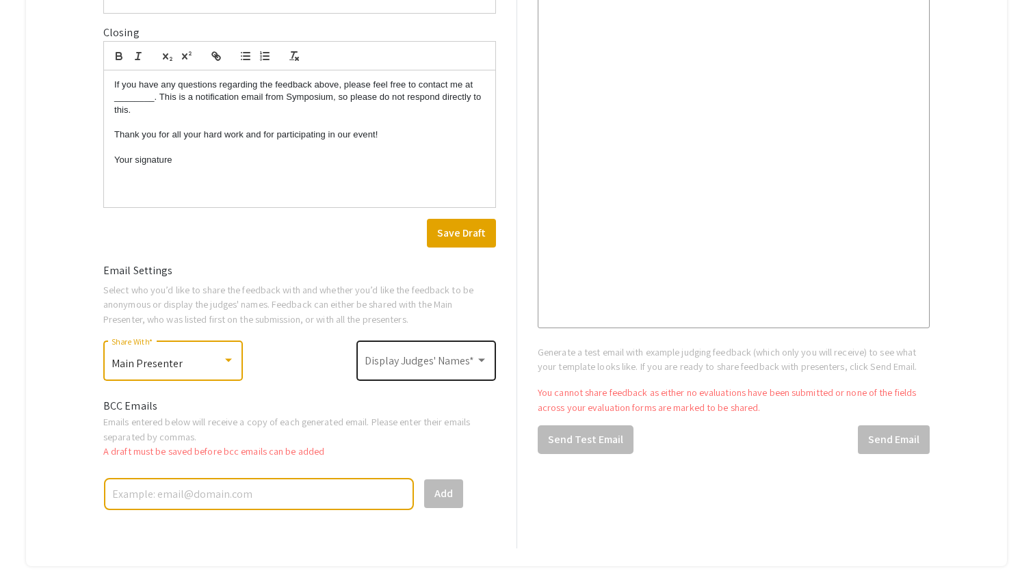
click at [437, 347] on div "Display Judges' Names *" at bounding box center [426, 359] width 123 height 43
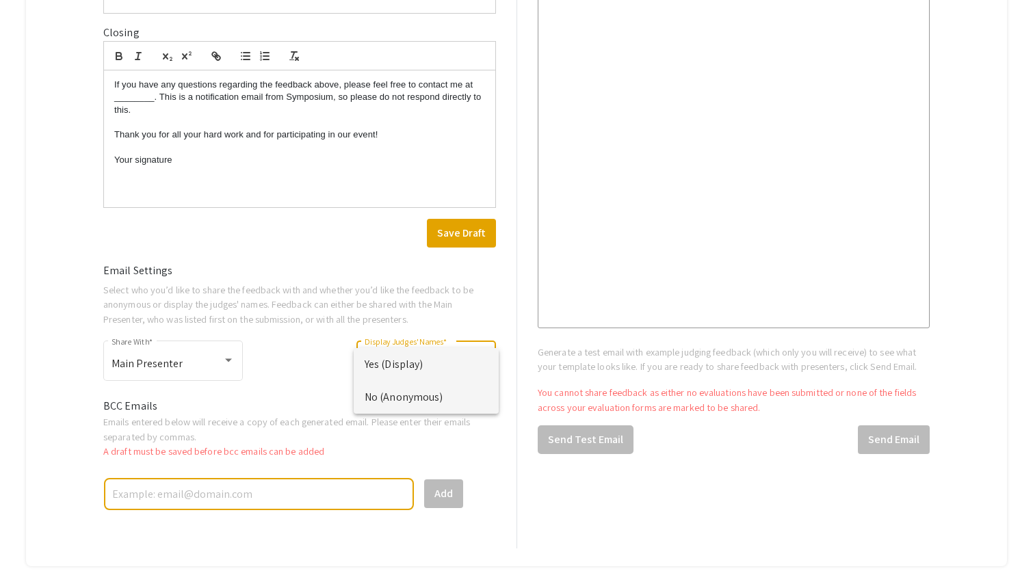
click at [428, 391] on span "No (Anonymous)" at bounding box center [426, 397] width 123 height 33
click at [241, 488] on input "text" at bounding box center [259, 494] width 296 height 24
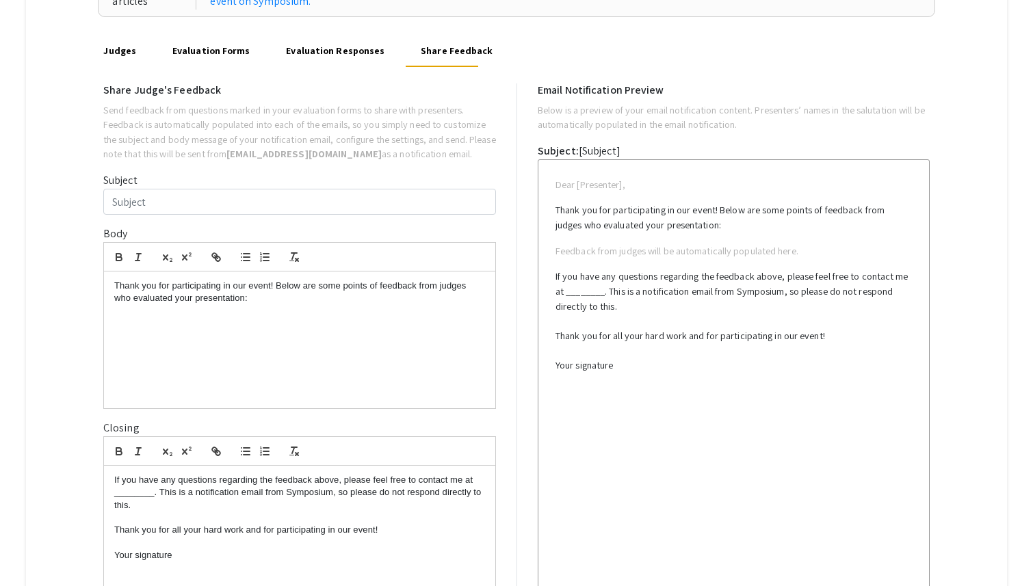
scroll to position [214, 0]
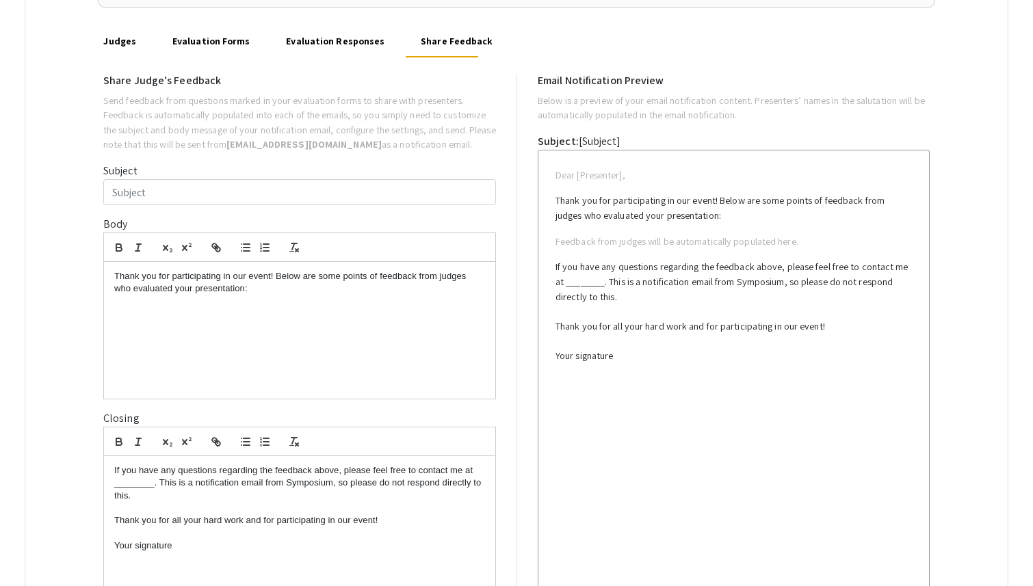
type input "asdasd"
drag, startPoint x: 252, startPoint y: 319, endPoint x: 168, endPoint y: 298, distance: 86.8
click at [168, 298] on div "Thank you for participating in our event! Below are some points of feedback fro…" at bounding box center [299, 330] width 391 height 137
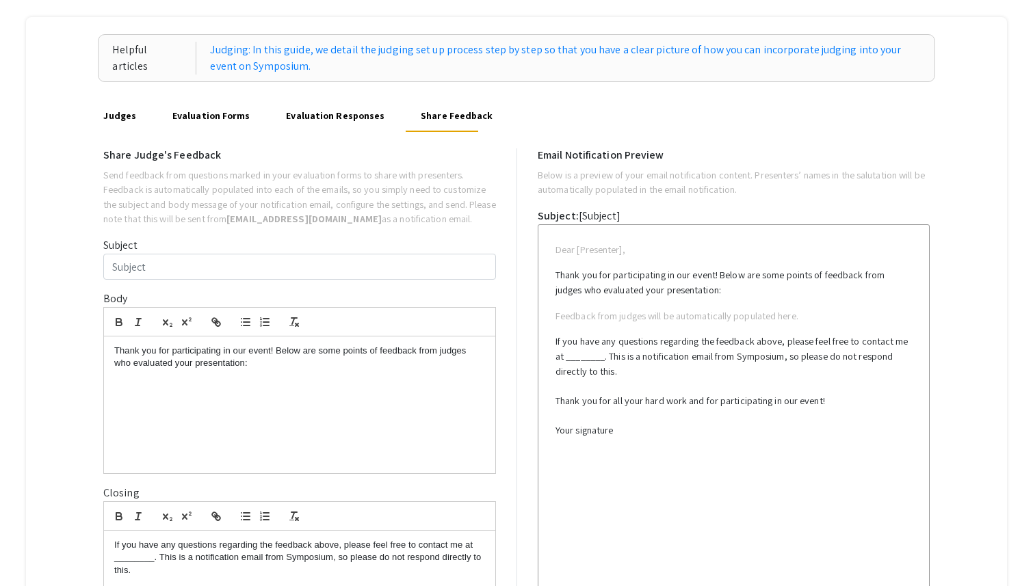
scroll to position [129, 0]
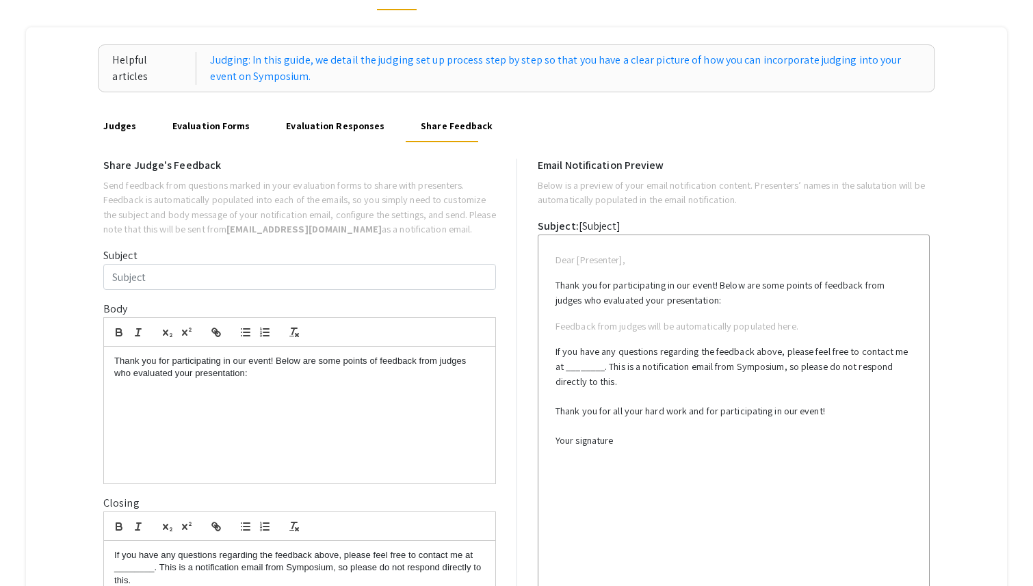
click at [361, 122] on link "Evaluation Responses" at bounding box center [336, 125] width 104 height 33
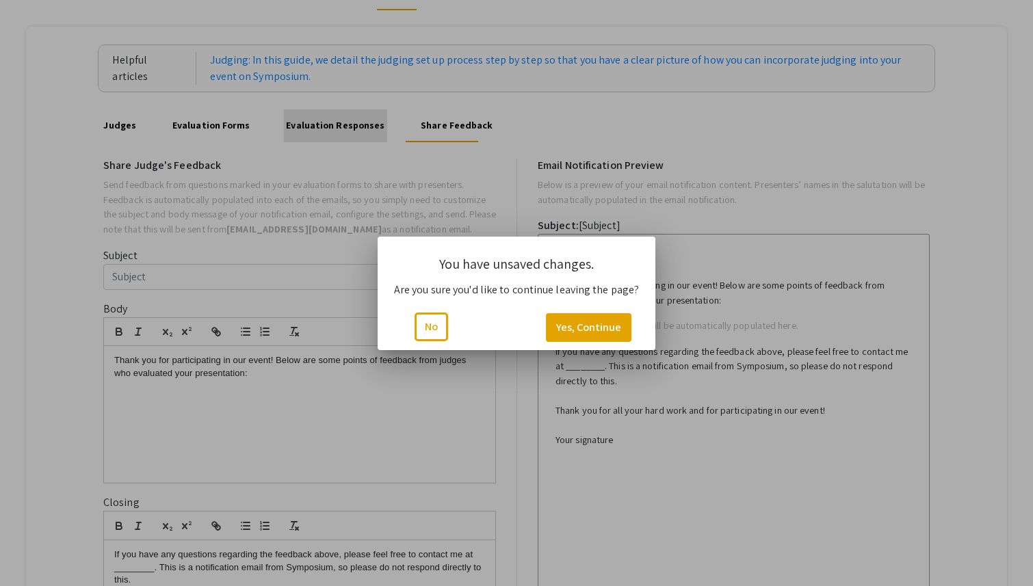
scroll to position [0, 0]
click at [588, 319] on button "Yes, Continue" at bounding box center [588, 327] width 85 height 29
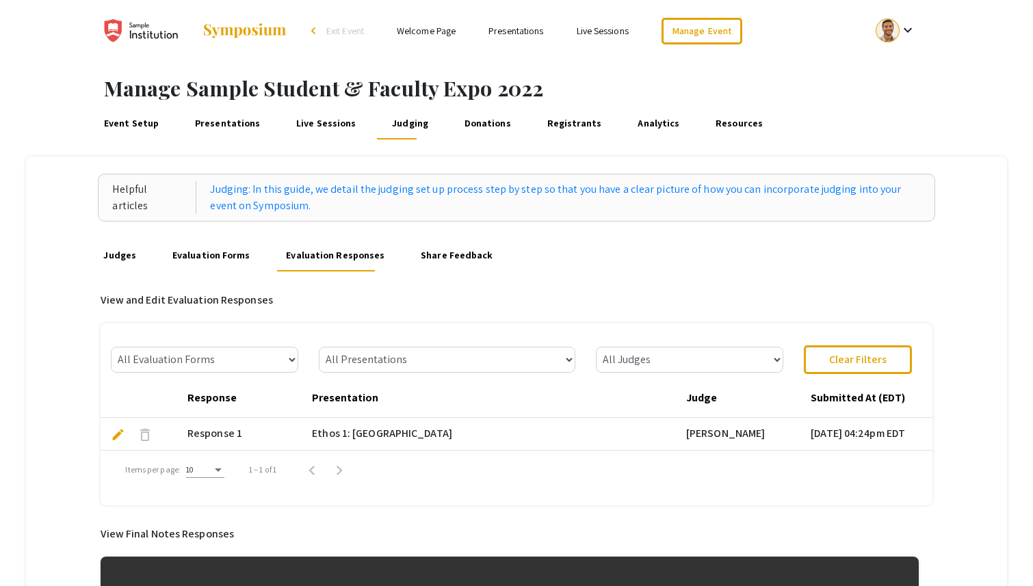
click at [473, 117] on link "Donations" at bounding box center [487, 123] width 51 height 33
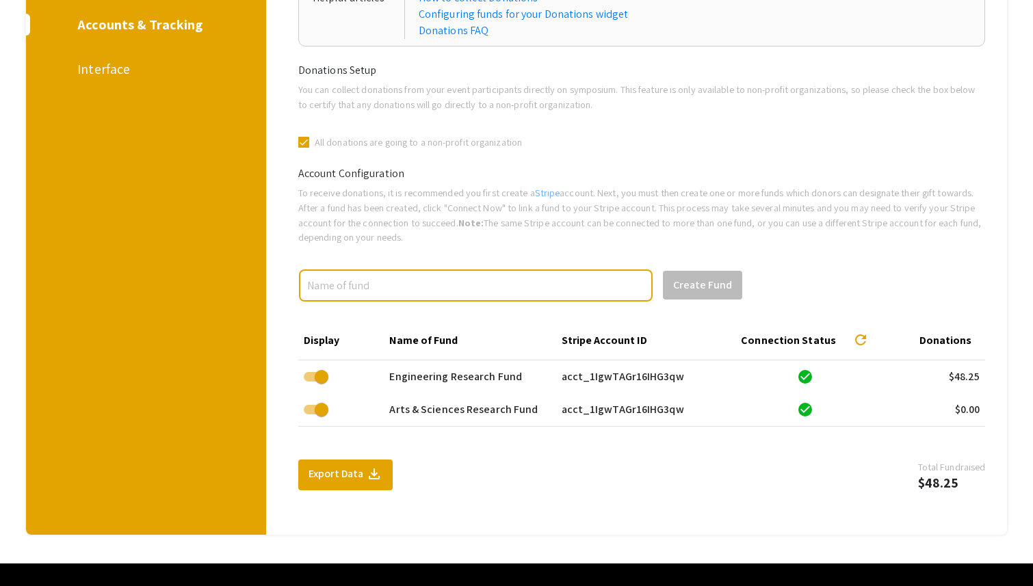
scroll to position [200, 0]
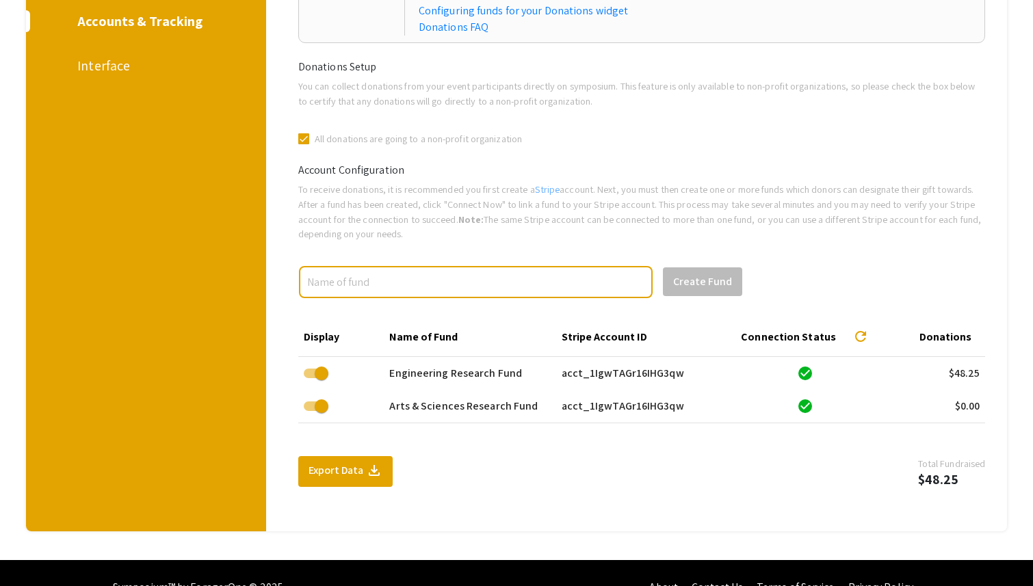
click at [129, 62] on div "Interface" at bounding box center [143, 65] width 133 height 21
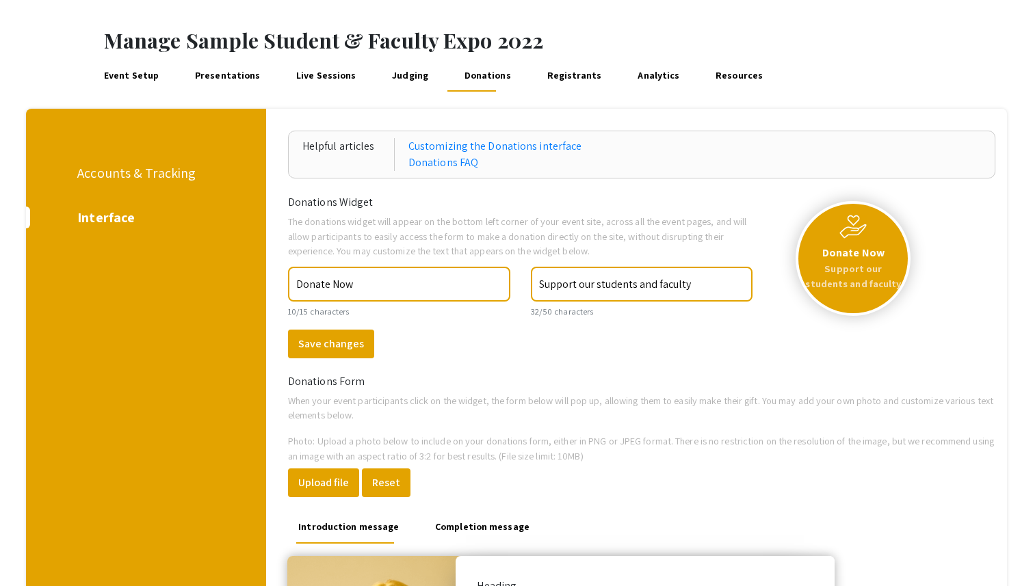
scroll to position [35, 0]
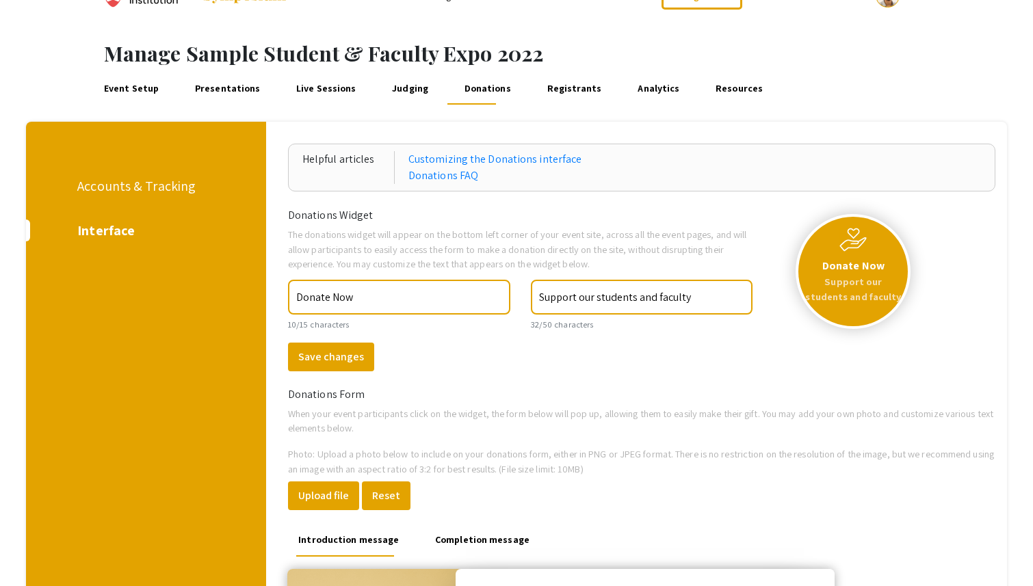
click at [568, 88] on link "Registrants" at bounding box center [574, 88] width 60 height 33
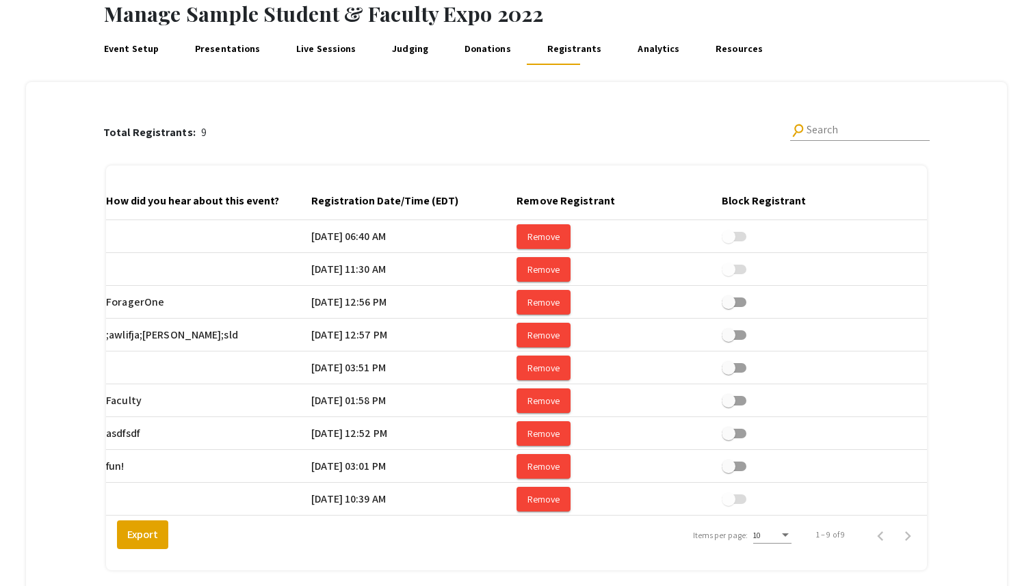
scroll to position [67, 0]
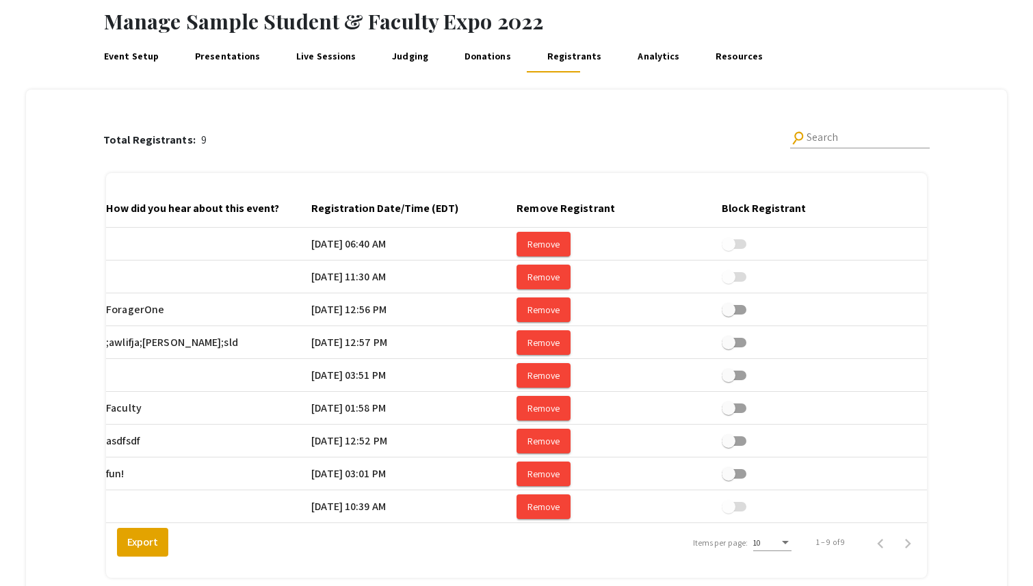
click at [635, 65] on link "Analytics" at bounding box center [658, 56] width 47 height 33
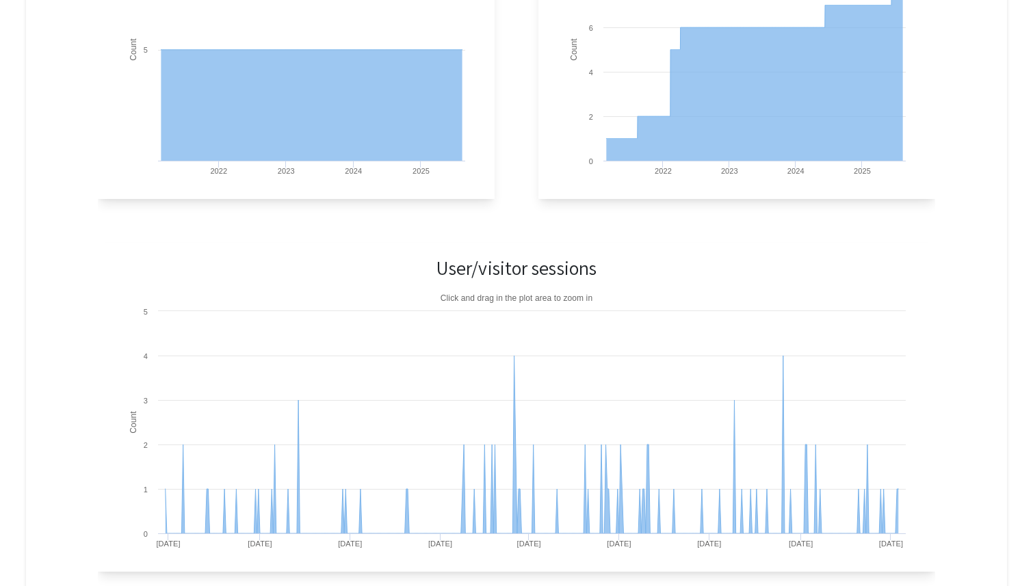
scroll to position [591, 0]
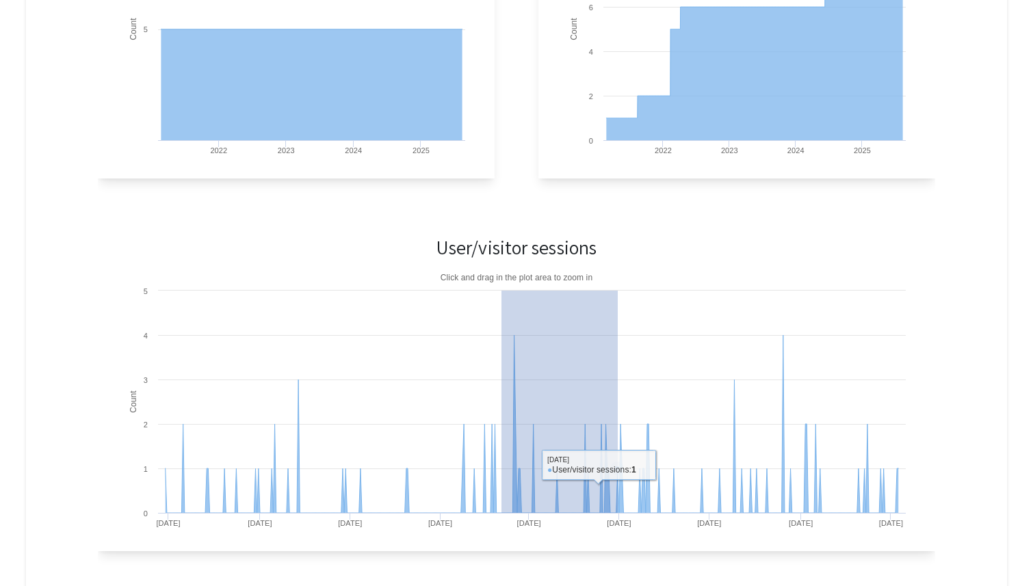
drag, startPoint x: 501, startPoint y: 458, endPoint x: 635, endPoint y: 458, distance: 134.1
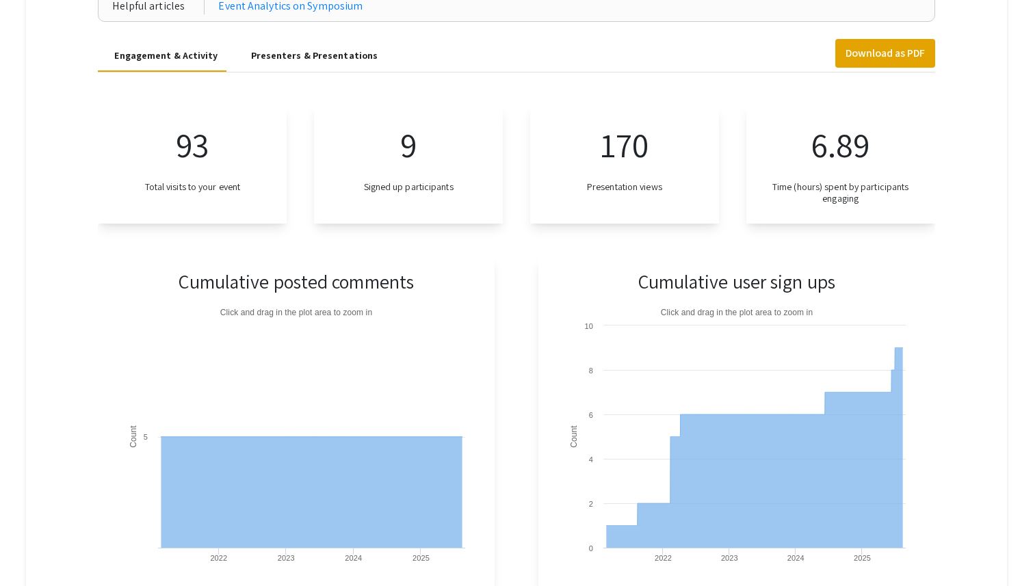
scroll to position [183, 0]
click at [304, 56] on div "Presenters & Presentations" at bounding box center [314, 56] width 127 height 14
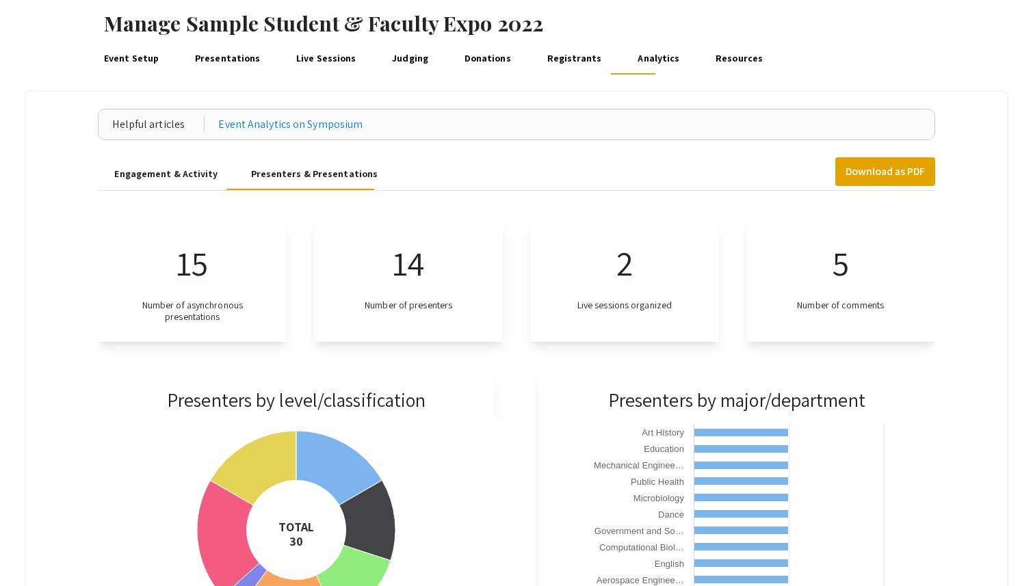
scroll to position [0, 0]
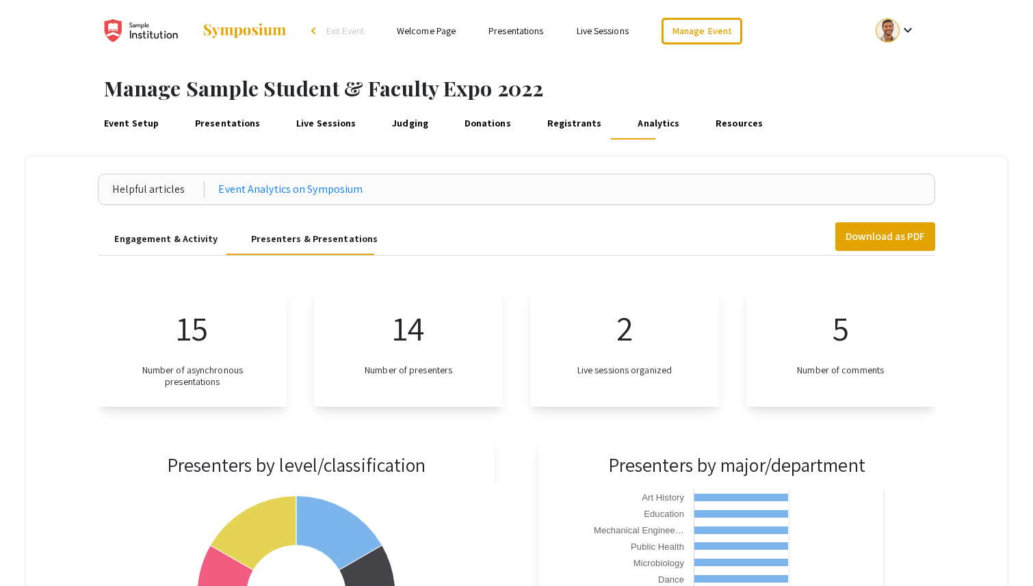
click at [713, 129] on link "Resources" at bounding box center [739, 123] width 52 height 33
click at [280, 23] on img at bounding box center [244, 31] width 85 height 16
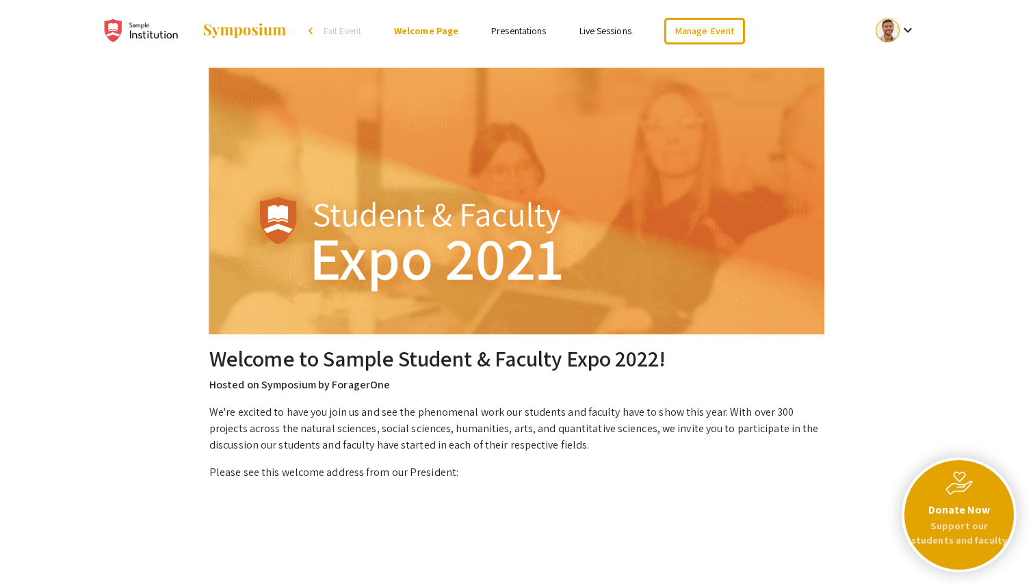
click at [322, 39] on div at bounding box center [239, 31] width 273 height 62
click at [322, 36] on li "arrow_back_ios Exit Event" at bounding box center [338, 31] width 79 height 16
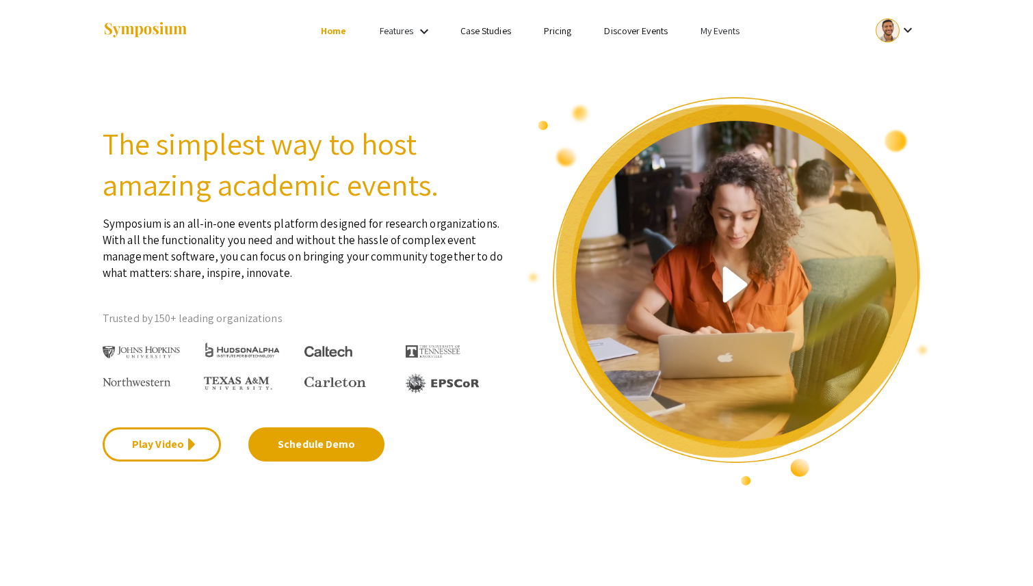
click at [553, 25] on link "Pricing" at bounding box center [558, 31] width 28 height 12
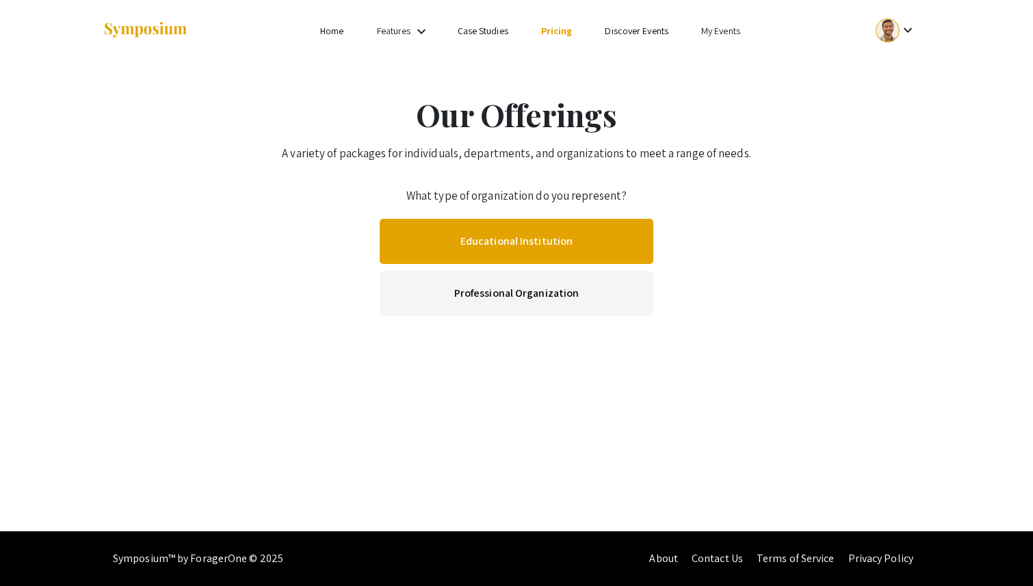
click at [581, 239] on link "Educational Institution" at bounding box center [517, 241] width 274 height 45
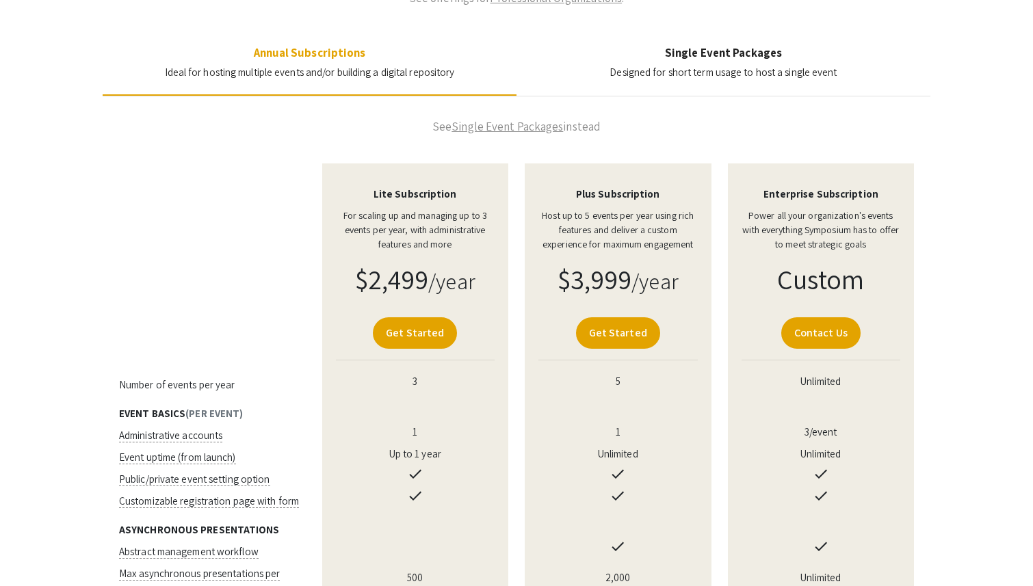
scroll to position [164, 0]
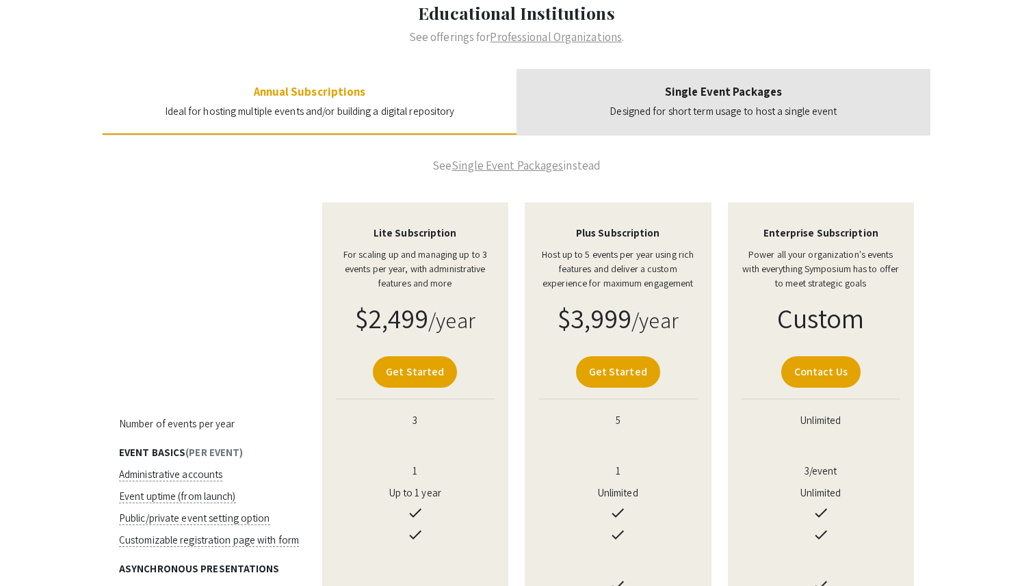
click at [752, 119] on section "Single Event Packages Designed for short term usage to host a single event" at bounding box center [722, 102] width 227 height 35
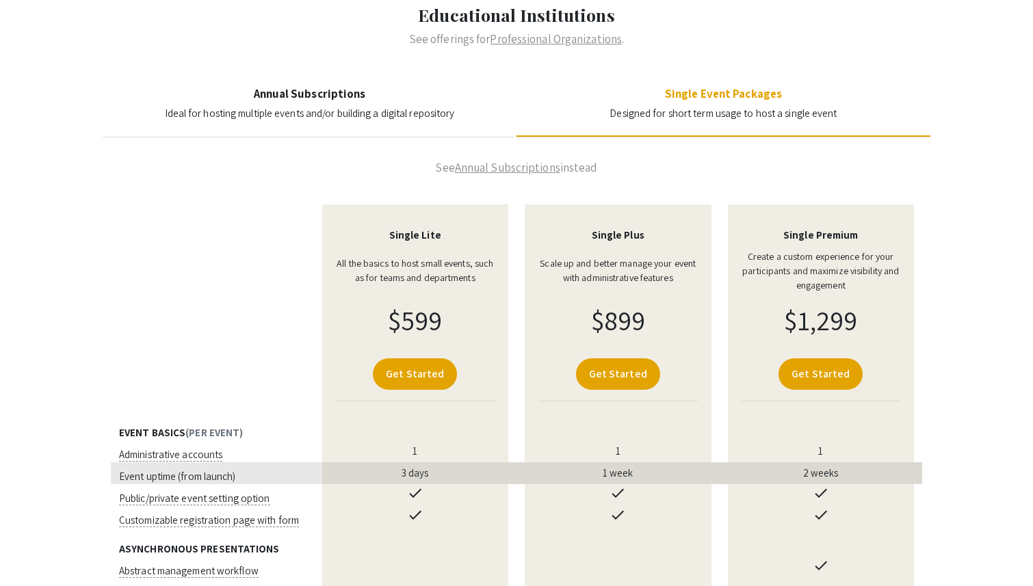
scroll to position [161, 0]
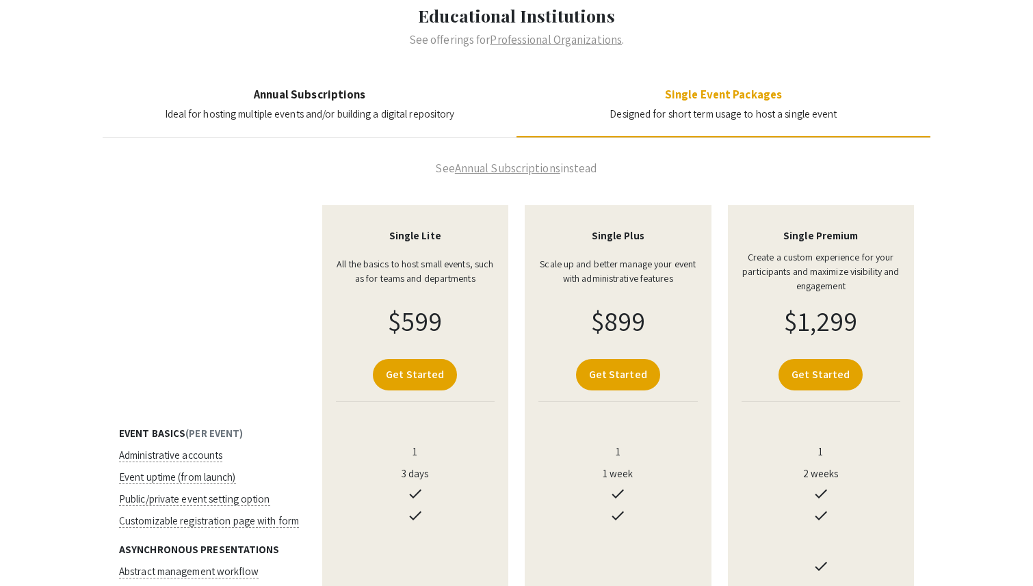
click at [334, 115] on span "Ideal for hosting multiple events and/or building a digital repository" at bounding box center [310, 113] width 290 height 13
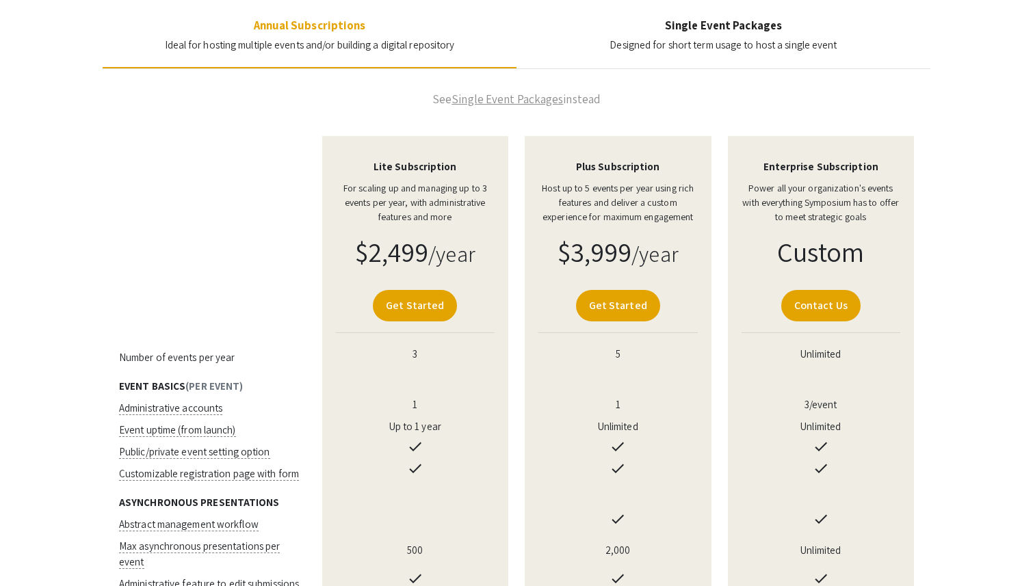
scroll to position [228, 0]
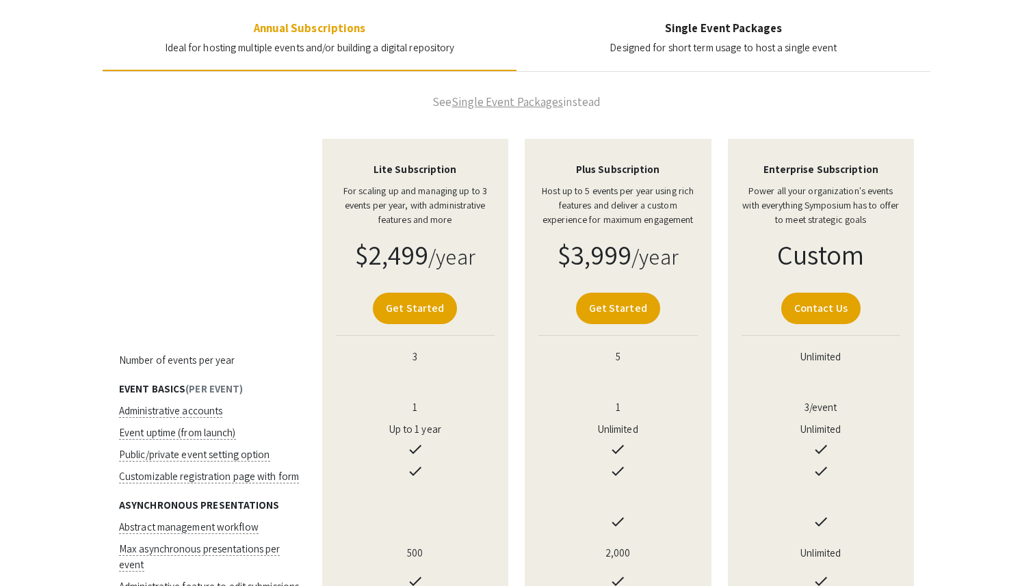
click at [732, 29] on h4 "Single Event Packages" at bounding box center [722, 28] width 227 height 14
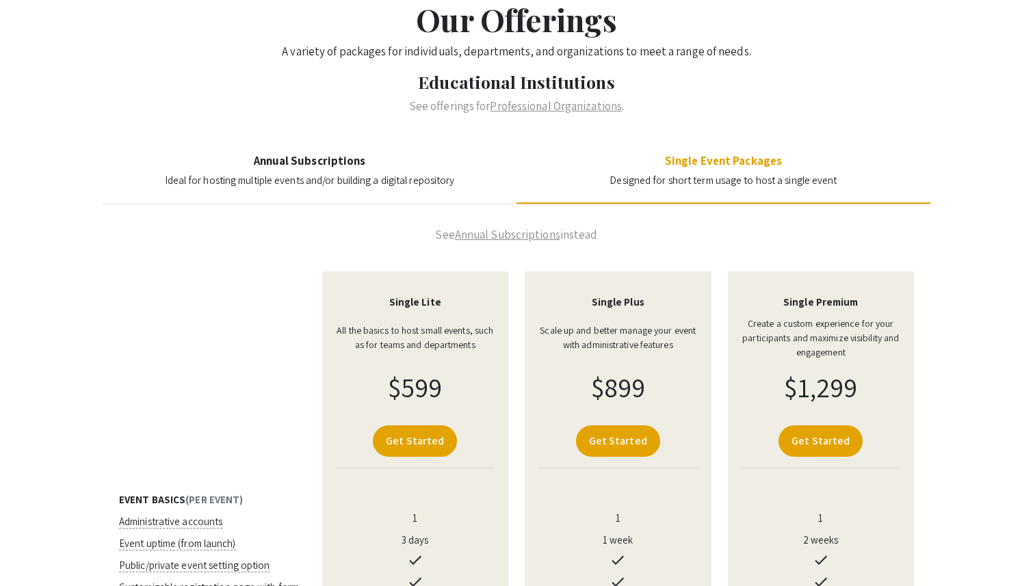
scroll to position [53, 0]
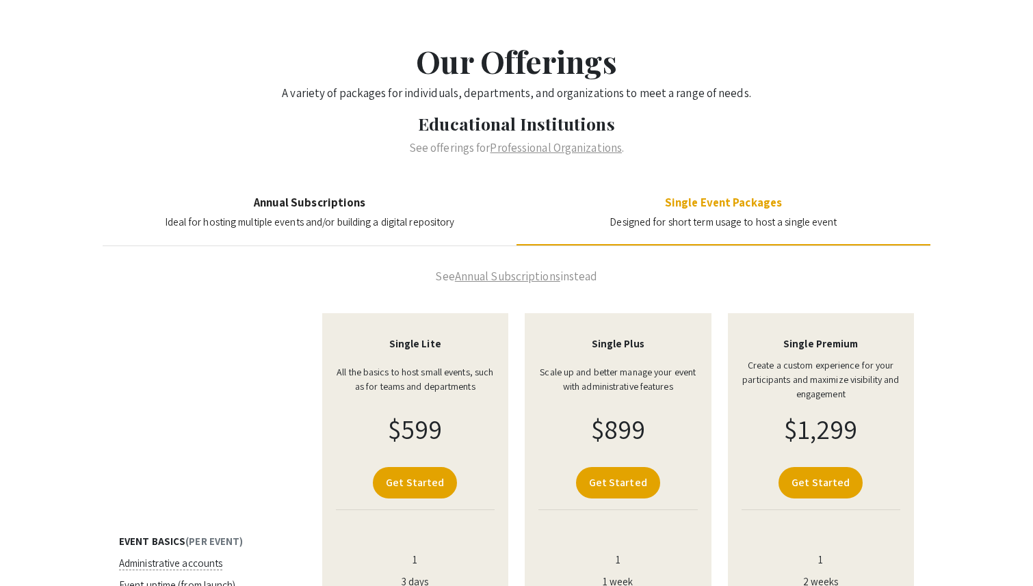
click at [368, 206] on h4 "Annual Subscriptions" at bounding box center [310, 203] width 290 height 14
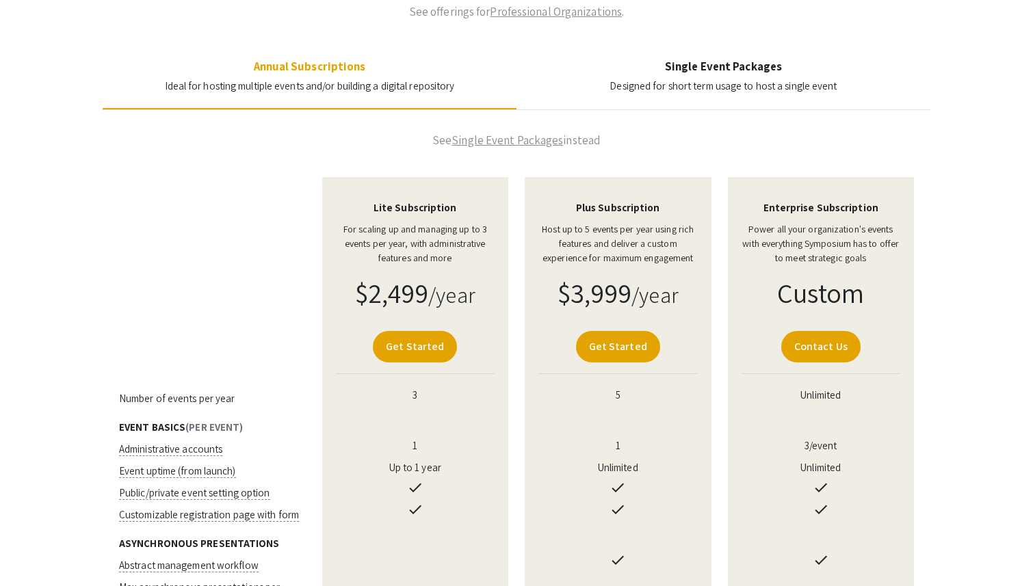
scroll to position [189, 0]
